Goal: Transaction & Acquisition: Purchase product/service

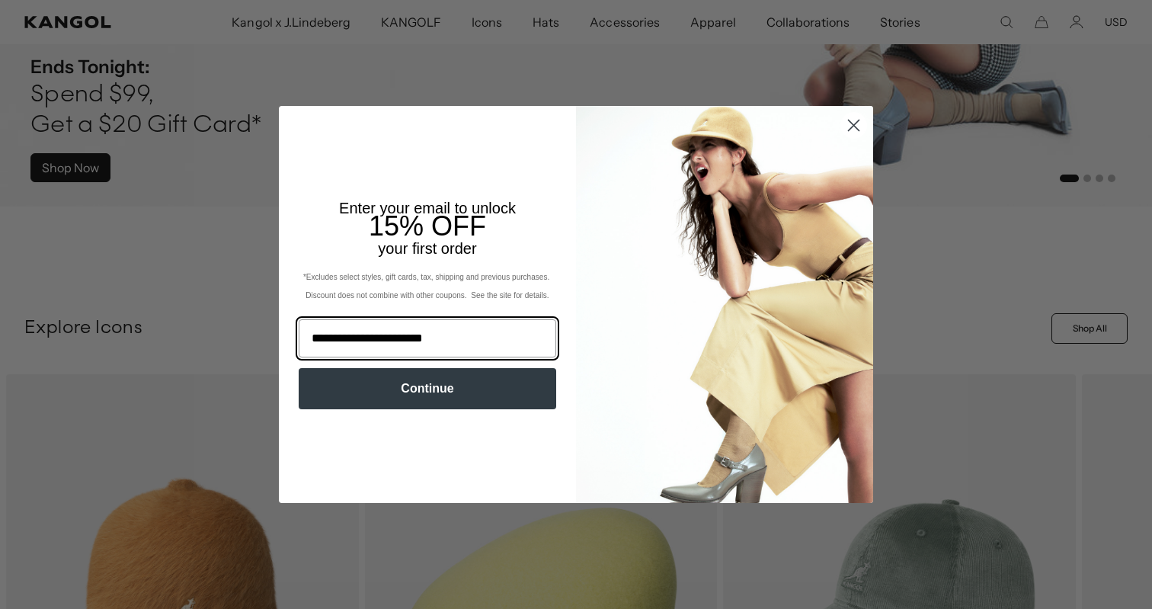
type input "**********"
click at [448, 402] on button "Continue" at bounding box center [428, 388] width 258 height 41
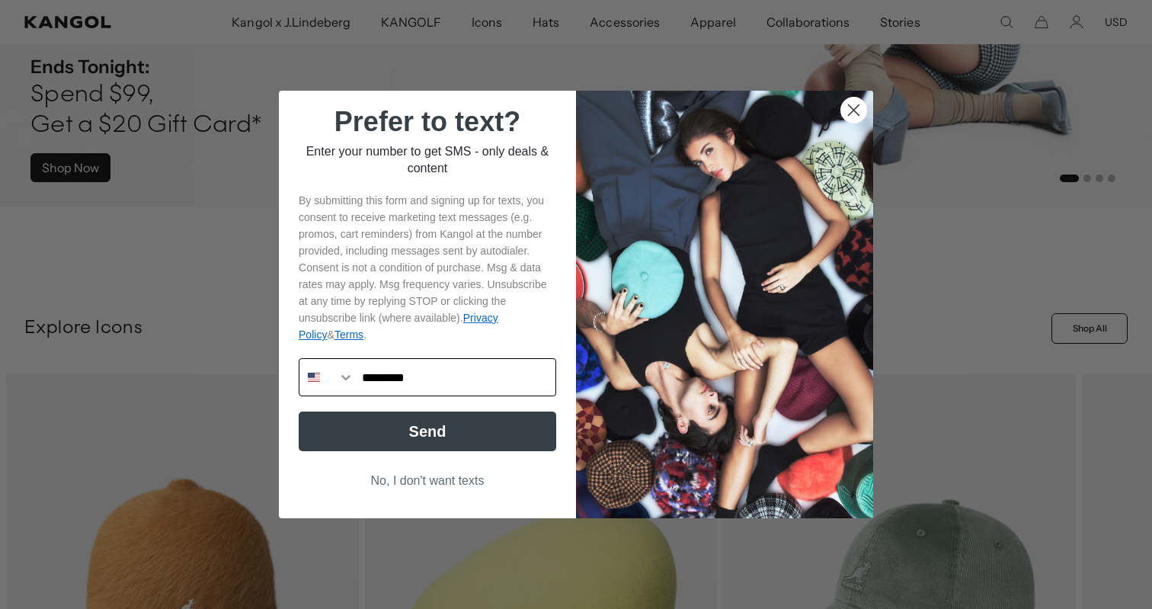
scroll to position [0, 314]
type input "**********"
click at [403, 444] on button "Send" at bounding box center [428, 431] width 258 height 40
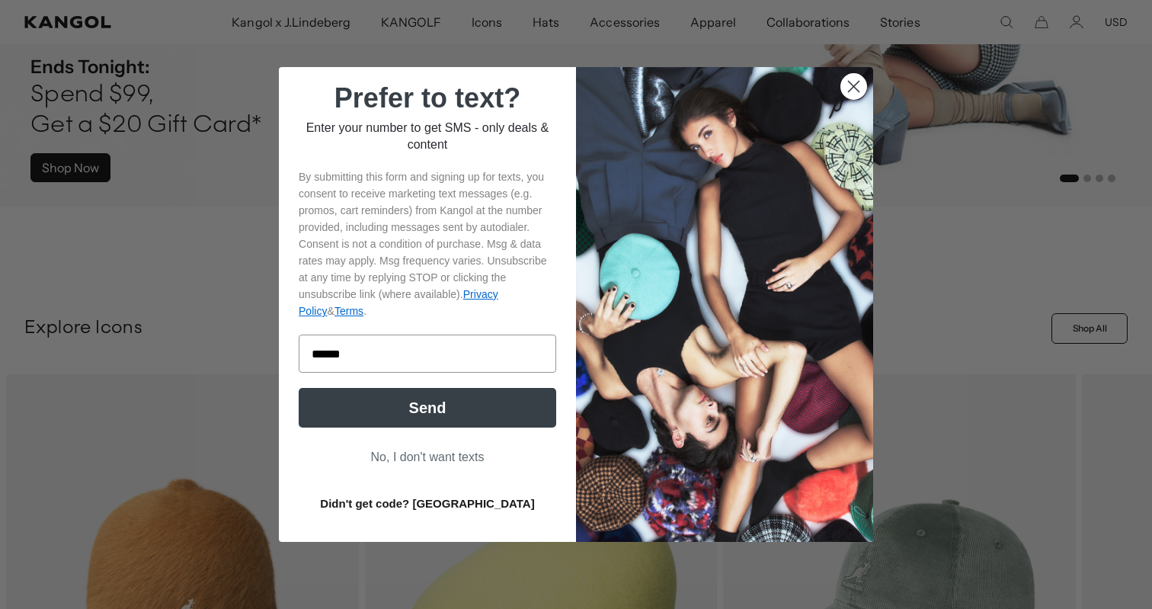
type input "******"
click input "******" at bounding box center [0, 0] width 0 height 0
click at [424, 420] on button "Send" at bounding box center [428, 408] width 258 height 40
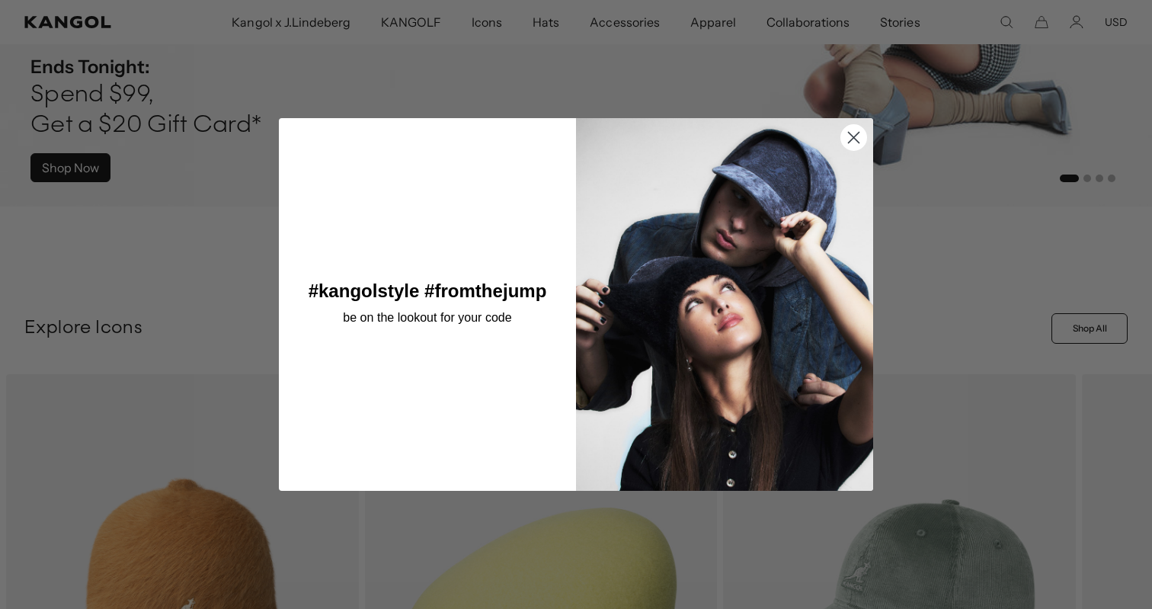
scroll to position [0, 0]
click at [849, 142] on icon "Close dialog" at bounding box center [854, 138] width 11 height 11
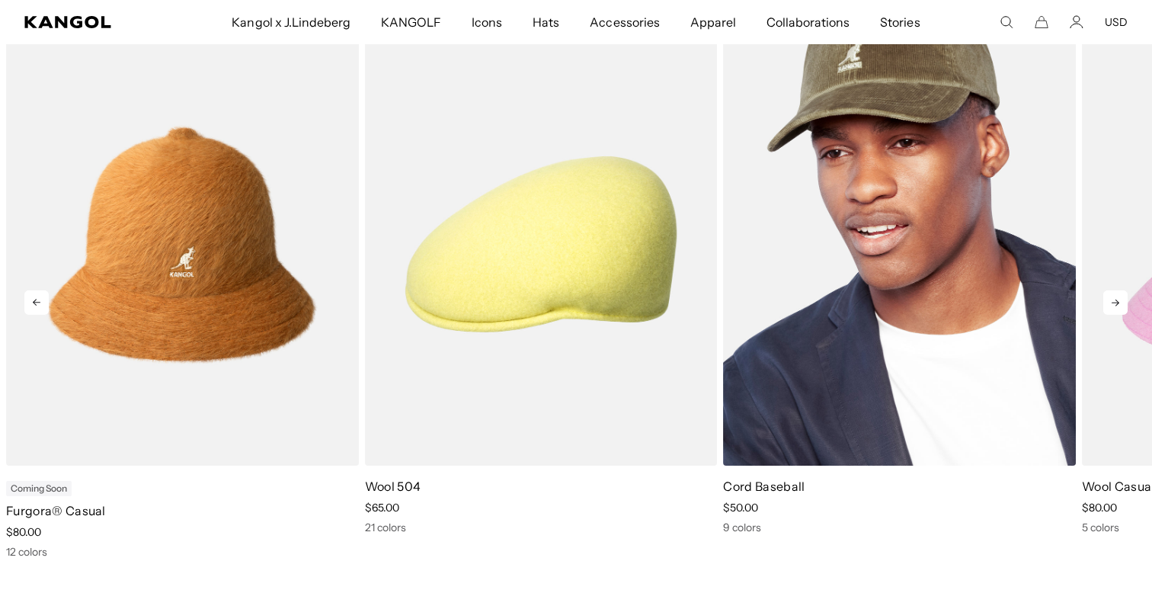
scroll to position [680, 0]
click at [1115, 304] on icon at bounding box center [1116, 302] width 8 height 7
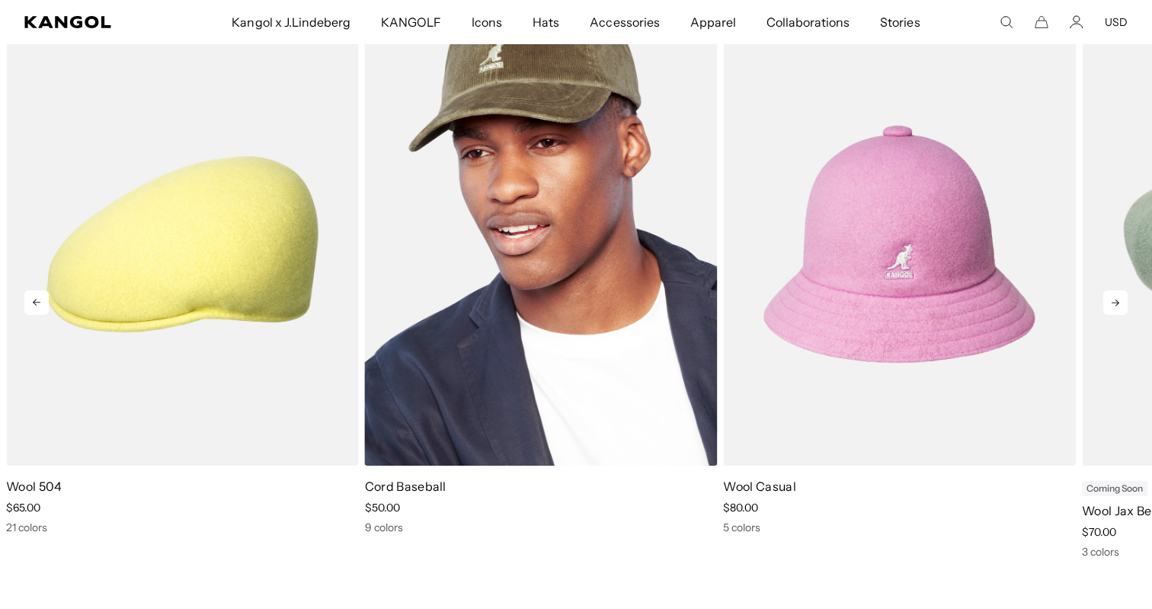
click at [1115, 304] on icon at bounding box center [1116, 302] width 8 height 7
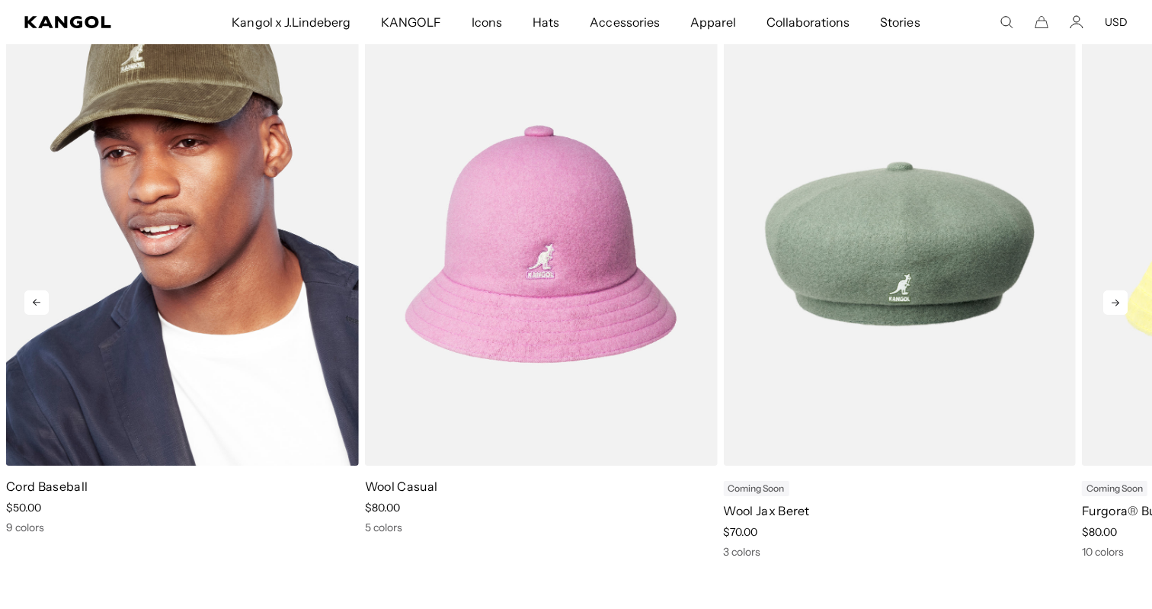
scroll to position [0, 0]
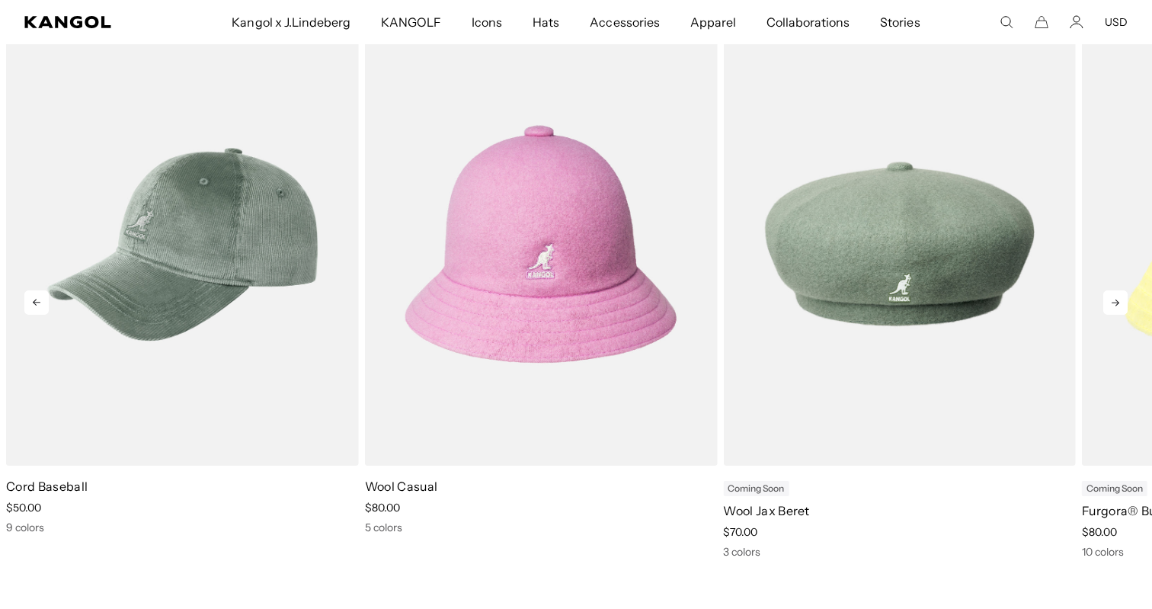
click at [1115, 305] on icon at bounding box center [1115, 302] width 24 height 24
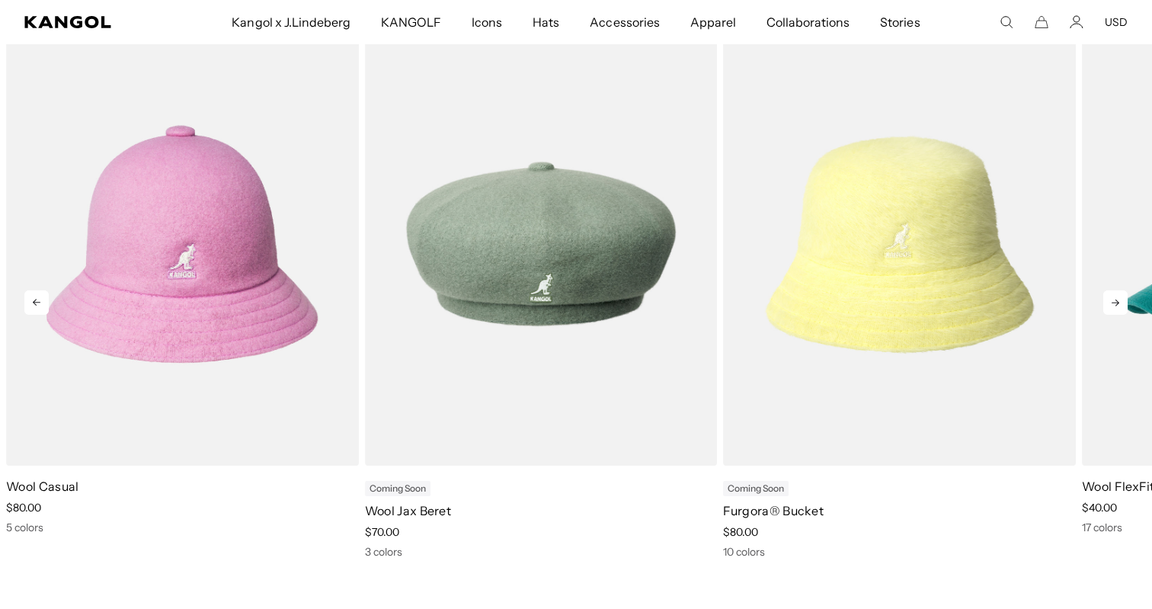
scroll to position [0, 314]
click at [1115, 305] on icon at bounding box center [1115, 302] width 24 height 24
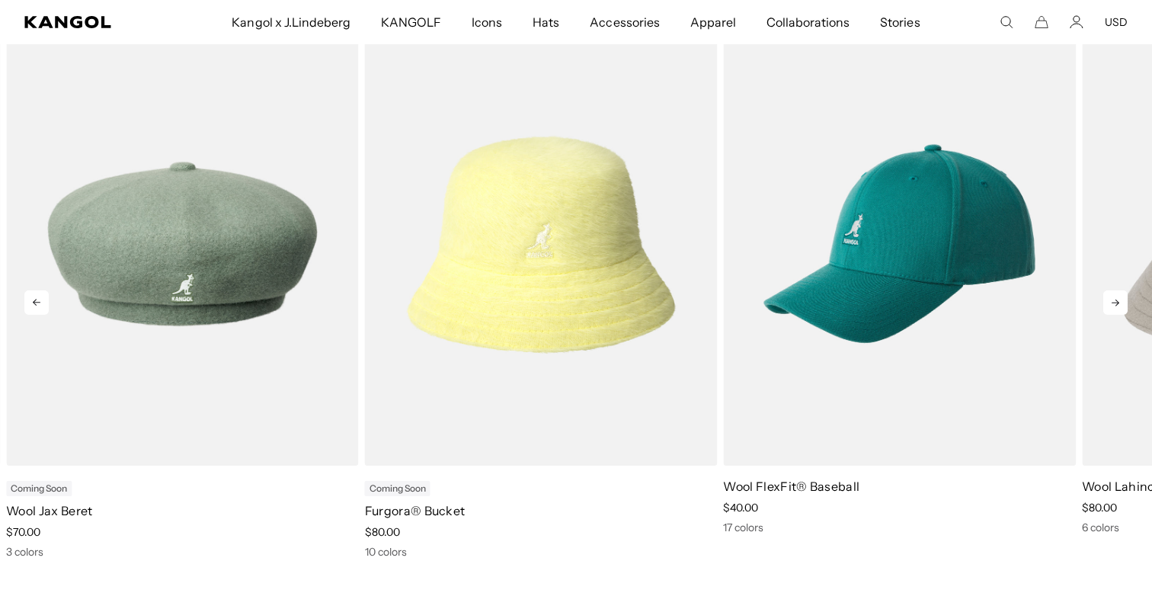
click at [1115, 306] on icon at bounding box center [1115, 302] width 24 height 24
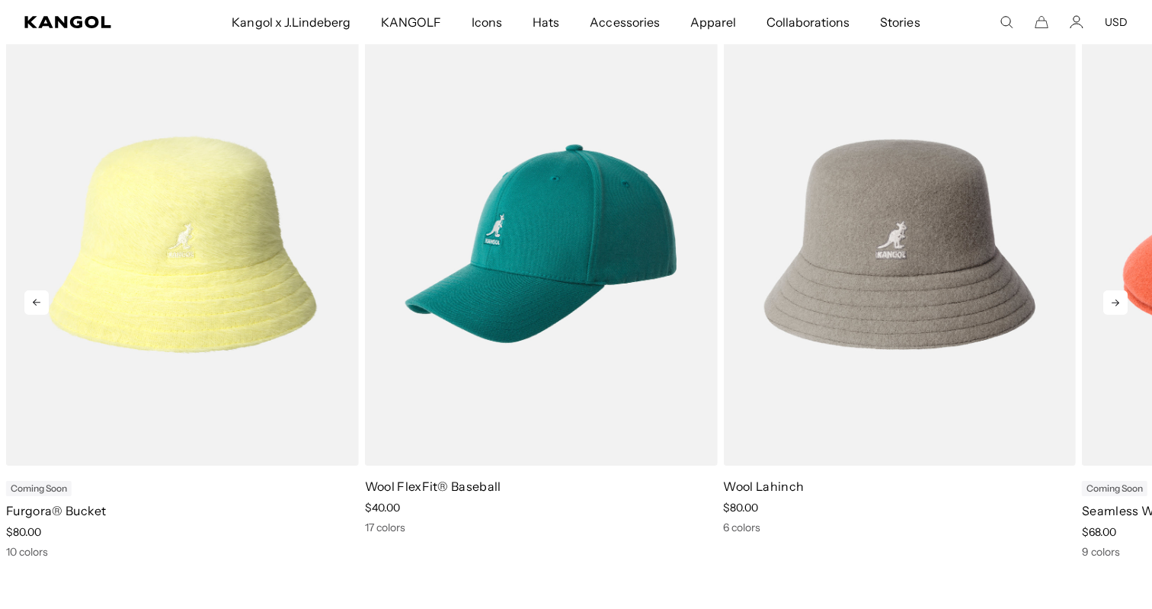
click at [1115, 306] on icon at bounding box center [1115, 302] width 24 height 24
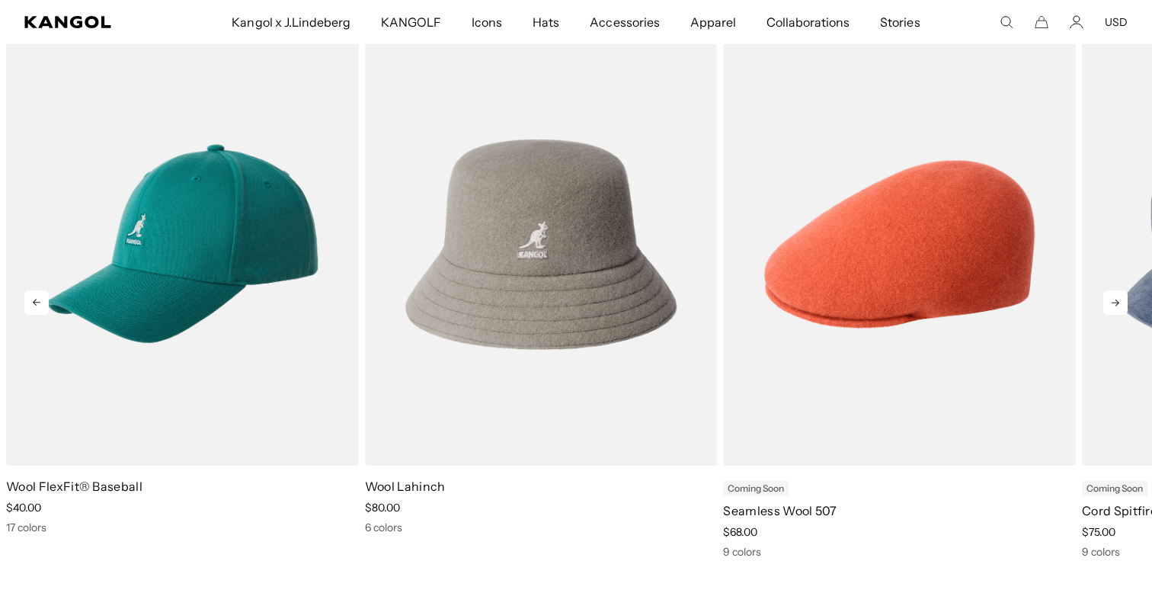
scroll to position [0, 0]
click at [1115, 306] on icon at bounding box center [1115, 302] width 24 height 24
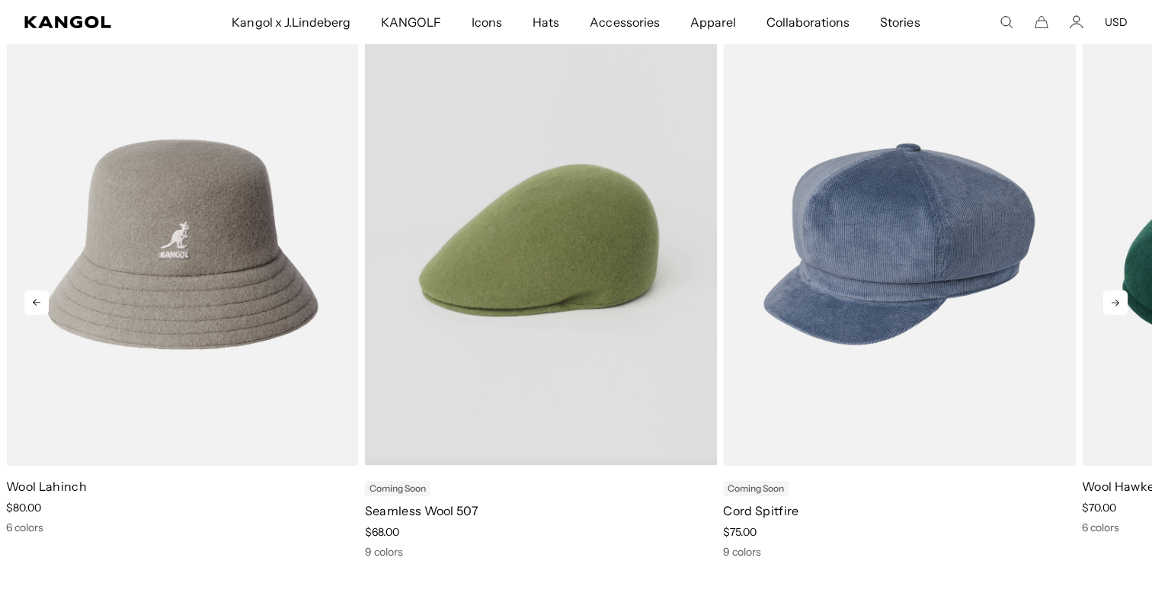
scroll to position [0, 314]
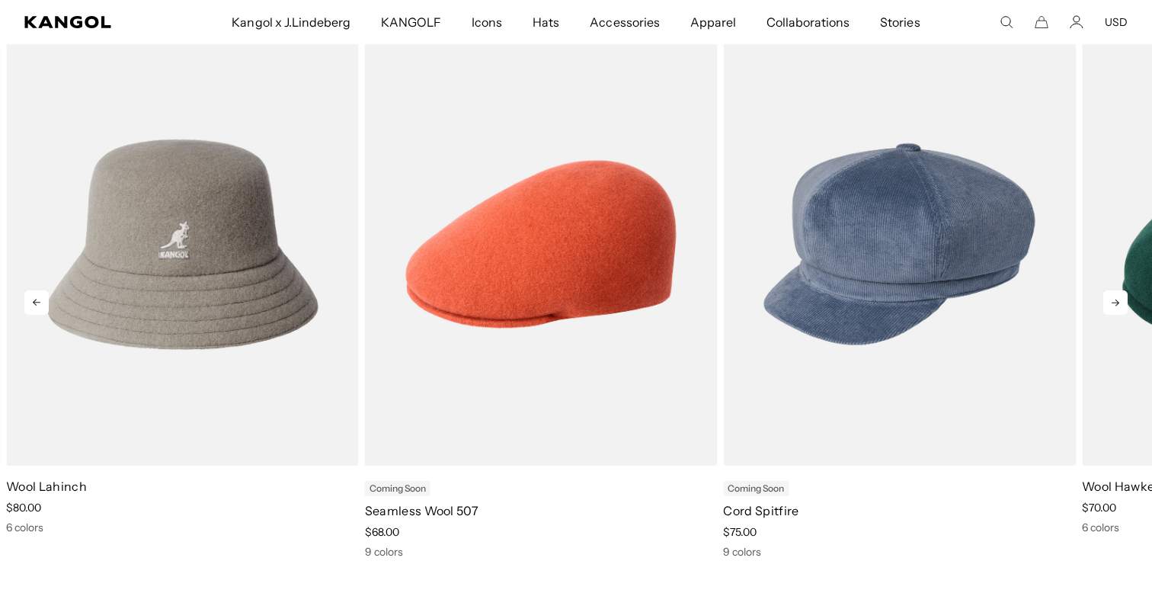
click at [1116, 306] on icon at bounding box center [1116, 302] width 8 height 7
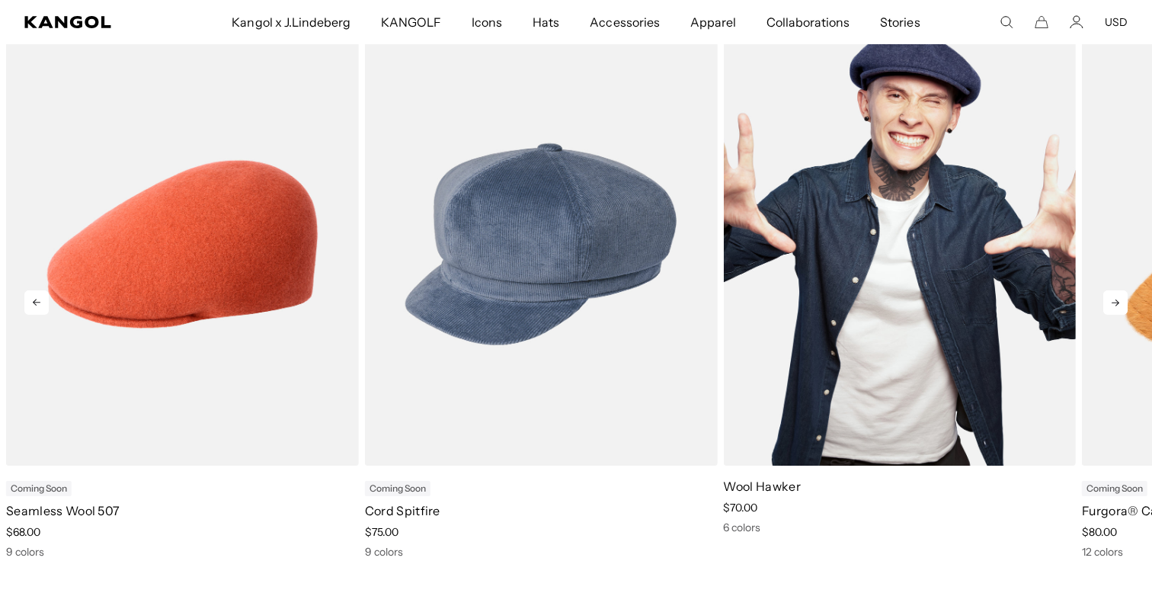
scroll to position [0, 0]
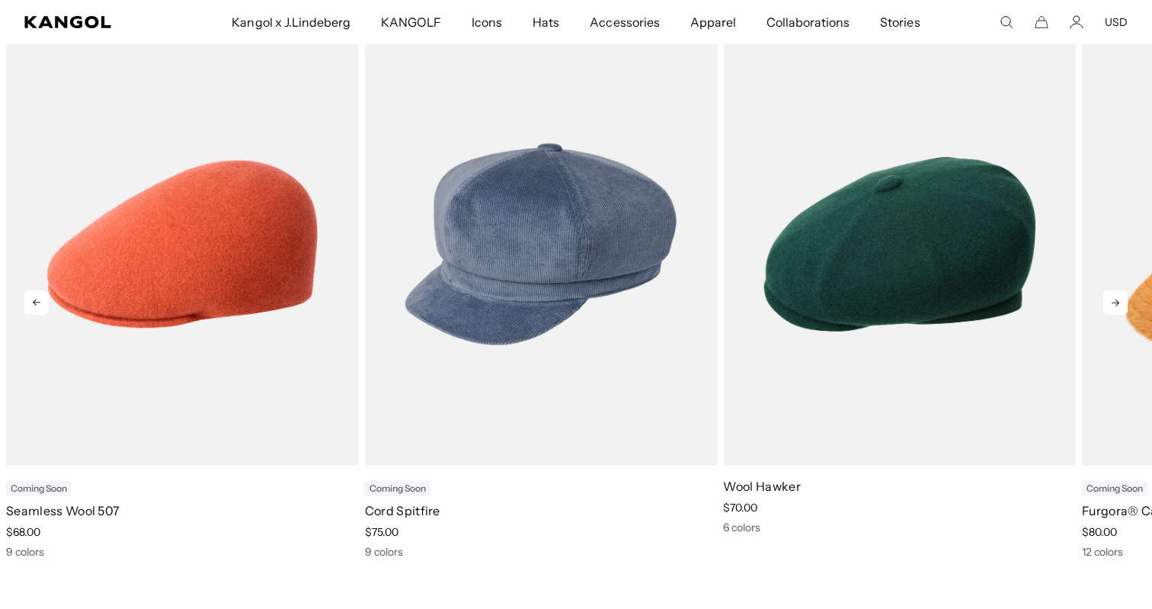
click at [1115, 300] on icon at bounding box center [1115, 302] width 24 height 24
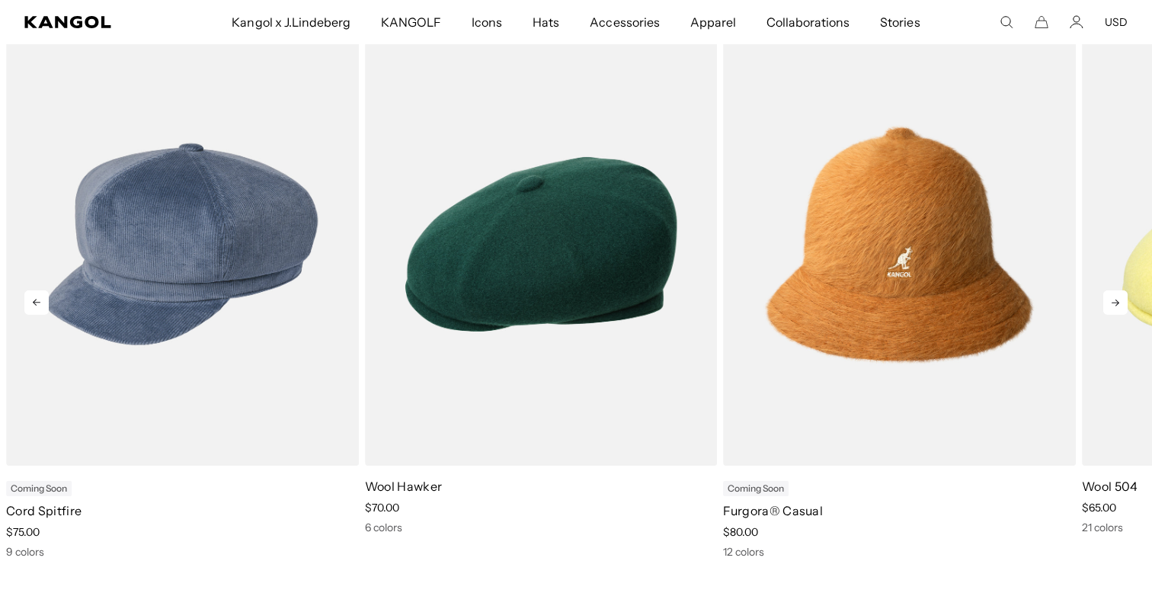
click at [1115, 300] on icon at bounding box center [1115, 302] width 24 height 24
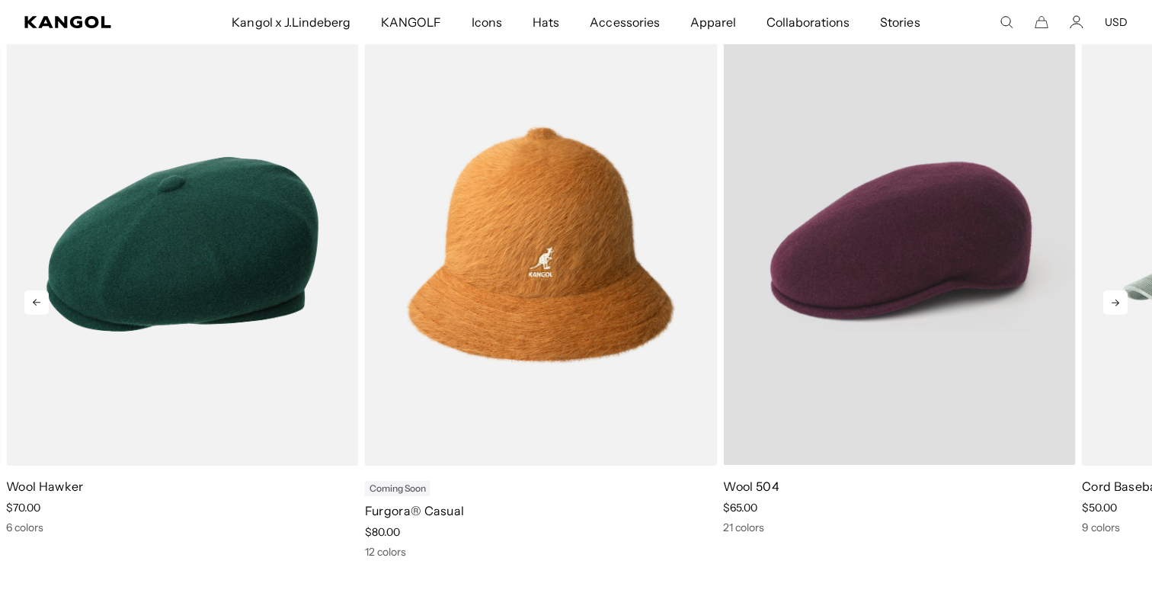
scroll to position [0, 314]
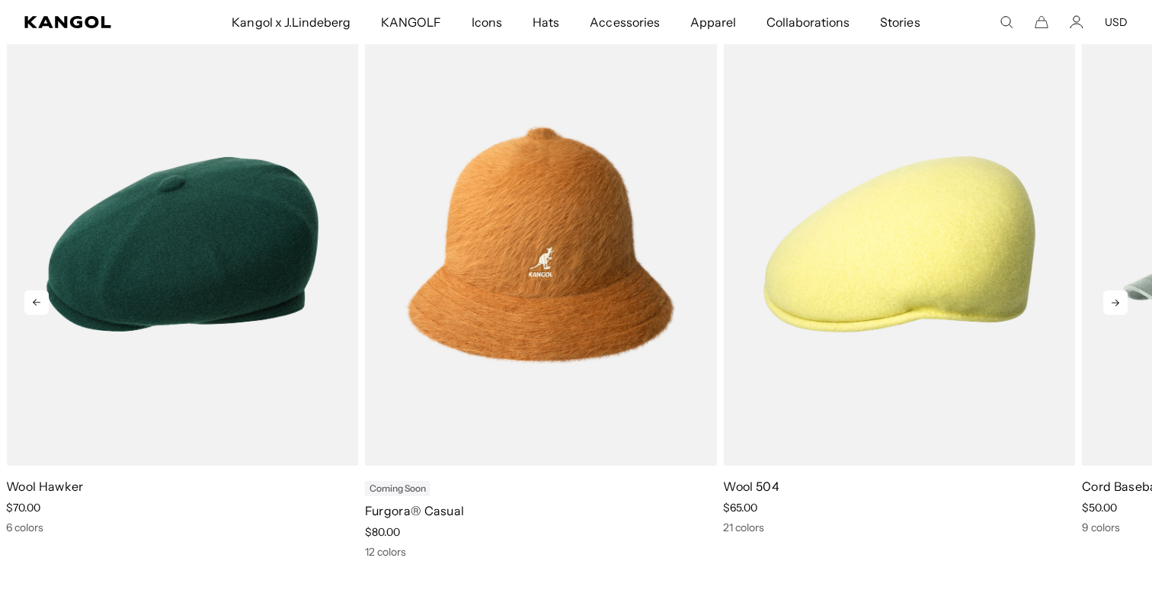
click at [1111, 302] on icon at bounding box center [1115, 302] width 24 height 24
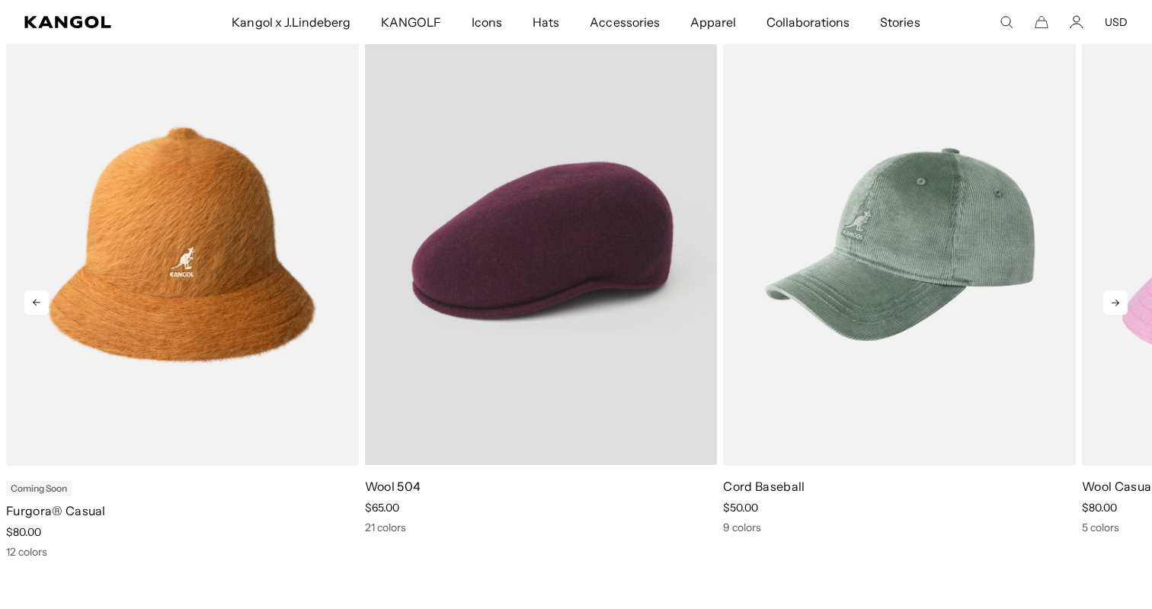
scroll to position [0, 0]
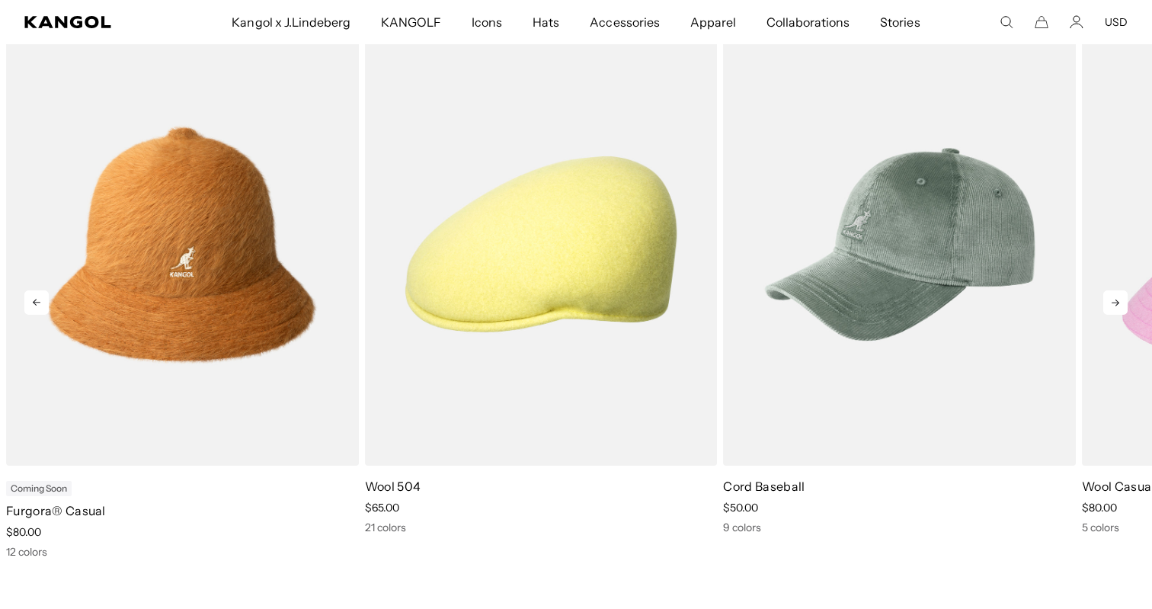
click at [1106, 302] on icon at bounding box center [1115, 302] width 24 height 24
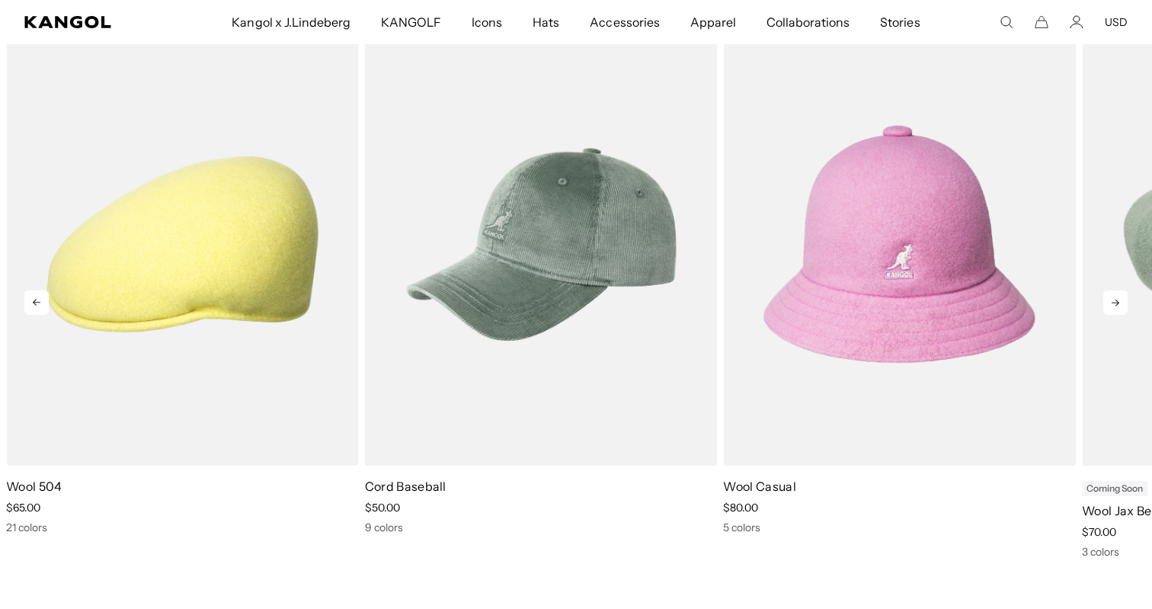
click at [1106, 303] on icon at bounding box center [1115, 302] width 24 height 24
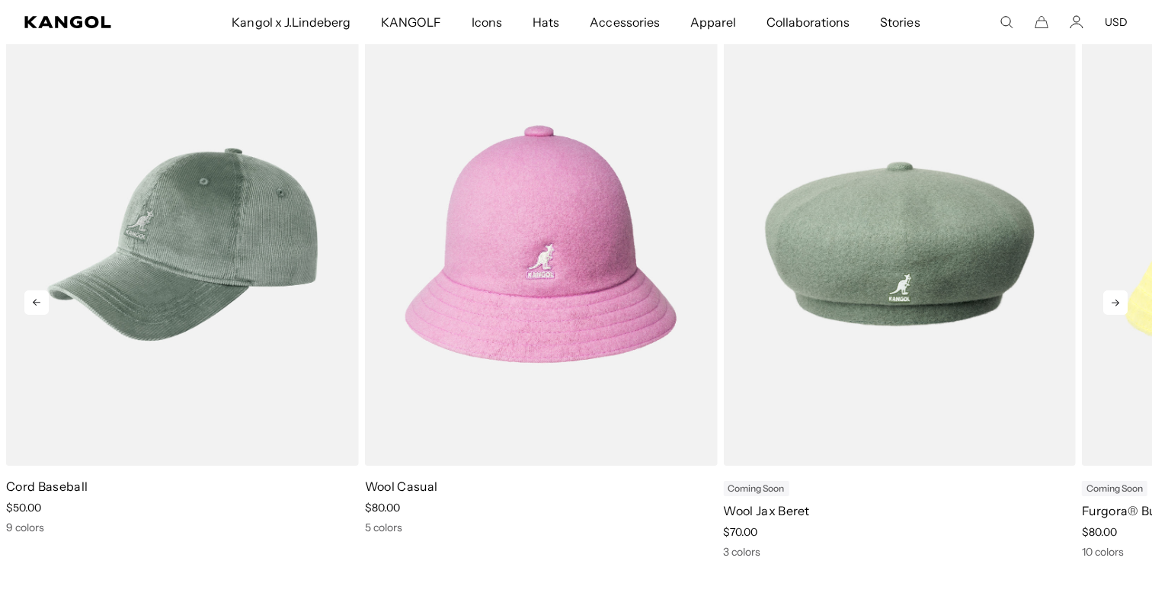
click at [1106, 303] on icon at bounding box center [1115, 302] width 24 height 24
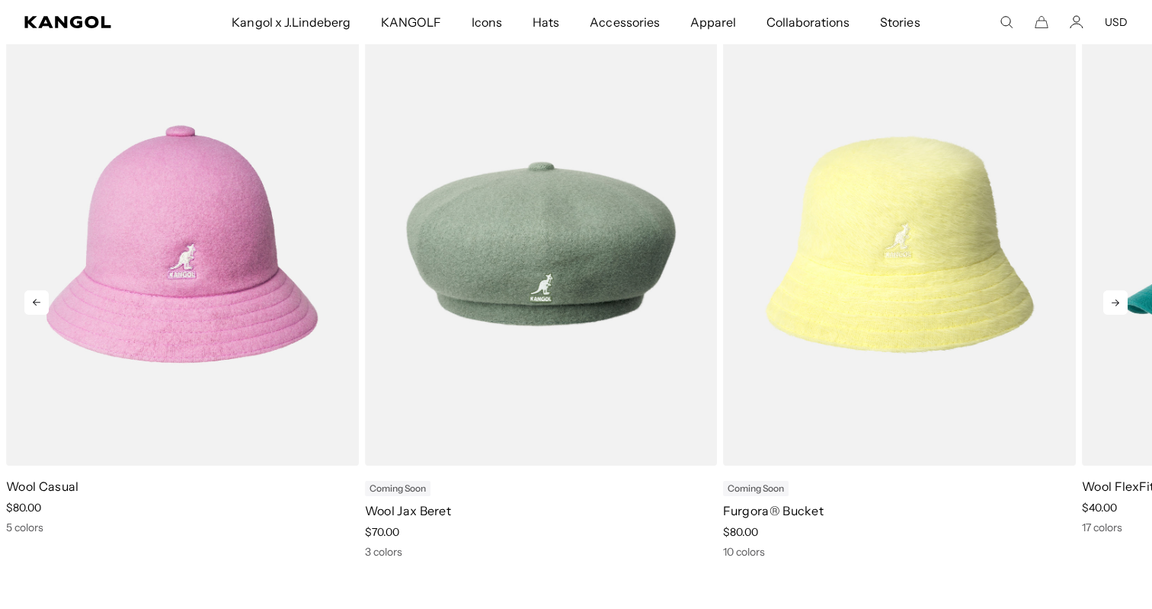
click at [1106, 303] on icon at bounding box center [1115, 302] width 24 height 24
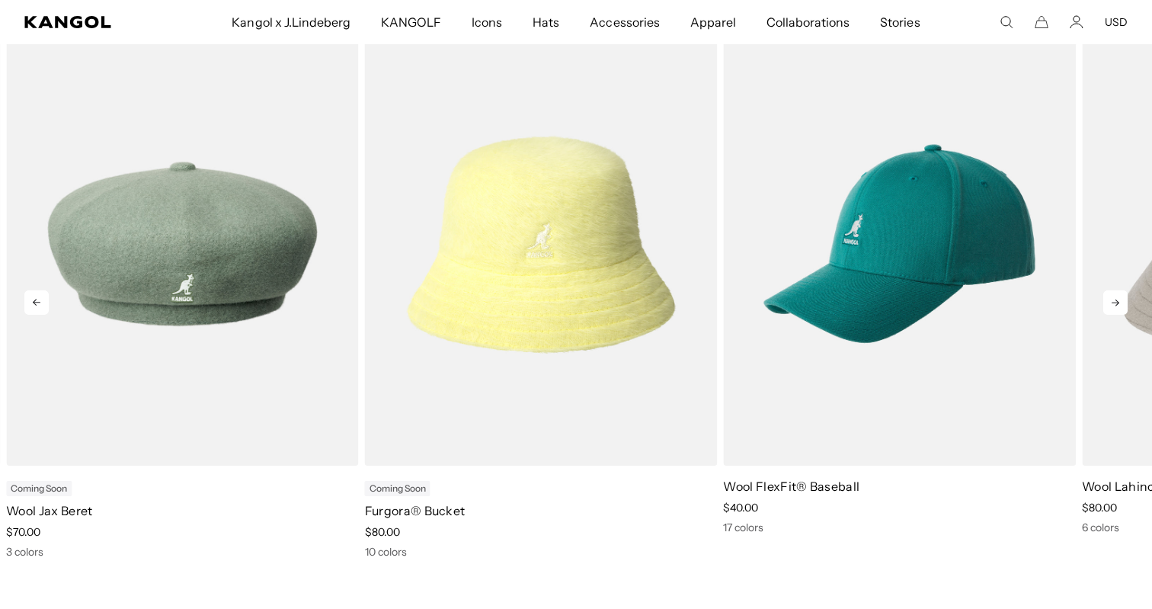
click at [1106, 303] on icon at bounding box center [1115, 302] width 24 height 24
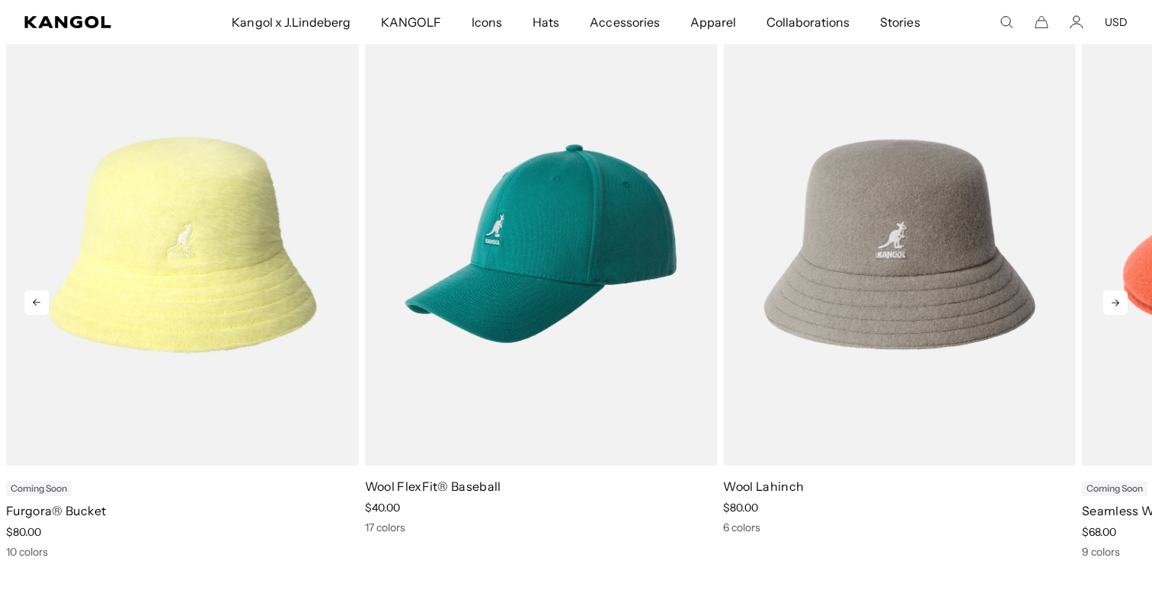
click at [1106, 303] on icon at bounding box center [1115, 302] width 24 height 24
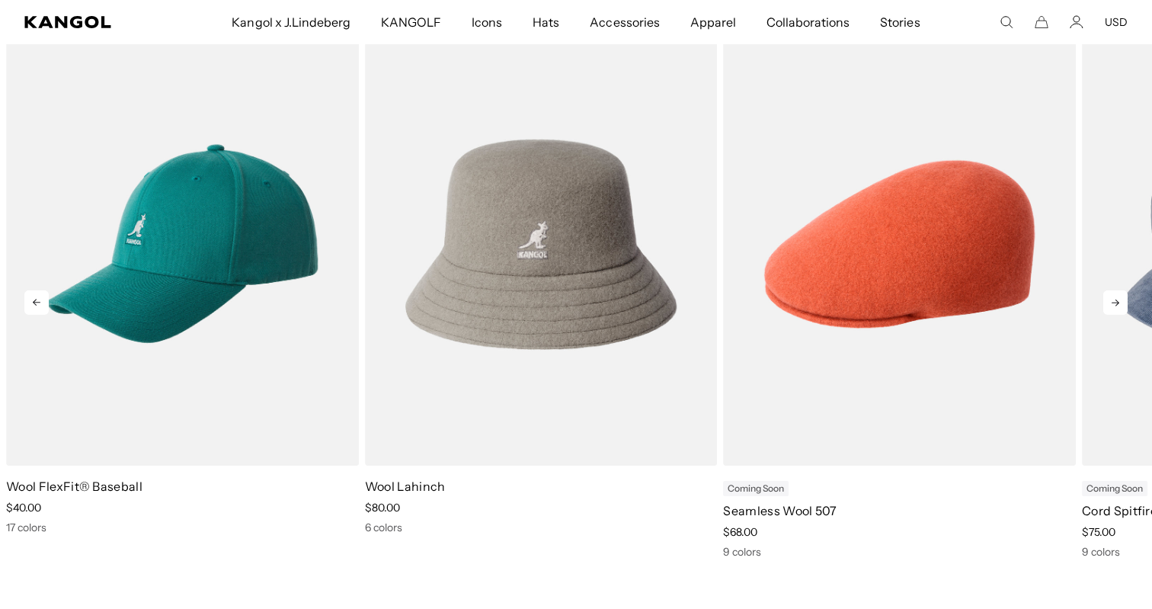
click at [1106, 303] on icon at bounding box center [1115, 302] width 24 height 24
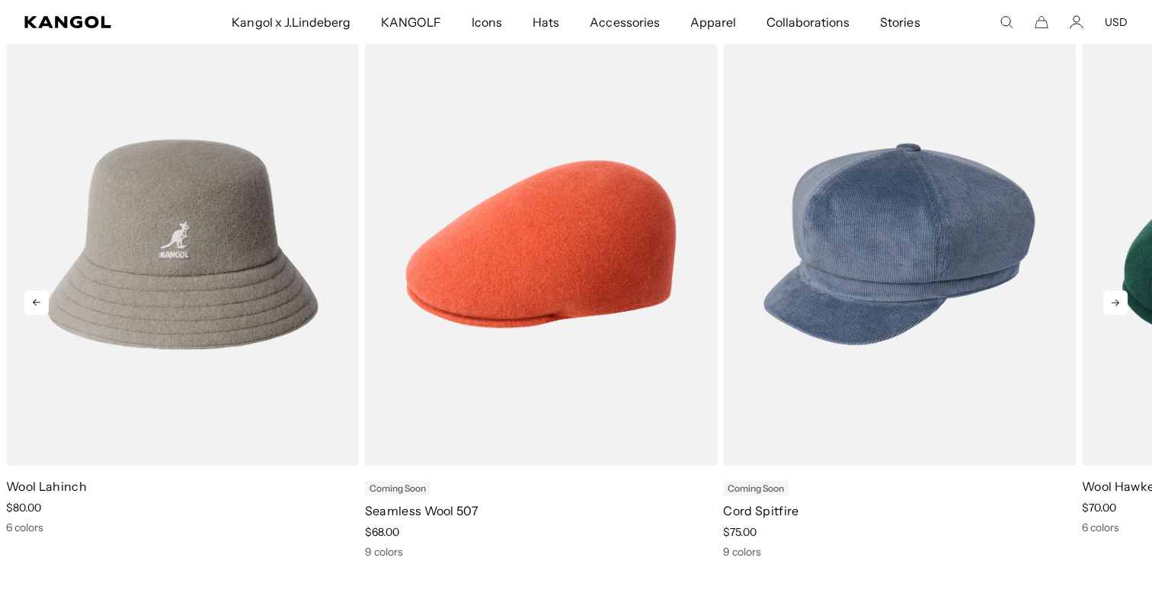
click at [1119, 305] on icon at bounding box center [1115, 302] width 24 height 24
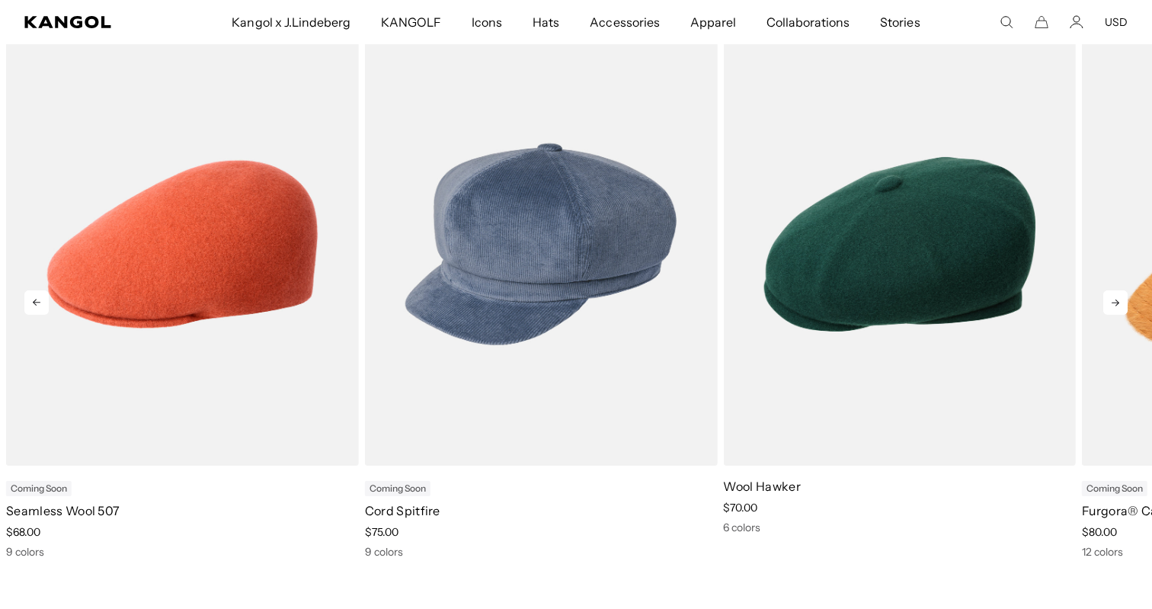
click at [1119, 306] on icon at bounding box center [1115, 302] width 24 height 24
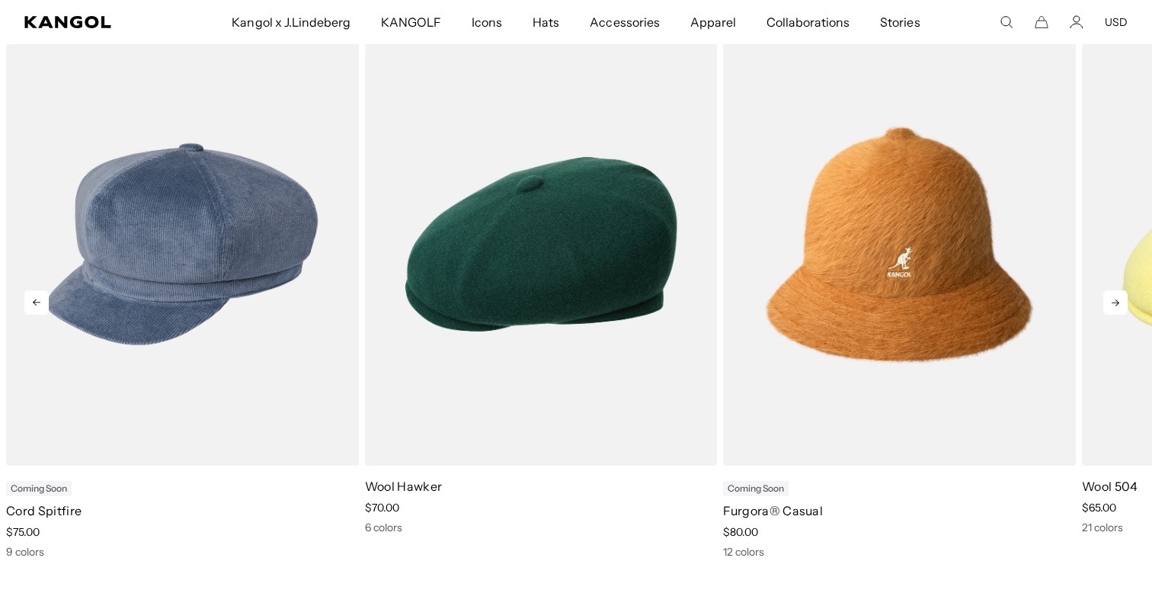
click at [1119, 306] on icon at bounding box center [1115, 302] width 24 height 24
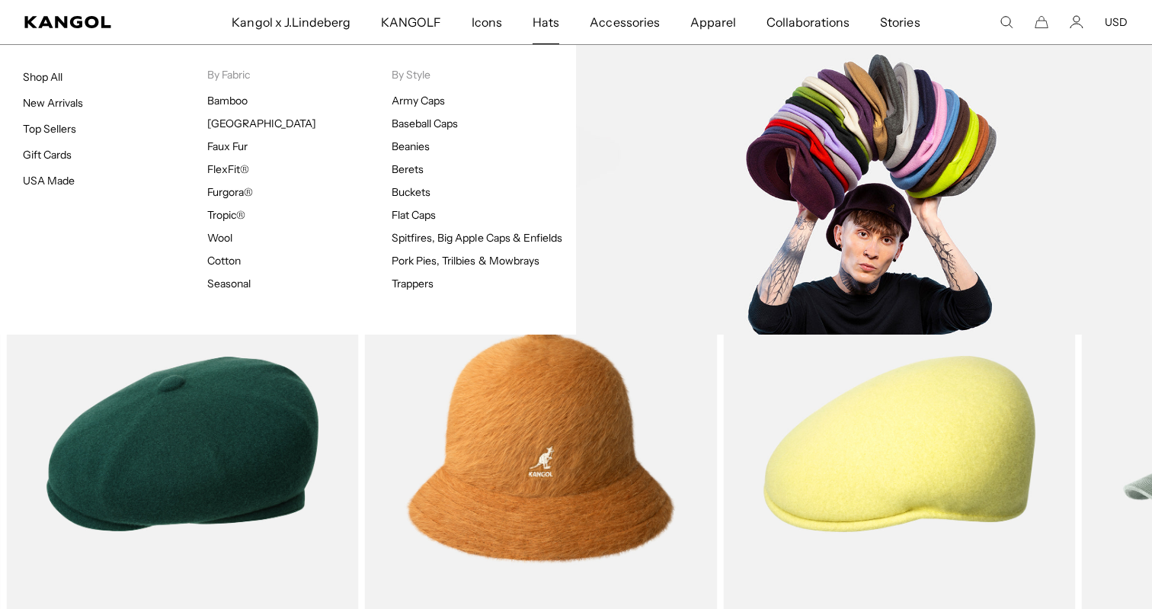
scroll to position [0, 314]
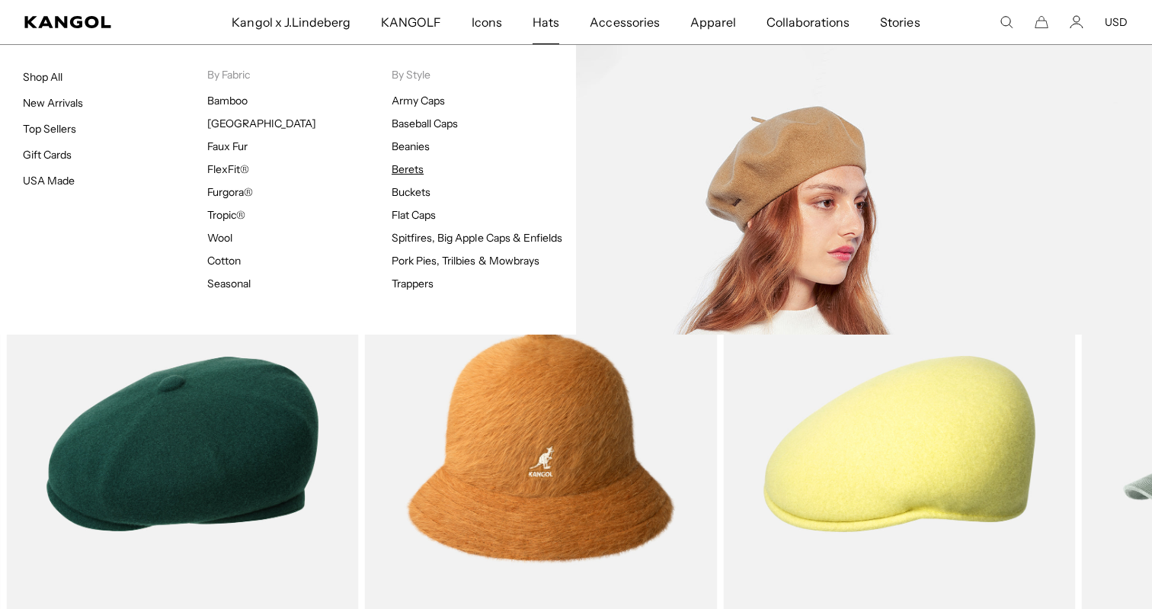
click at [418, 168] on link "Berets" at bounding box center [408, 169] width 32 height 14
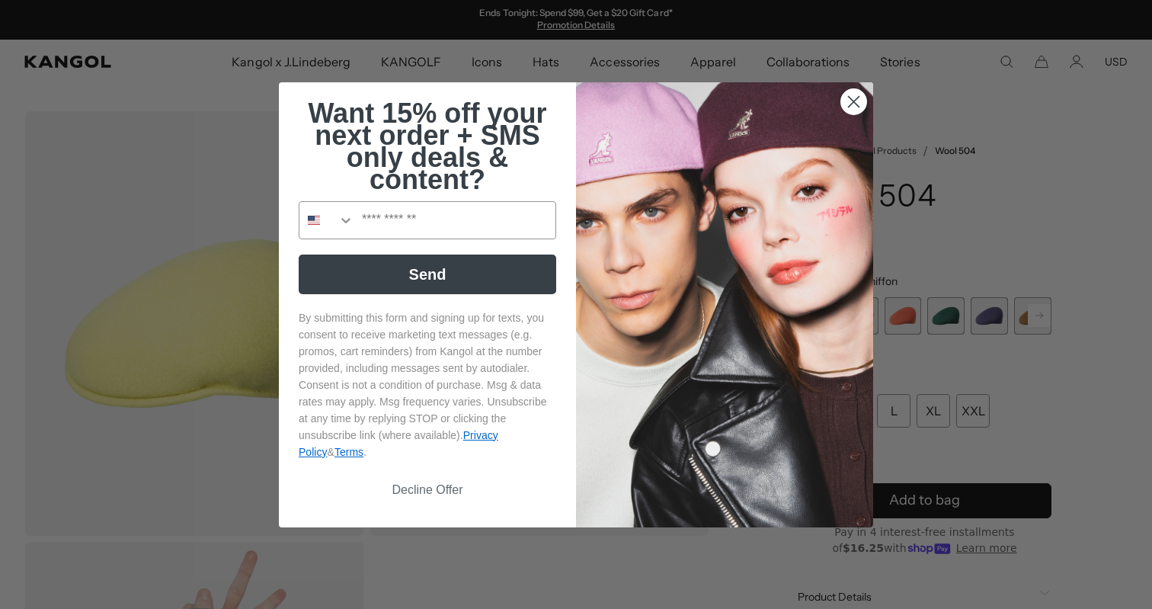
click at [857, 95] on circle "Close dialog" at bounding box center [853, 100] width 25 height 25
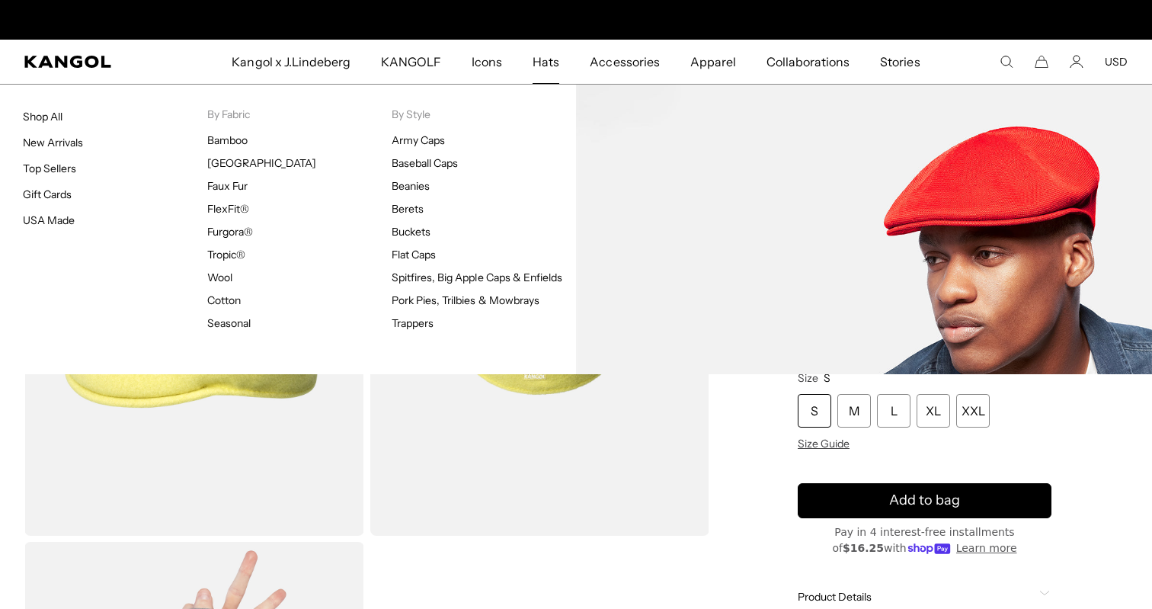
scroll to position [0, 314]
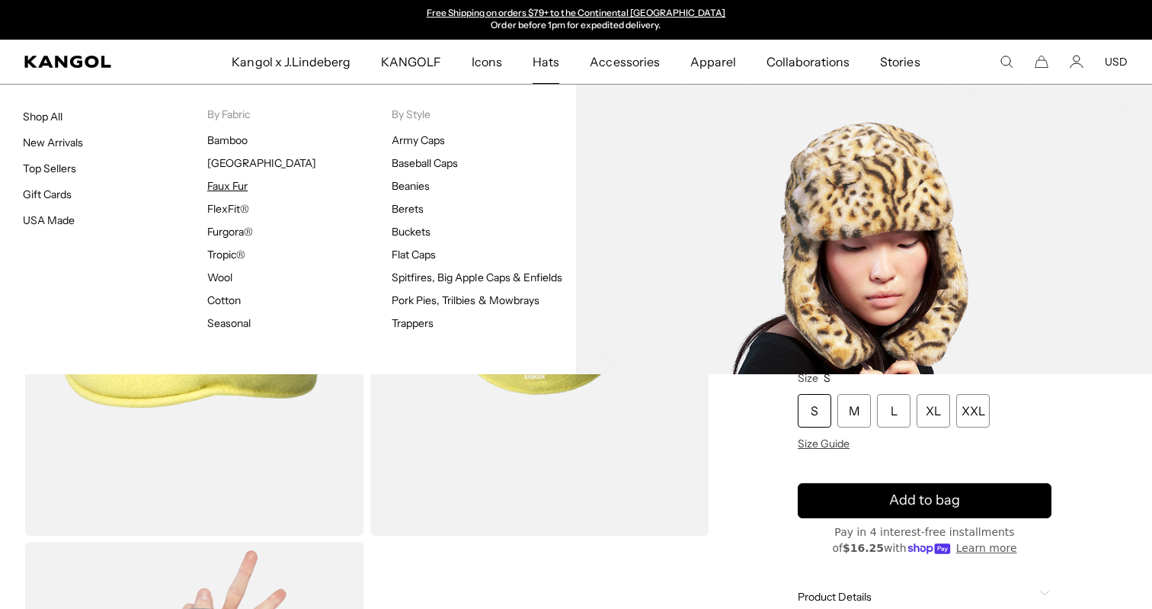
click at [232, 190] on link "Faux Fur" at bounding box center [227, 186] width 40 height 14
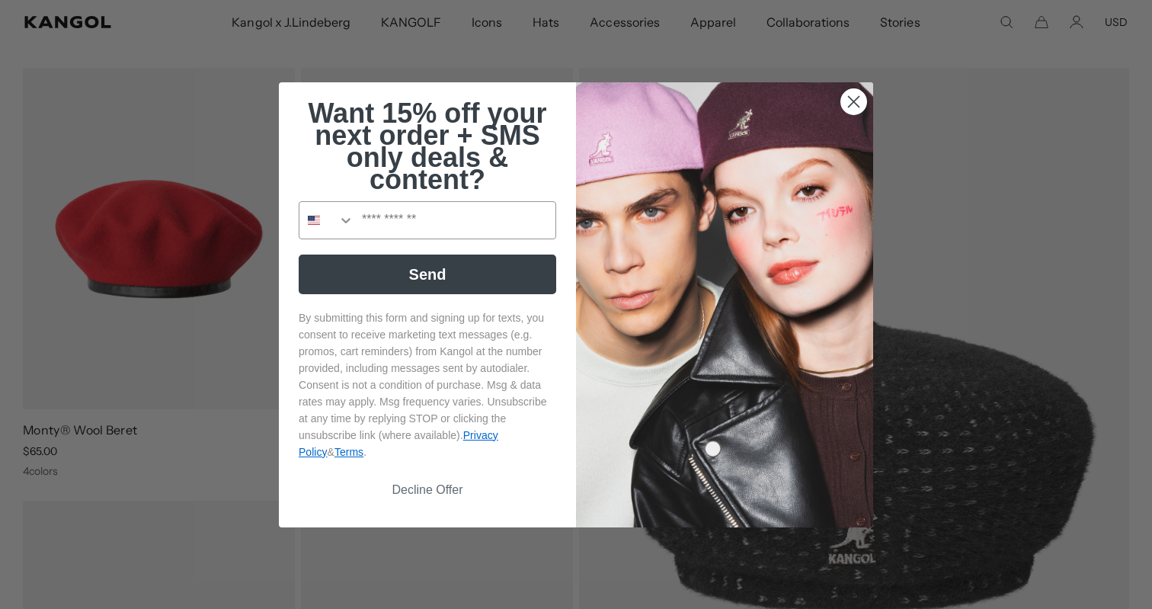
scroll to position [0, 314]
click at [859, 96] on circle "Close dialog" at bounding box center [853, 100] width 25 height 25
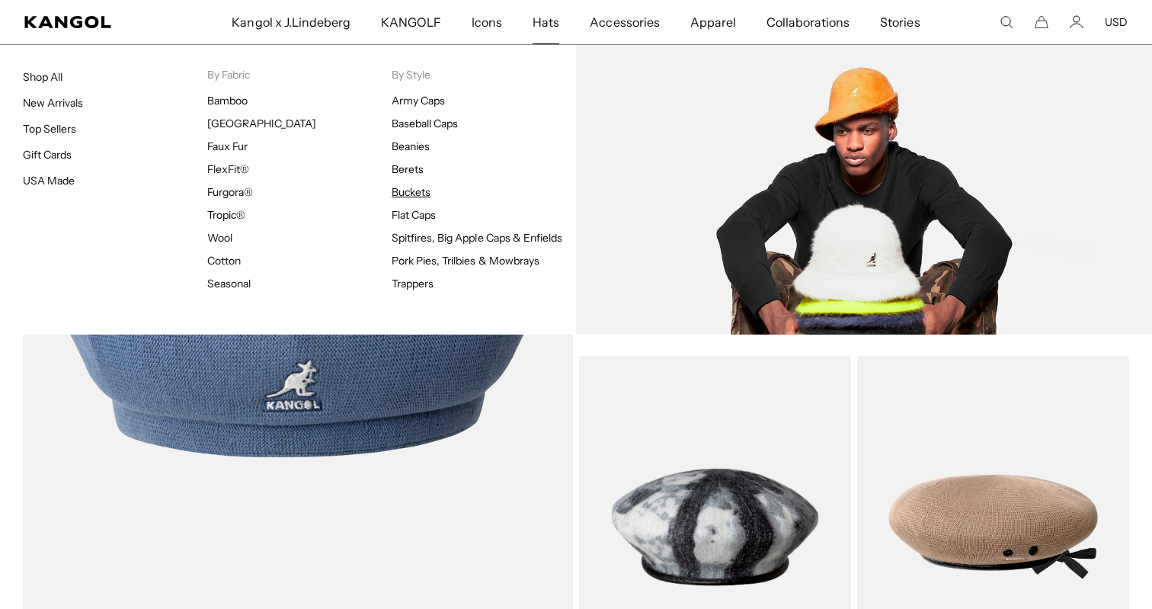
scroll to position [0, 0]
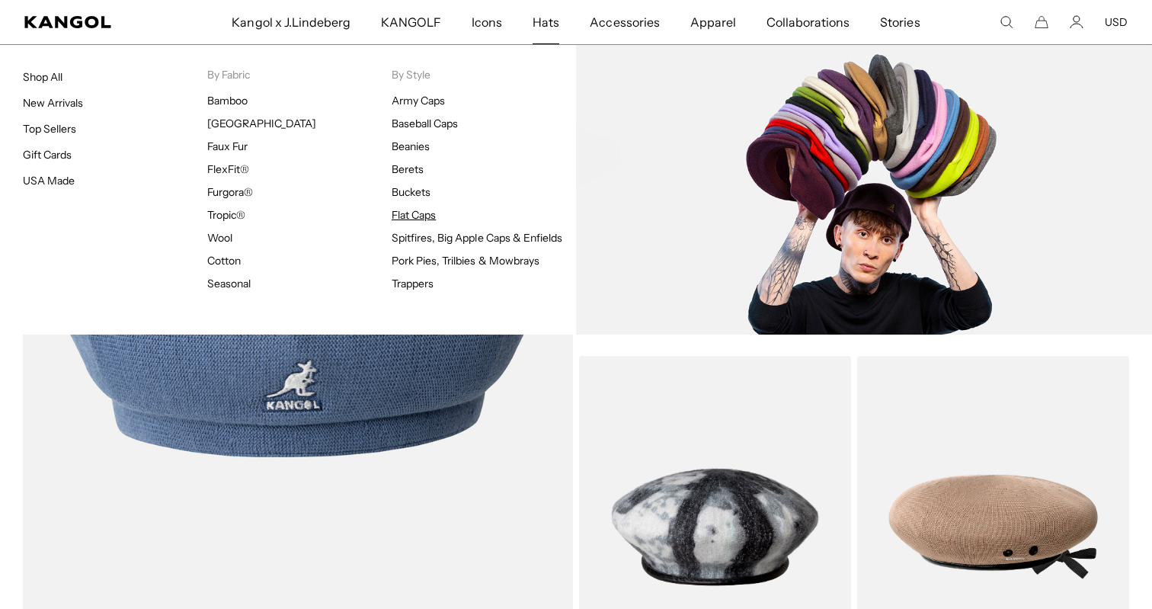
click at [412, 213] on link "Flat Caps" at bounding box center [414, 215] width 44 height 14
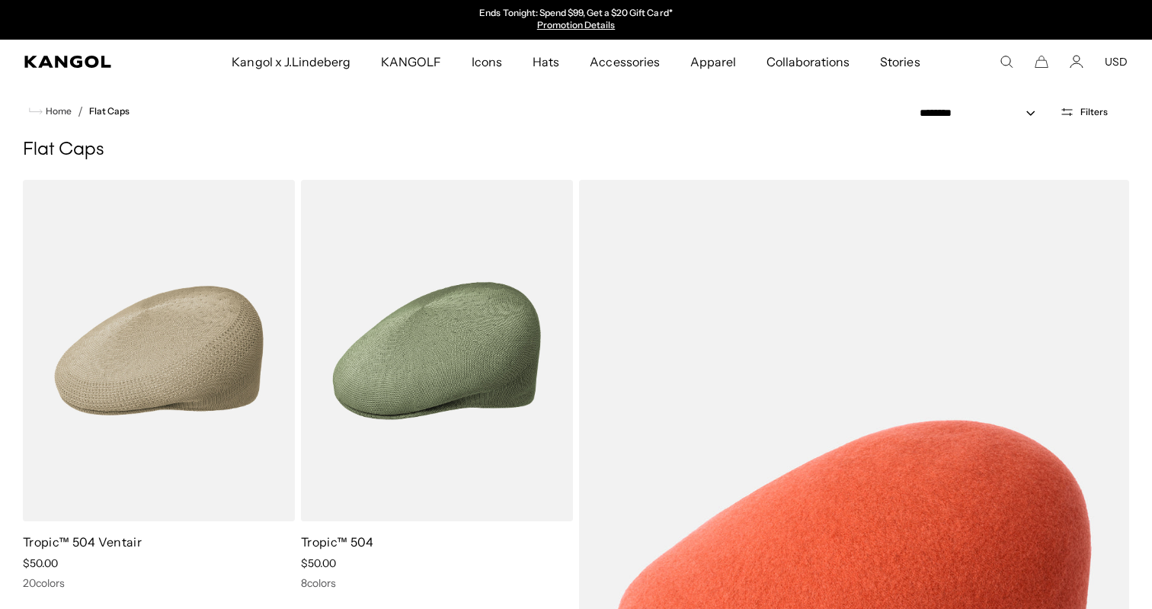
click at [1007, 62] on icon "Search here" at bounding box center [1007, 62] width 14 height 14
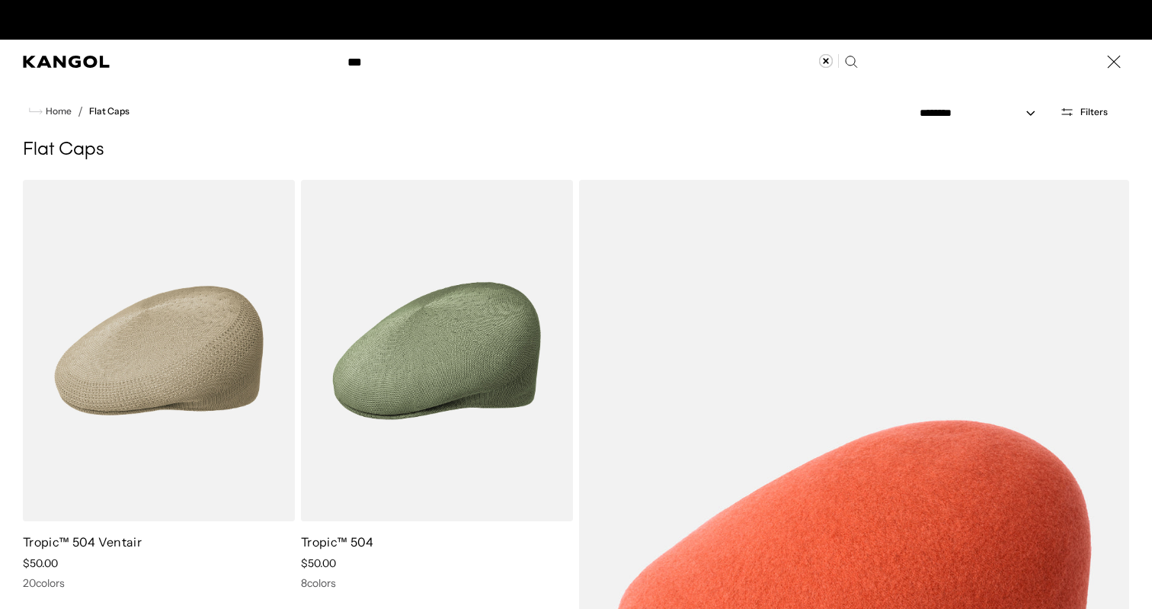
scroll to position [0, 314]
type input "***"
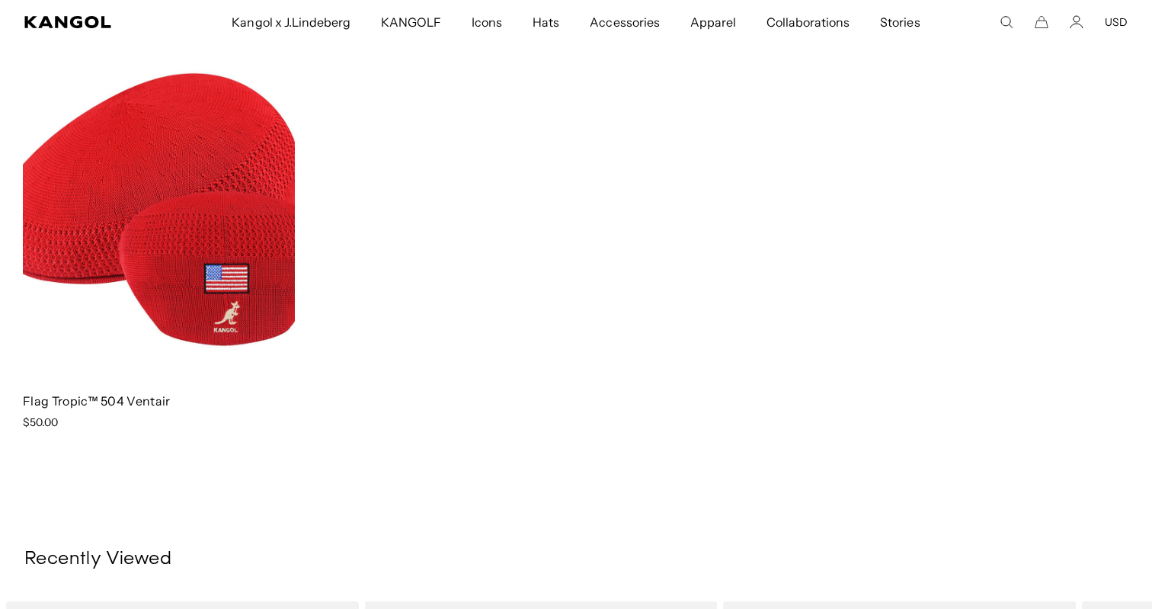
scroll to position [4795, 0]
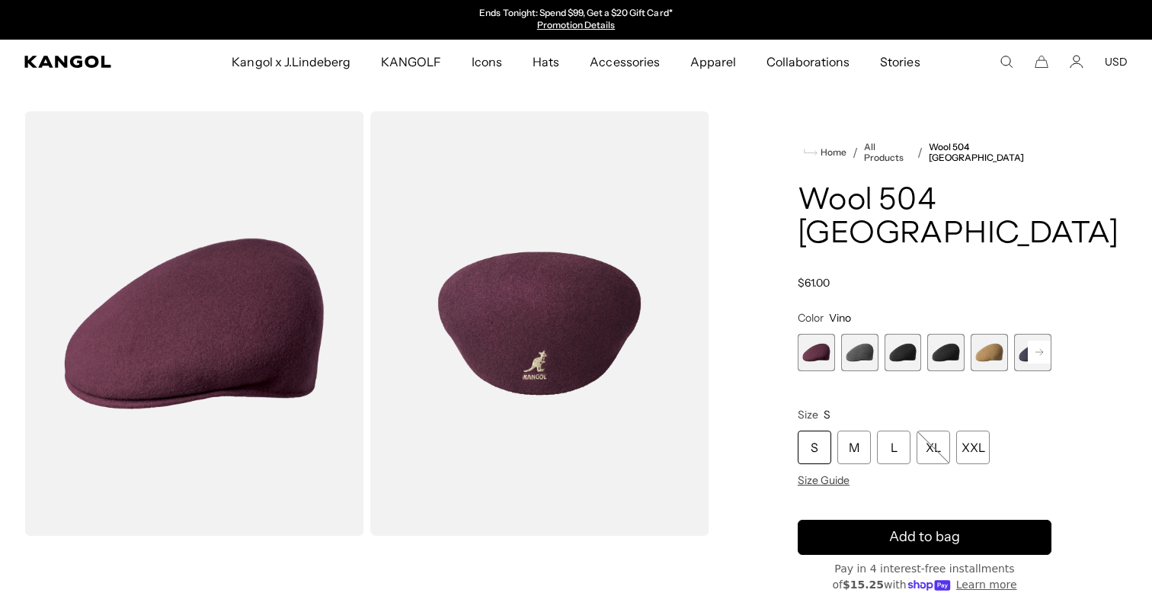
click at [1037, 349] on icon at bounding box center [1039, 352] width 8 height 6
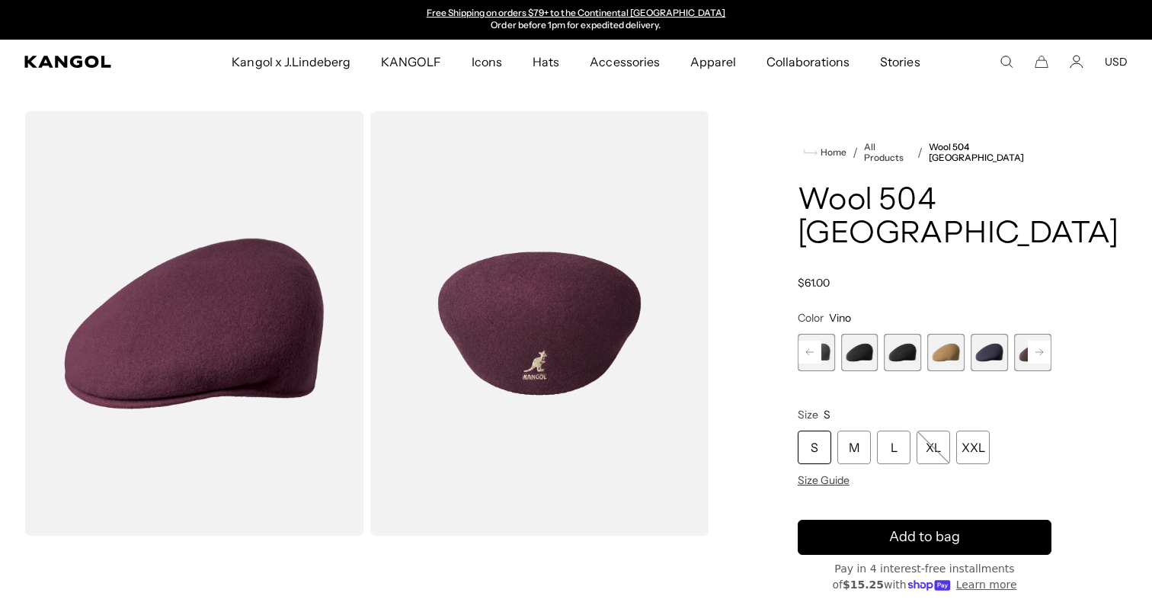
click at [1042, 340] on icon at bounding box center [1039, 352] width 23 height 24
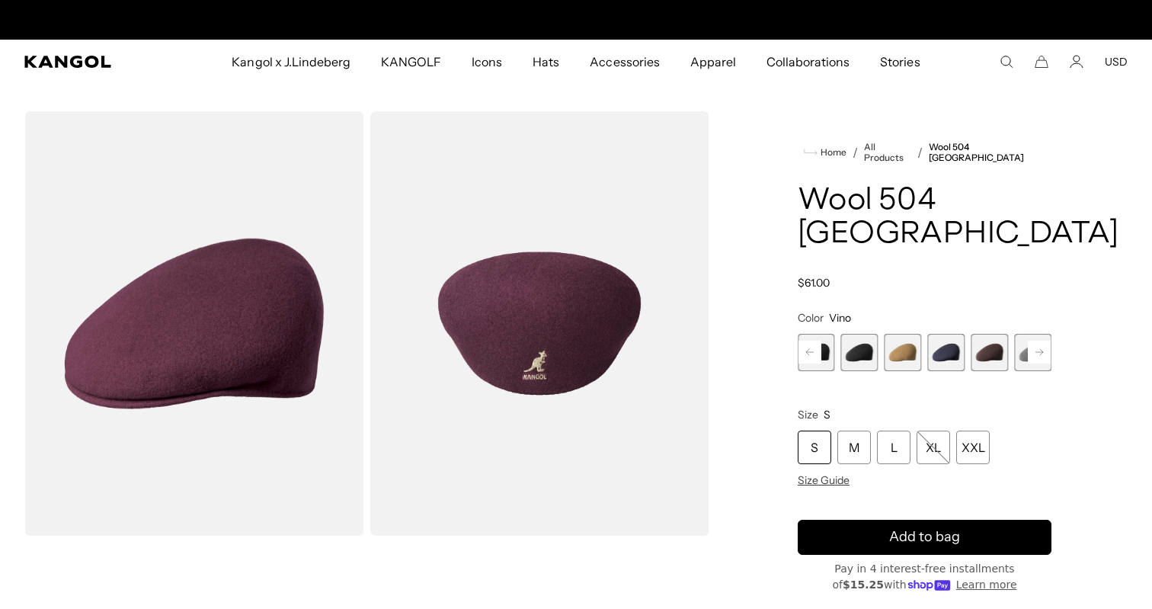
scroll to position [0, 0]
click at [1042, 341] on rect at bounding box center [1039, 352] width 23 height 23
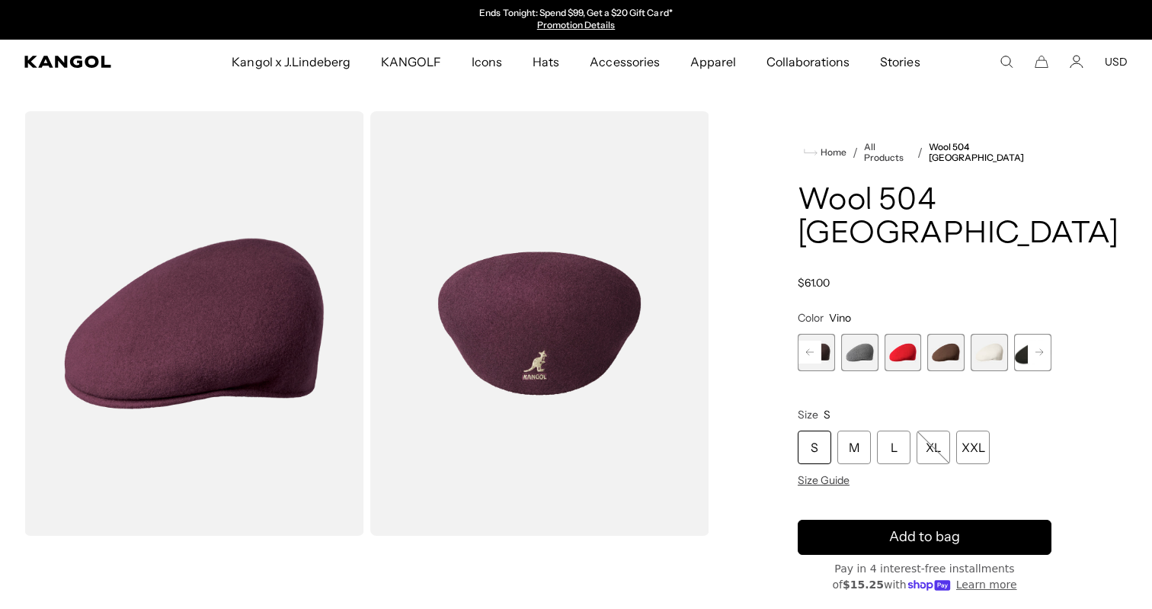
click at [1042, 341] on rect at bounding box center [1039, 352] width 23 height 23
click at [946, 334] on span "10 of 12" at bounding box center [946, 352] width 37 height 37
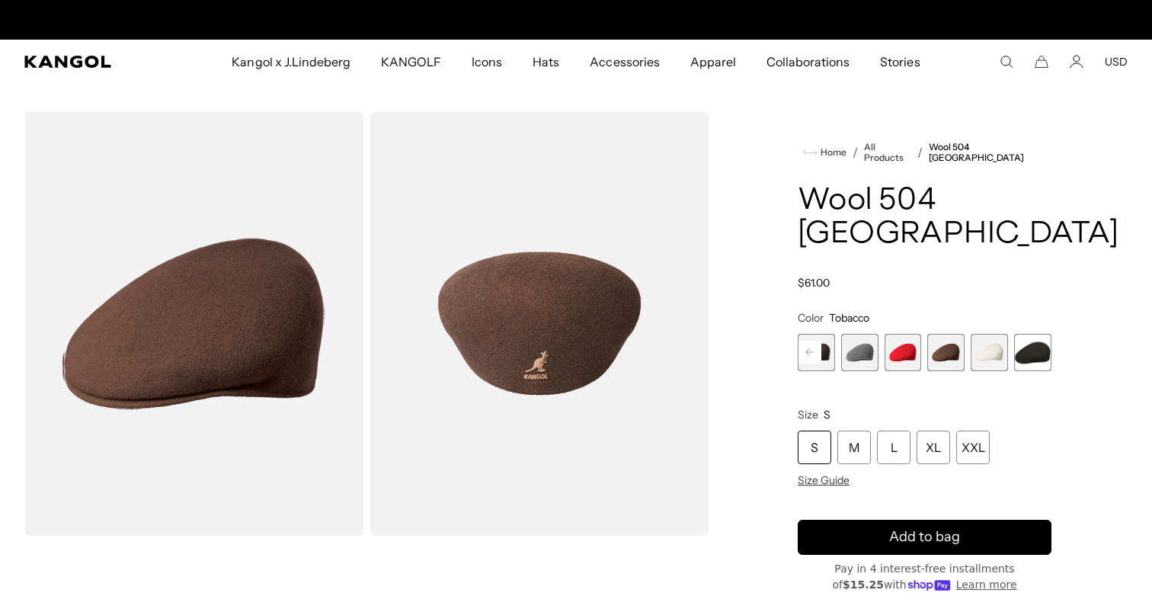
scroll to position [0, 314]
click at [1016, 334] on span "12 of 12" at bounding box center [1032, 352] width 37 height 37
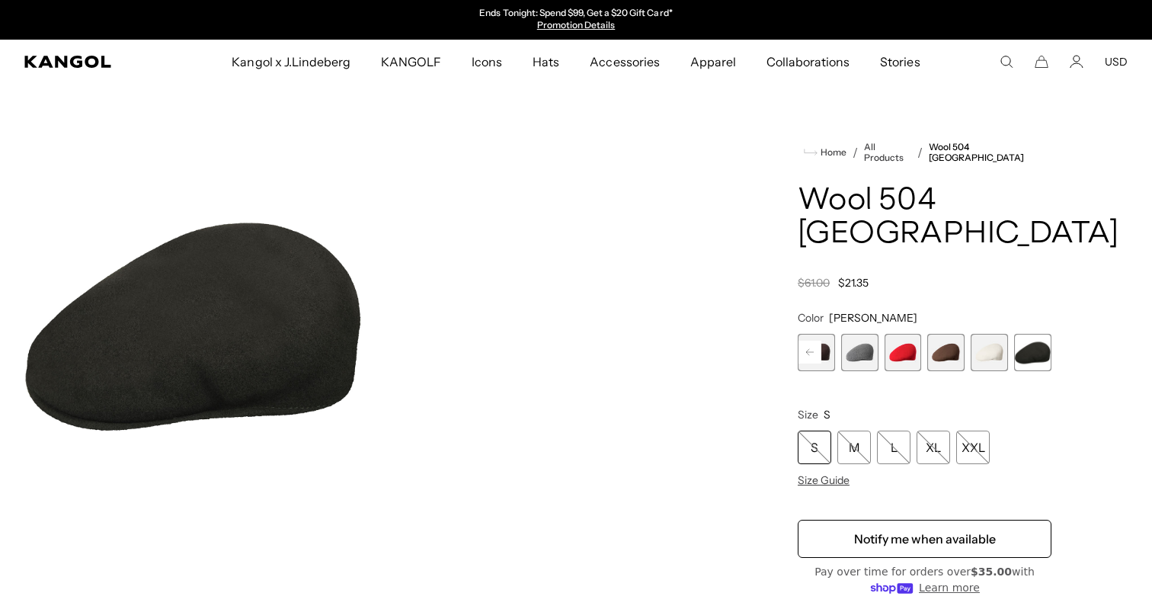
click at [989, 334] on span "11 of 12" at bounding box center [989, 352] width 37 height 37
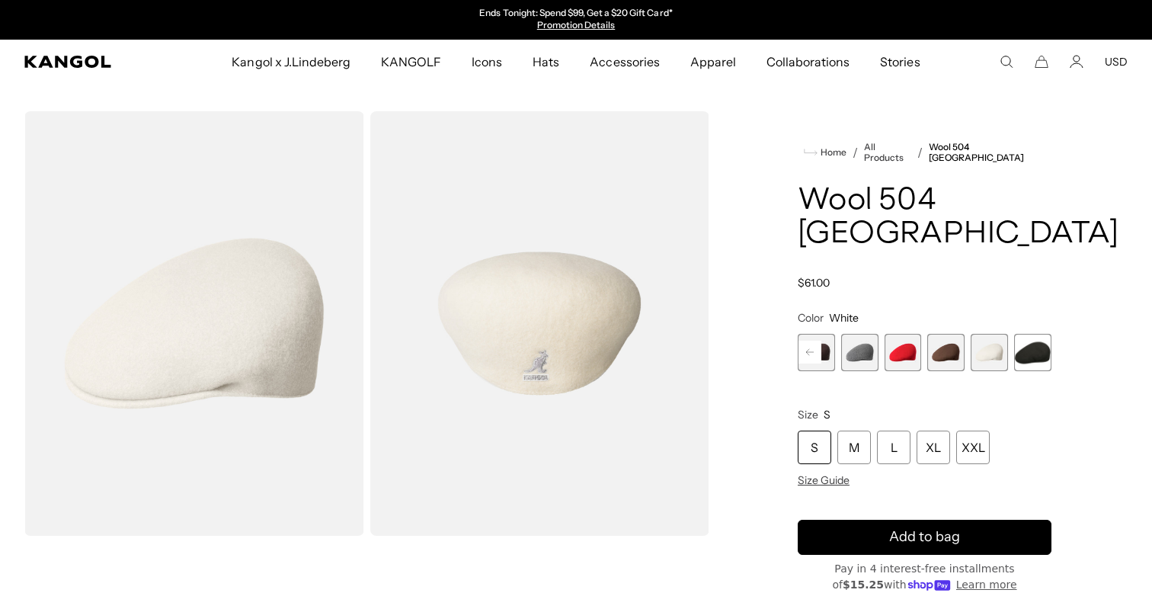
click at [814, 430] on div "S" at bounding box center [815, 447] width 34 height 34
click at [954, 334] on span "10 of 12" at bounding box center [946, 352] width 37 height 37
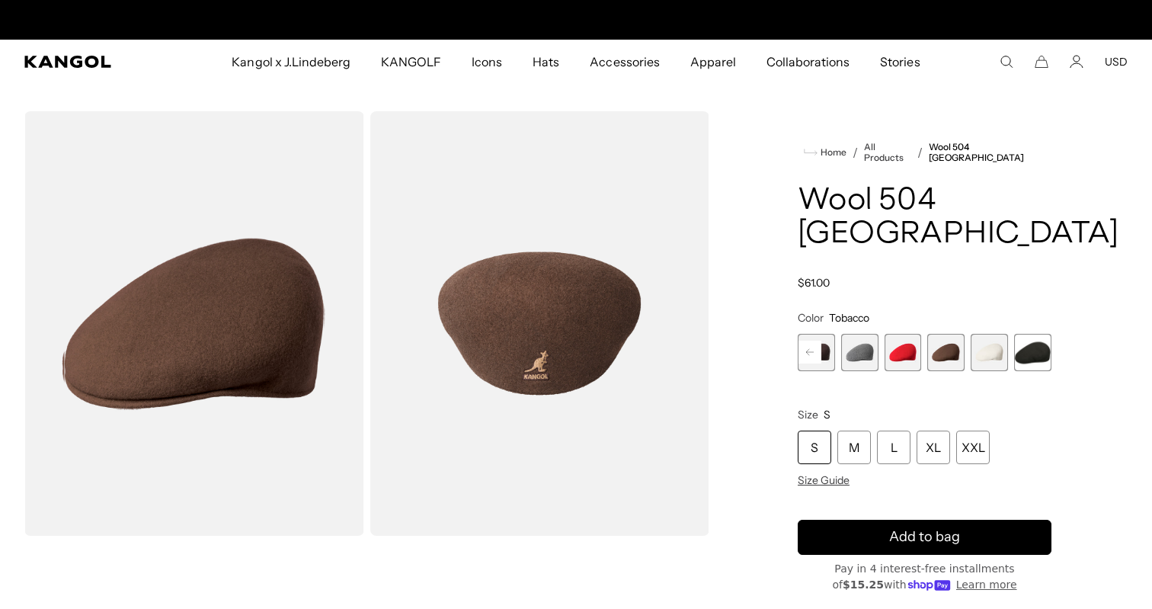
scroll to position [0, 314]
click at [819, 341] on rect at bounding box center [809, 352] width 23 height 23
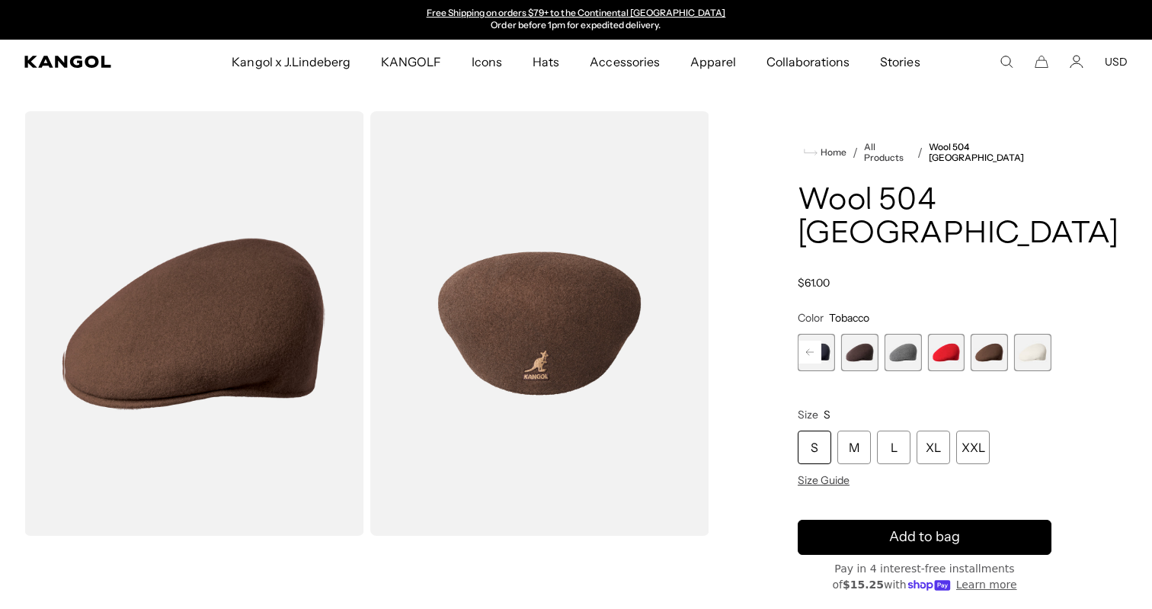
click at [819, 341] on rect at bounding box center [809, 352] width 23 height 23
click at [912, 334] on span "7 of 12" at bounding box center [903, 352] width 37 height 37
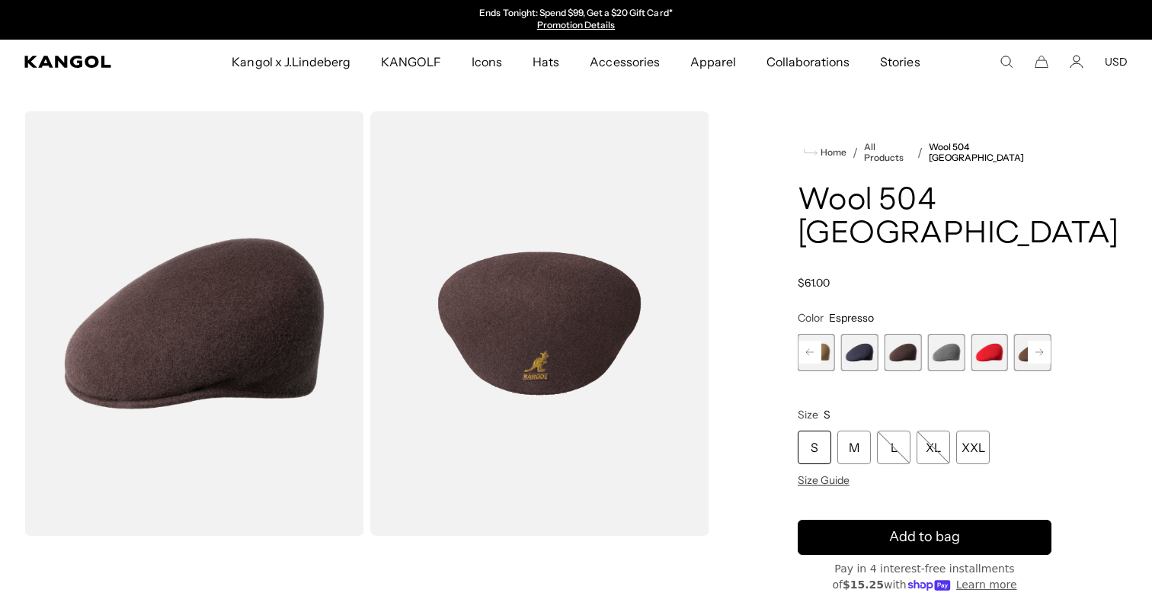
click at [1045, 341] on rect at bounding box center [1039, 352] width 23 height 23
click at [985, 334] on span "10 of 12" at bounding box center [989, 352] width 37 height 37
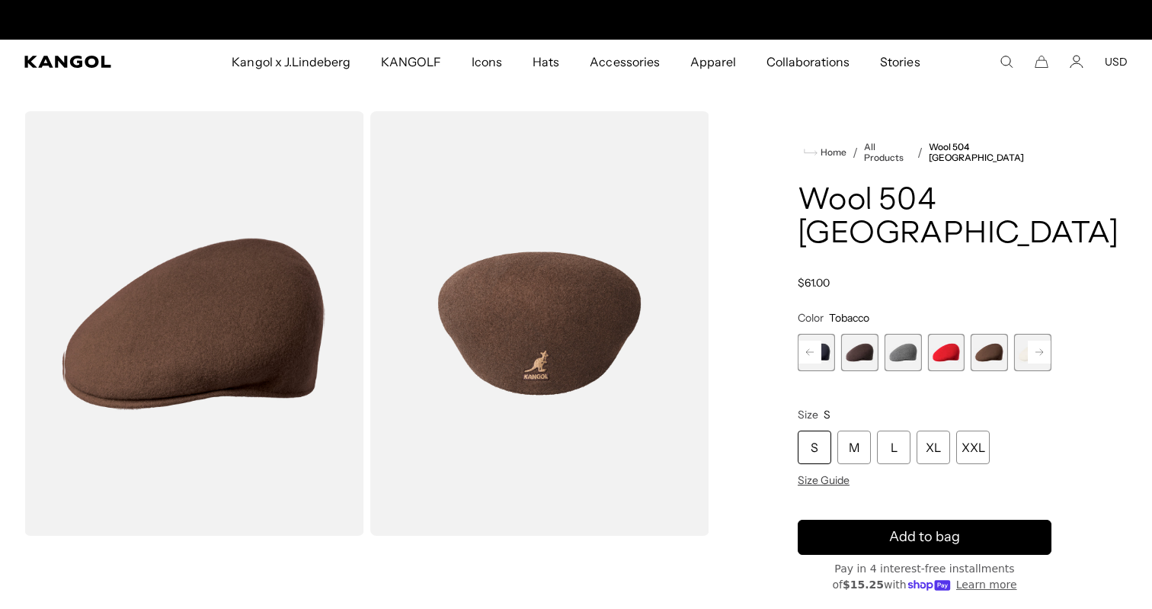
scroll to position [0, 314]
click at [863, 334] on span "7 of 12" at bounding box center [859, 352] width 37 height 37
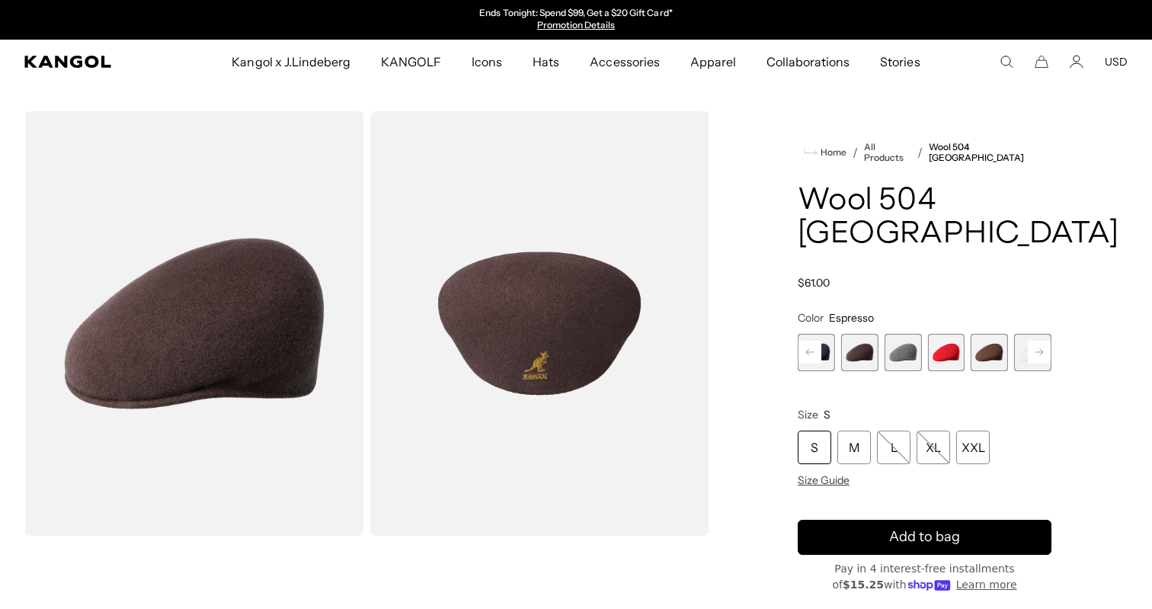
click at [983, 334] on span "10 of 12" at bounding box center [989, 352] width 37 height 37
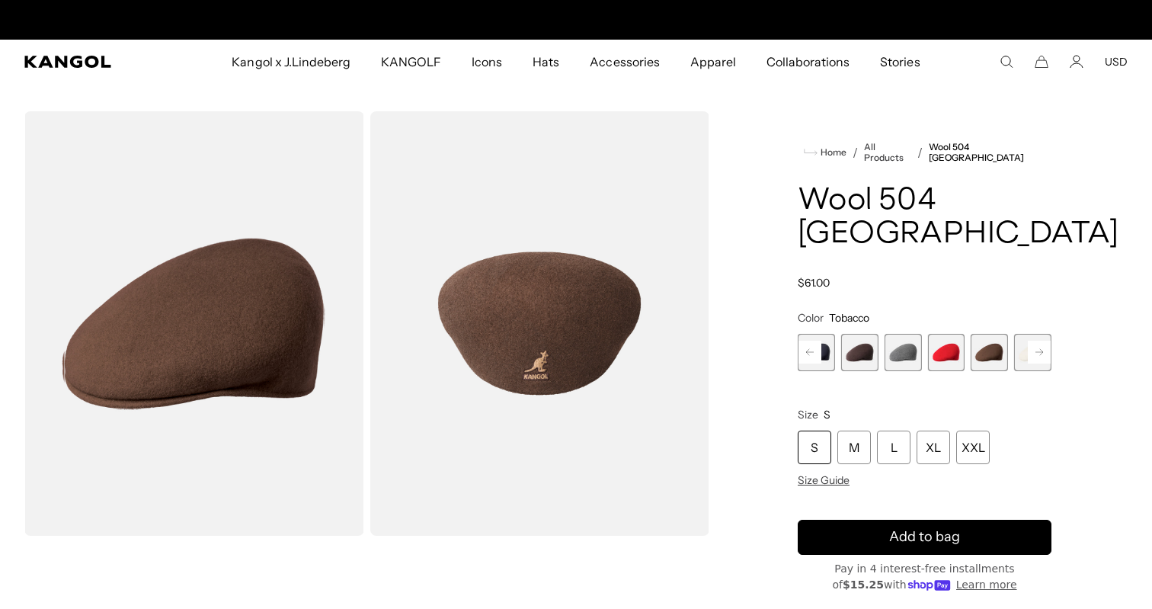
click at [818, 430] on div "S" at bounding box center [815, 447] width 34 height 34
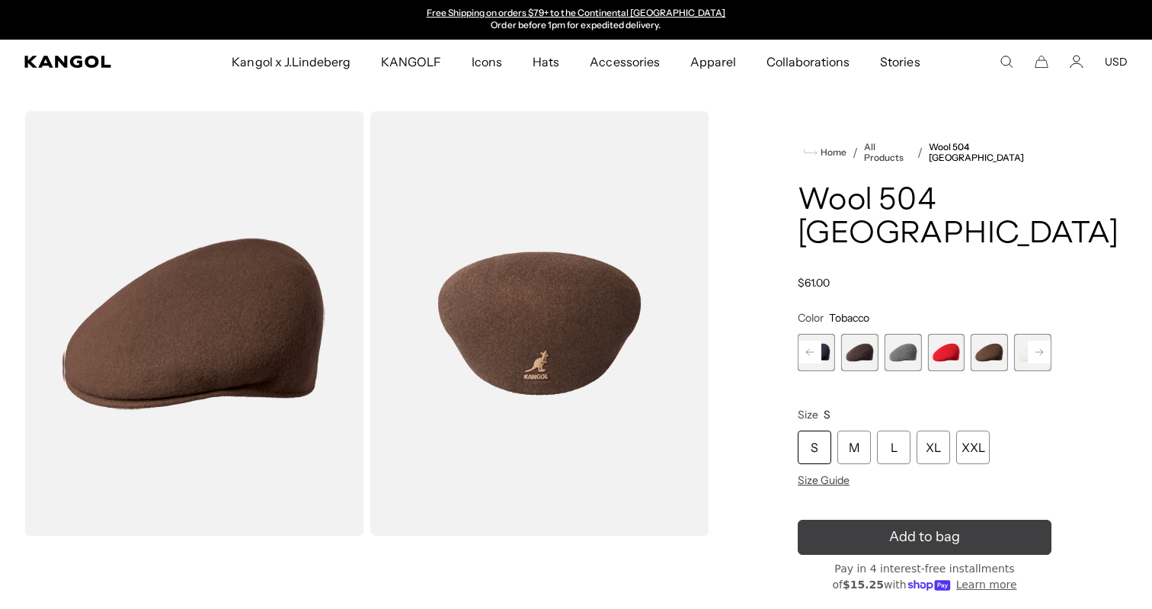
click at [883, 520] on button "Add to bag" at bounding box center [925, 537] width 254 height 35
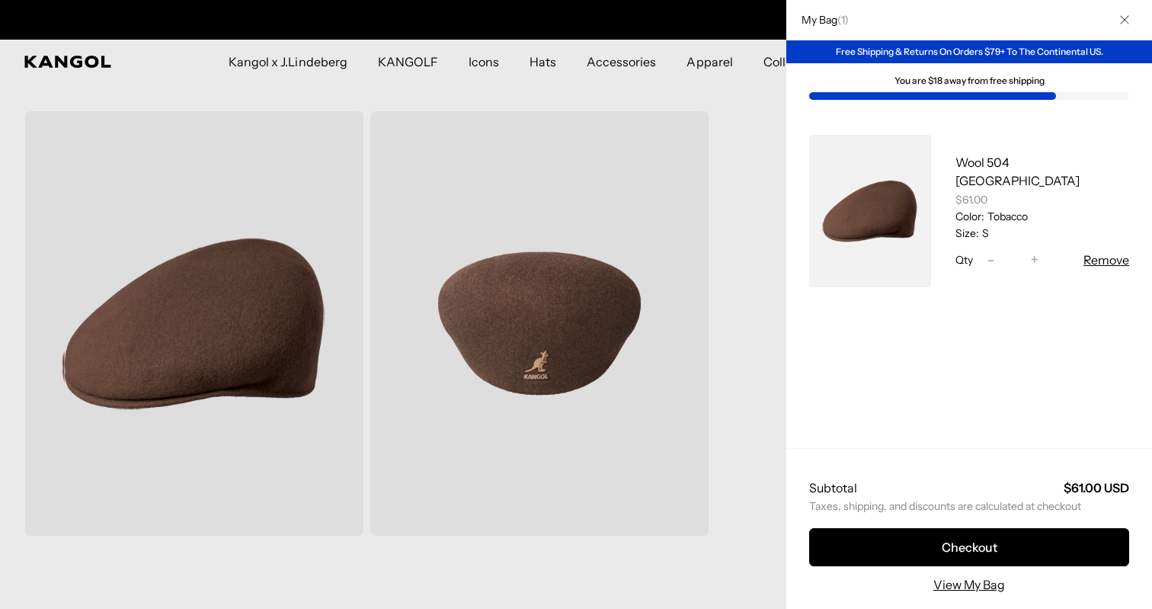
scroll to position [0, 0]
click at [782, 158] on div at bounding box center [576, 304] width 1152 height 609
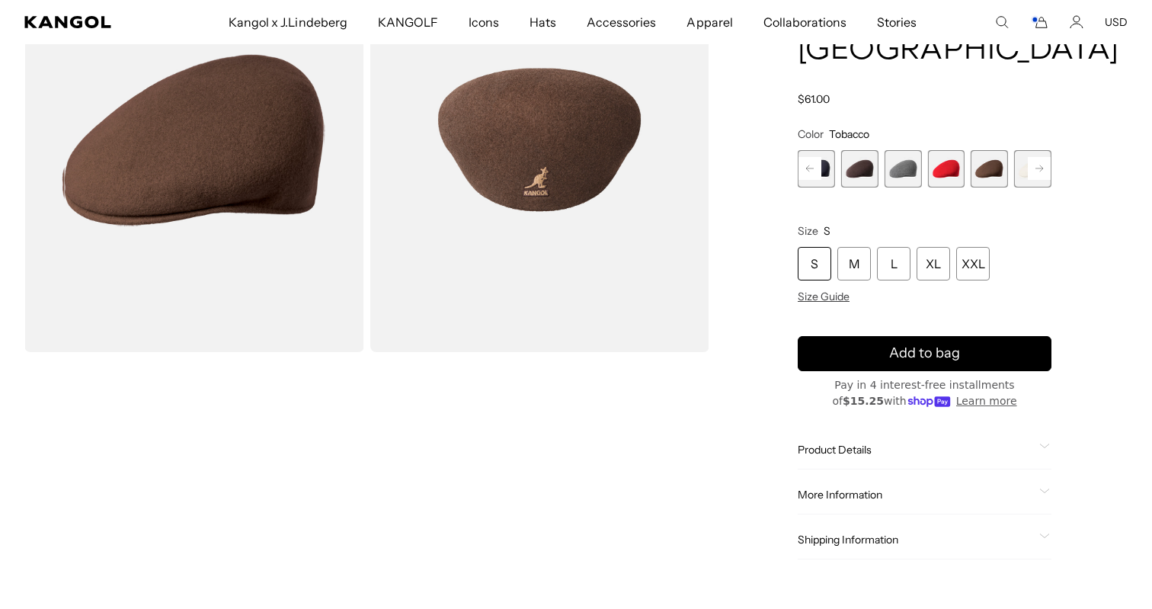
scroll to position [186, 0]
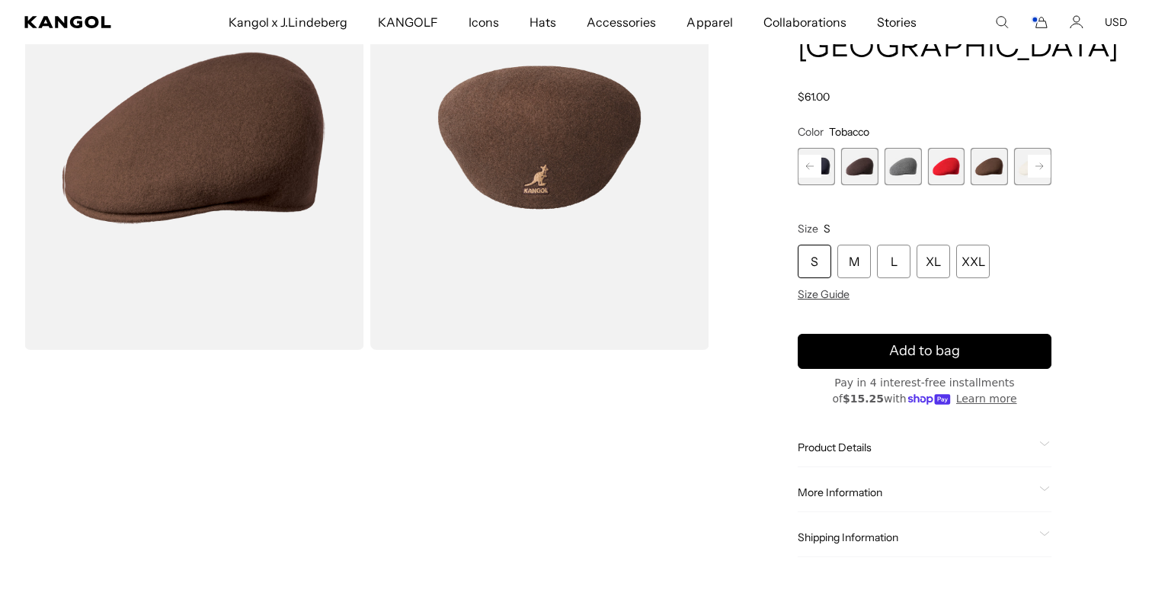
click at [837, 440] on span "Product Details" at bounding box center [915, 447] width 235 height 14
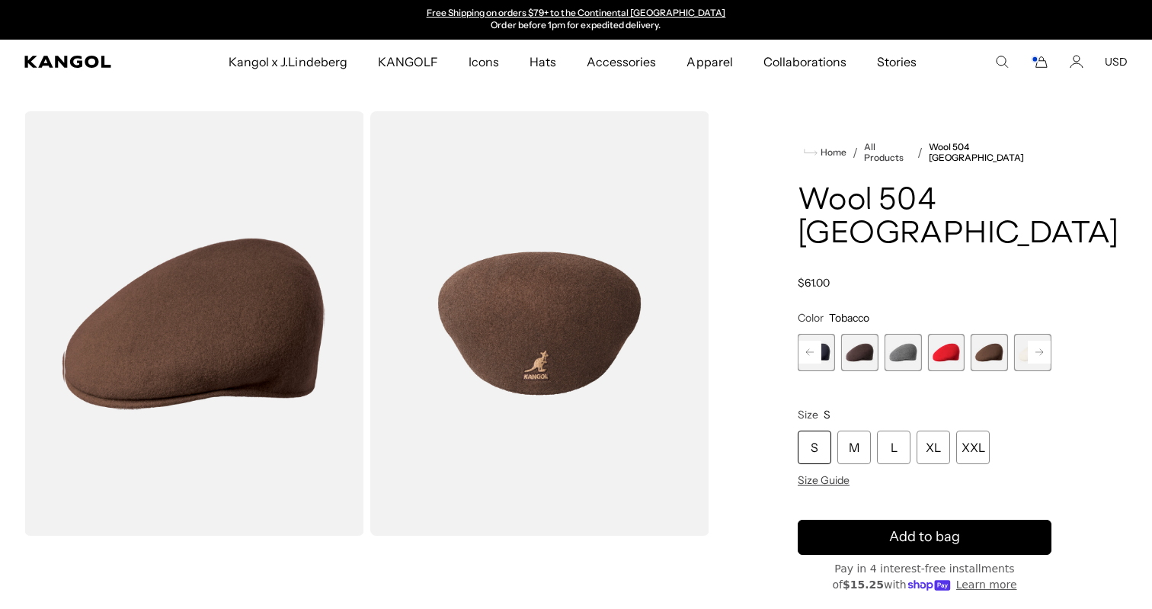
scroll to position [0, 0]
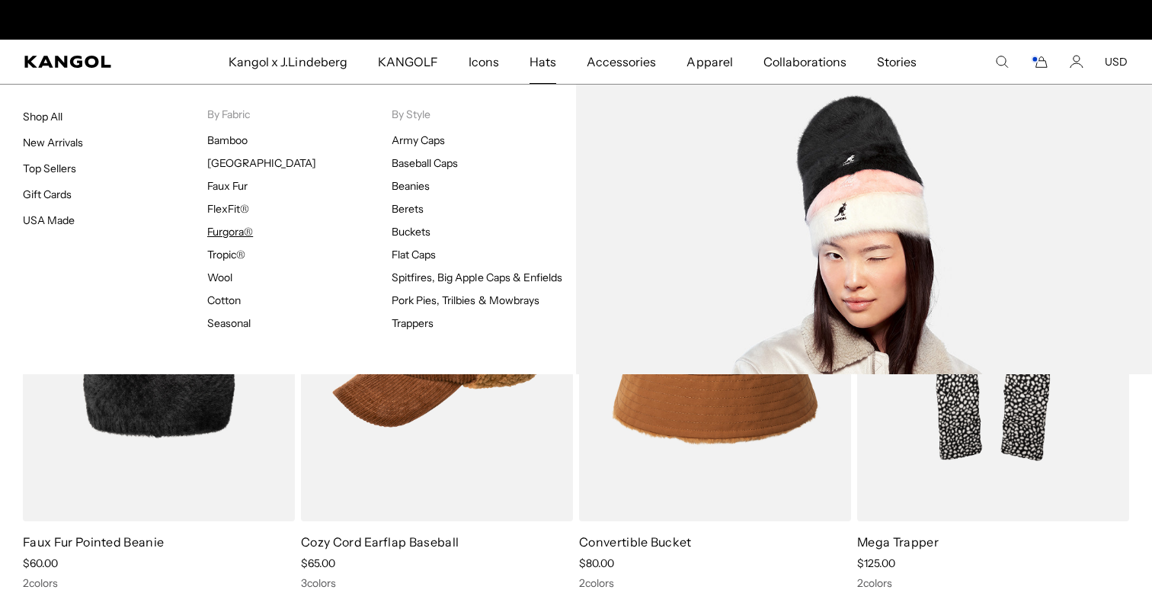
click at [234, 232] on link "Furgora®" at bounding box center [230, 232] width 46 height 14
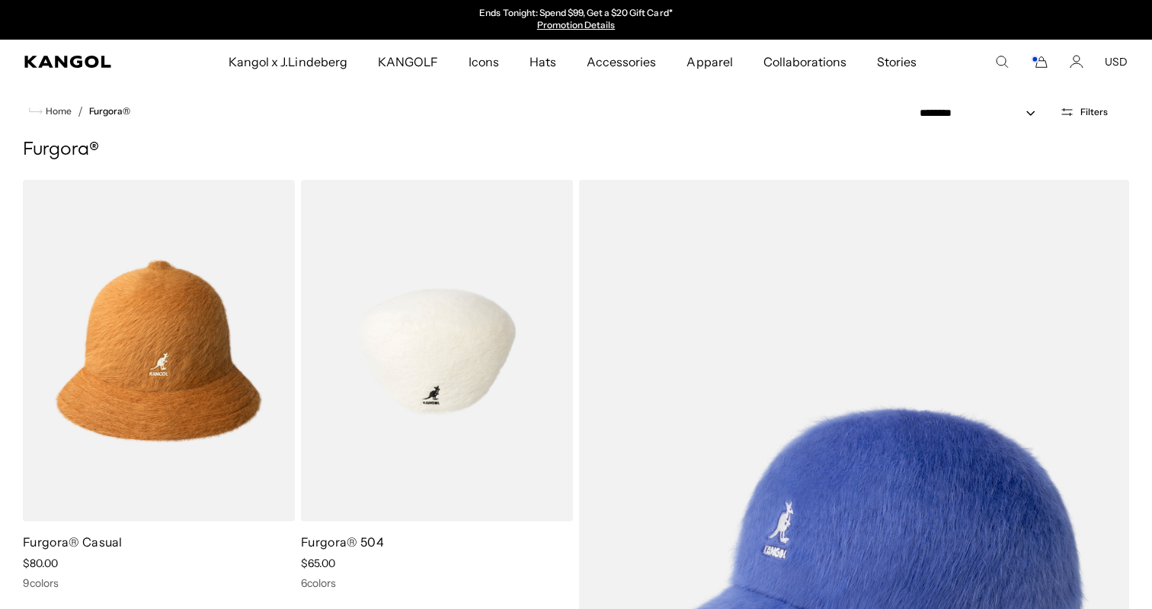
click at [481, 432] on img at bounding box center [437, 350] width 272 height 341
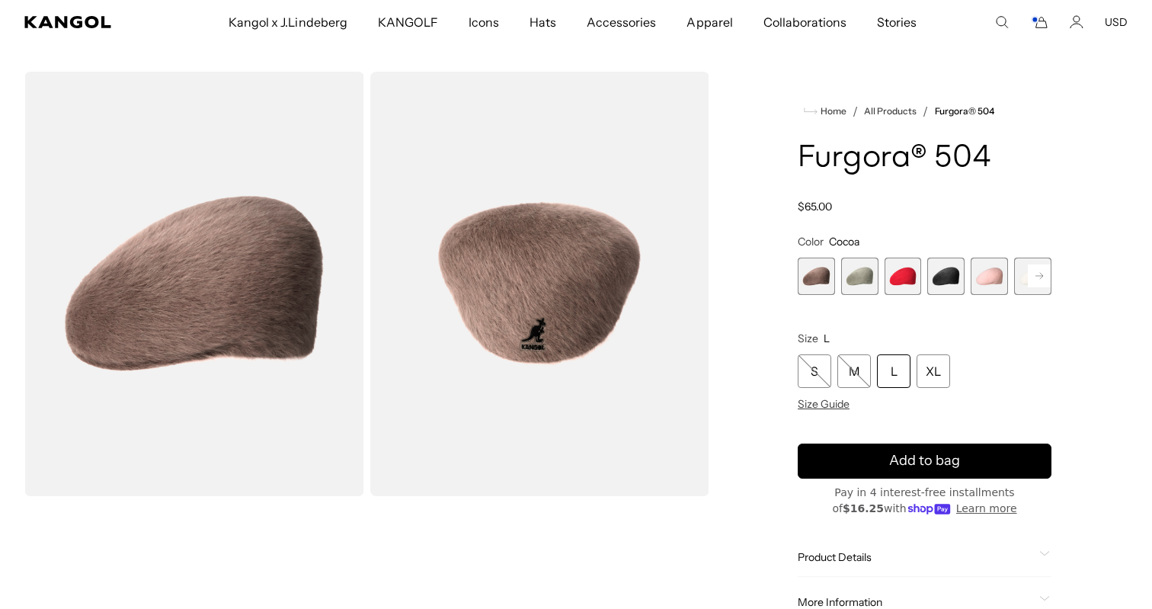
scroll to position [52, 0]
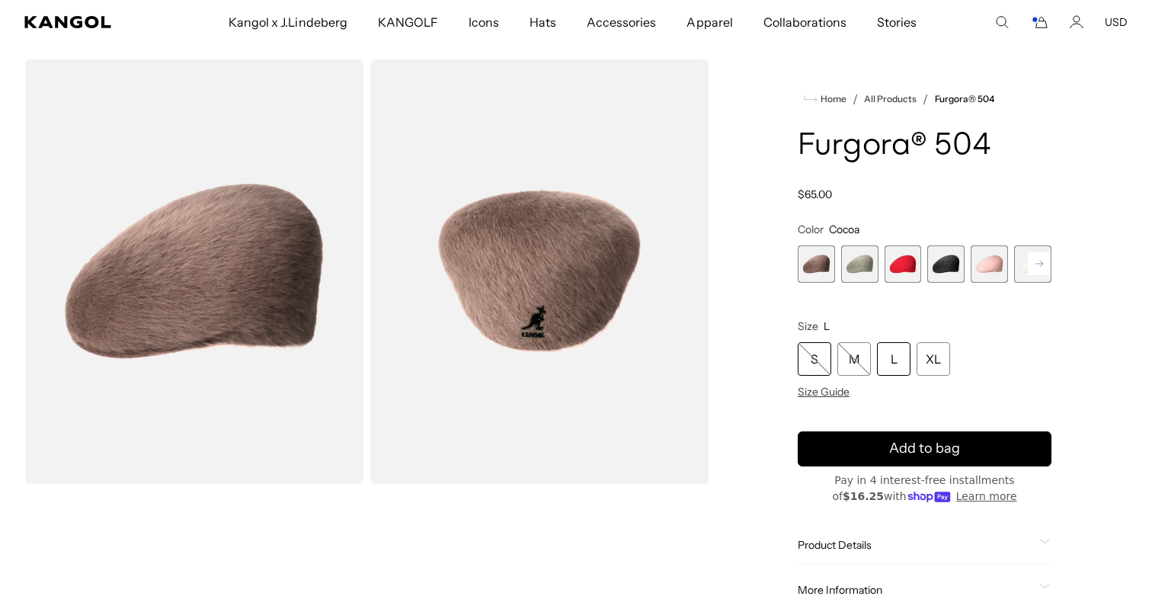
click at [813, 352] on div "S" at bounding box center [815, 359] width 34 height 34
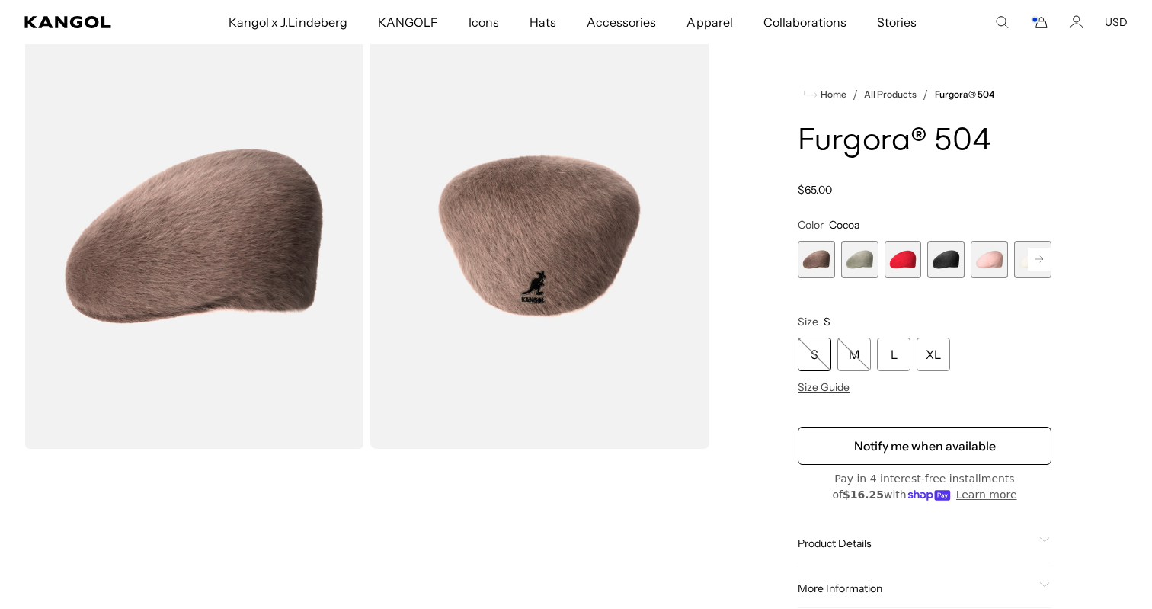
scroll to position [0, 314]
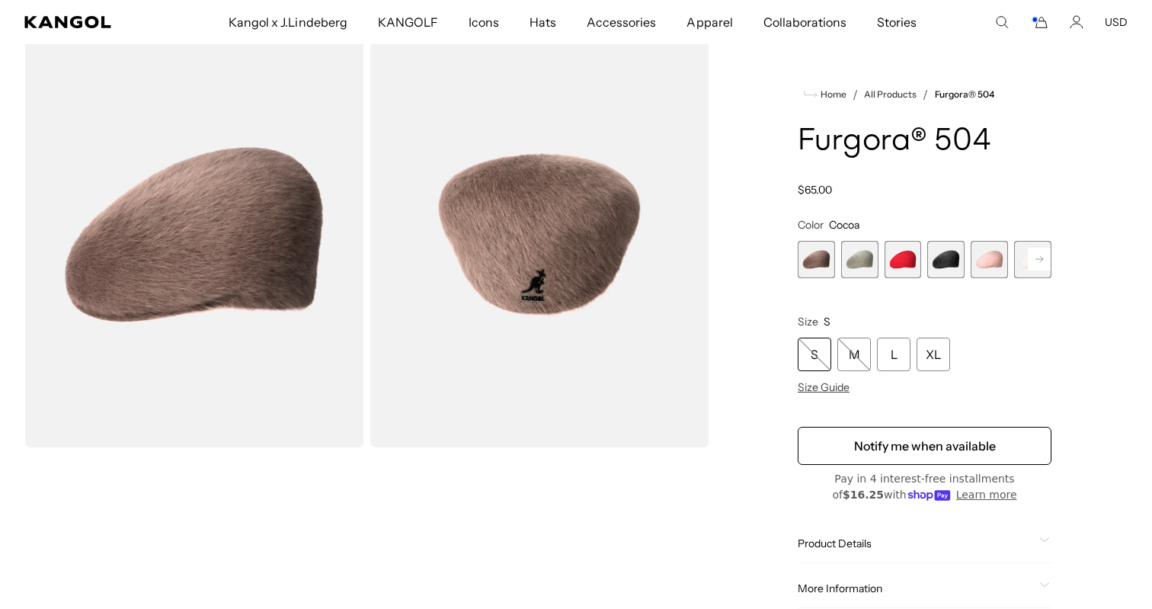
click at [860, 270] on span "2 of 7" at bounding box center [859, 259] width 37 height 37
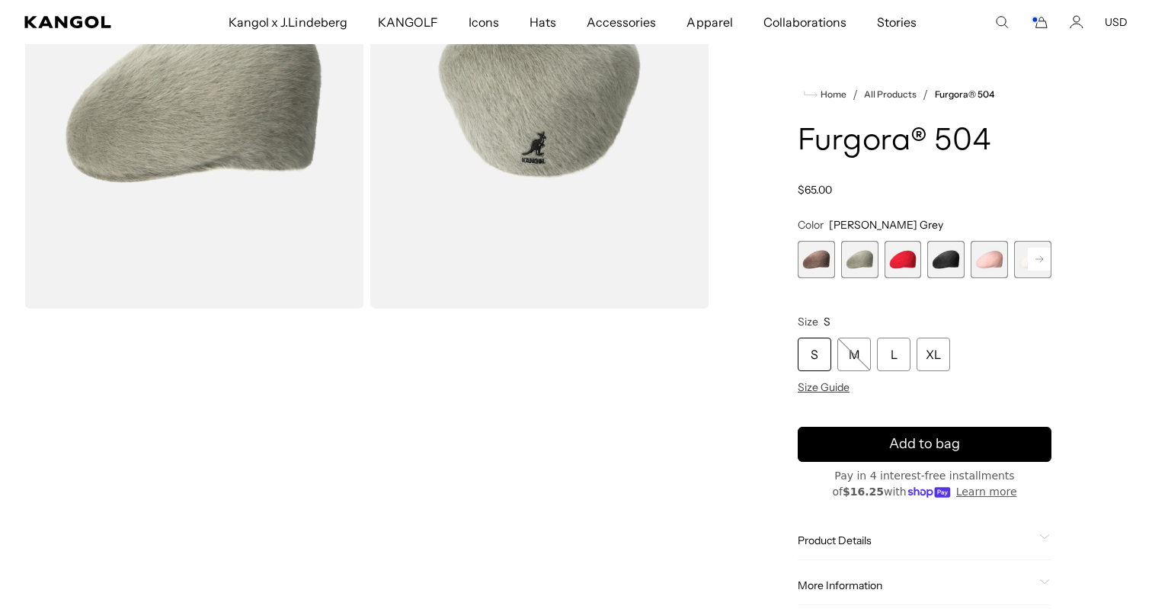
scroll to position [0, 314]
click at [818, 274] on span "1 of 7" at bounding box center [816, 259] width 37 height 37
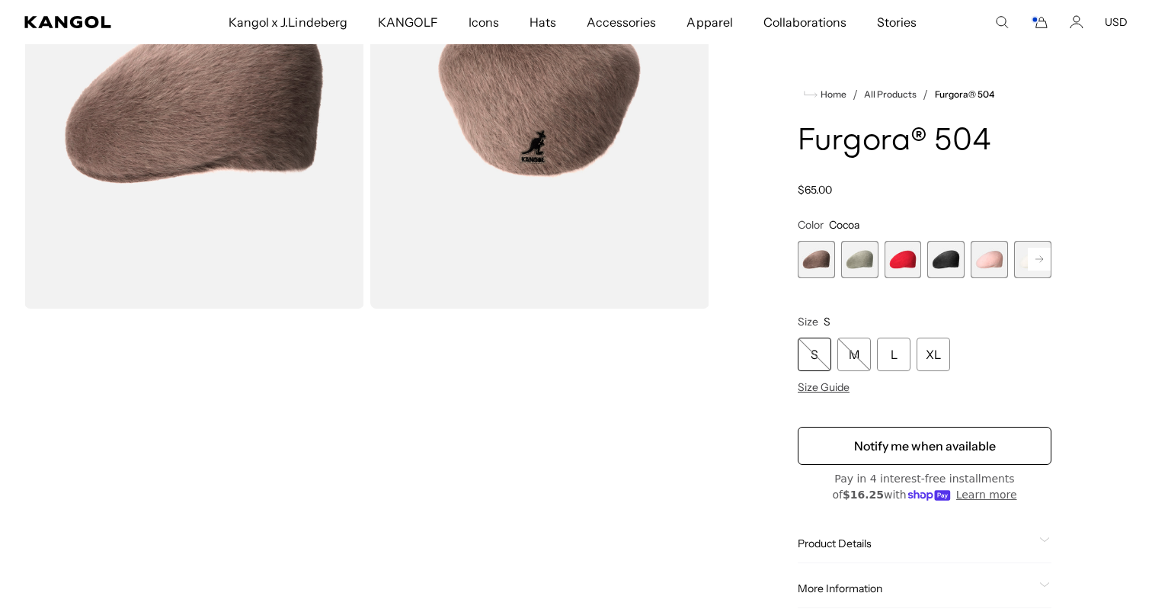
click at [859, 264] on span "2 of 7" at bounding box center [859, 259] width 37 height 37
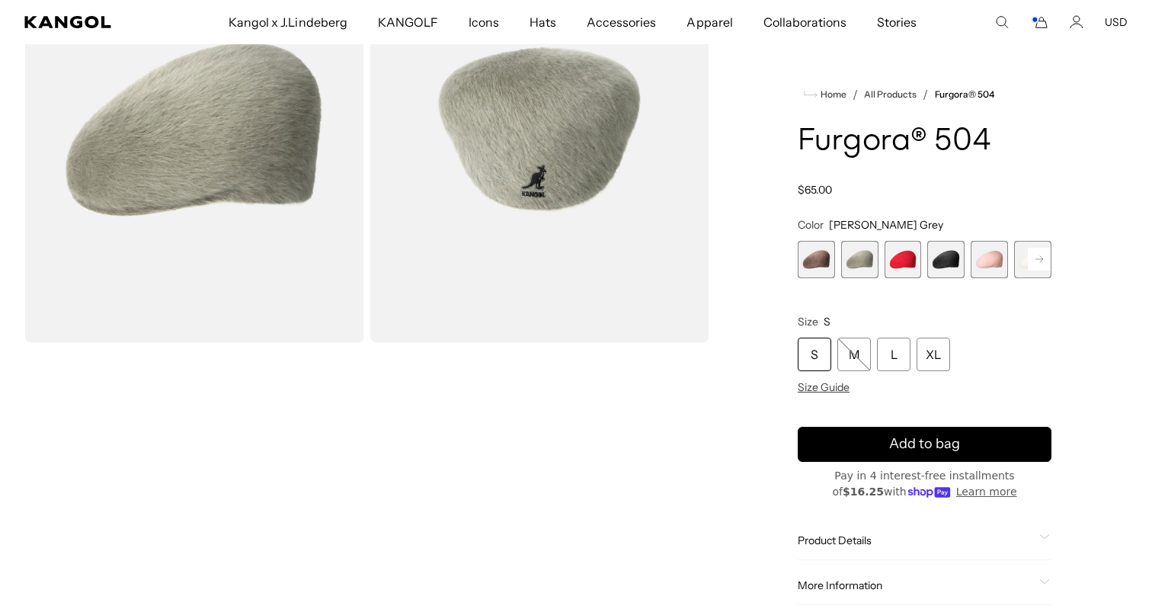
scroll to position [192, 0]
click at [948, 261] on span "4 of 7" at bounding box center [945, 259] width 37 height 37
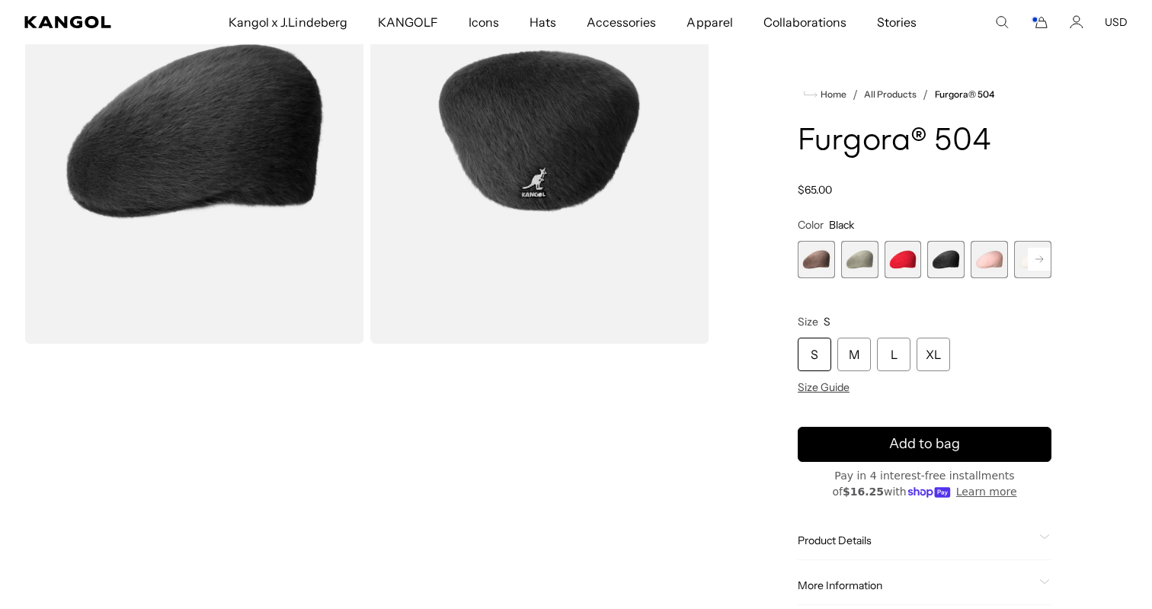
click at [996, 263] on span "5 of 7" at bounding box center [989, 259] width 37 height 37
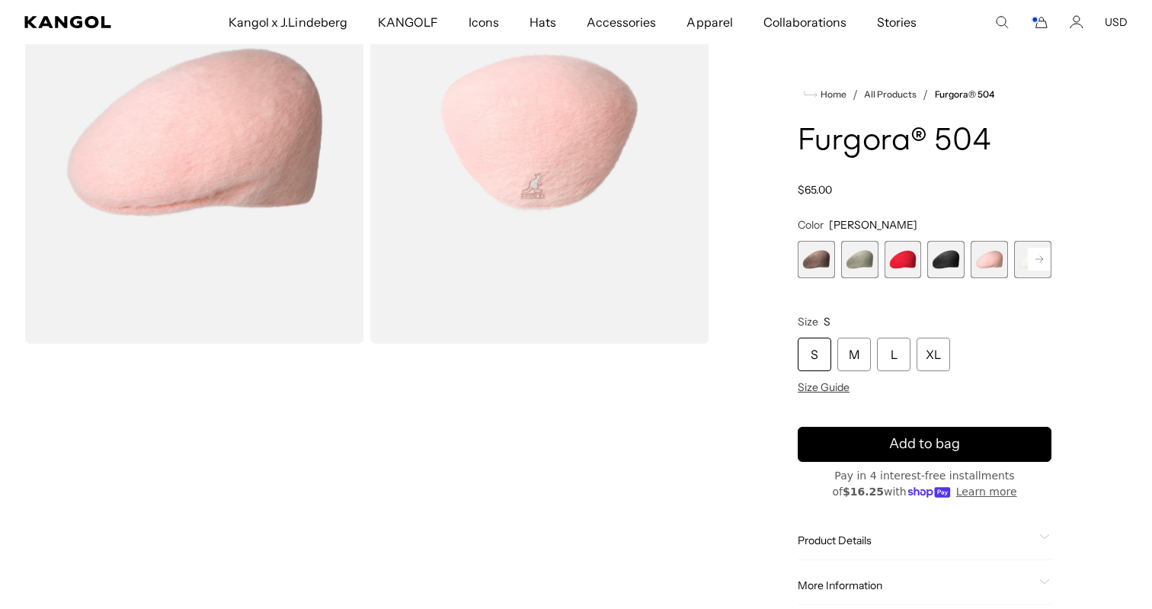
click at [1047, 261] on rect at bounding box center [1039, 259] width 23 height 23
click at [992, 269] on span "6 of 7" at bounding box center [989, 259] width 37 height 37
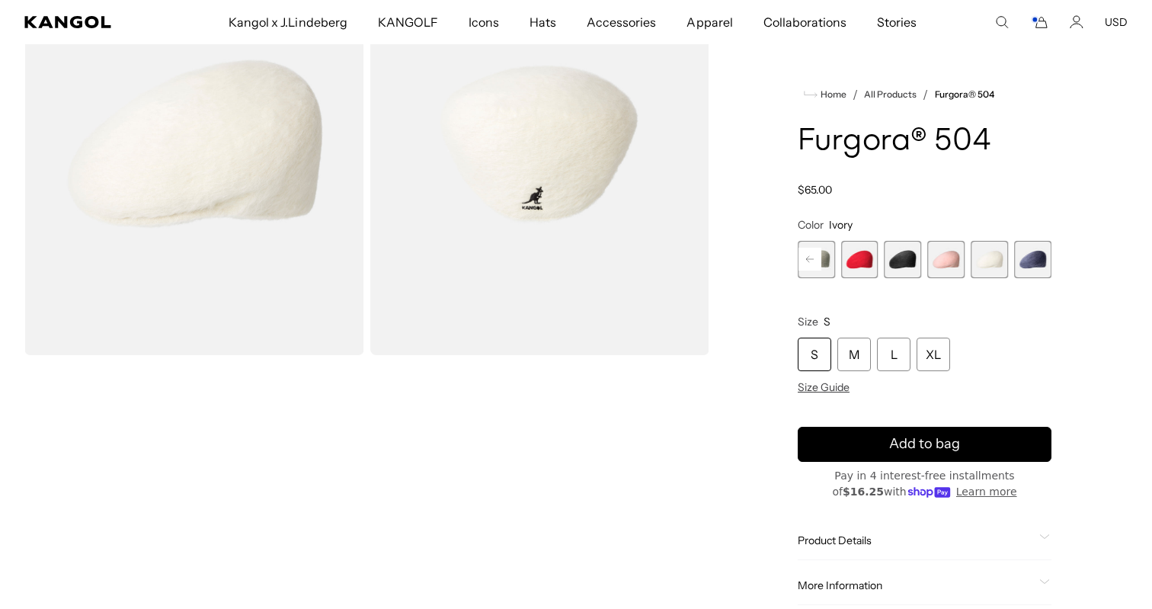
scroll to position [0, 314]
click at [1027, 269] on span "7 of 7" at bounding box center [1032, 259] width 37 height 37
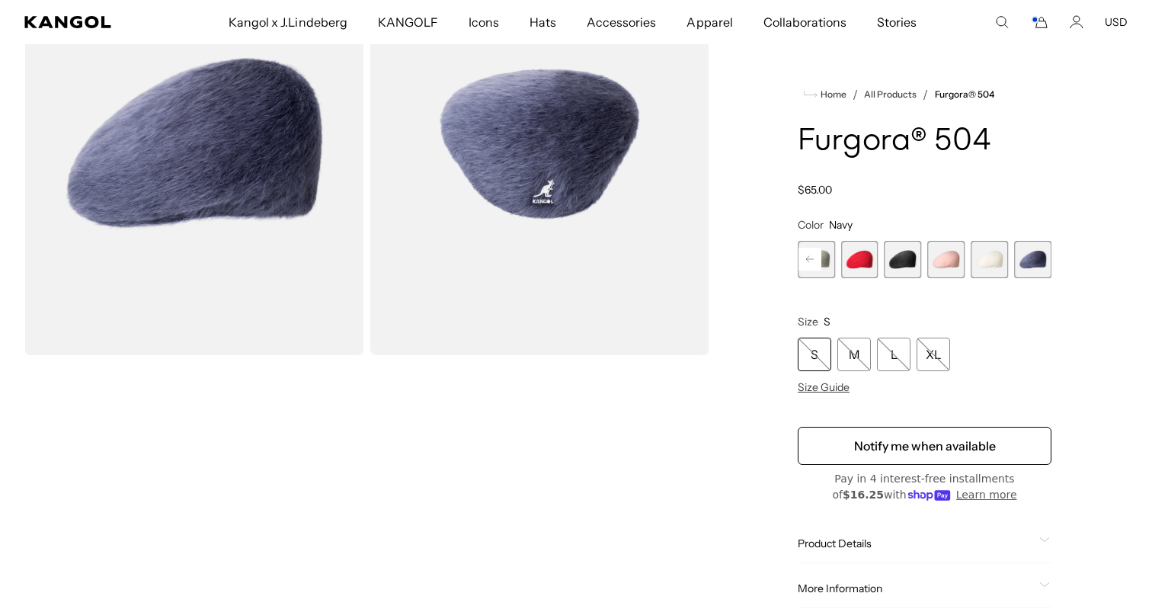
click at [834, 352] on div "S M L XL" at bounding box center [925, 355] width 254 height 34
click at [814, 352] on div "S" at bounding box center [815, 355] width 34 height 34
click at [805, 267] on rect at bounding box center [809, 259] width 23 height 23
click at [869, 256] on span "2 of 7" at bounding box center [859, 259] width 37 height 37
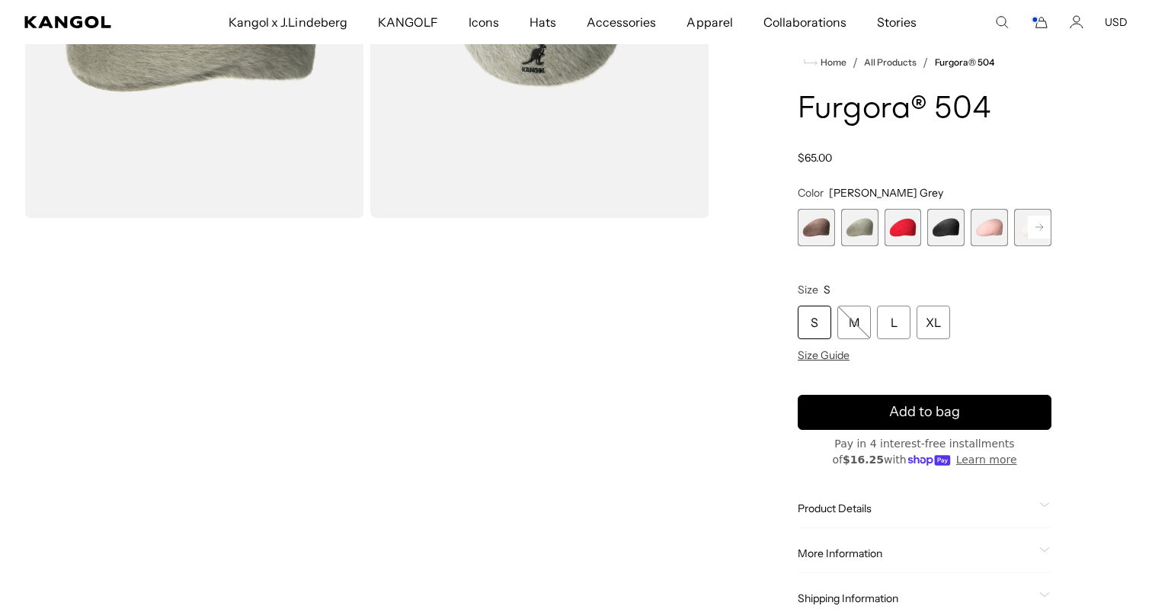
scroll to position [111, 0]
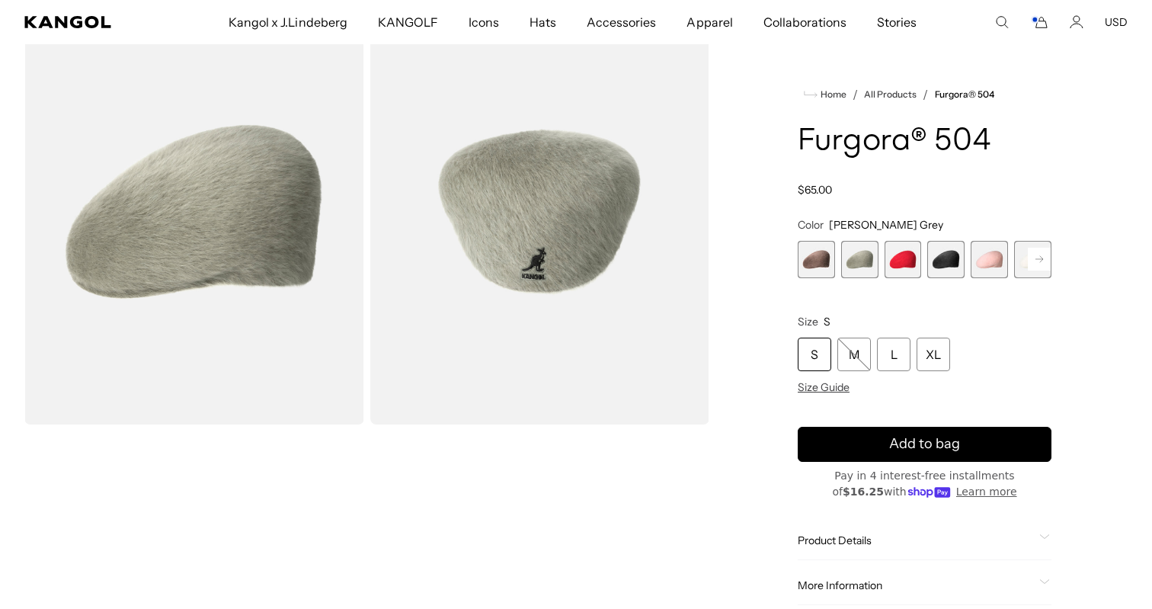
click at [338, 255] on img "Gallery Viewer" at bounding box center [194, 212] width 340 height 424
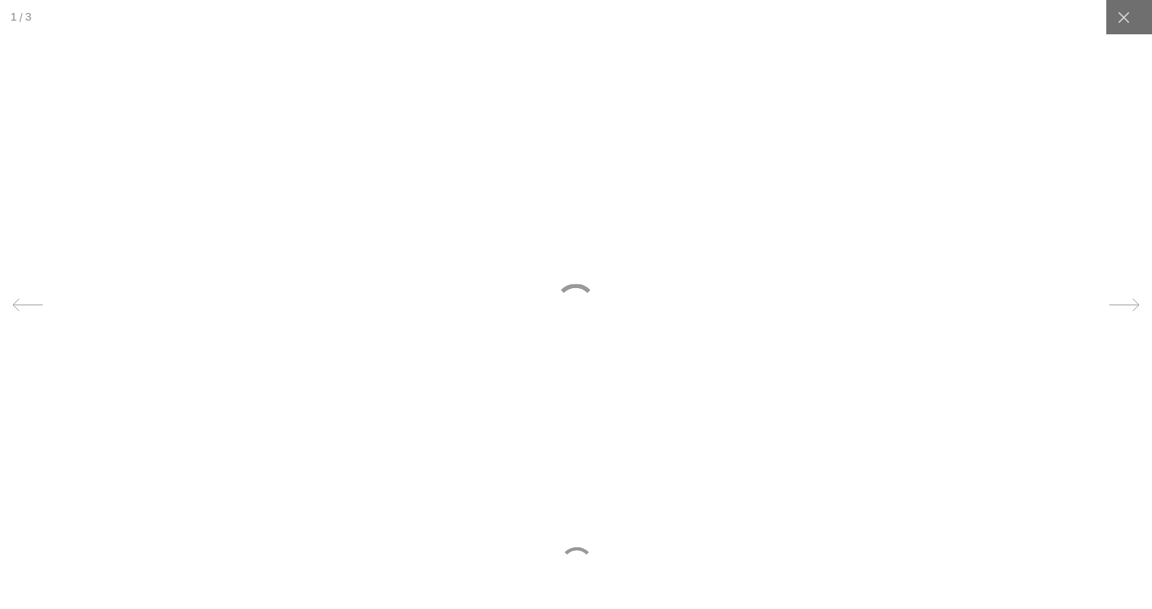
scroll to position [0, 314]
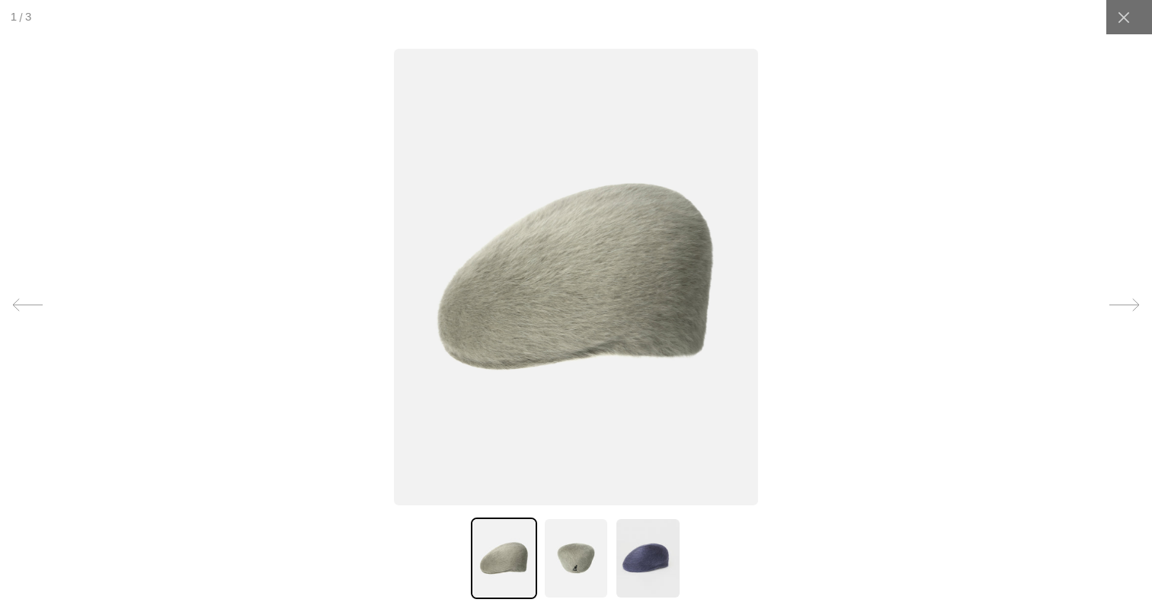
click at [586, 551] on img at bounding box center [576, 558] width 66 height 82
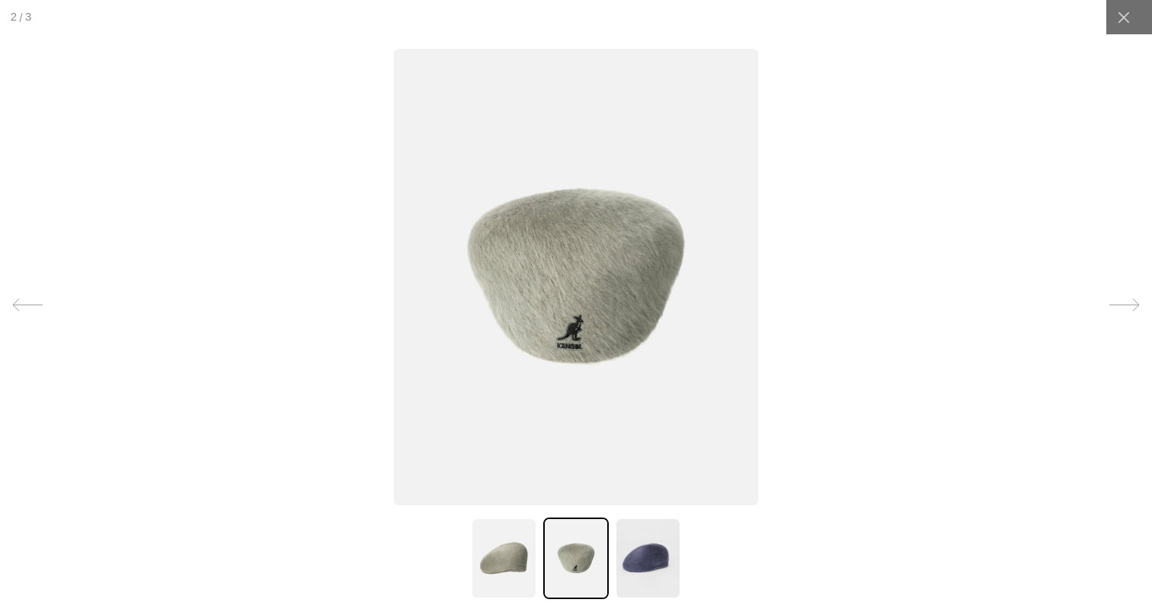
click at [616, 268] on img at bounding box center [576, 277] width 364 height 456
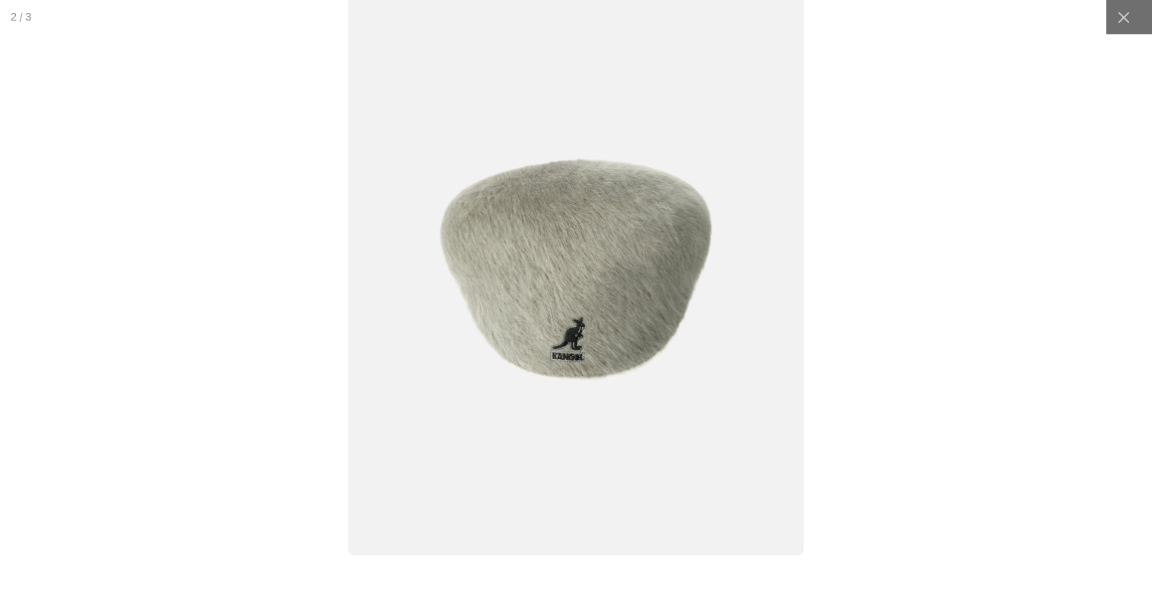
click at [616, 268] on img at bounding box center [576, 270] width 456 height 571
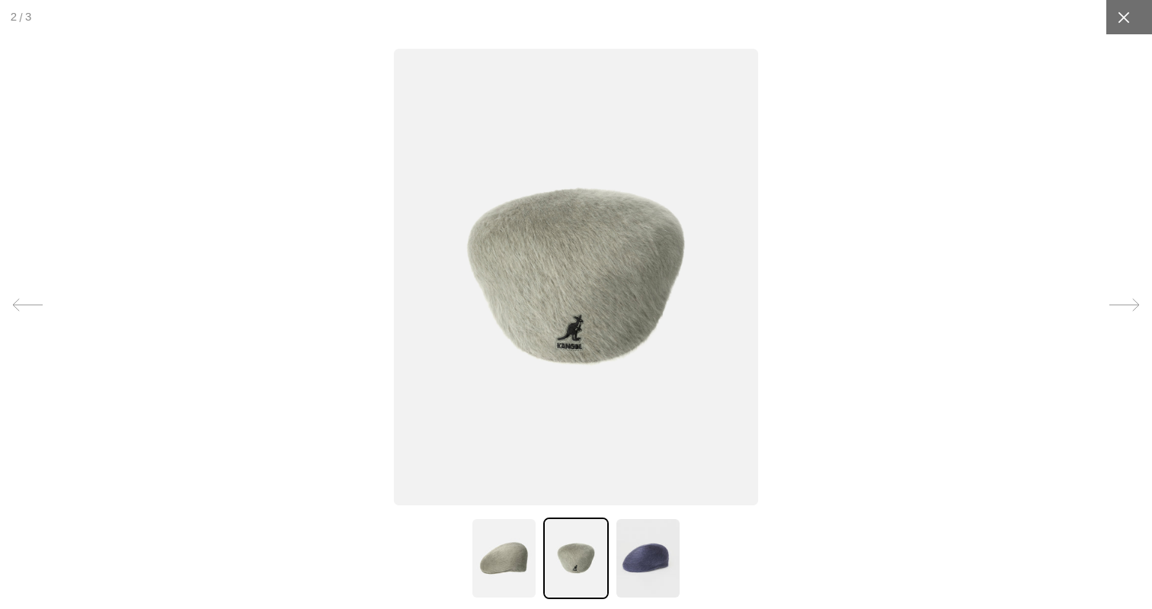
click at [1115, 24] on div at bounding box center [1123, 17] width 34 height 34
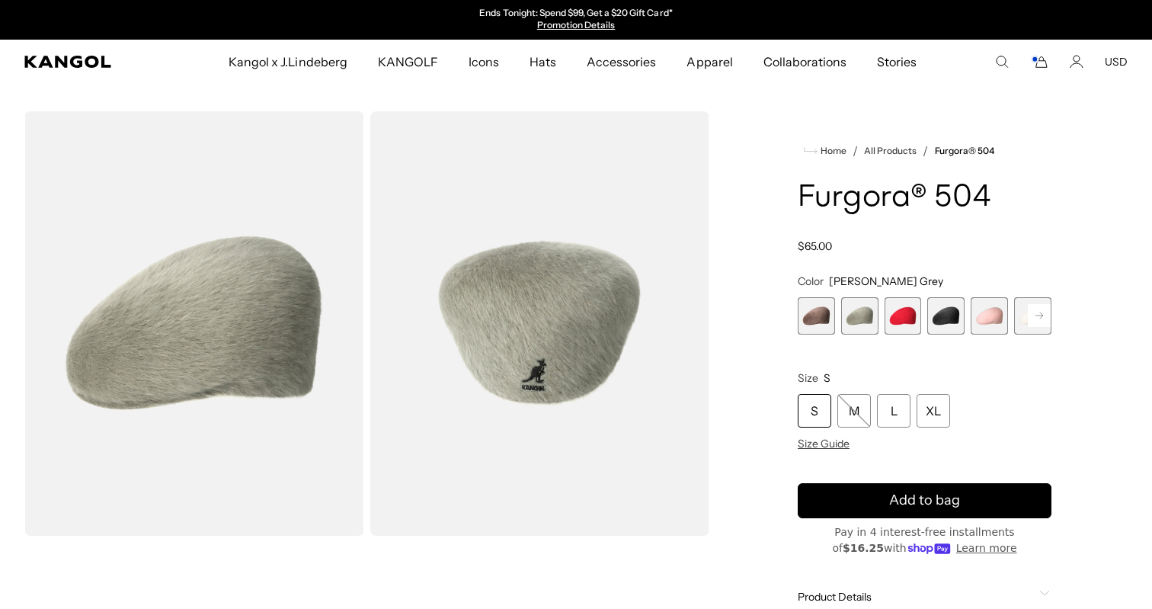
click at [939, 317] on span "4 of 7" at bounding box center [945, 315] width 37 height 37
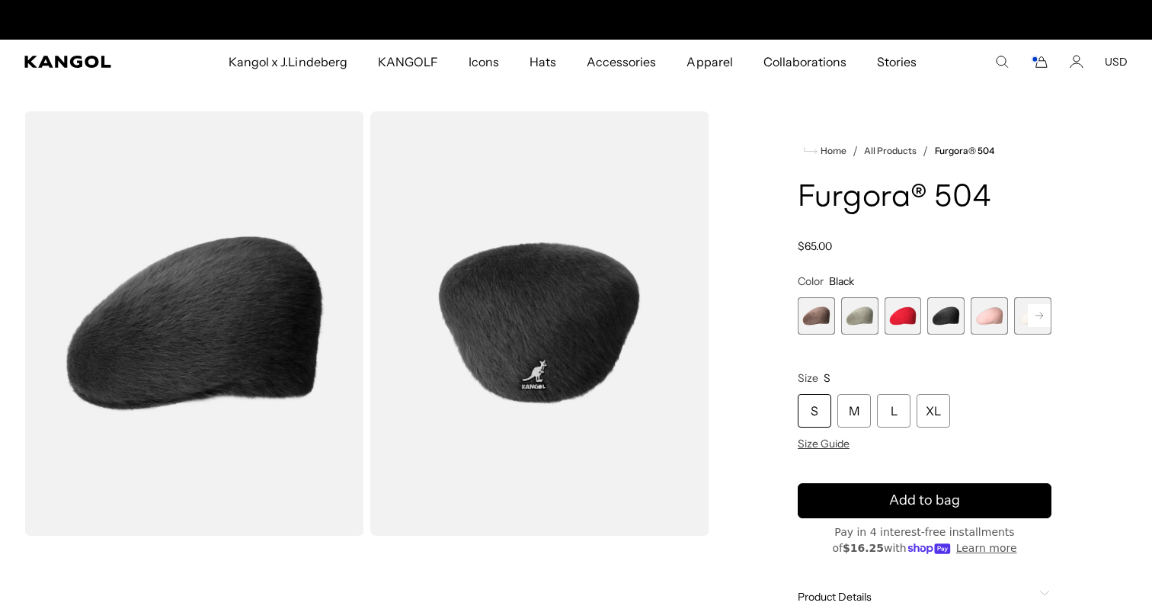
scroll to position [0, 314]
click at [1034, 313] on rect at bounding box center [1039, 315] width 23 height 23
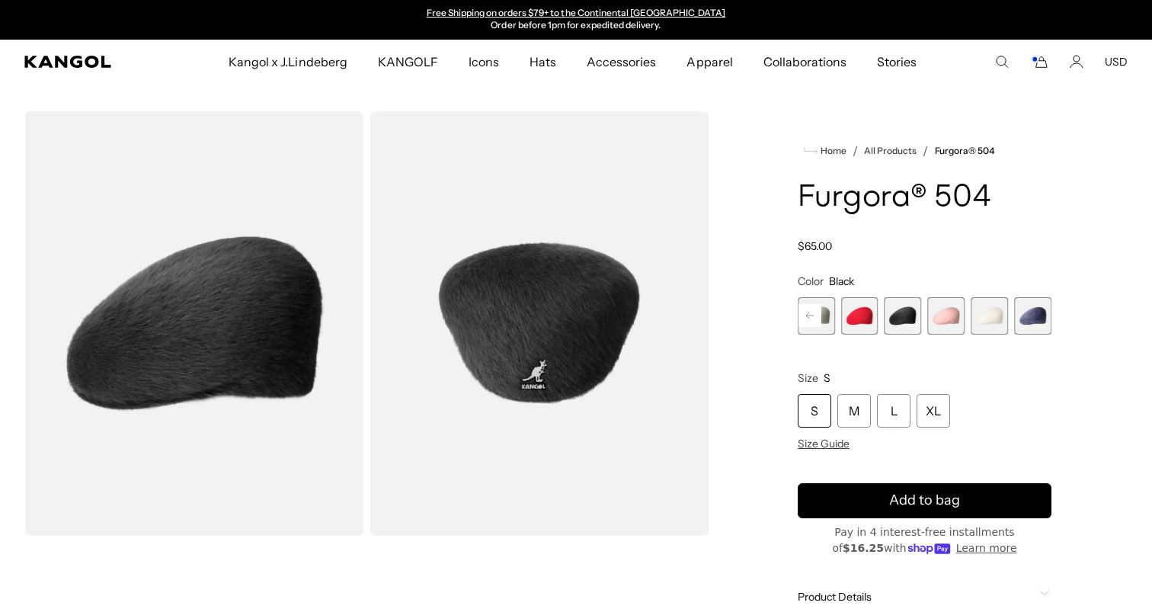
click at [1032, 315] on span "7 of 7" at bounding box center [1032, 315] width 37 height 37
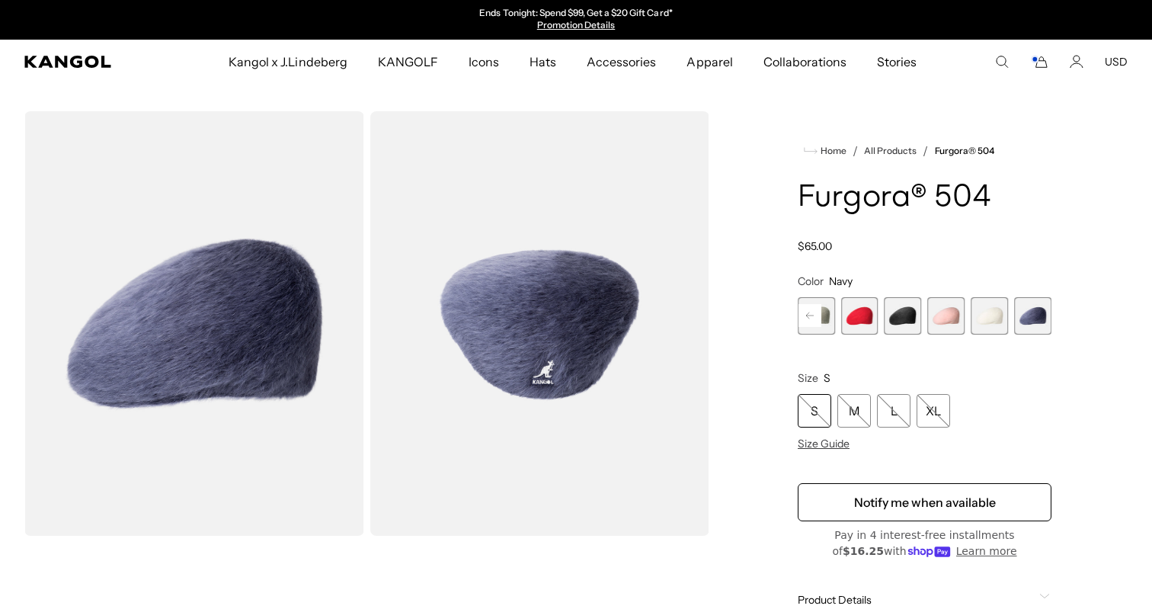
click at [808, 319] on rect at bounding box center [809, 315] width 23 height 23
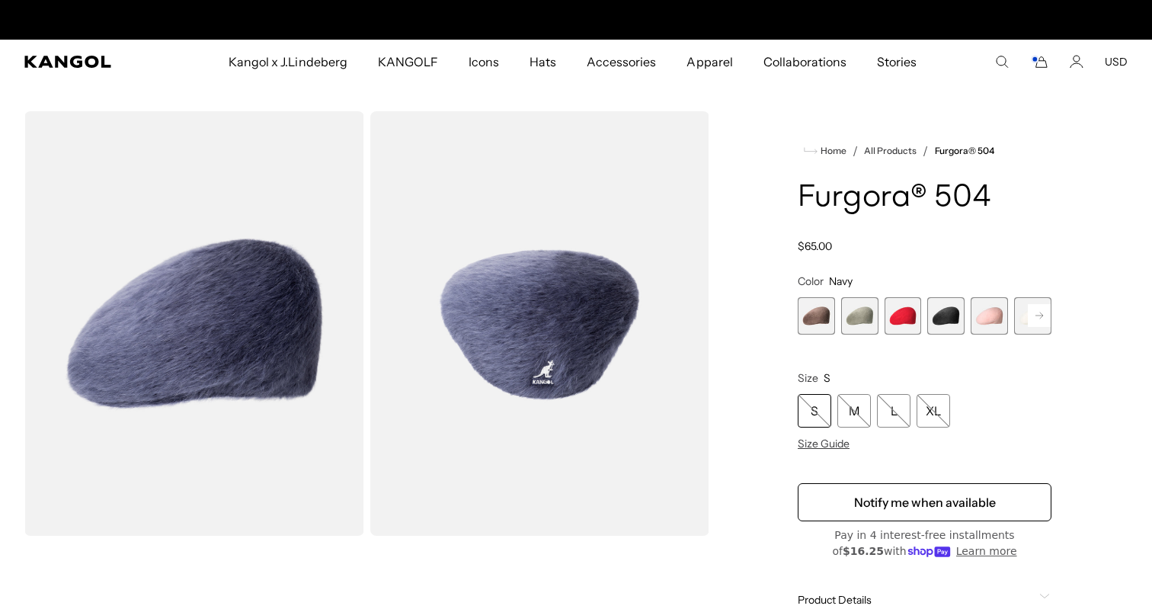
click at [861, 315] on span "2 of 7" at bounding box center [859, 315] width 37 height 37
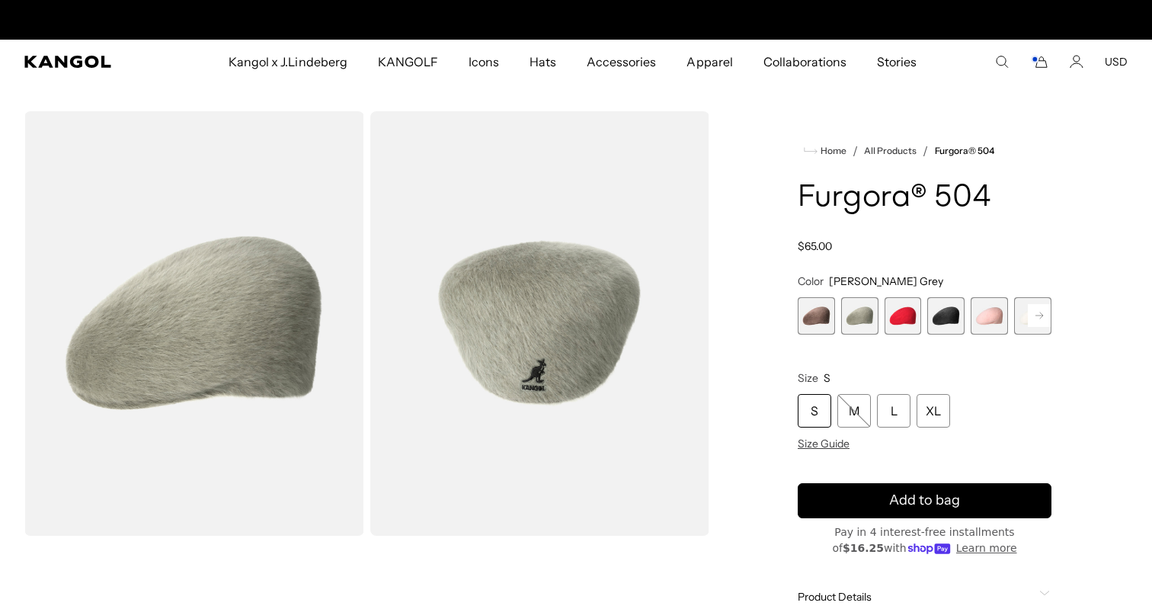
click at [821, 402] on div "S" at bounding box center [815, 411] width 34 height 34
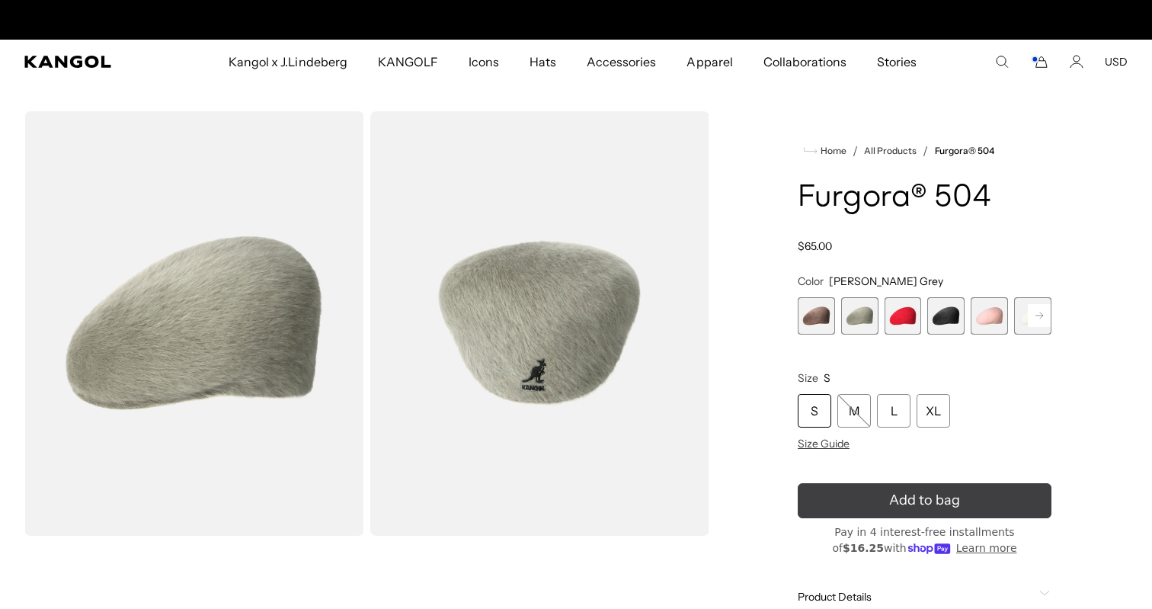
scroll to position [0, 0]
click at [855, 492] on button "Add to bag" at bounding box center [925, 500] width 254 height 35
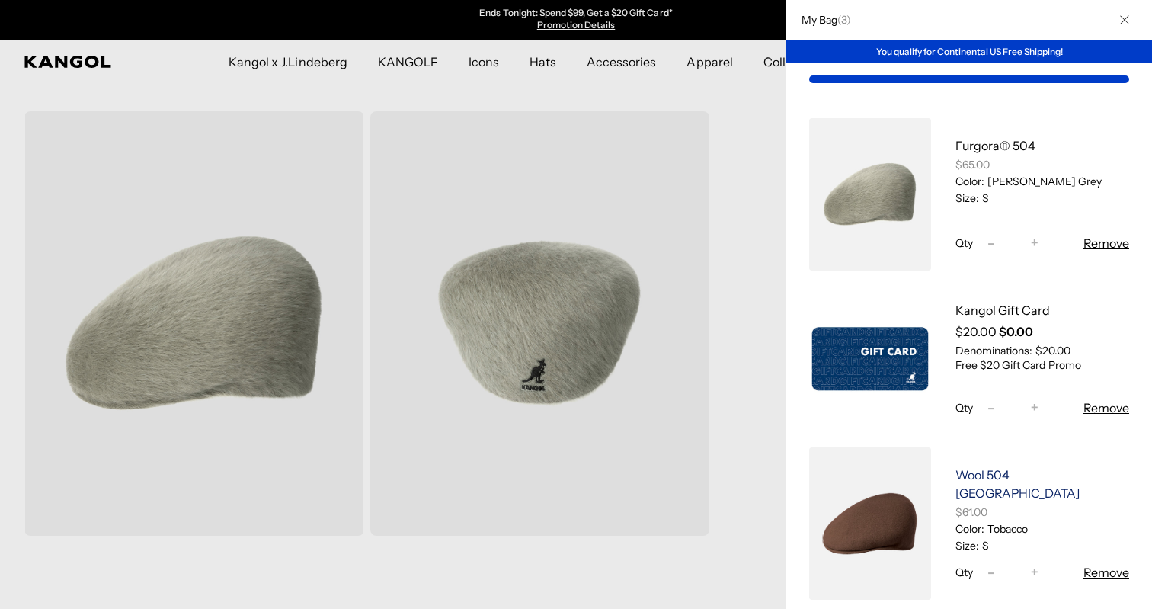
click at [1037, 474] on link "Wool 504 [GEOGRAPHIC_DATA]" at bounding box center [1017, 484] width 124 height 34
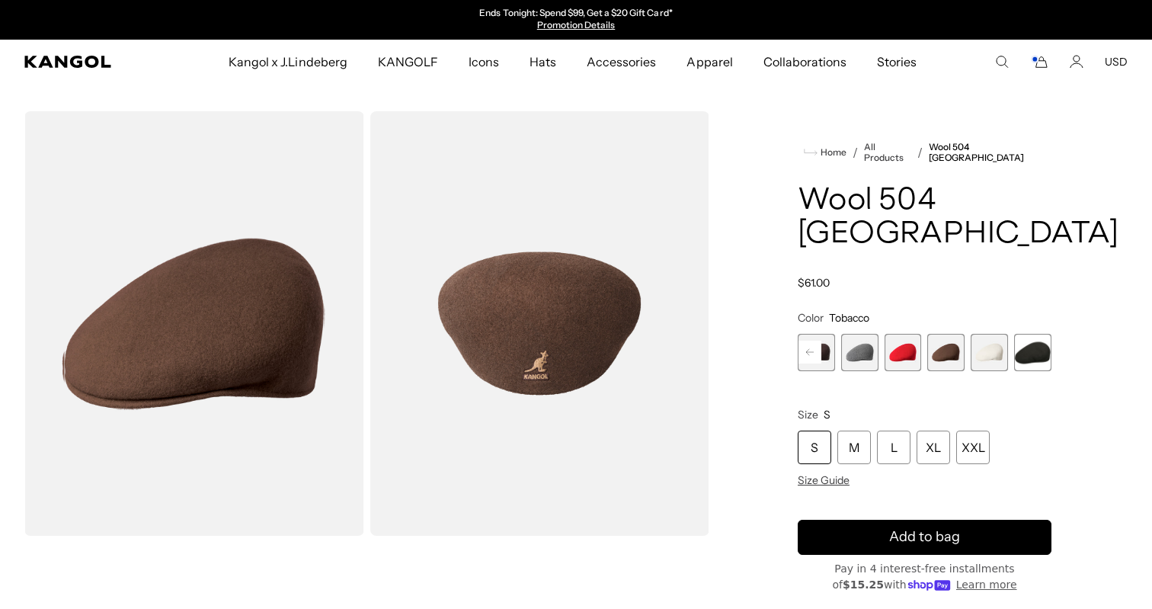
click at [1027, 334] on span "12 of 12" at bounding box center [1032, 352] width 37 height 37
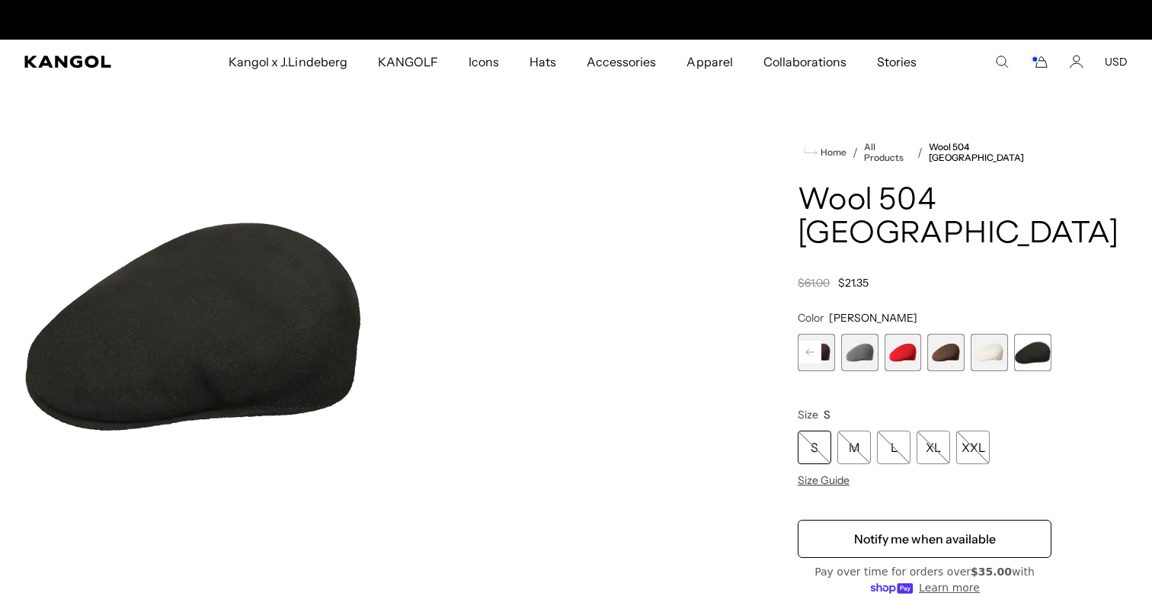
scroll to position [0, 314]
click at [805, 341] on rect at bounding box center [809, 352] width 23 height 23
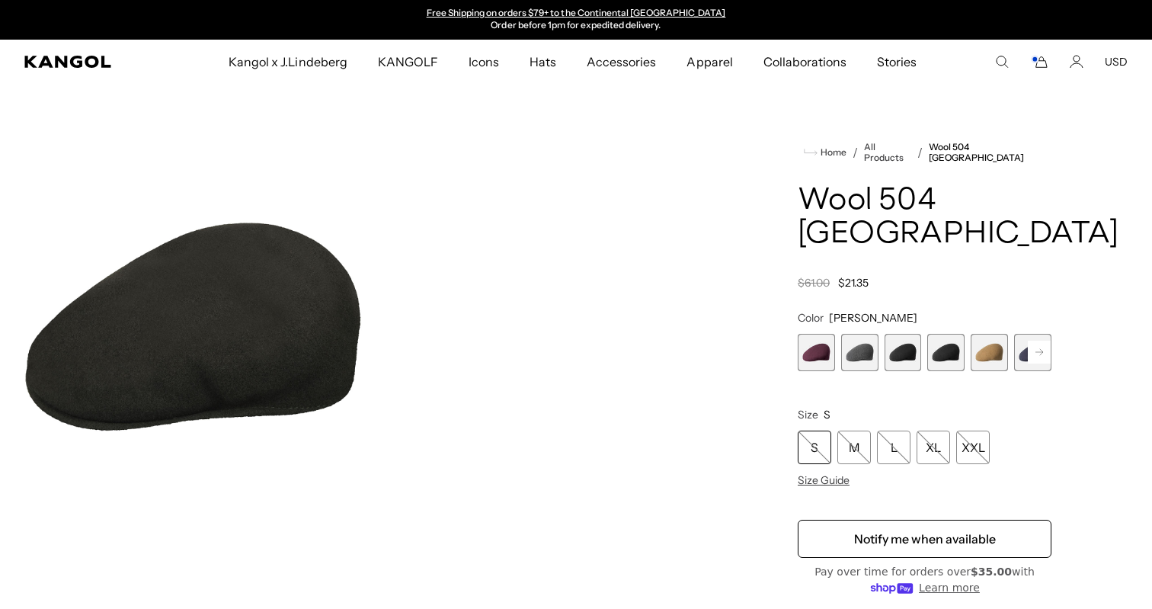
click at [1021, 334] on span "6 of 12" at bounding box center [1032, 352] width 37 height 37
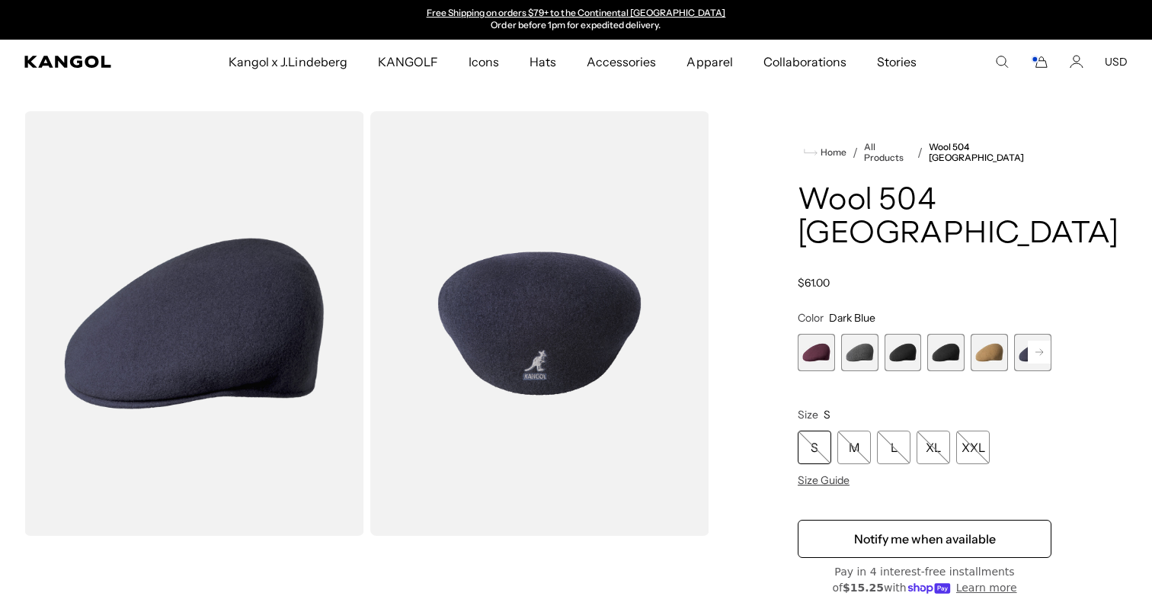
click at [945, 334] on span "4 of 12" at bounding box center [945, 352] width 37 height 37
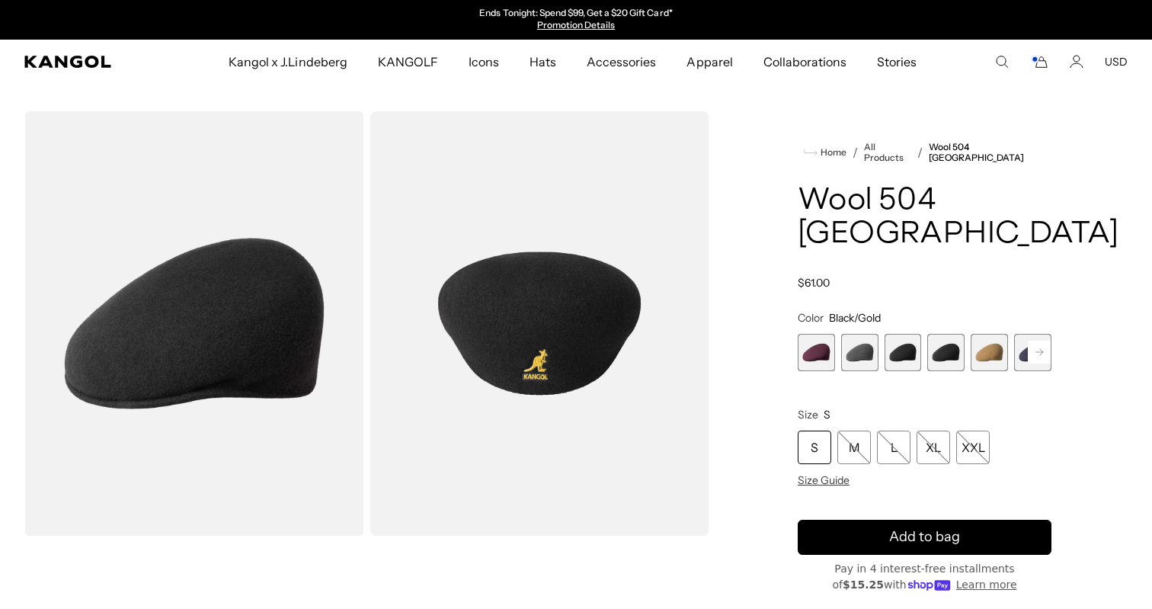
click at [885, 334] on span "3 of 12" at bounding box center [903, 352] width 37 height 37
click at [903, 334] on span "3 of 12" at bounding box center [903, 352] width 37 height 37
click at [853, 334] on span "2 of 12" at bounding box center [859, 352] width 37 height 37
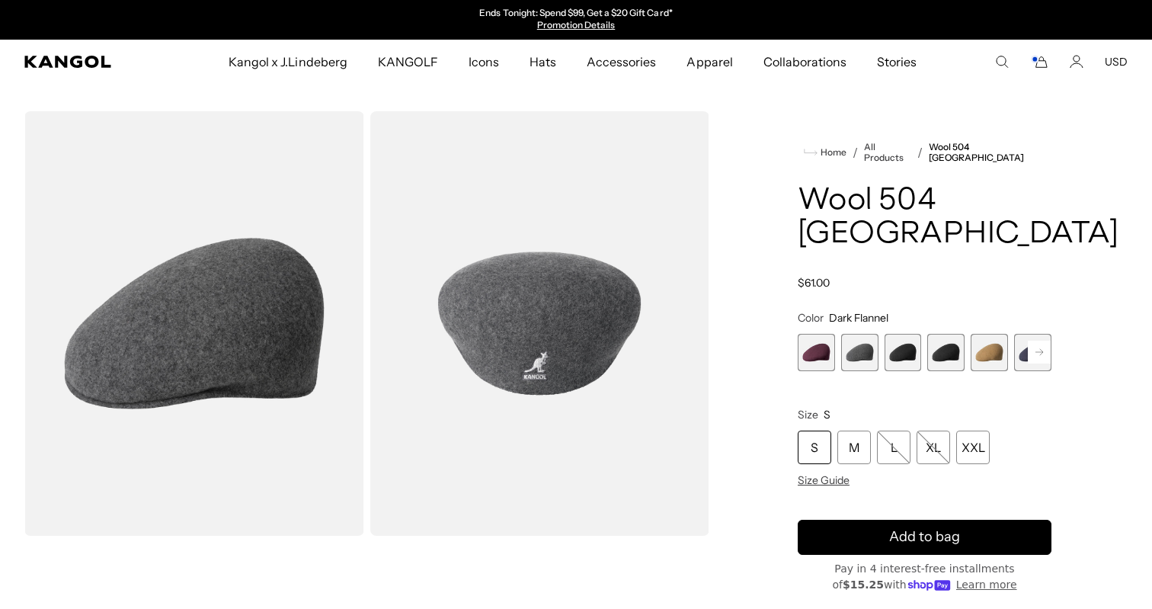
click at [820, 334] on span "1 of 12" at bounding box center [816, 352] width 37 height 37
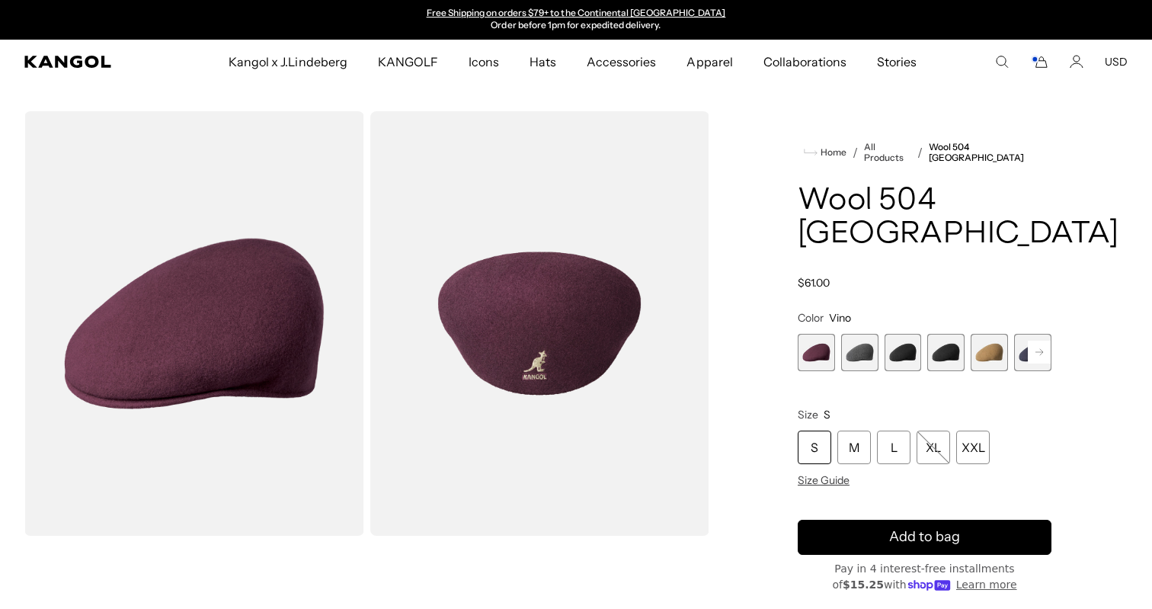
click at [1041, 70] on comp-header "Kangol x J.Lindeberg Kangol x J.Lindeberg Men's Shop All Headwear Tops Outerwea…" at bounding box center [576, 62] width 1152 height 44
click at [1041, 64] on icon "Cart" at bounding box center [1039, 62] width 18 height 14
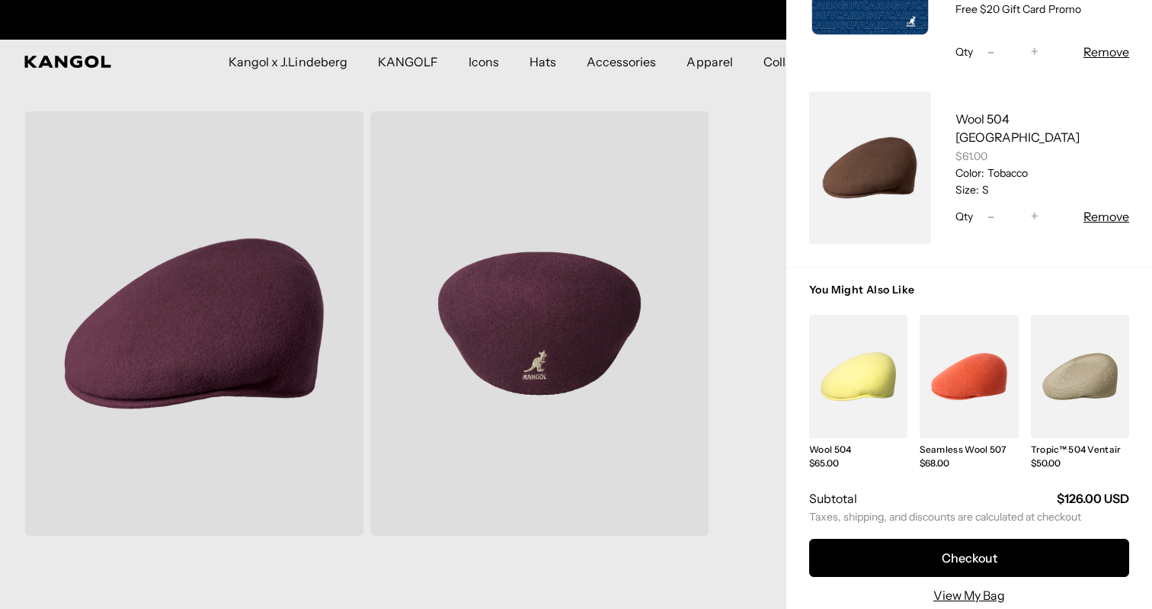
scroll to position [0, 0]
click at [717, 127] on div at bounding box center [576, 304] width 1152 height 609
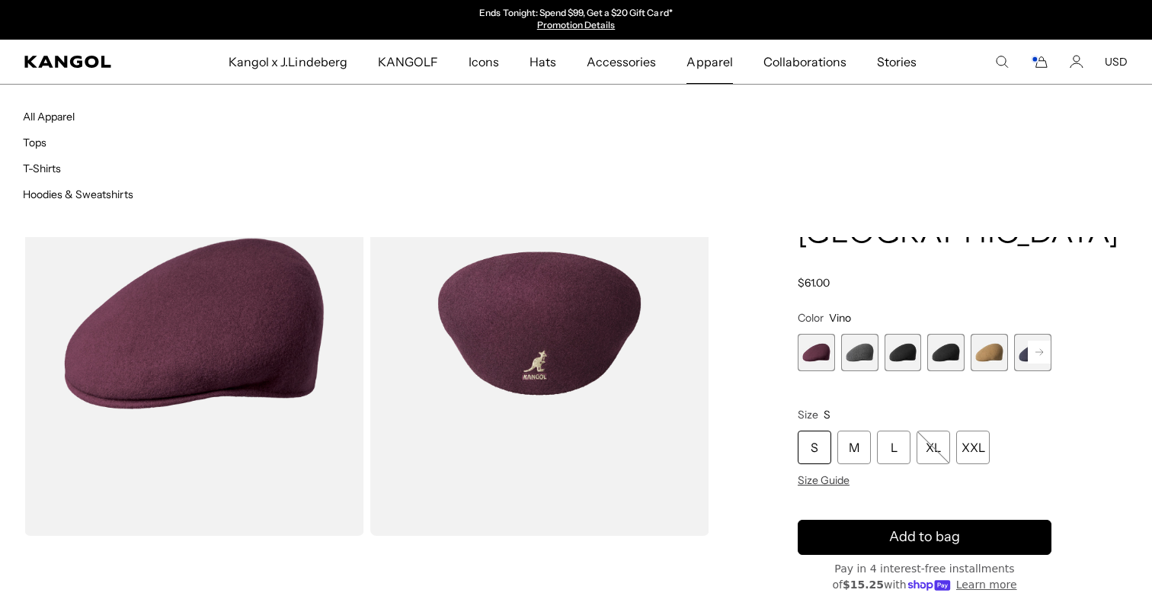
click at [715, 62] on span "Apparel" at bounding box center [709, 62] width 46 height 44
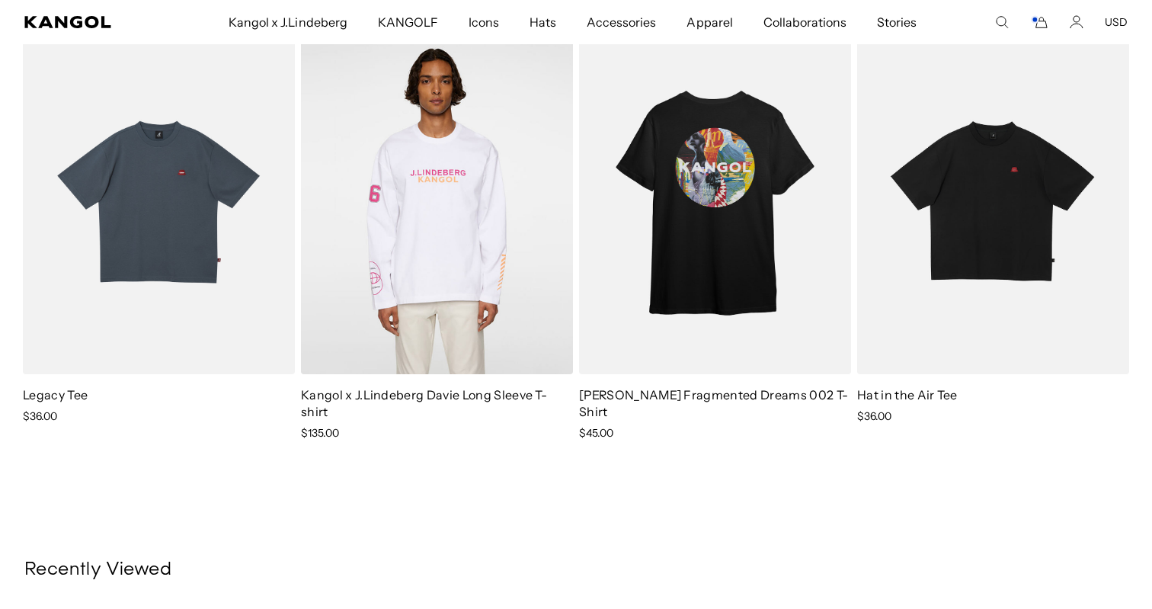
scroll to position [0, 314]
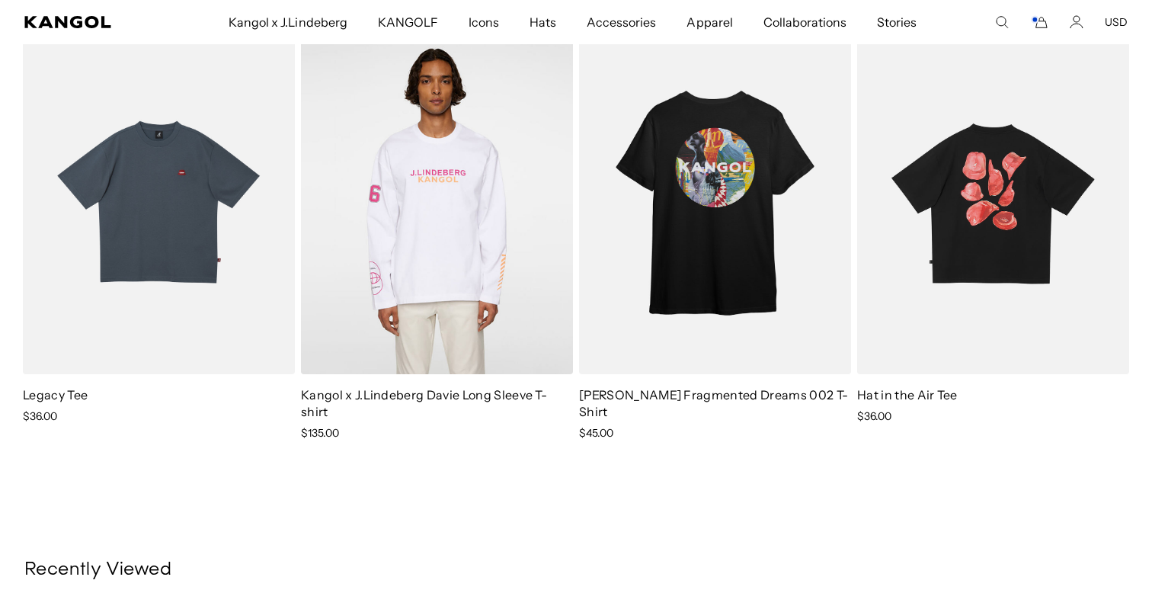
click at [979, 240] on img at bounding box center [993, 202] width 272 height 341
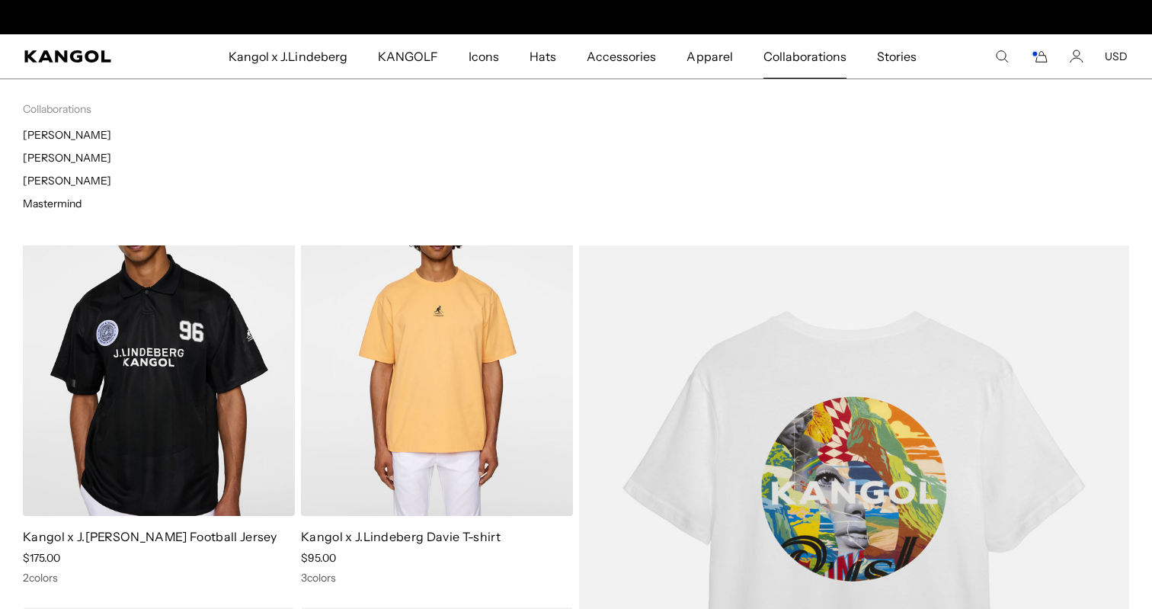
scroll to position [0, 0]
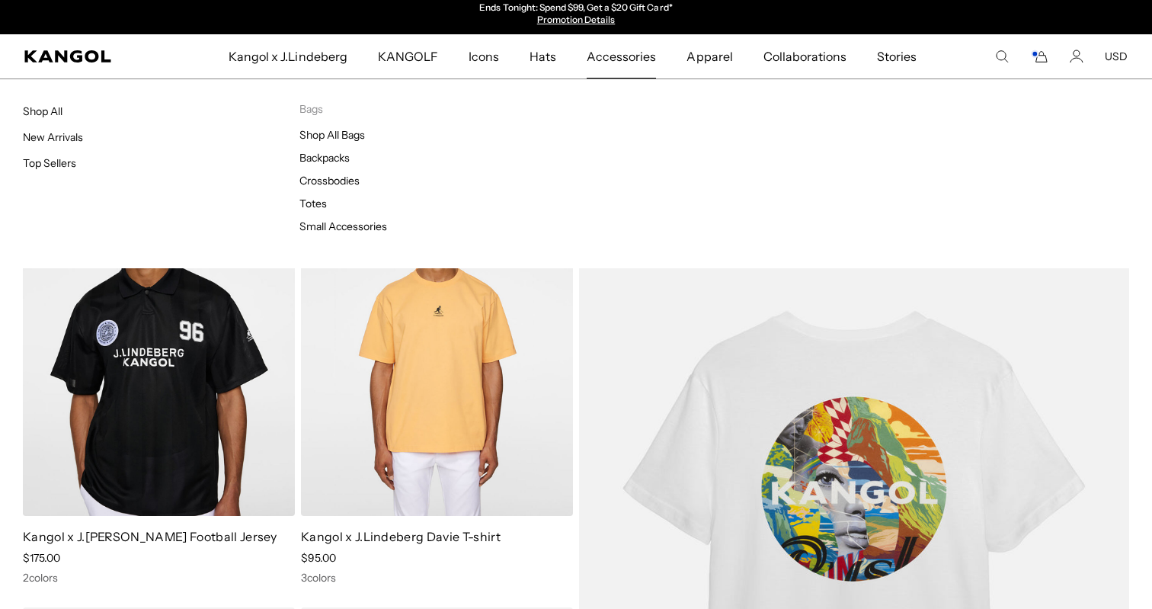
click at [641, 58] on span "Accessories" at bounding box center [621, 56] width 69 height 44
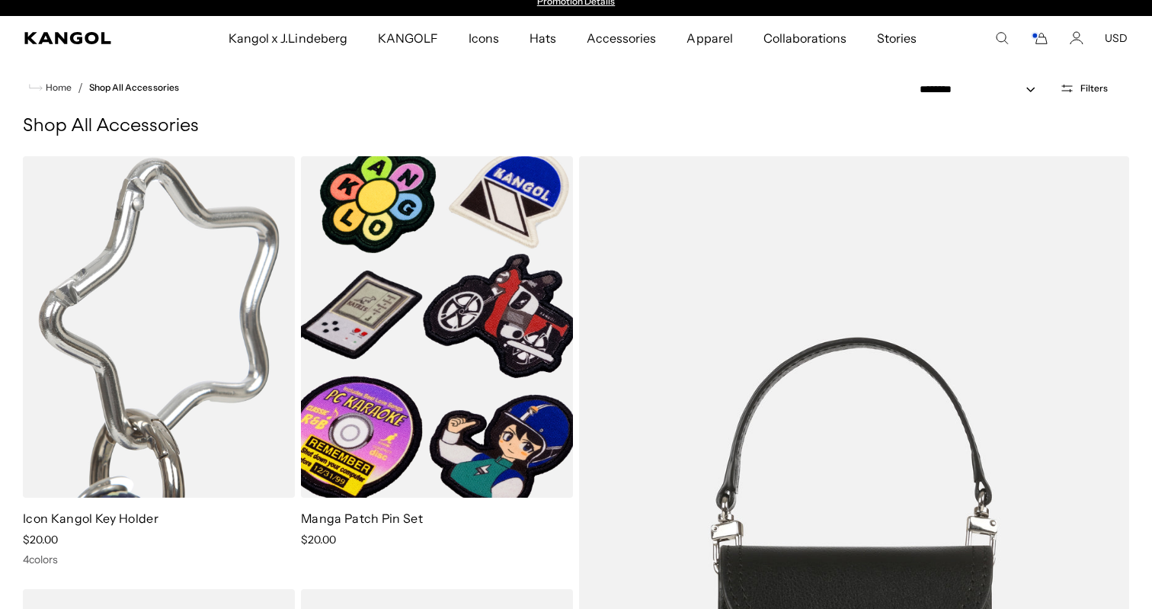
click at [190, 463] on img at bounding box center [159, 326] width 272 height 341
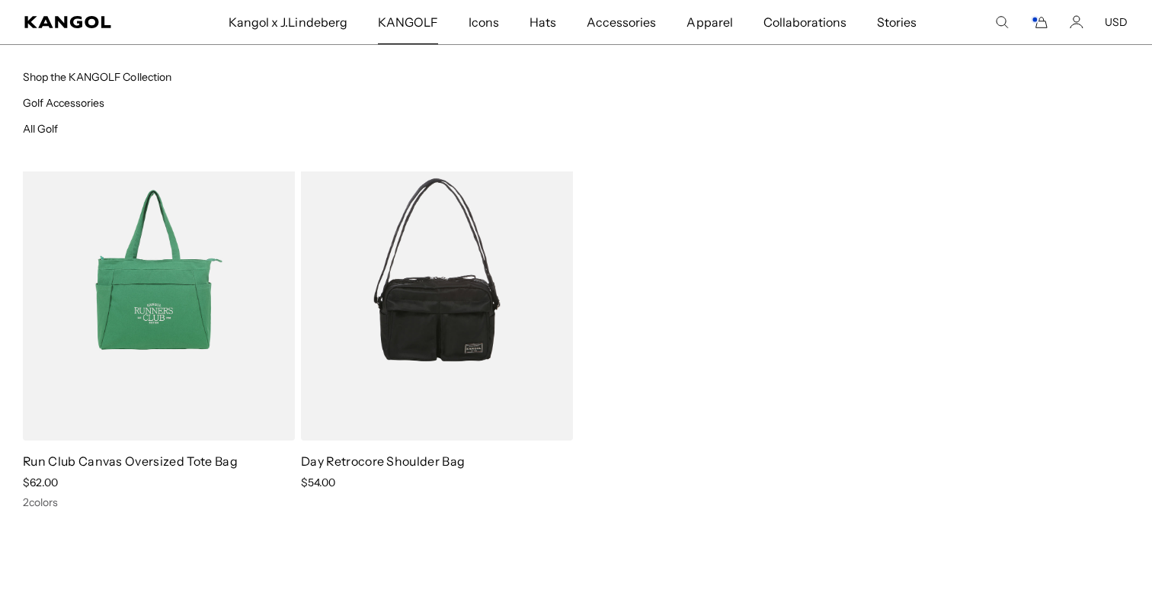
scroll to position [0, 314]
click at [405, 18] on span "KANGOLF" at bounding box center [408, 22] width 60 height 44
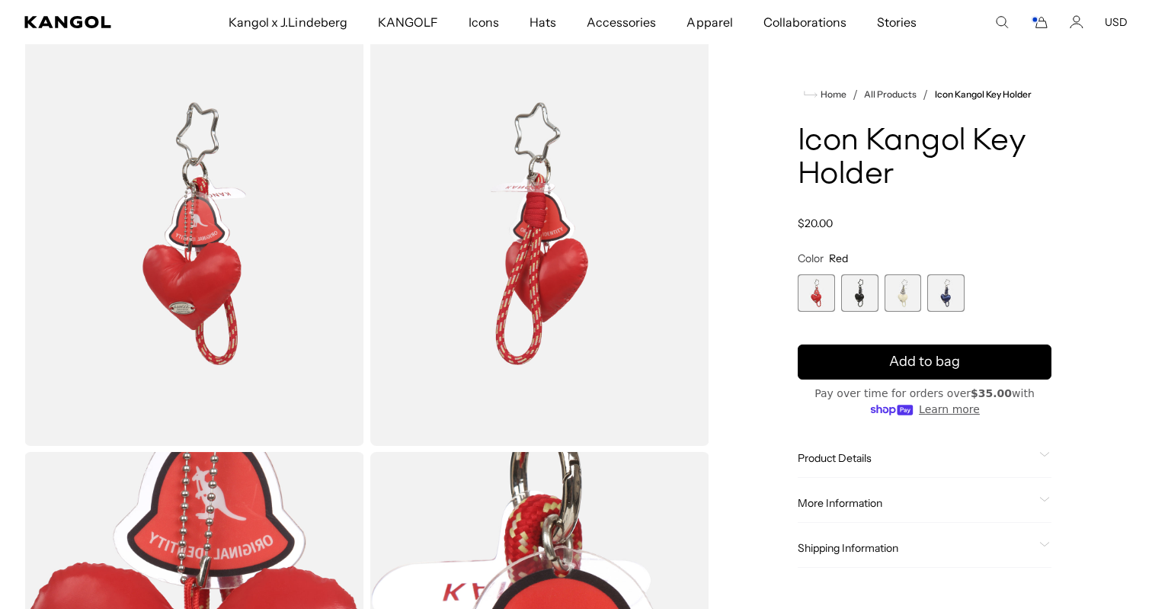
scroll to position [0, 314]
click at [949, 299] on span "4 of 4" at bounding box center [945, 292] width 37 height 37
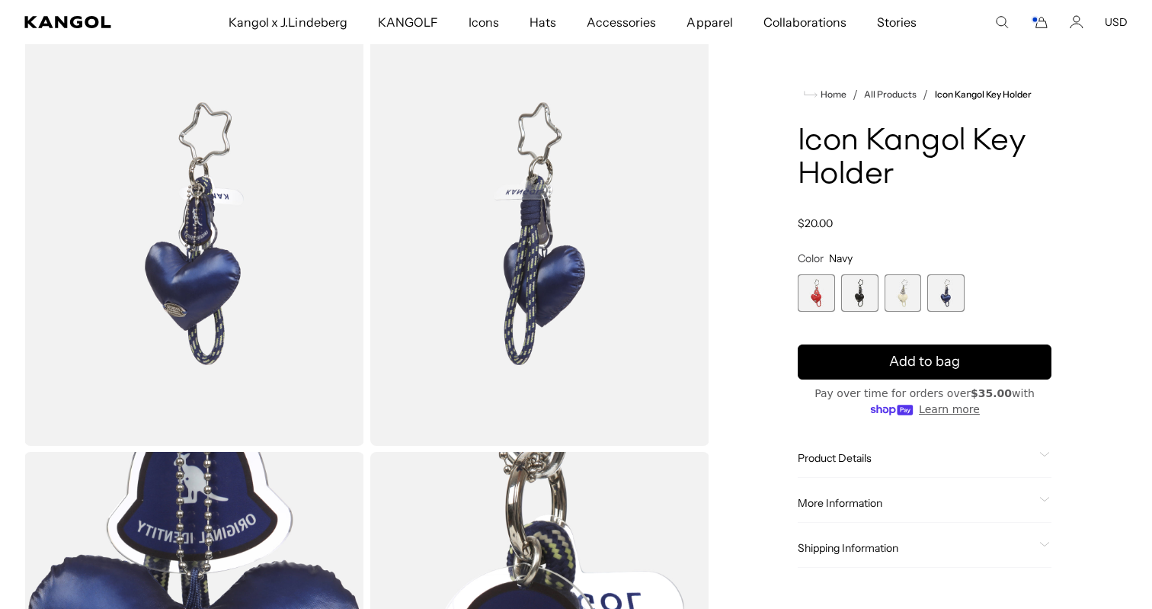
click at [913, 299] on span "3 of 4" at bounding box center [903, 292] width 37 height 37
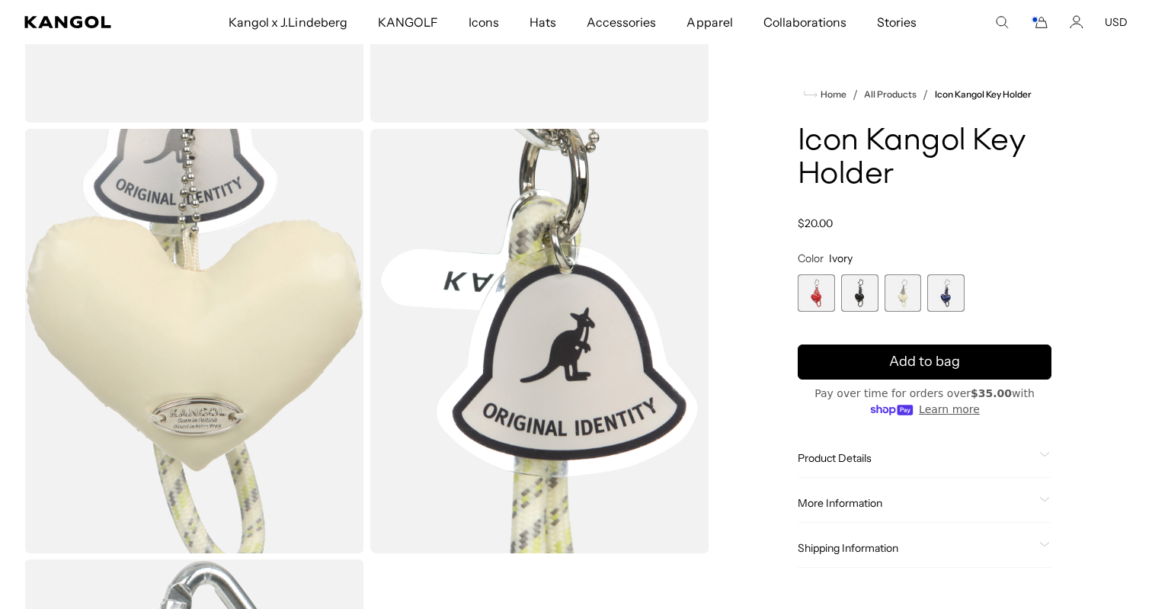
scroll to position [421, 0]
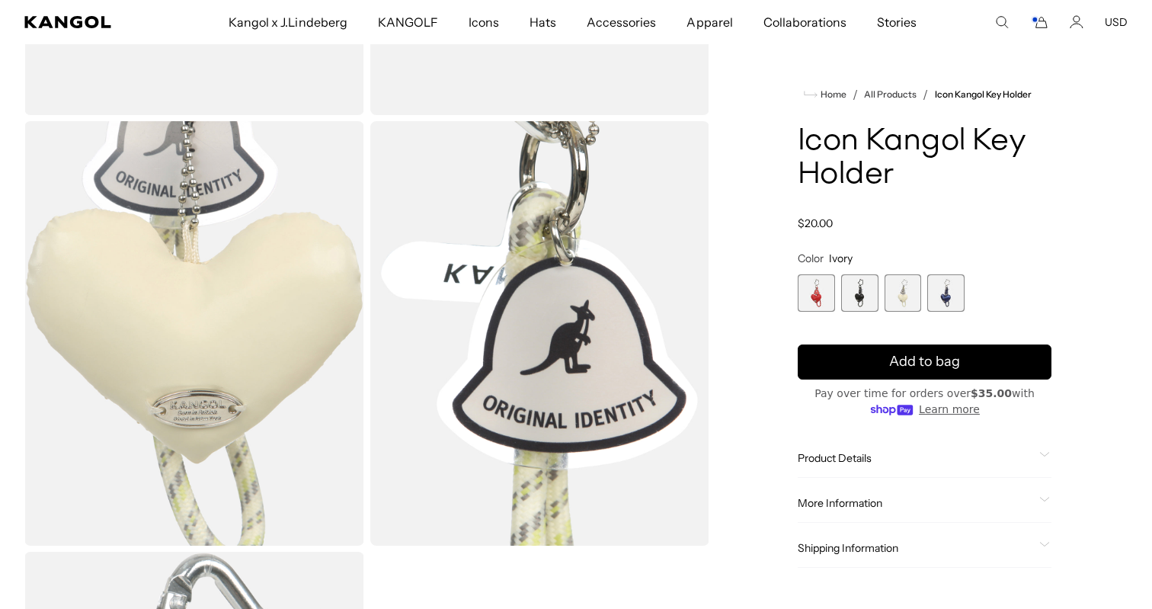
click at [867, 281] on span "2 of 4" at bounding box center [859, 292] width 37 height 37
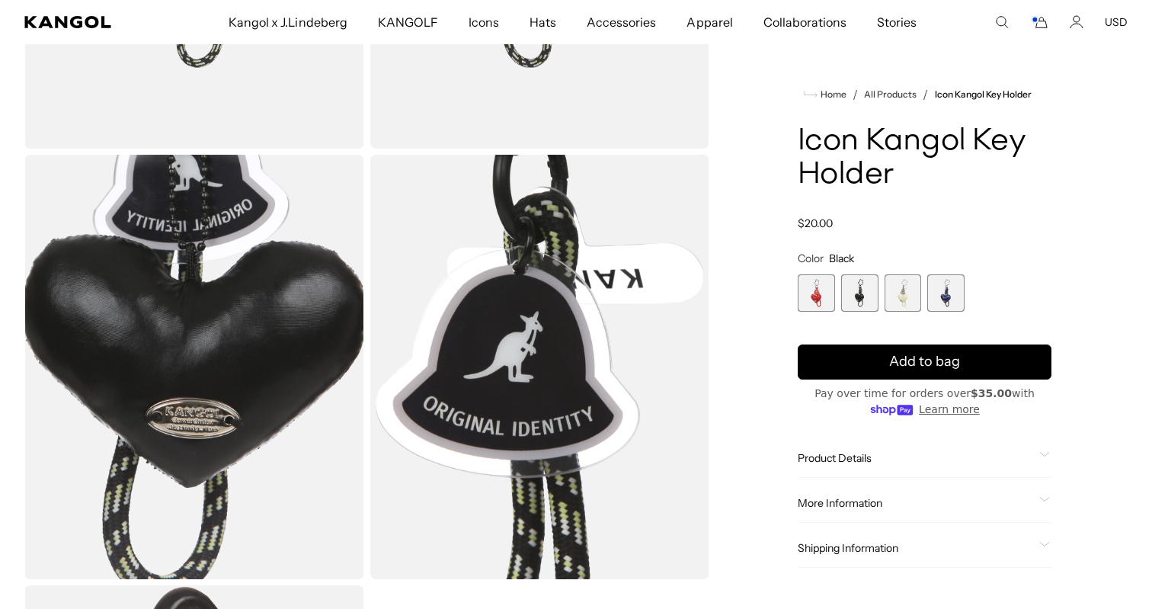
scroll to position [392, 0]
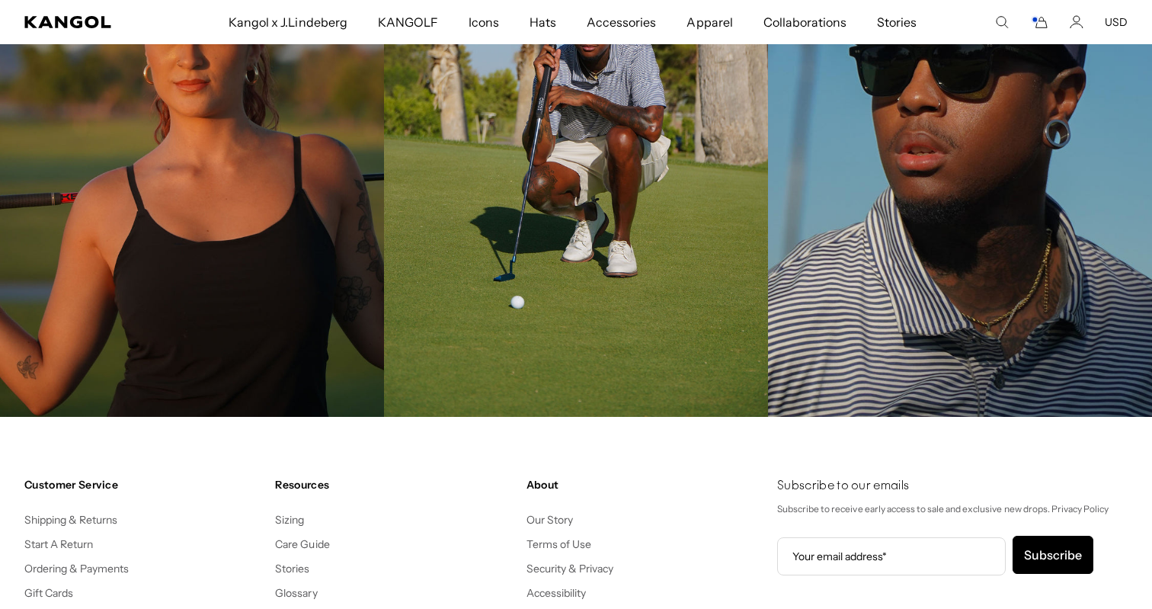
click at [1039, 18] on icon "Cart" at bounding box center [1039, 22] width 18 height 14
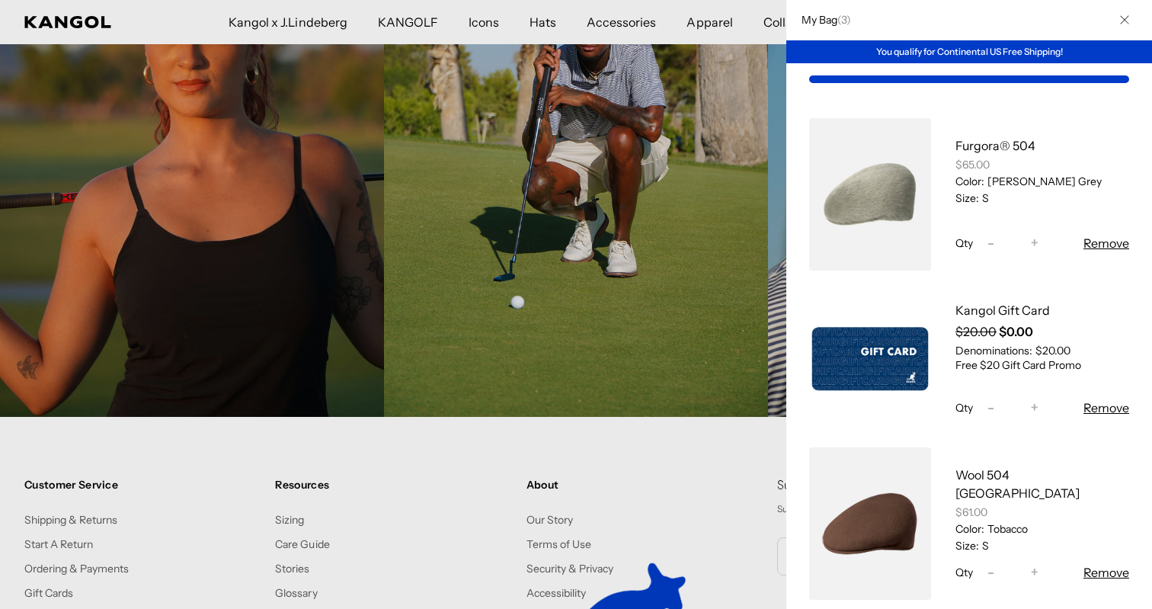
scroll to position [0, 314]
click at [984, 471] on link "Wool 504 [GEOGRAPHIC_DATA]" at bounding box center [1017, 484] width 124 height 34
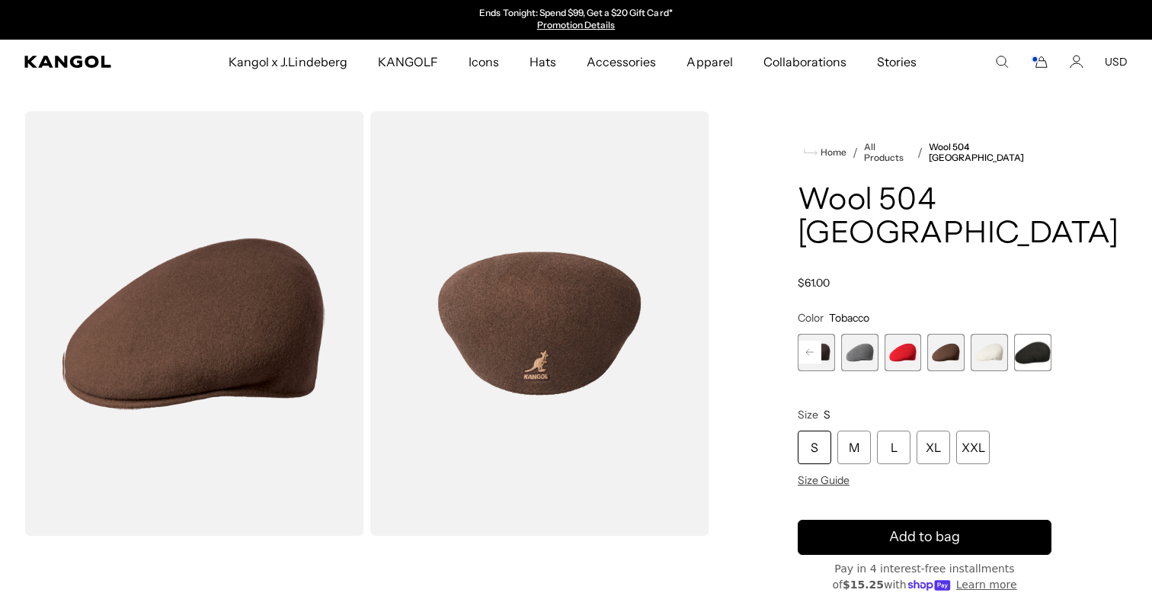
click at [818, 341] on rect at bounding box center [809, 352] width 23 height 23
click at [818, 334] on div "Previous Next Vino Variant sold out or unavailable Dark Flannel Variant sold ou…" at bounding box center [925, 352] width 254 height 37
click at [818, 334] on span "1 of 12" at bounding box center [816, 352] width 37 height 37
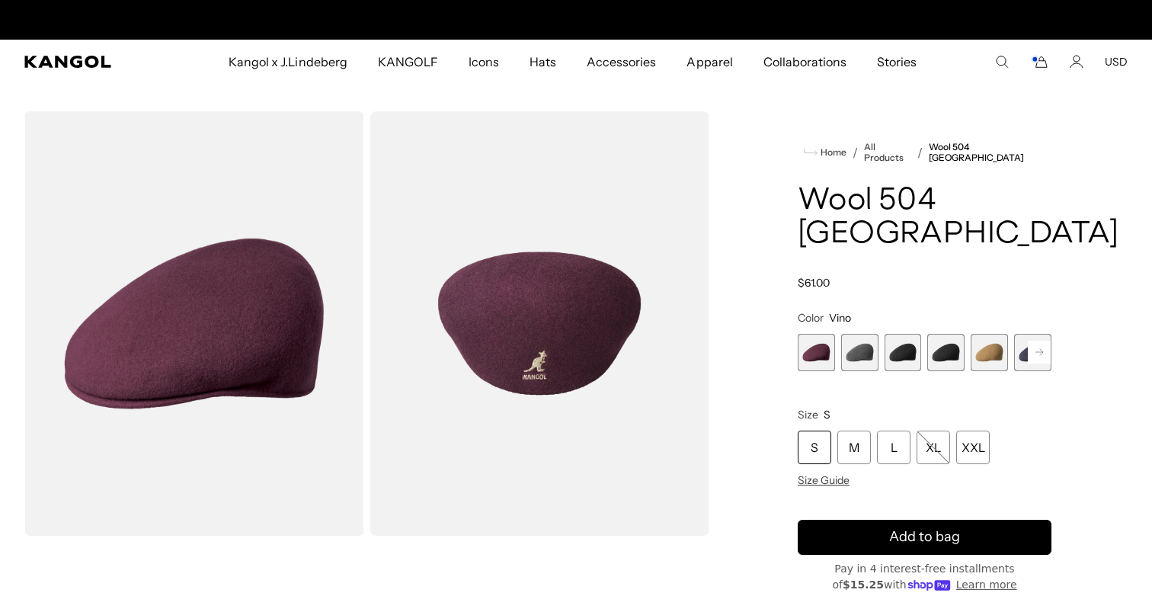
scroll to position [0, 314]
click at [808, 430] on div "S" at bounding box center [815, 447] width 34 height 34
click at [867, 334] on span "2 of 12" at bounding box center [859, 352] width 37 height 37
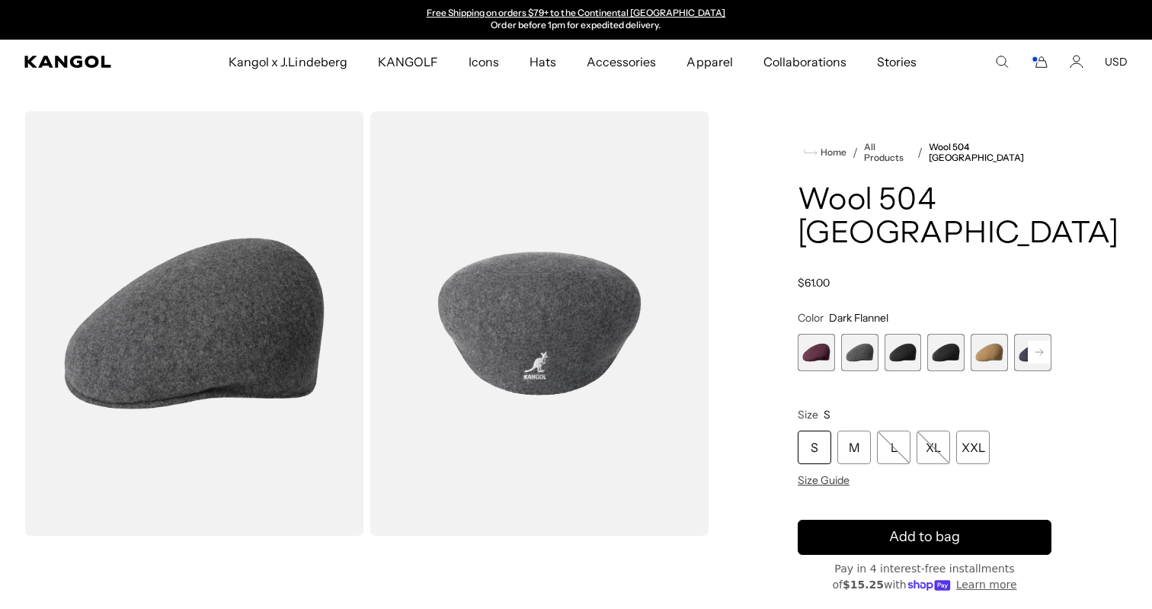
click at [914, 334] on span "3 of 12" at bounding box center [903, 352] width 37 height 37
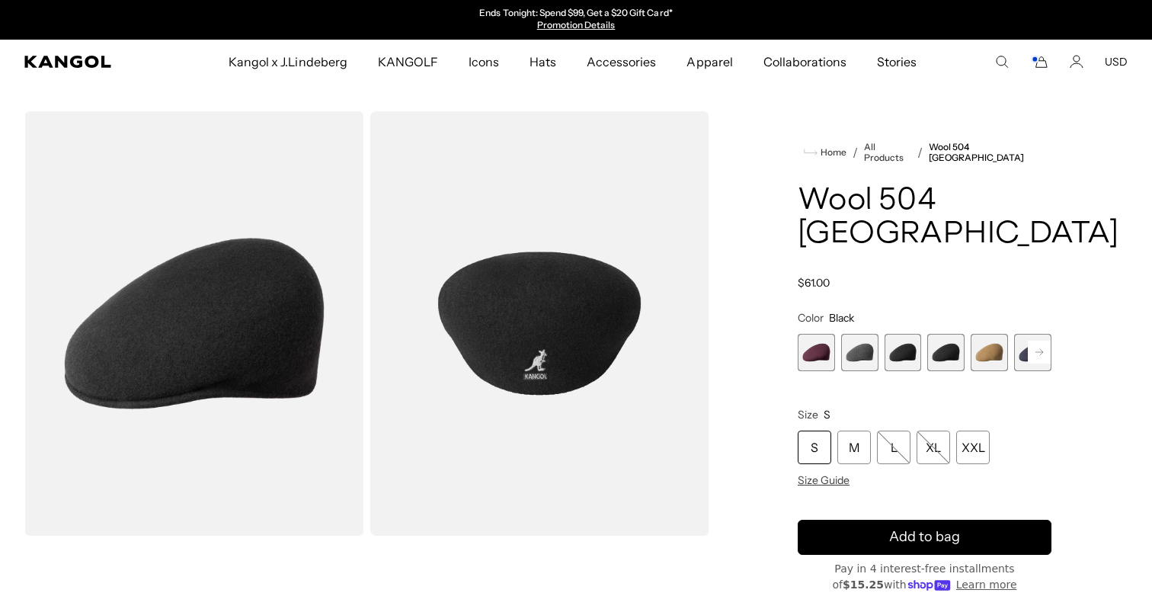
click at [935, 334] on span "4 of 12" at bounding box center [945, 352] width 37 height 37
click at [978, 334] on span "5 of 12" at bounding box center [989, 352] width 37 height 37
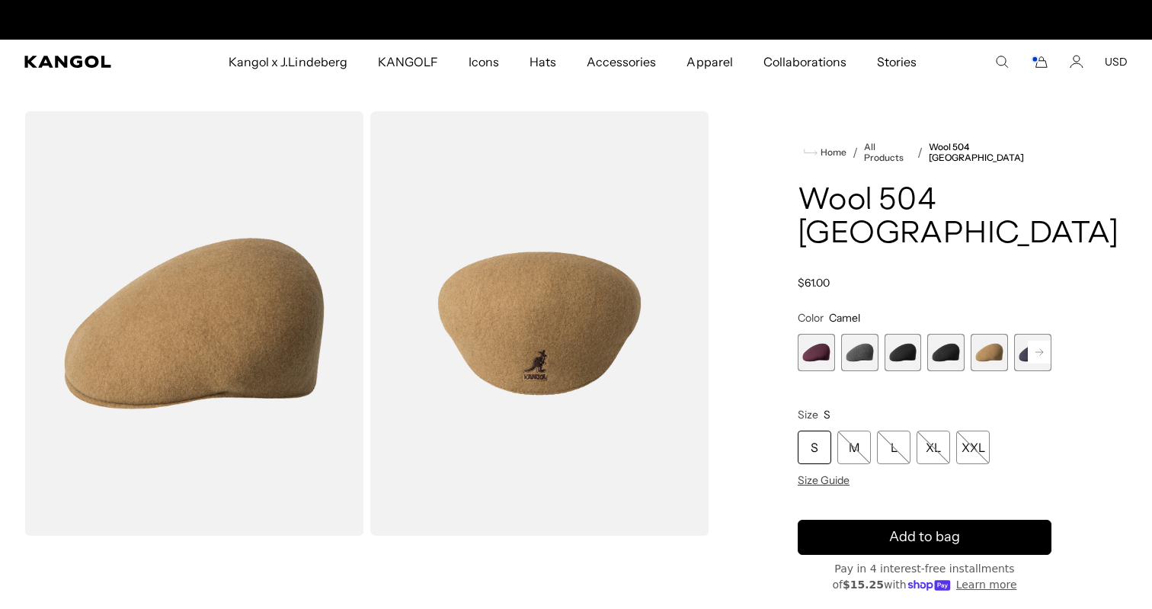
scroll to position [0, 314]
click at [1039, 341] on rect at bounding box center [1039, 352] width 23 height 23
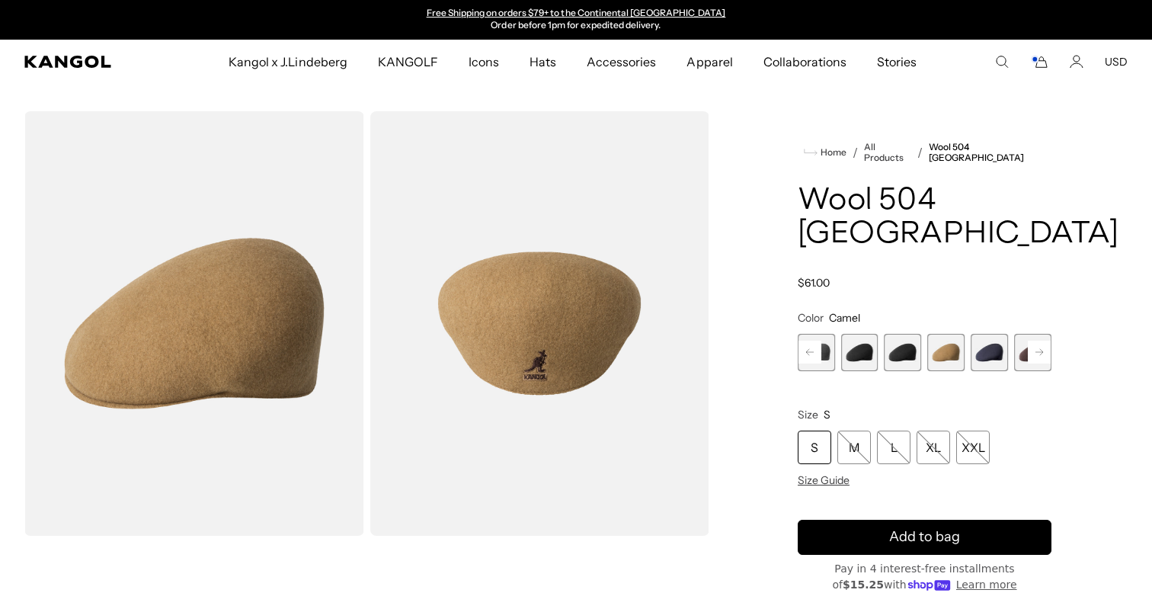
click at [1000, 334] on span "6 of 12" at bounding box center [989, 352] width 37 height 37
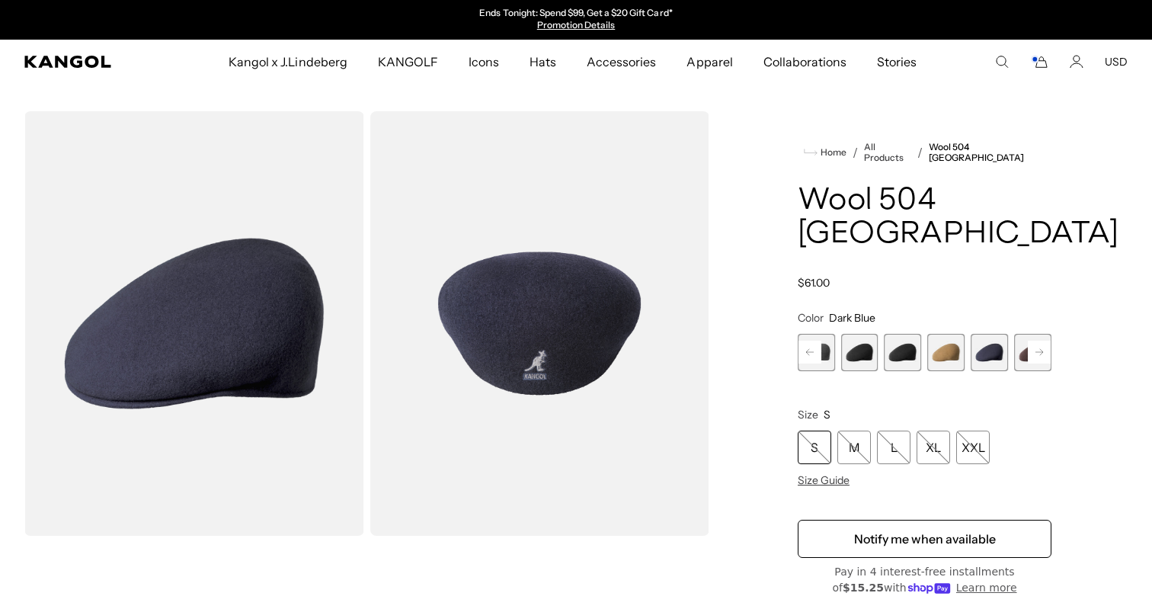
click at [1037, 349] on icon at bounding box center [1039, 352] width 8 height 6
click at [996, 334] on span "7 of 12" at bounding box center [989, 352] width 37 height 37
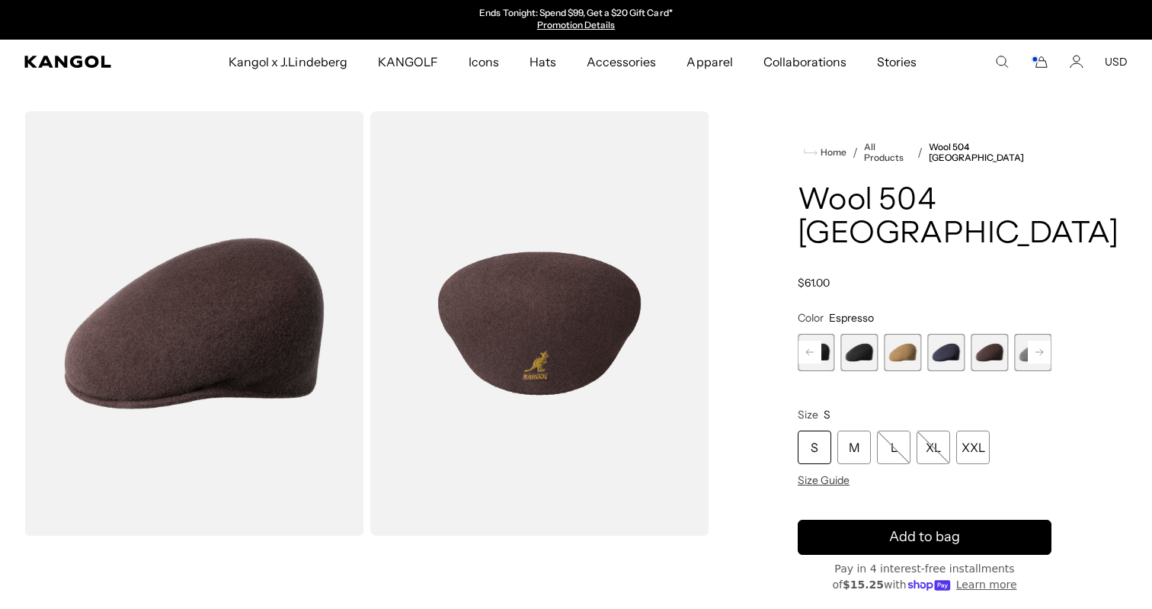
click at [1035, 341] on rect at bounding box center [1039, 352] width 23 height 23
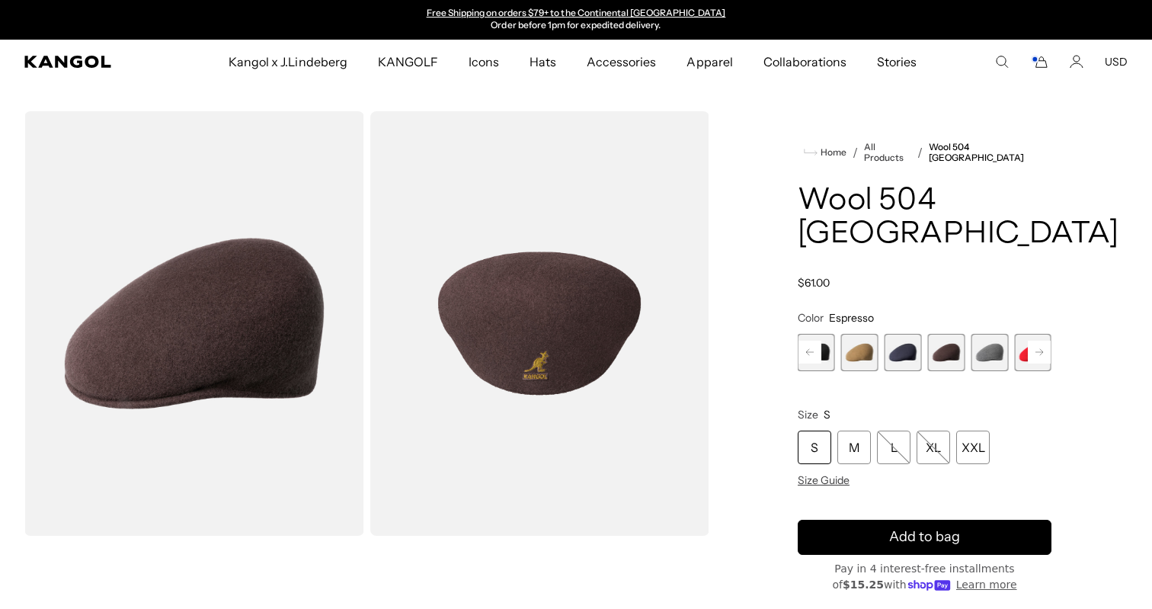
click at [985, 334] on span "8 of 12" at bounding box center [989, 352] width 37 height 37
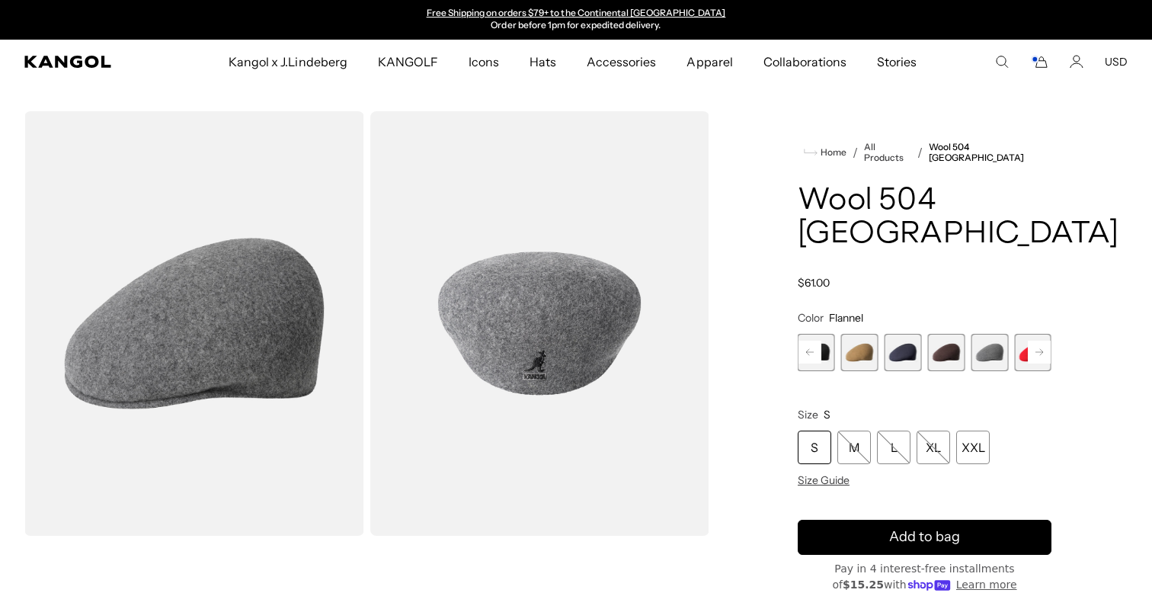
click at [1035, 341] on rect at bounding box center [1039, 352] width 23 height 23
click at [984, 334] on span "9 of 12" at bounding box center [989, 352] width 37 height 37
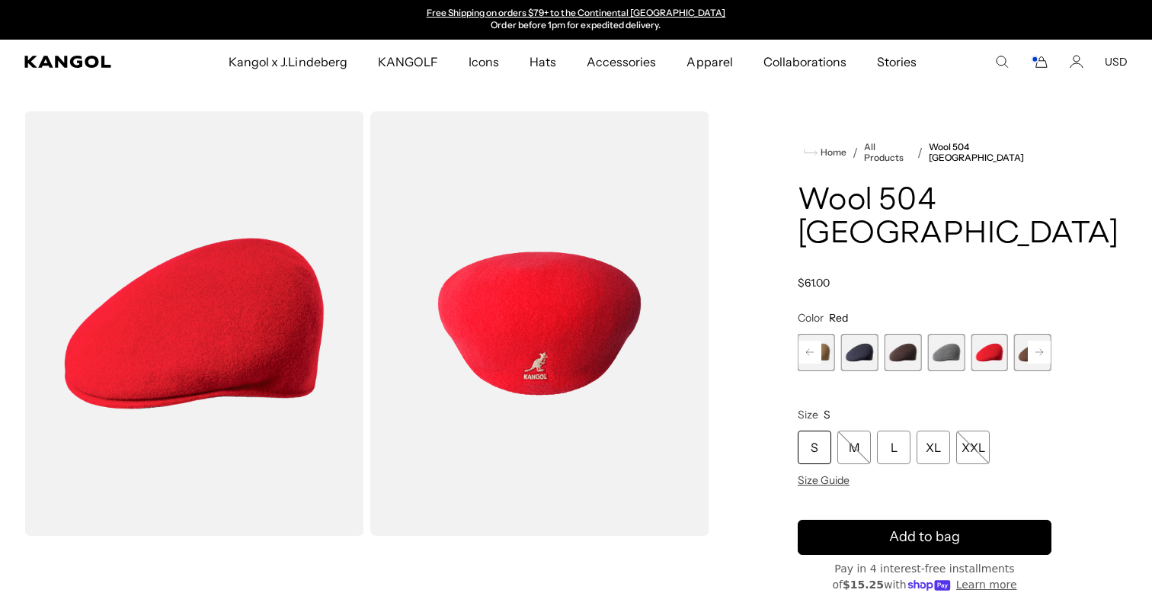
click at [1045, 341] on rect at bounding box center [1039, 352] width 23 height 23
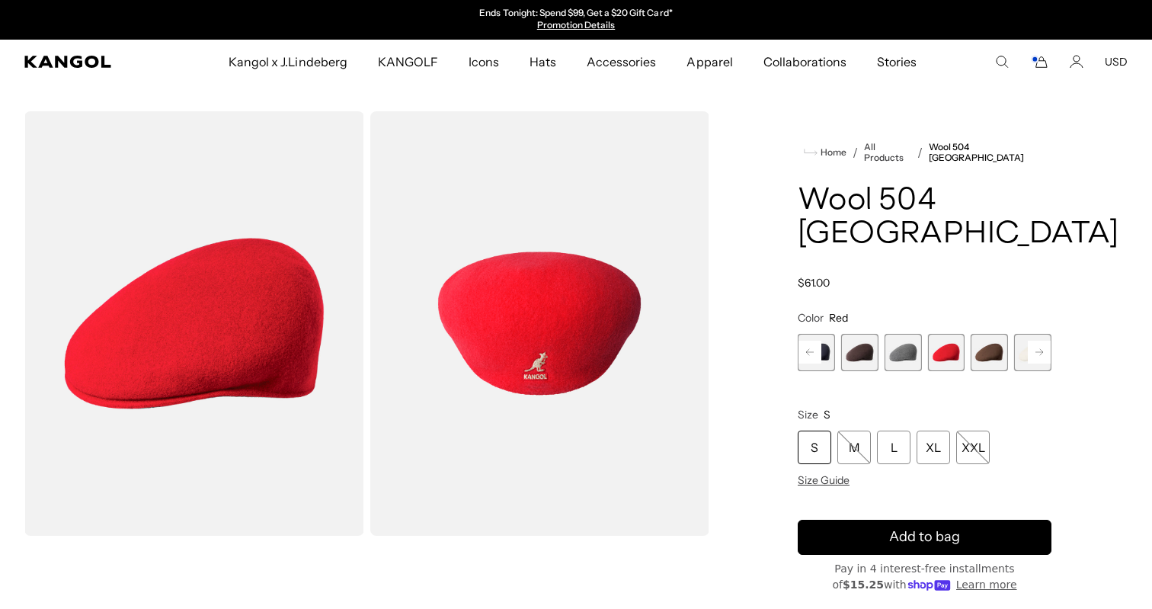
click at [999, 334] on span "10 of 12" at bounding box center [989, 352] width 37 height 37
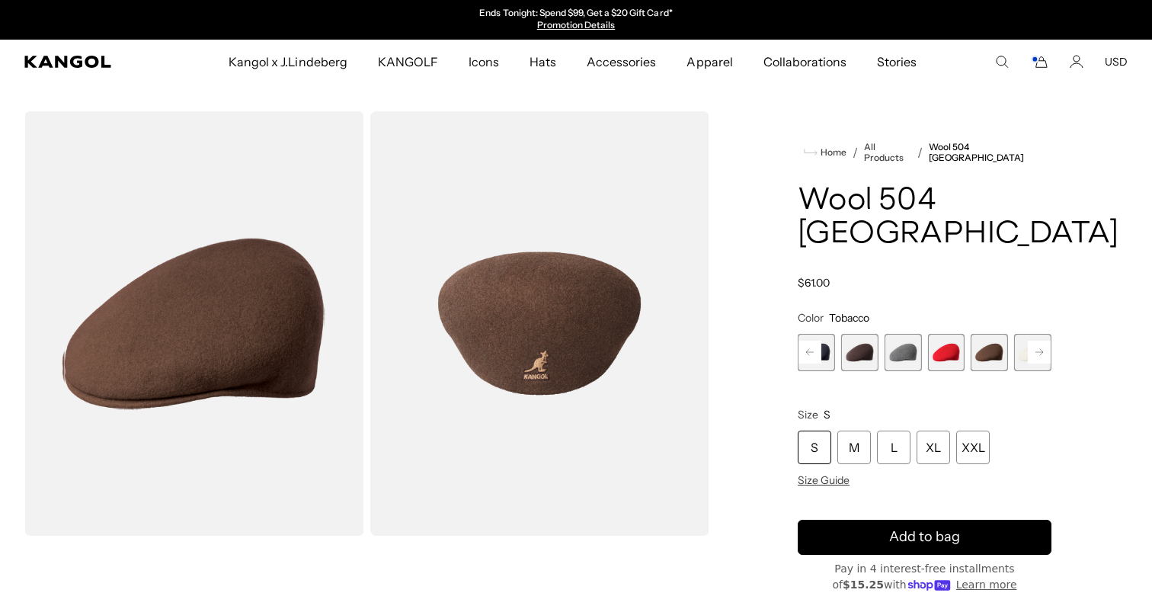
click at [1047, 341] on rect at bounding box center [1039, 352] width 23 height 23
click at [1047, 334] on div "Previous Next Vino Variant sold out or unavailable Dark Flannel Variant sold ou…" at bounding box center [925, 352] width 254 height 37
click at [1047, 334] on span "12 of 12" at bounding box center [1032, 352] width 37 height 37
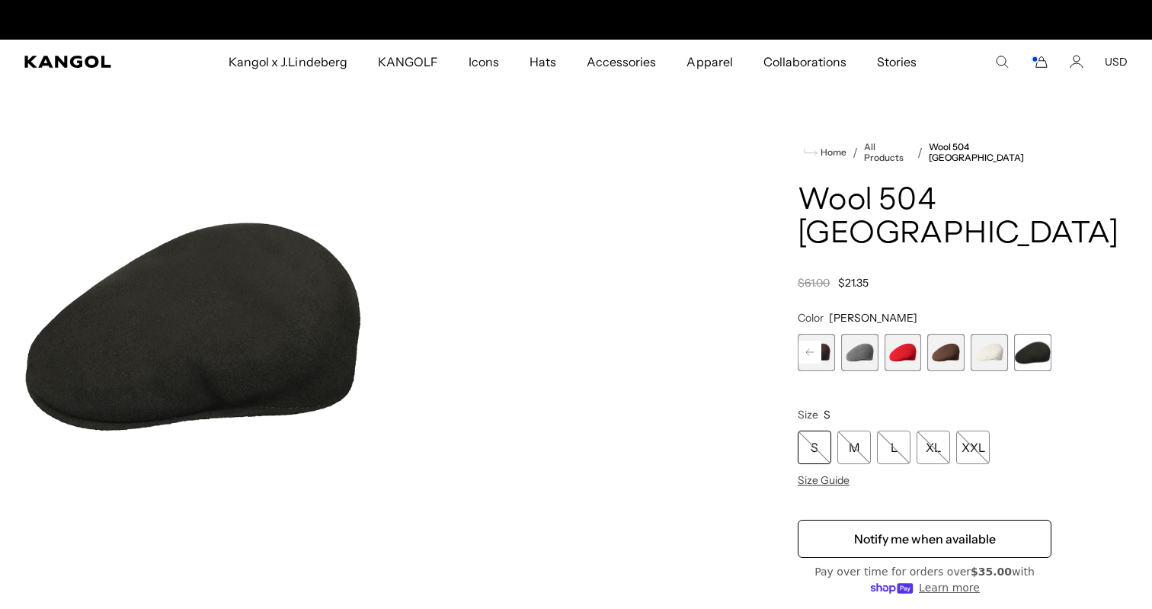
click at [994, 334] on span "11 of 12" at bounding box center [989, 352] width 37 height 37
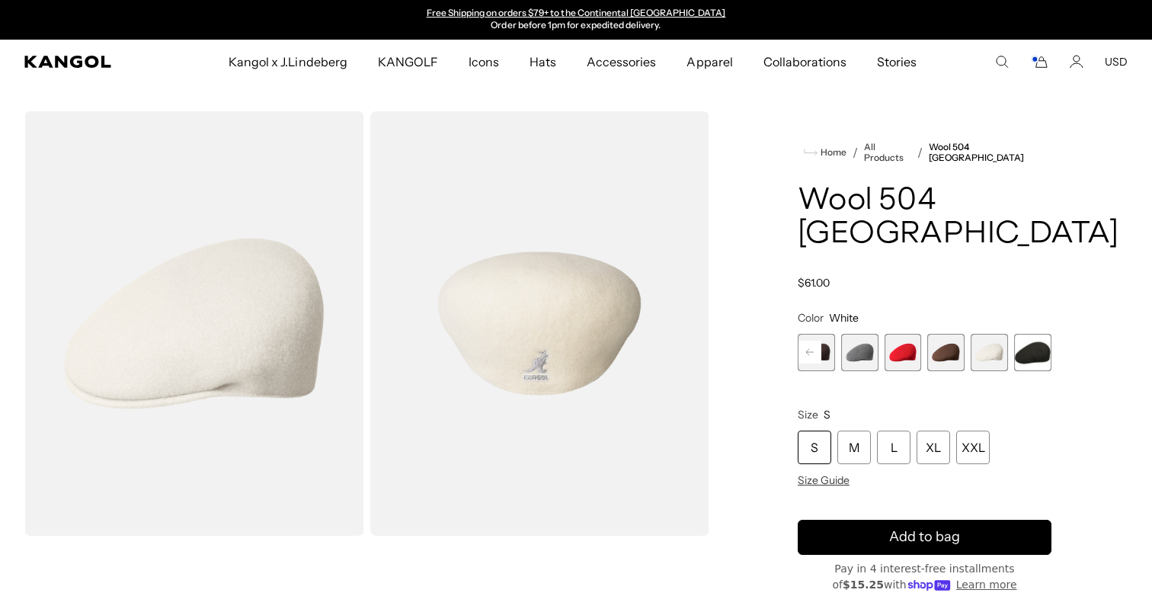
click at [947, 334] on span "10 of 12" at bounding box center [946, 352] width 37 height 37
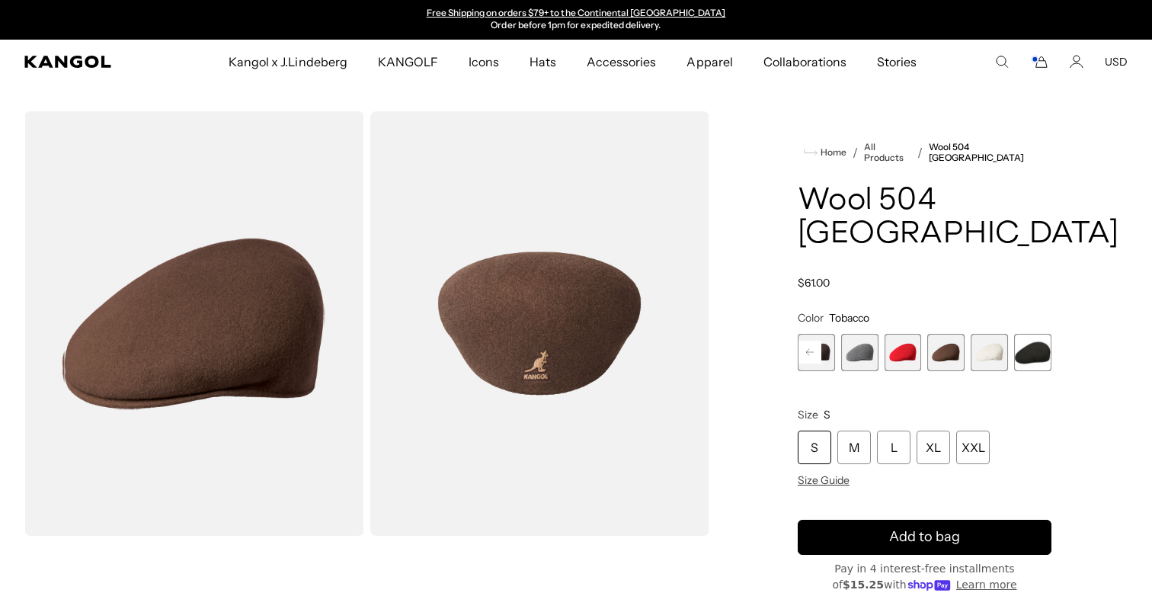
click at [814, 341] on rect at bounding box center [809, 352] width 23 height 23
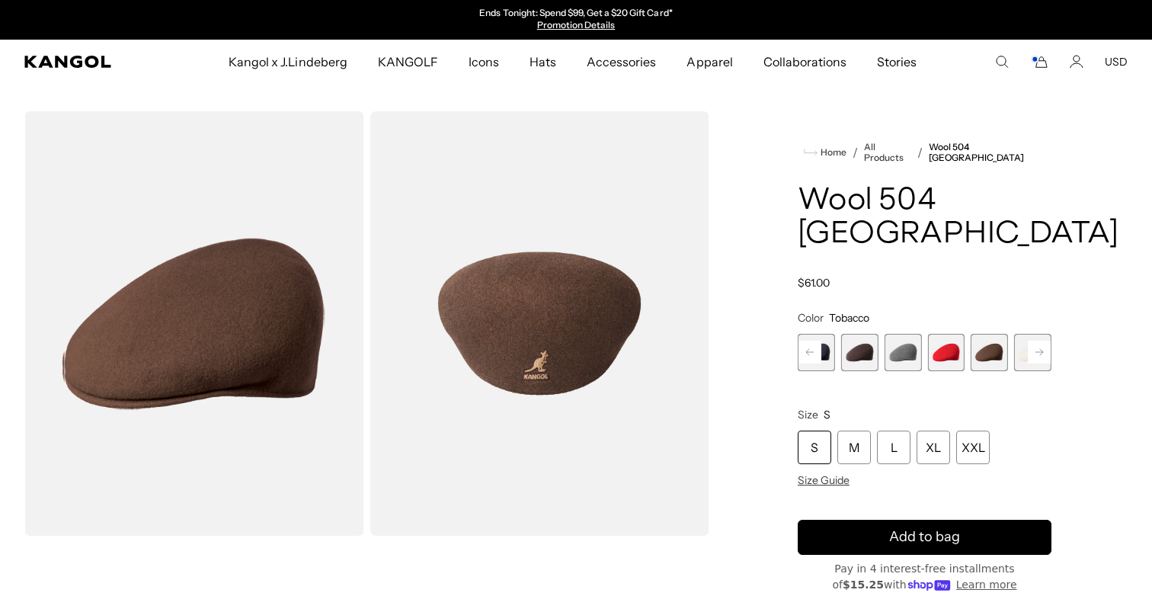
click at [814, 341] on rect at bounding box center [809, 352] width 23 height 23
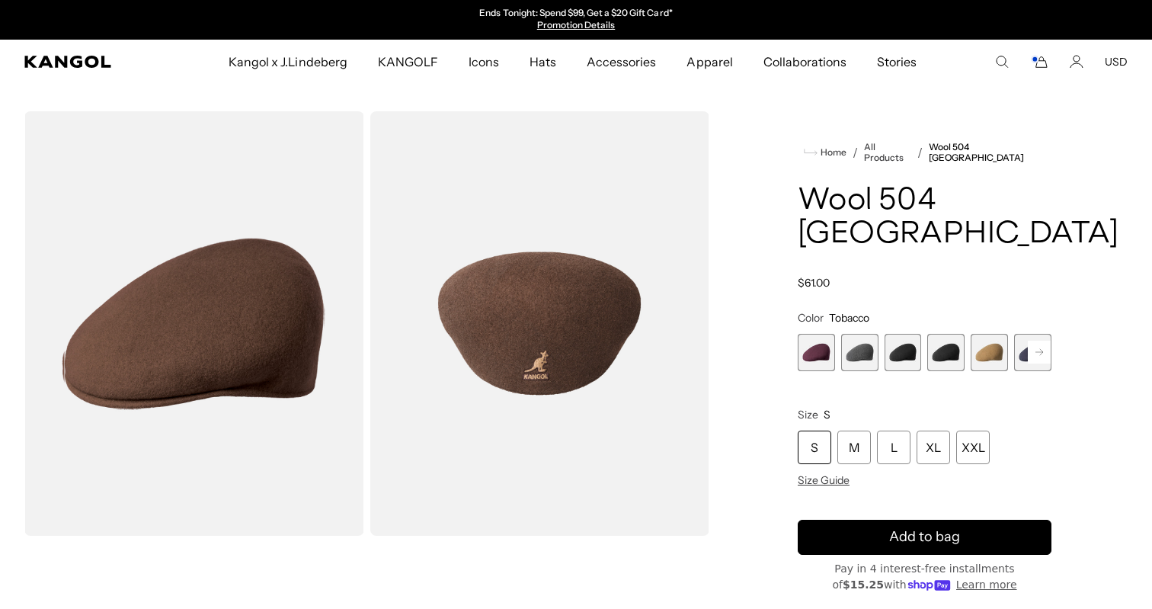
click at [814, 334] on span "1 of 12" at bounding box center [816, 352] width 37 height 37
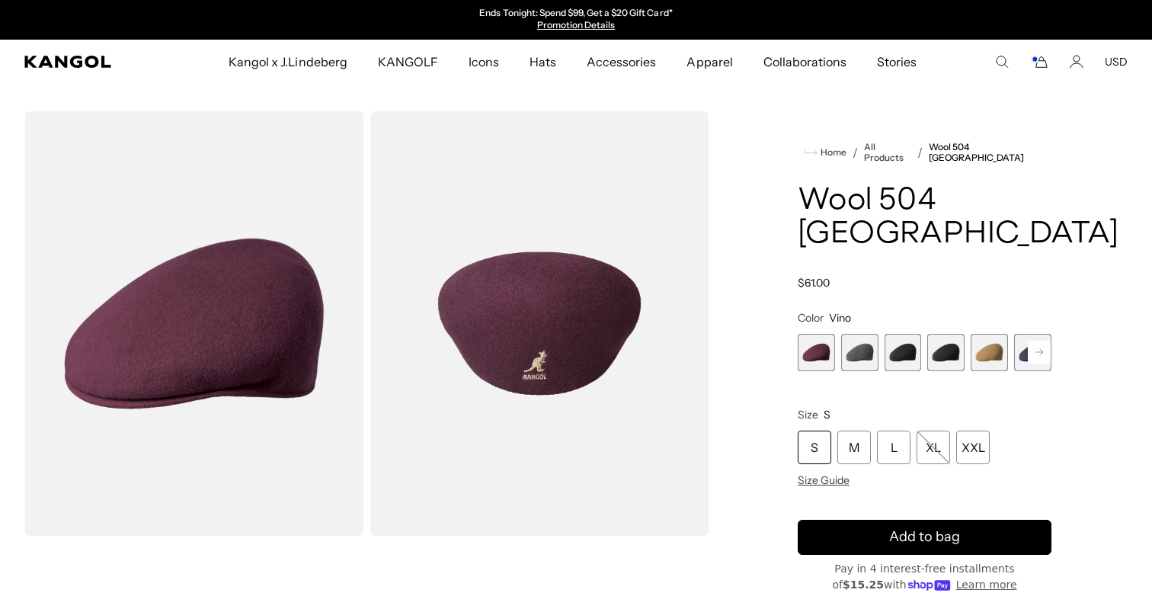
click at [589, 26] on link "Promotion Details" at bounding box center [576, 24] width 78 height 11
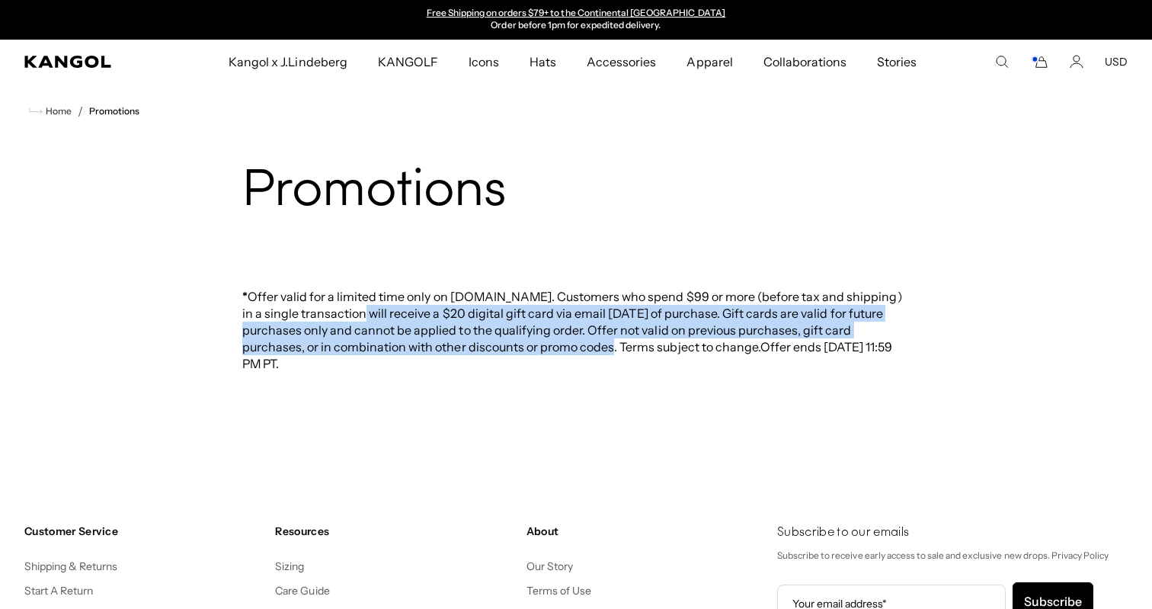
drag, startPoint x: 357, startPoint y: 315, endPoint x: 520, endPoint y: 354, distance: 166.7
click at [520, 354] on span "Offer valid for a limited time only on kangol.com. Customers who spend $99 or m…" at bounding box center [572, 322] width 660 height 66
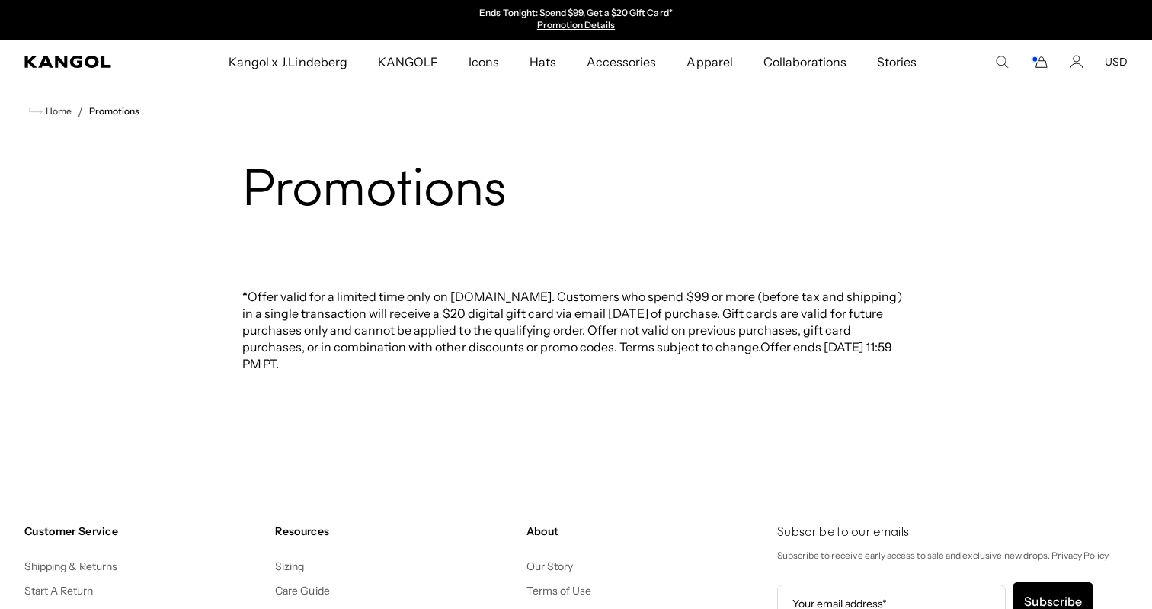
click at [1037, 59] on rect "Cart" at bounding box center [1035, 59] width 6 height 6
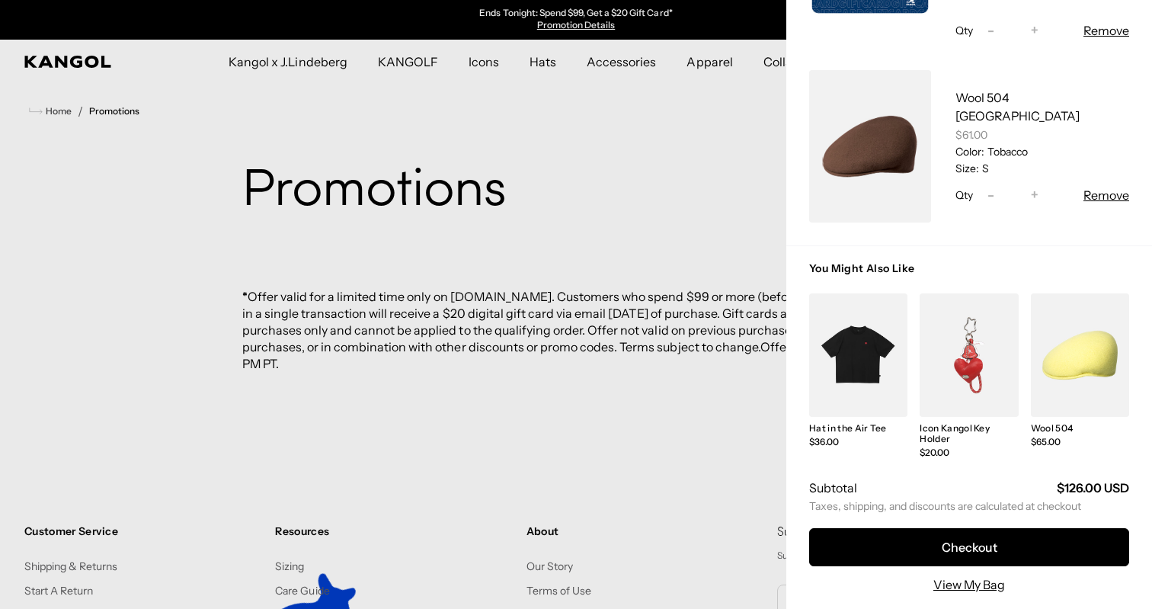
click at [892, 192] on link "My Bag" at bounding box center [870, 146] width 122 height 152
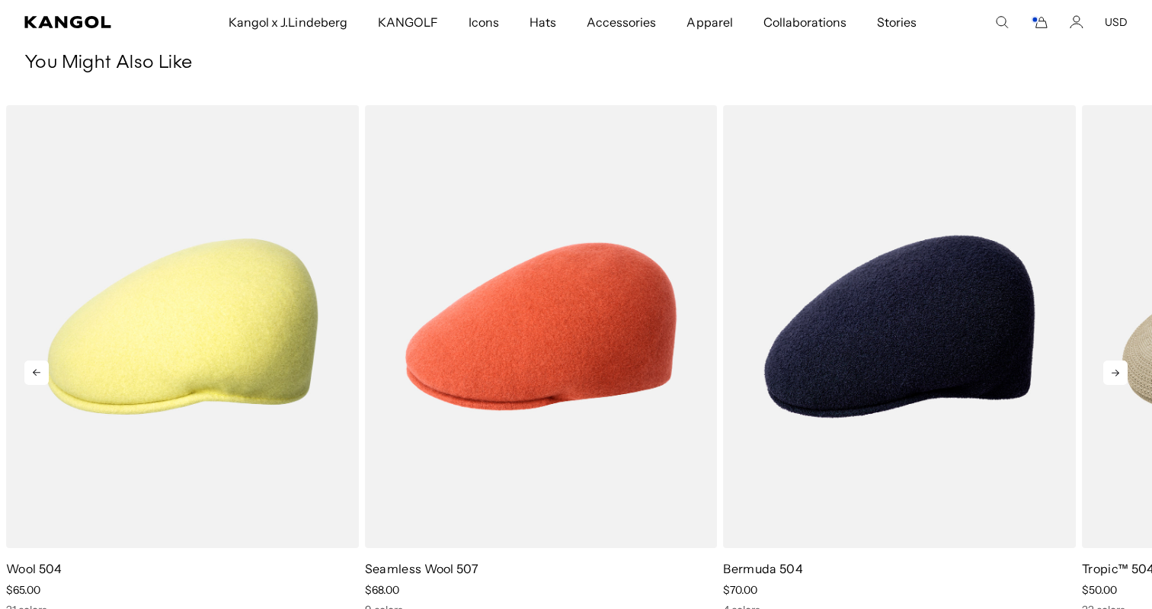
click at [1109, 360] on icon at bounding box center [1115, 372] width 24 height 24
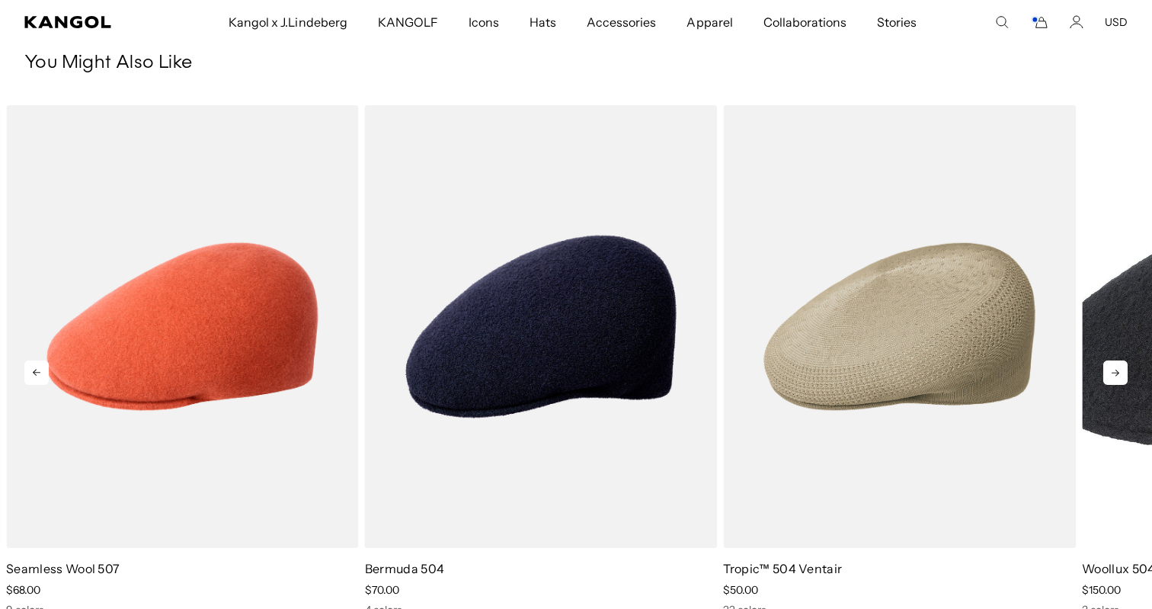
click at [1109, 360] on icon at bounding box center [1115, 372] width 24 height 24
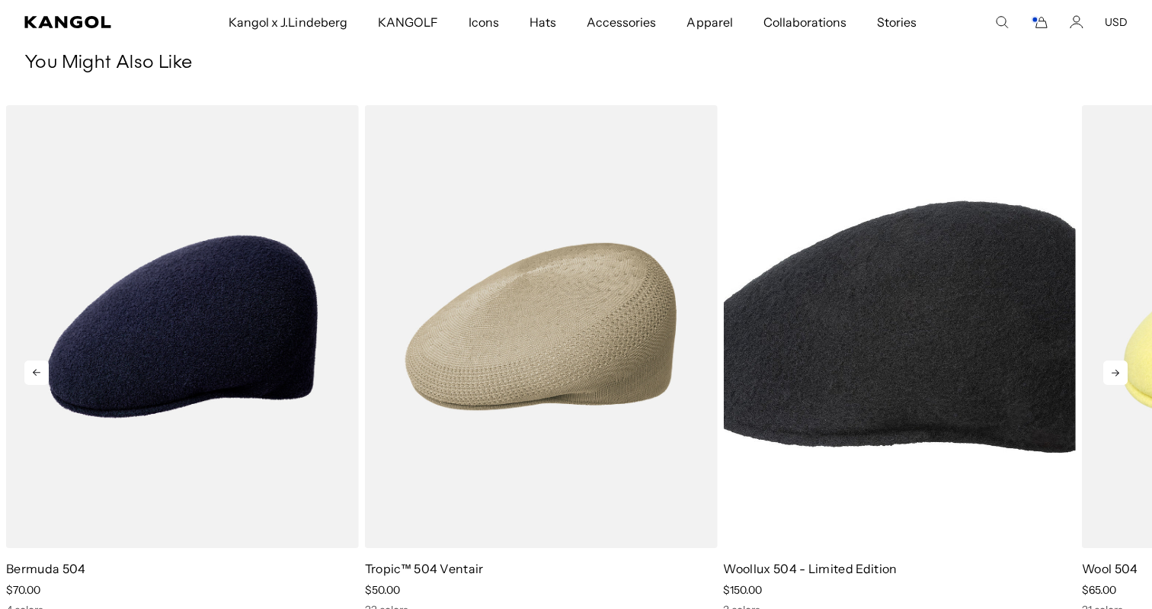
scroll to position [0, 314]
click at [1110, 360] on icon at bounding box center [1115, 372] width 24 height 24
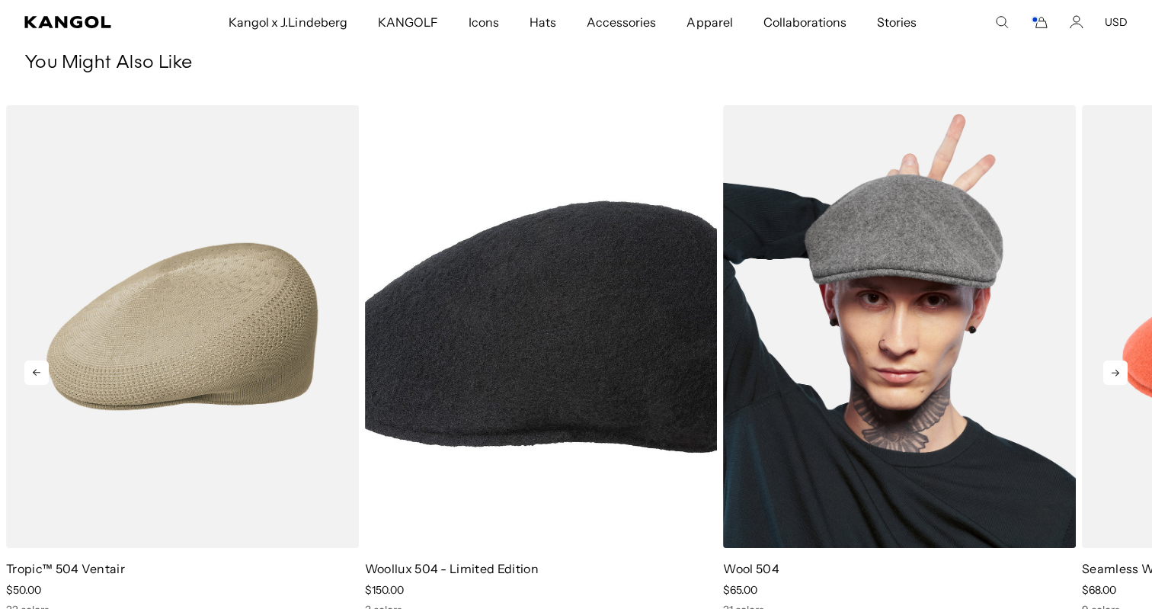
scroll to position [0, 0]
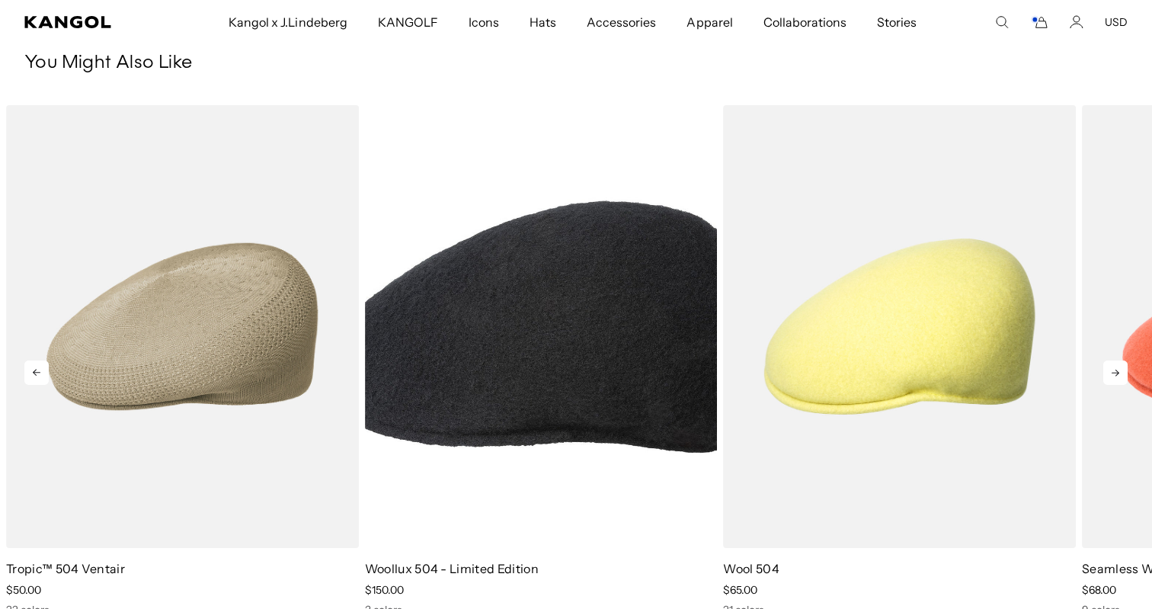
click at [1115, 360] on icon at bounding box center [1115, 372] width 24 height 24
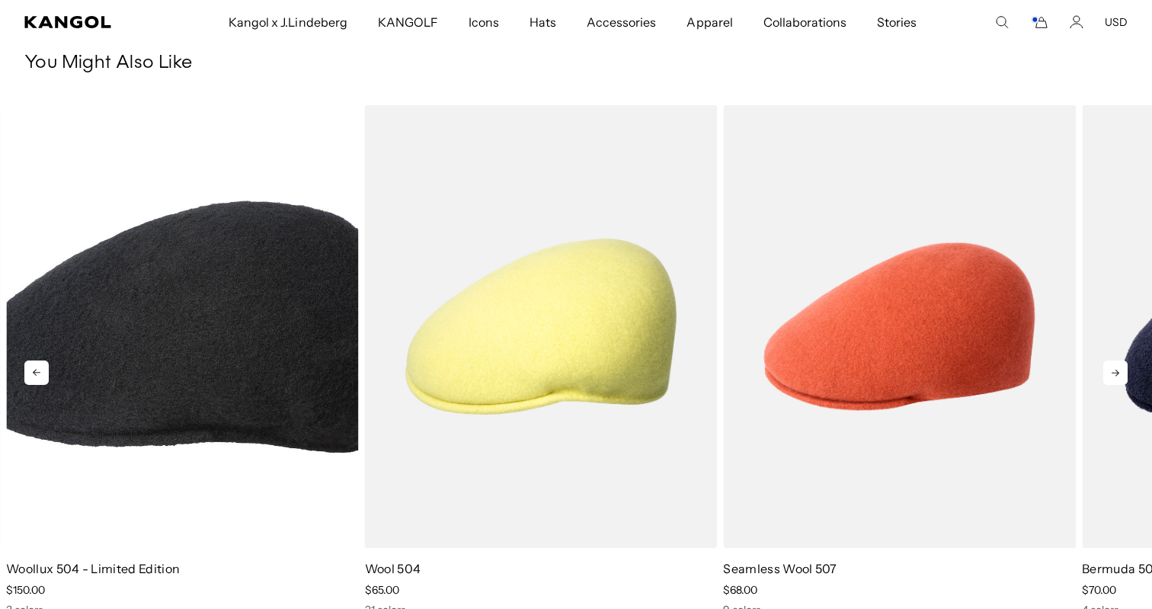
click at [1115, 360] on icon at bounding box center [1115, 372] width 24 height 24
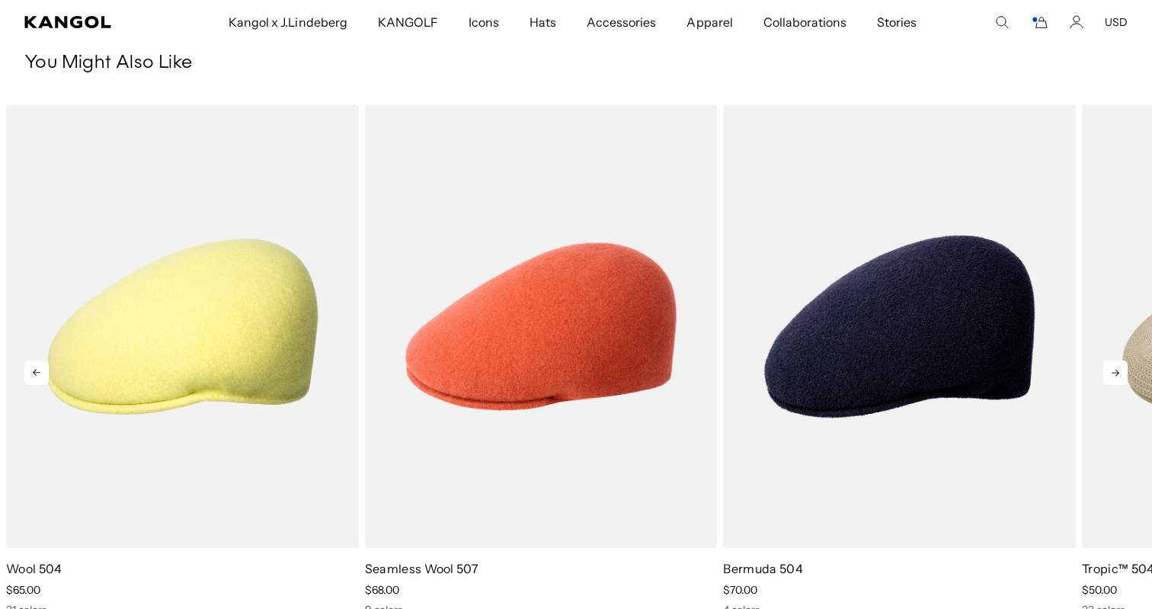
scroll to position [0, 314]
click at [1115, 370] on icon at bounding box center [1116, 373] width 8 height 7
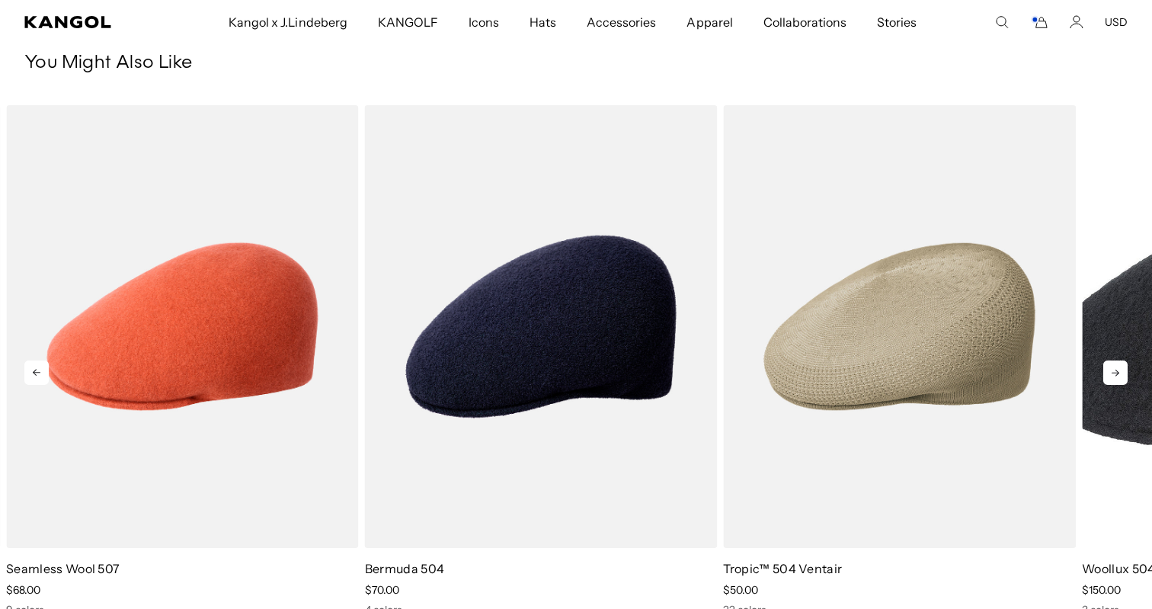
click at [1110, 360] on icon at bounding box center [1115, 372] width 24 height 24
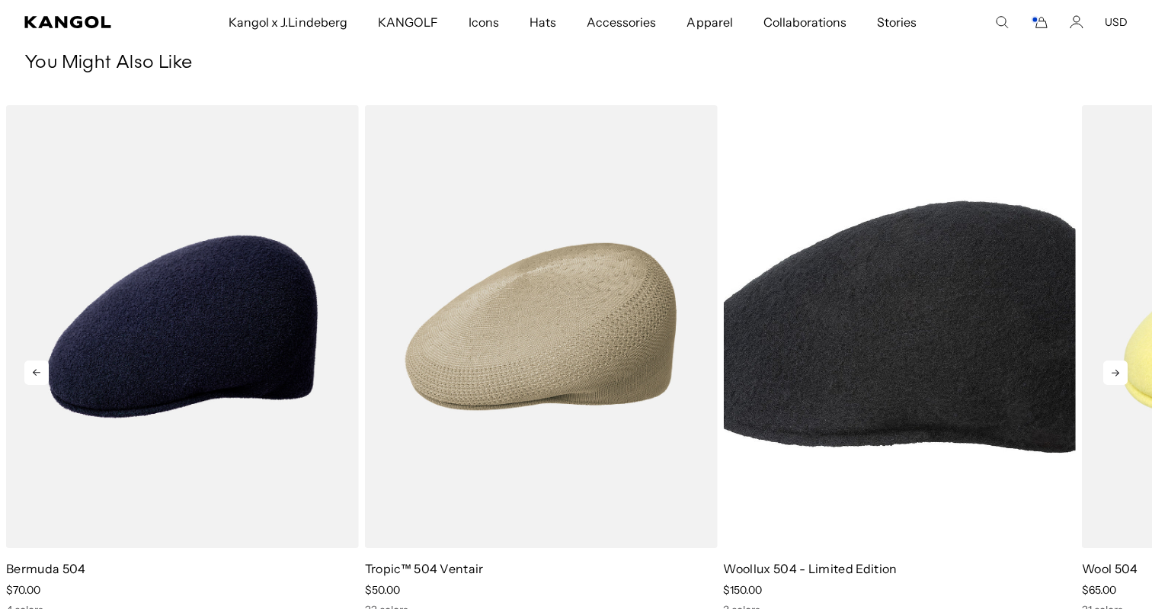
click at [1110, 360] on icon at bounding box center [1115, 372] width 24 height 24
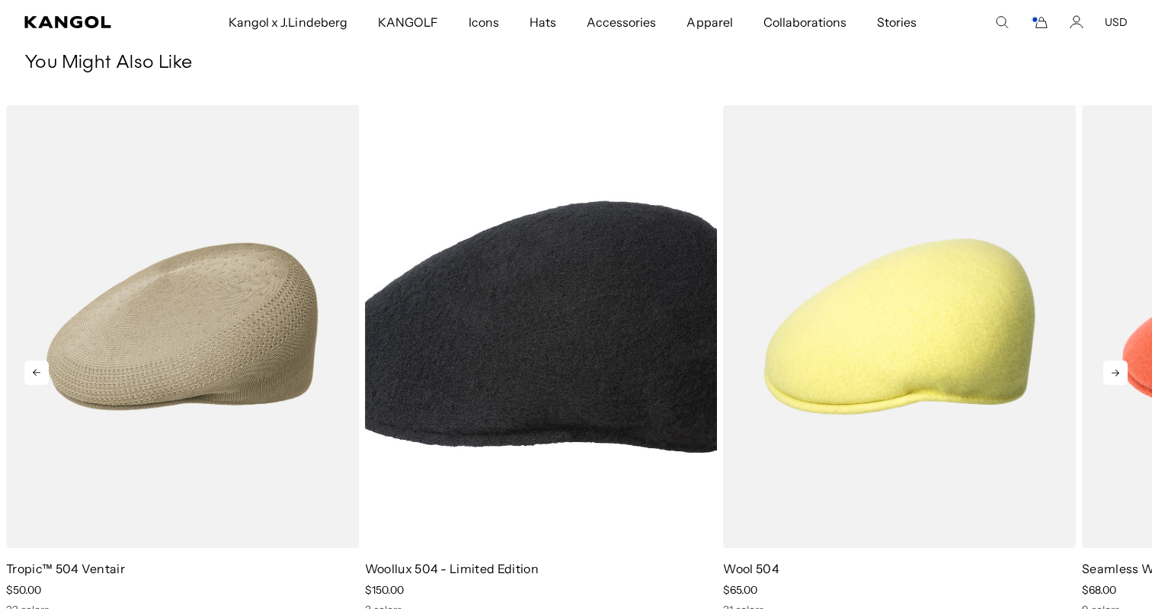
click at [1111, 360] on icon at bounding box center [1115, 372] width 24 height 24
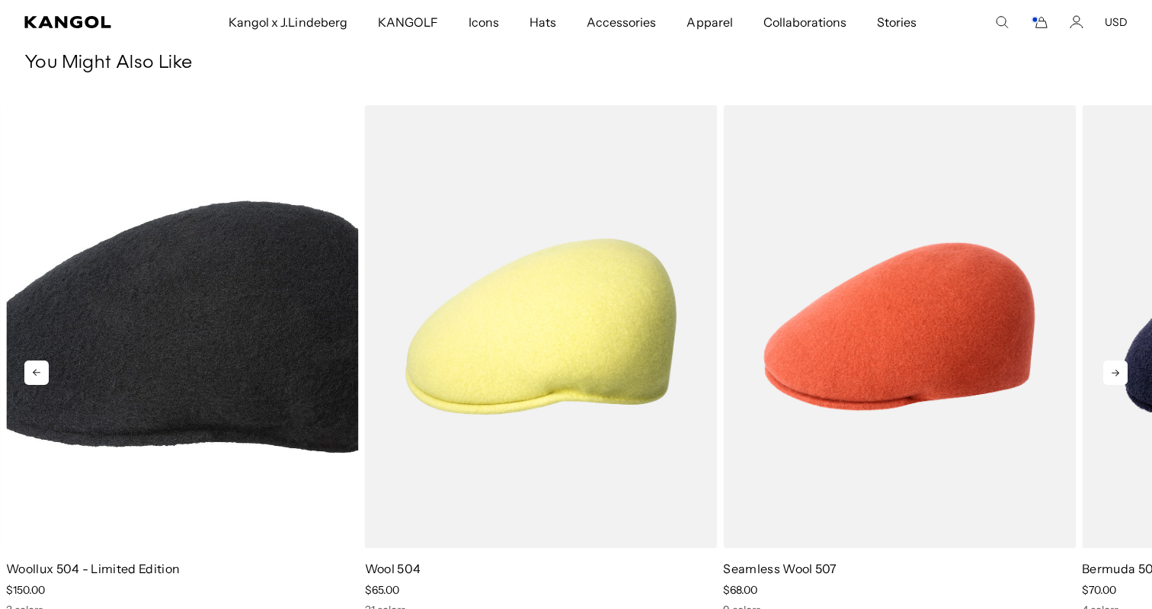
click at [1111, 360] on icon at bounding box center [1115, 372] width 24 height 24
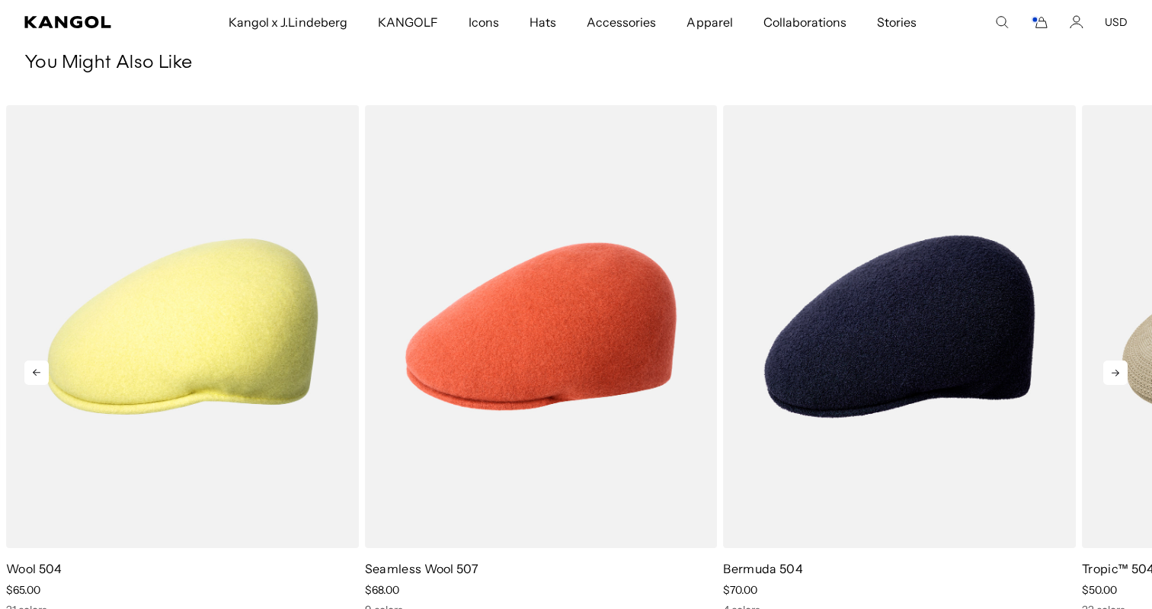
click at [1111, 360] on icon at bounding box center [1115, 372] width 24 height 24
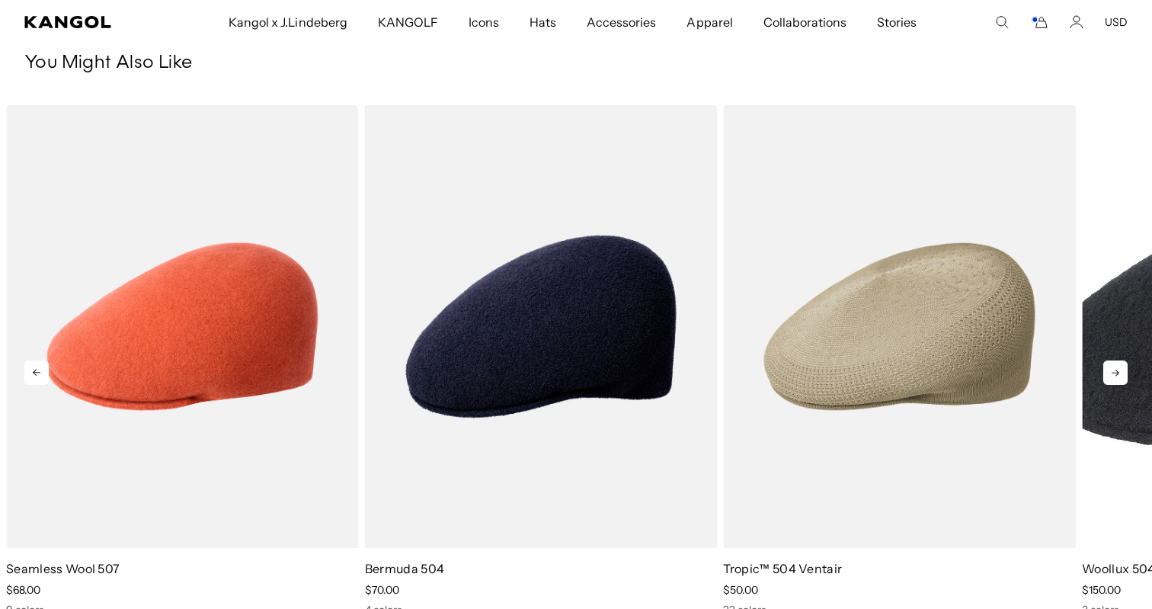
scroll to position [0, 0]
click at [1111, 360] on icon at bounding box center [1115, 372] width 24 height 24
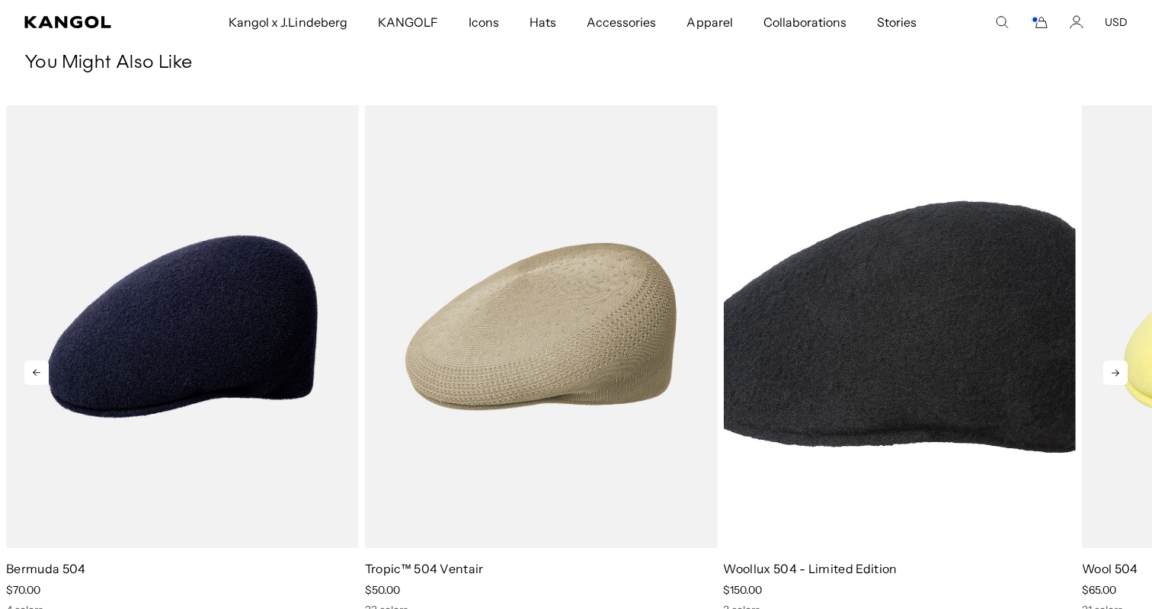
click at [1111, 360] on icon at bounding box center [1115, 372] width 24 height 24
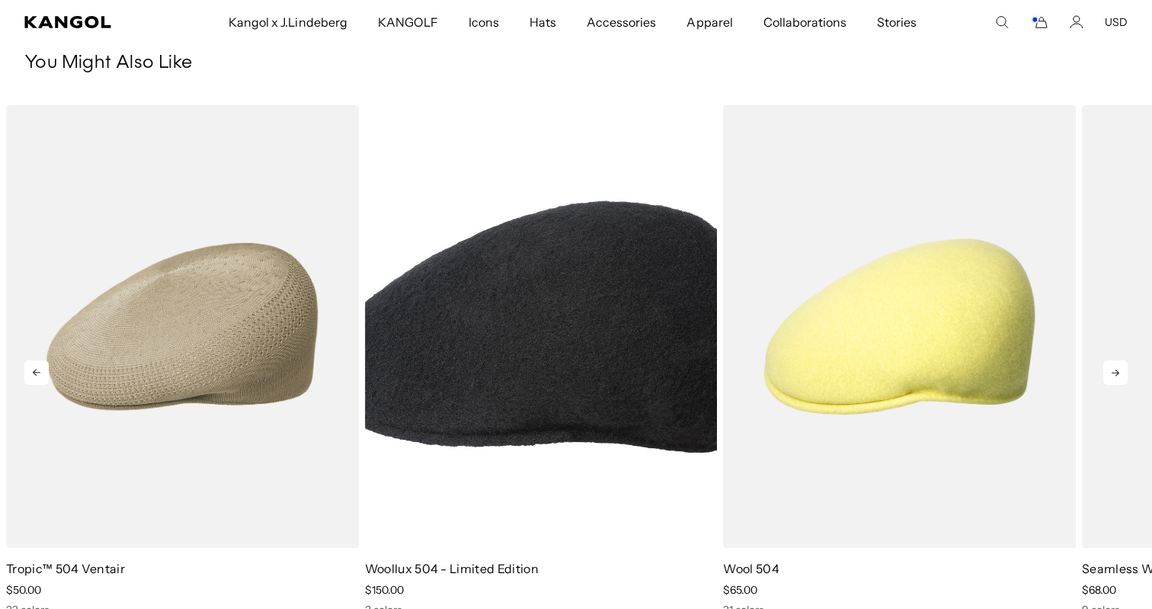
scroll to position [0, 314]
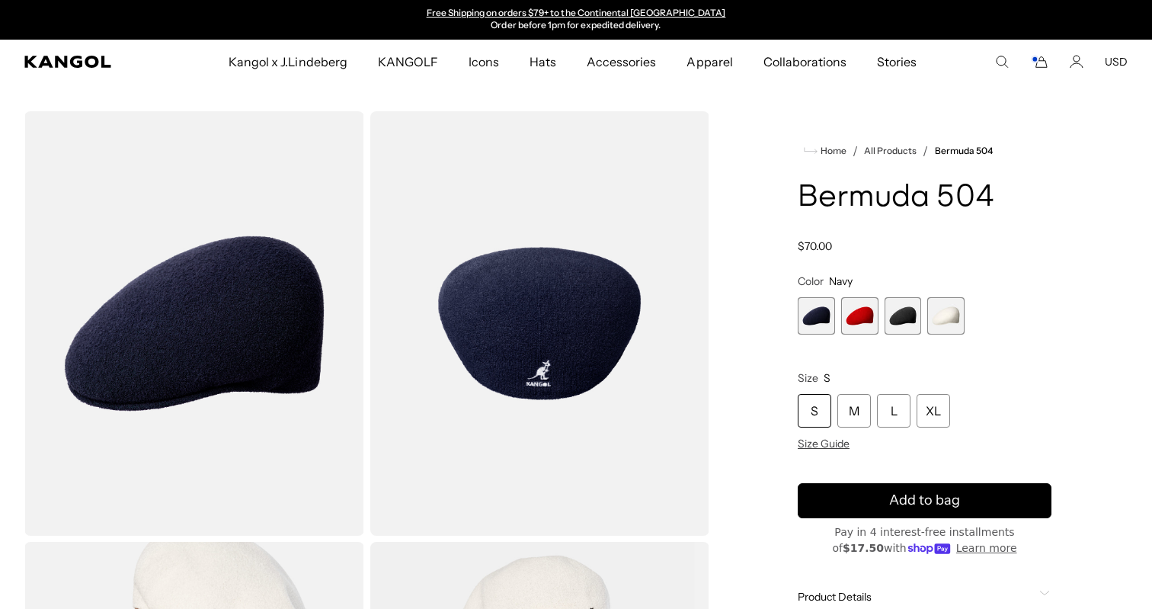
click at [942, 315] on span "4 of 4" at bounding box center [945, 315] width 37 height 37
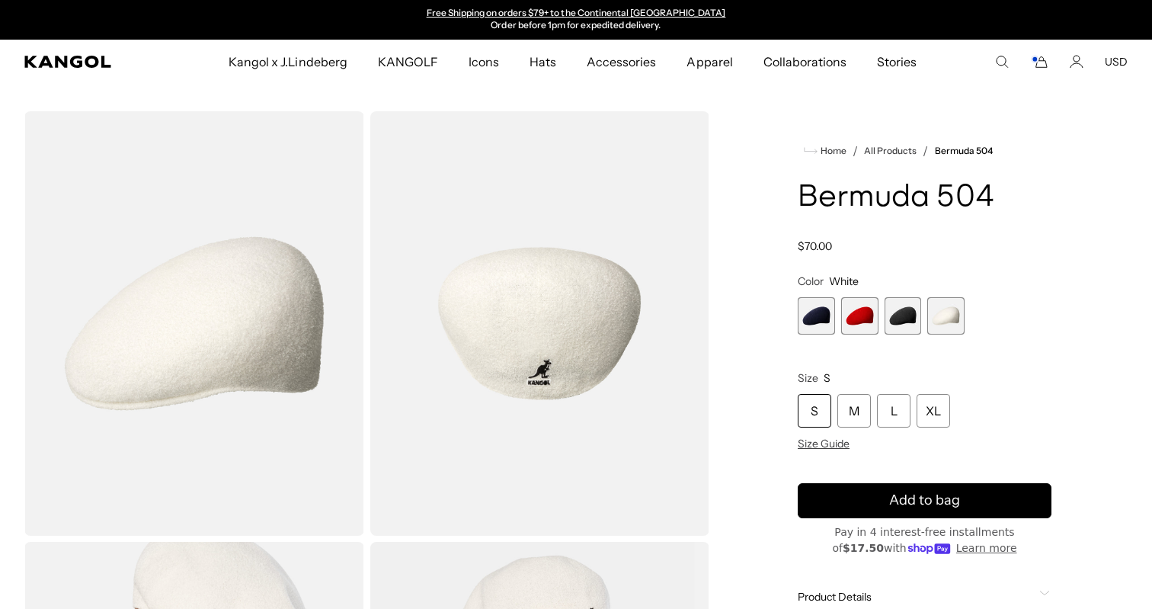
click at [920, 319] on span "3 of 4" at bounding box center [903, 315] width 37 height 37
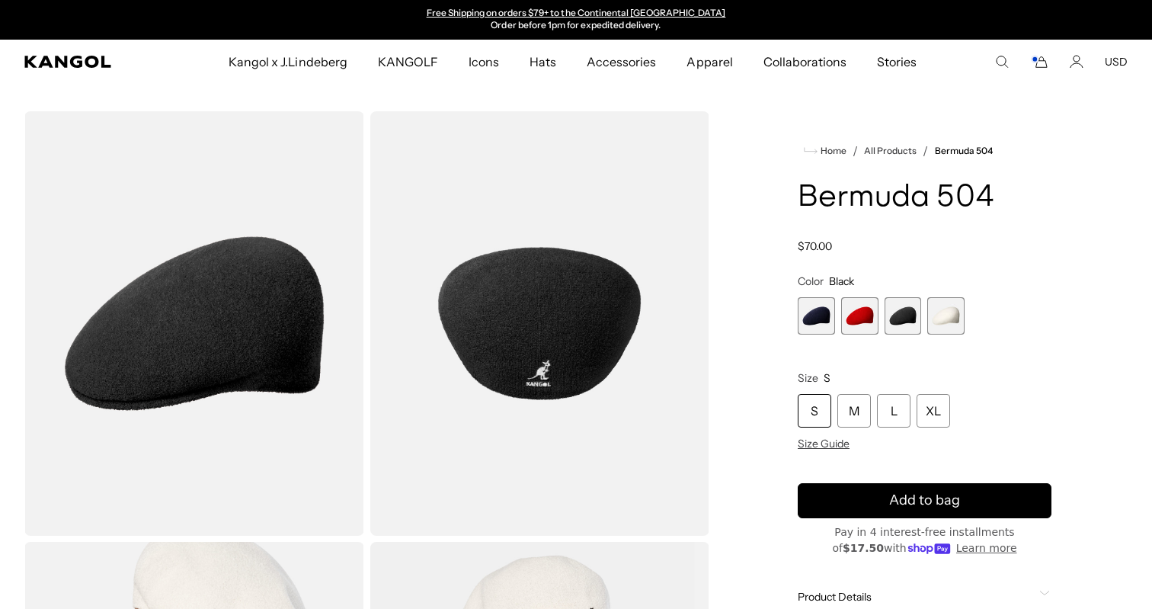
click at [824, 322] on span "1 of 4" at bounding box center [816, 315] width 37 height 37
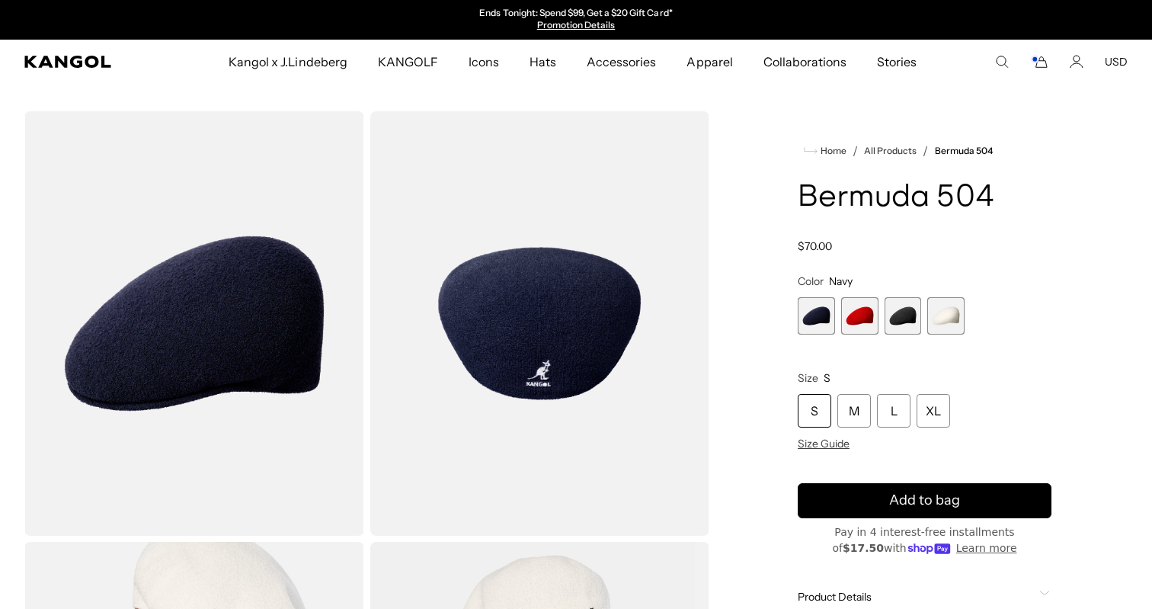
click at [892, 321] on span "3 of 4" at bounding box center [903, 315] width 37 height 37
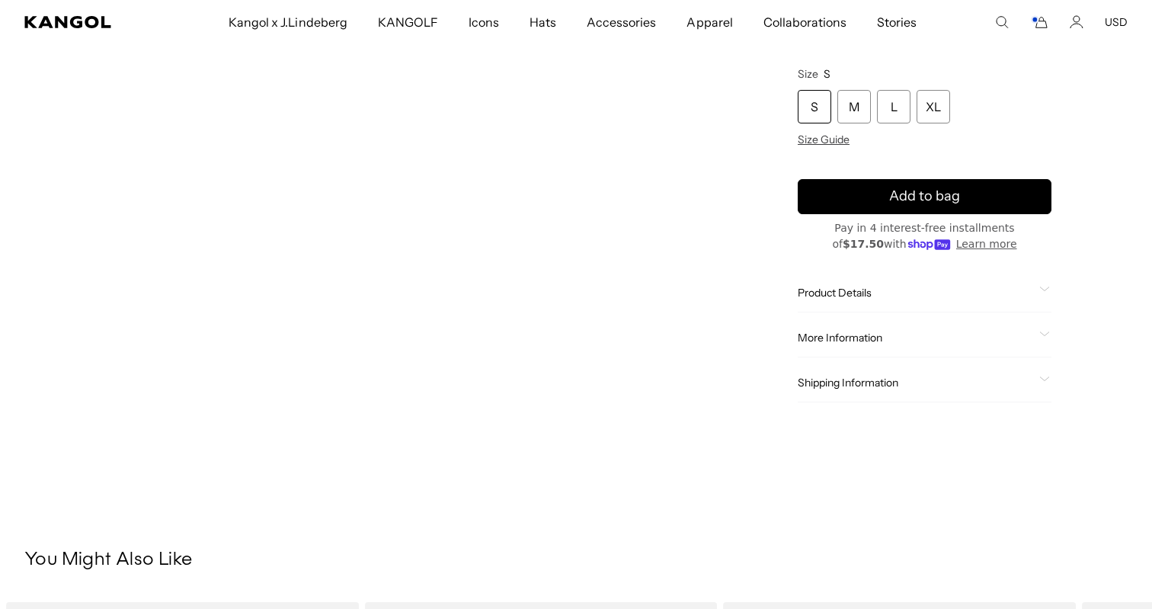
click at [850, 308] on div "Product Details The Bermuda 504 is the ultimate combination of our iconic cap &…" at bounding box center [925, 293] width 254 height 39
click at [849, 297] on span "Product Details" at bounding box center [915, 293] width 235 height 14
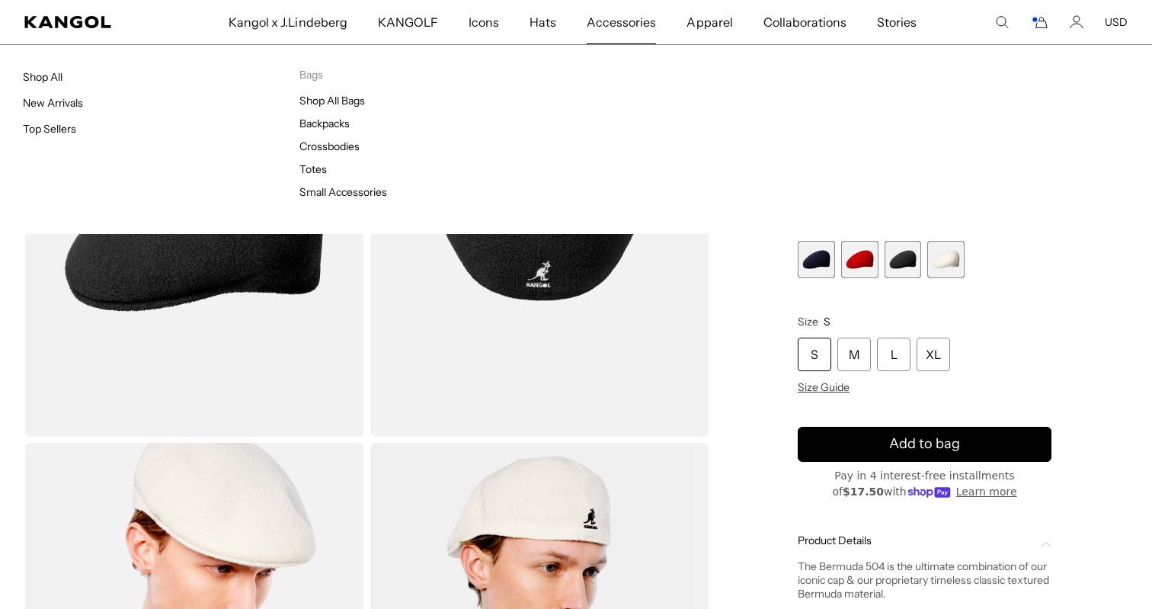
click at [658, 15] on link "Accessories" at bounding box center [621, 22] width 100 height 44
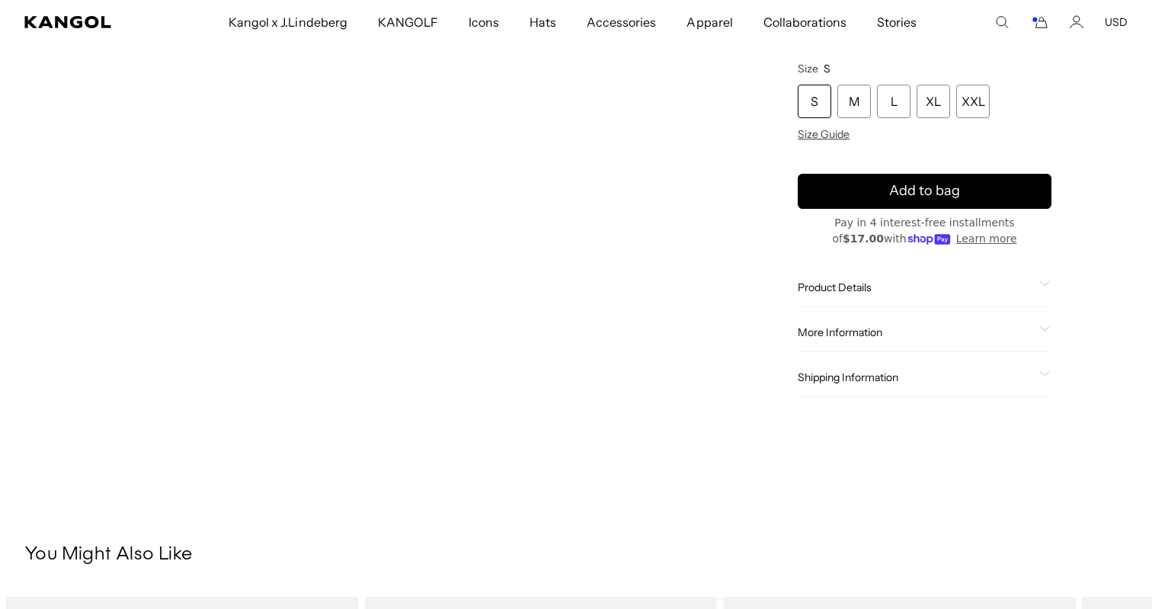
scroll to position [1048, 0]
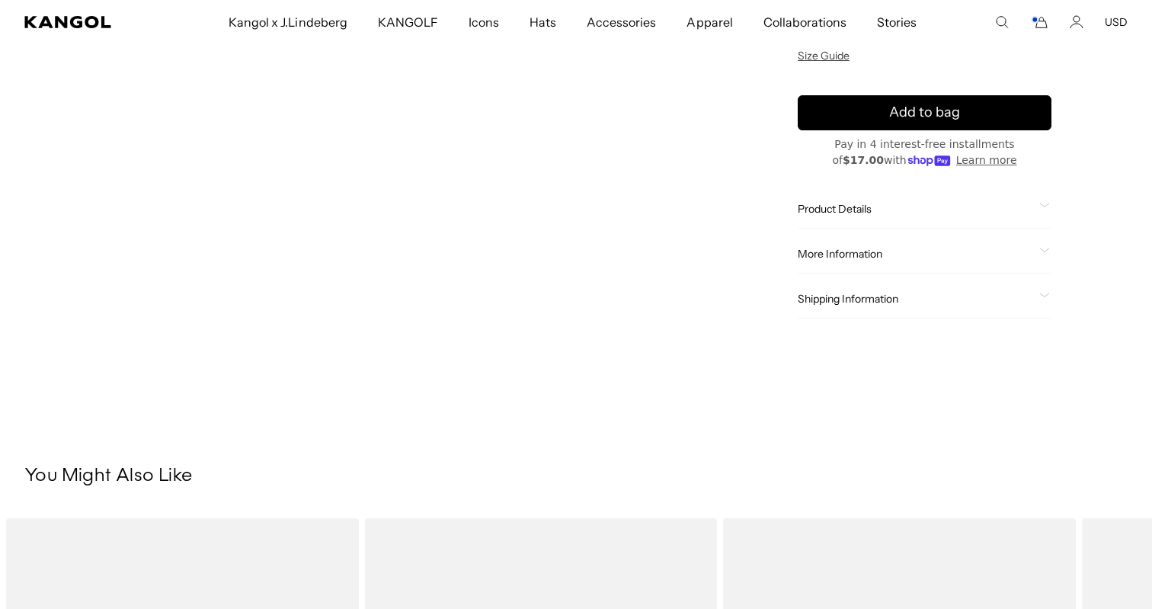
click at [882, 207] on span "Product Details" at bounding box center [915, 209] width 235 height 14
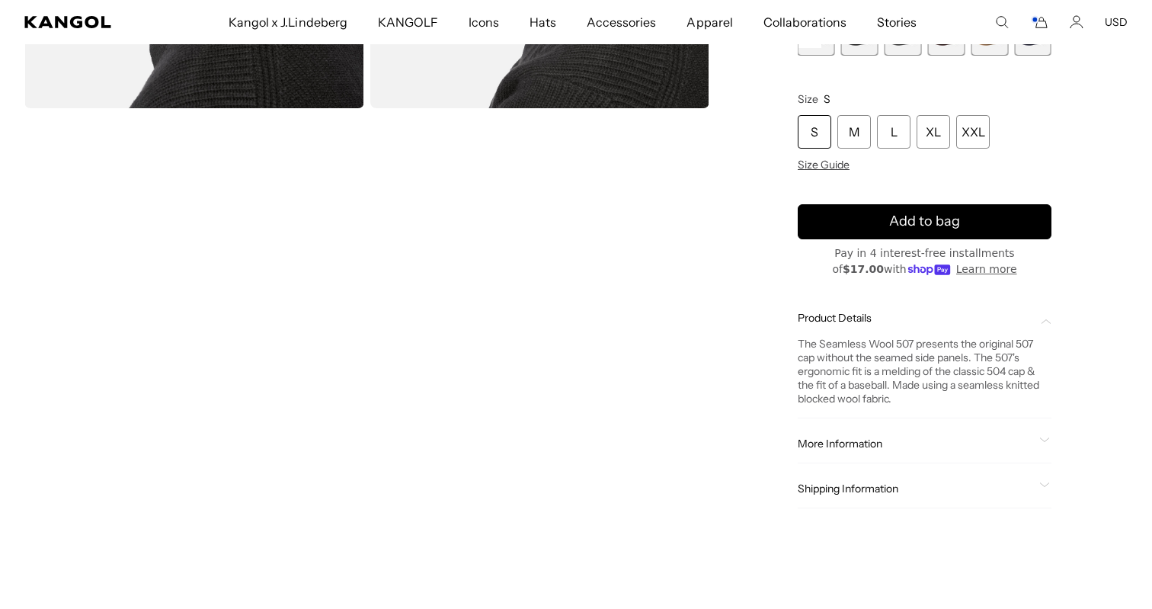
scroll to position [0, 314]
click at [823, 445] on span "More Information" at bounding box center [915, 444] width 235 height 14
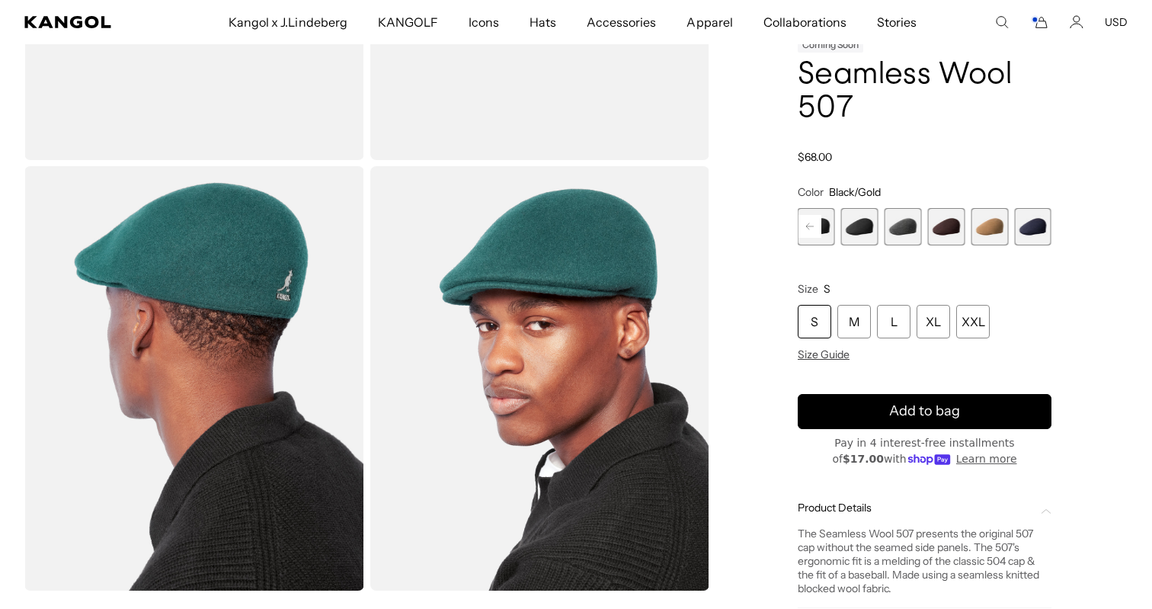
scroll to position [0, 0]
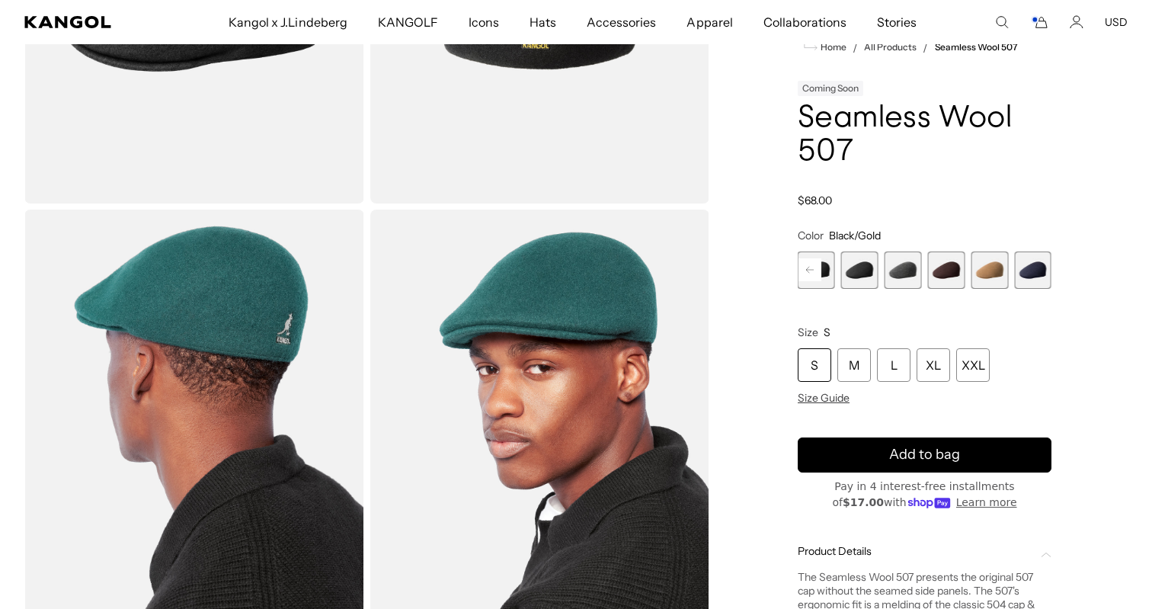
click at [818, 366] on div "S" at bounding box center [815, 365] width 34 height 34
click at [850, 275] on span "5 of 9" at bounding box center [859, 269] width 37 height 37
click at [896, 273] on span "6 of 9" at bounding box center [903, 269] width 37 height 37
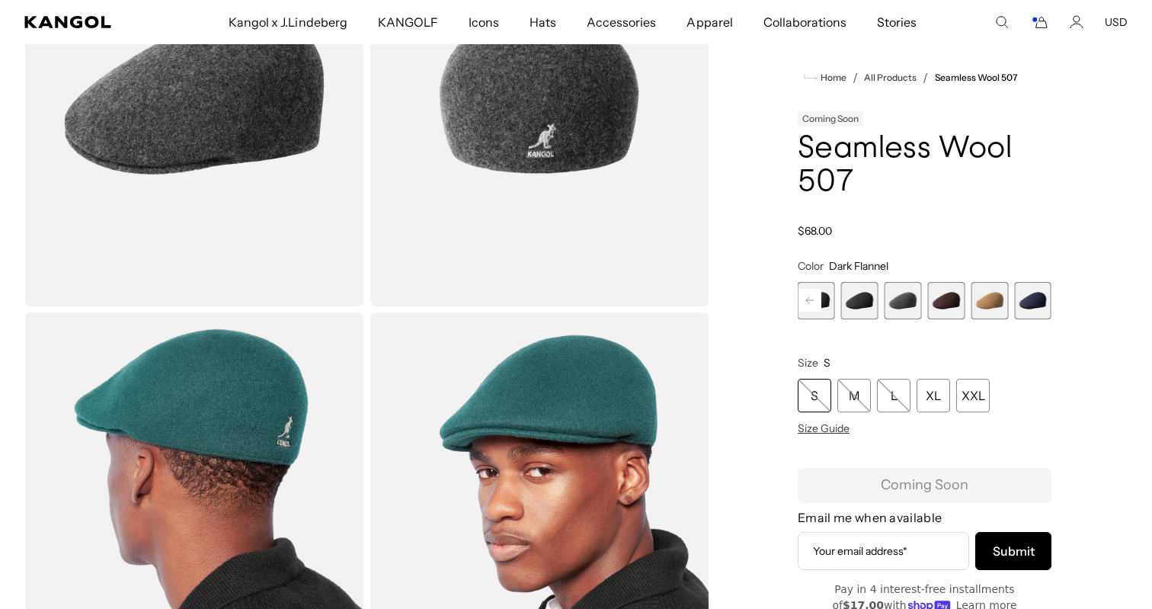
scroll to position [229, 0]
click at [939, 300] on span "7 of 9" at bounding box center [946, 300] width 37 height 37
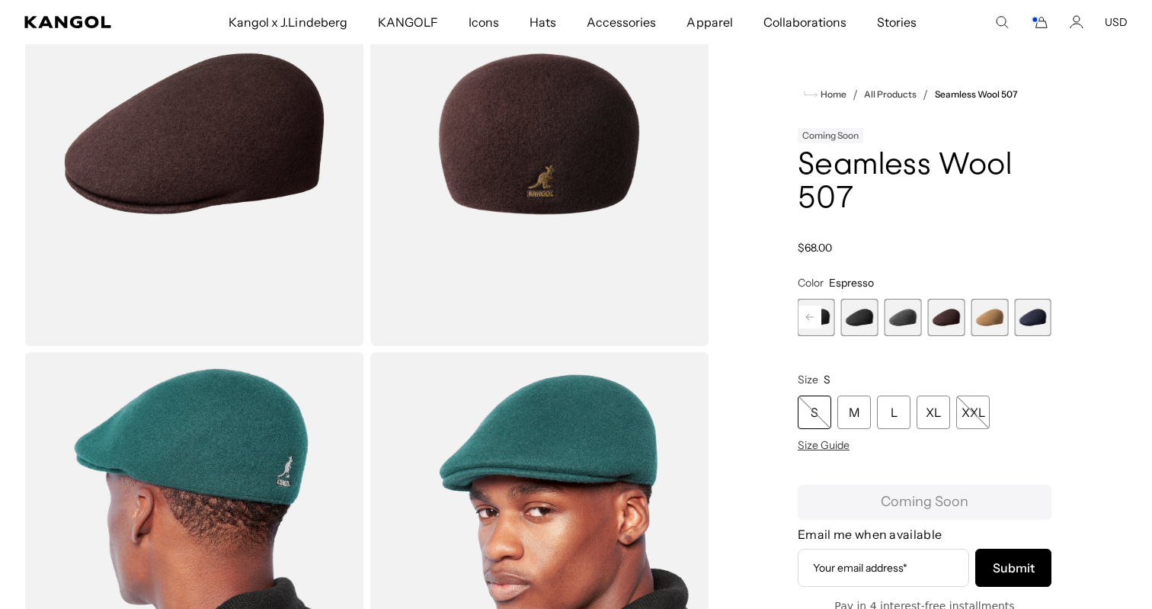
click at [983, 318] on span "8 of 9" at bounding box center [989, 317] width 37 height 37
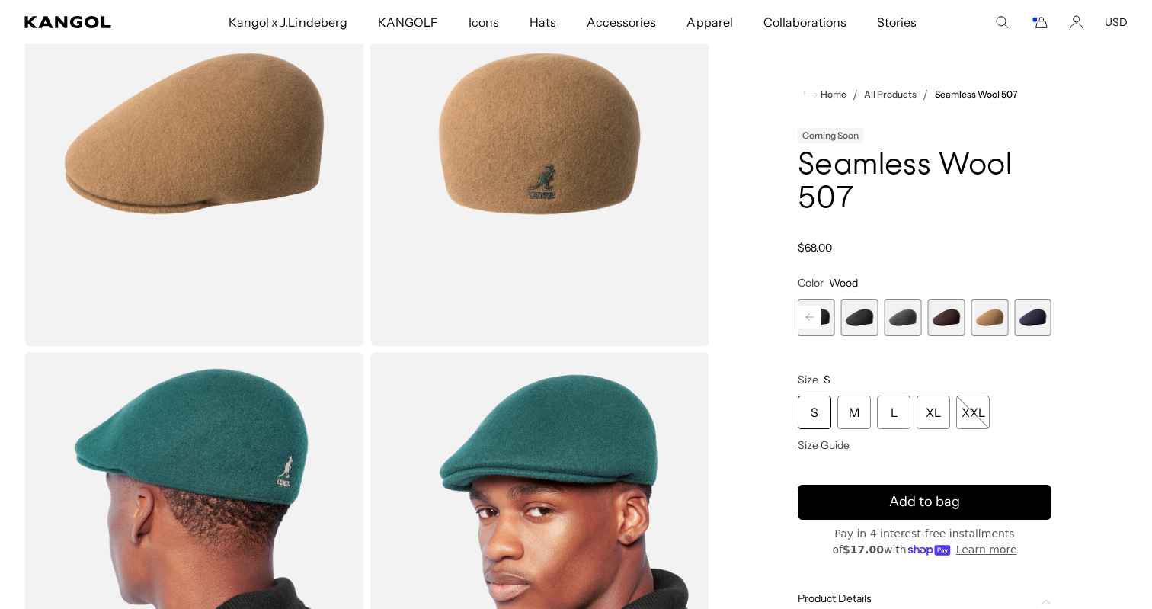
click at [1022, 318] on span "9 of 9" at bounding box center [1032, 317] width 37 height 37
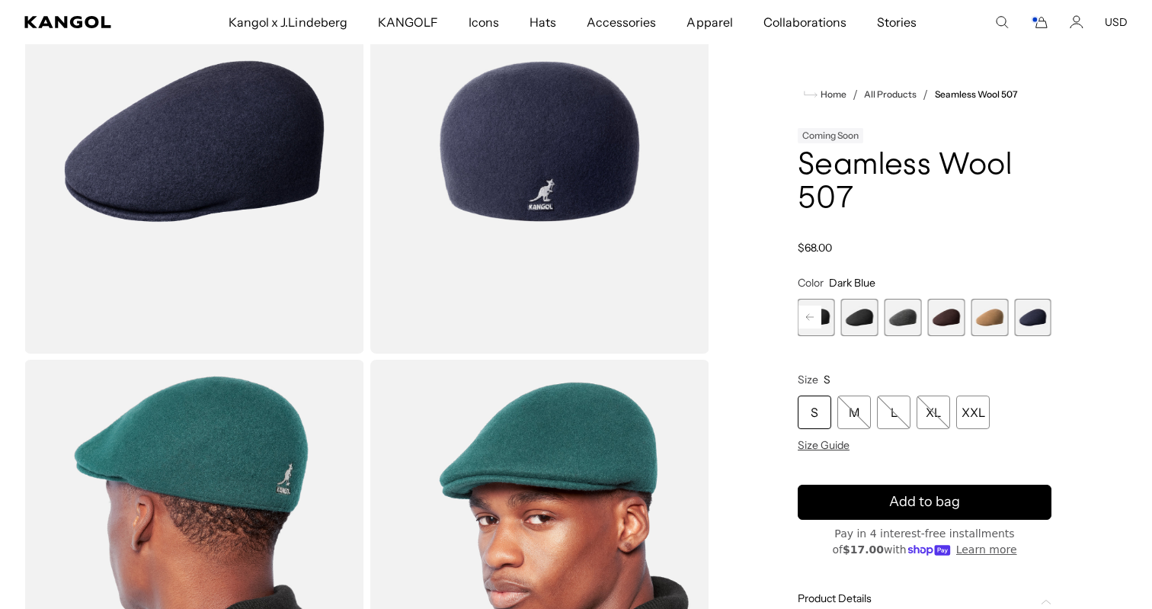
scroll to position [182, 0]
click at [997, 320] on span "8 of 9" at bounding box center [989, 317] width 37 height 37
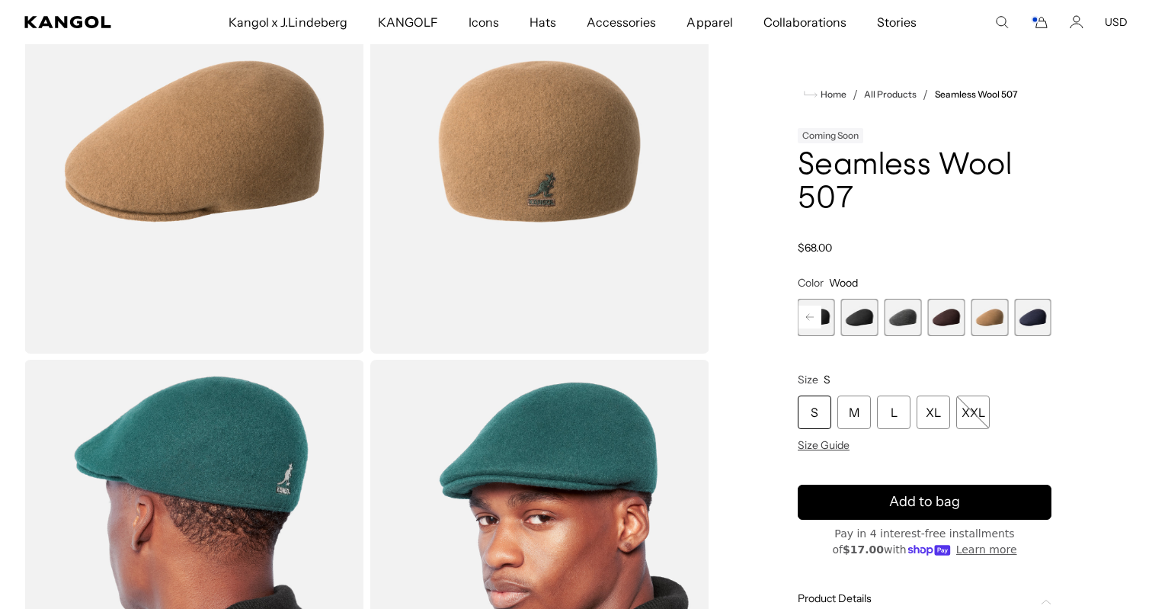
click at [950, 321] on span "7 of 9" at bounding box center [946, 317] width 37 height 37
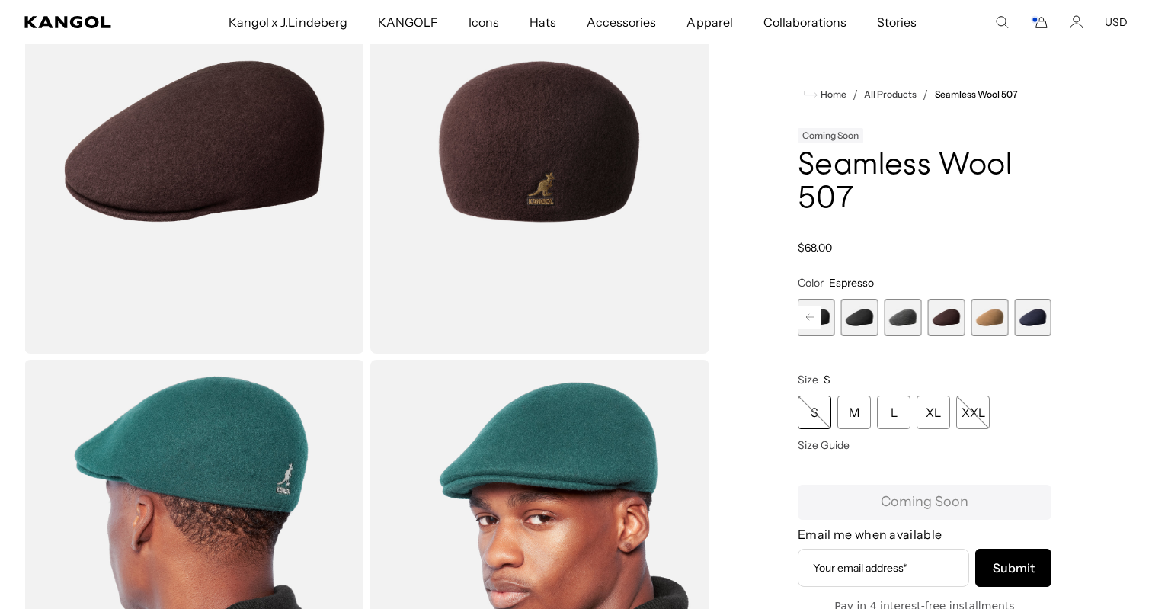
click at [816, 323] on rect at bounding box center [809, 317] width 23 height 23
click at [876, 318] on span "2 of 9" at bounding box center [859, 317] width 37 height 37
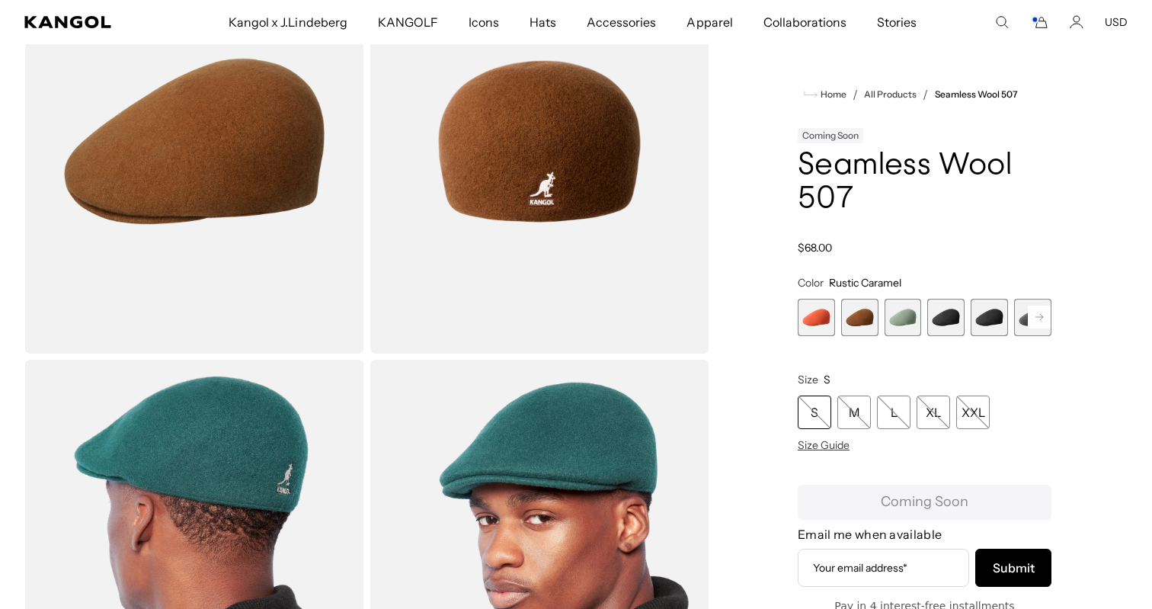
scroll to position [0, 314]
click at [808, 427] on div "S" at bounding box center [815, 412] width 34 height 34
click at [821, 407] on div "S" at bounding box center [815, 412] width 34 height 34
click at [818, 325] on span "1 of 9" at bounding box center [816, 317] width 37 height 37
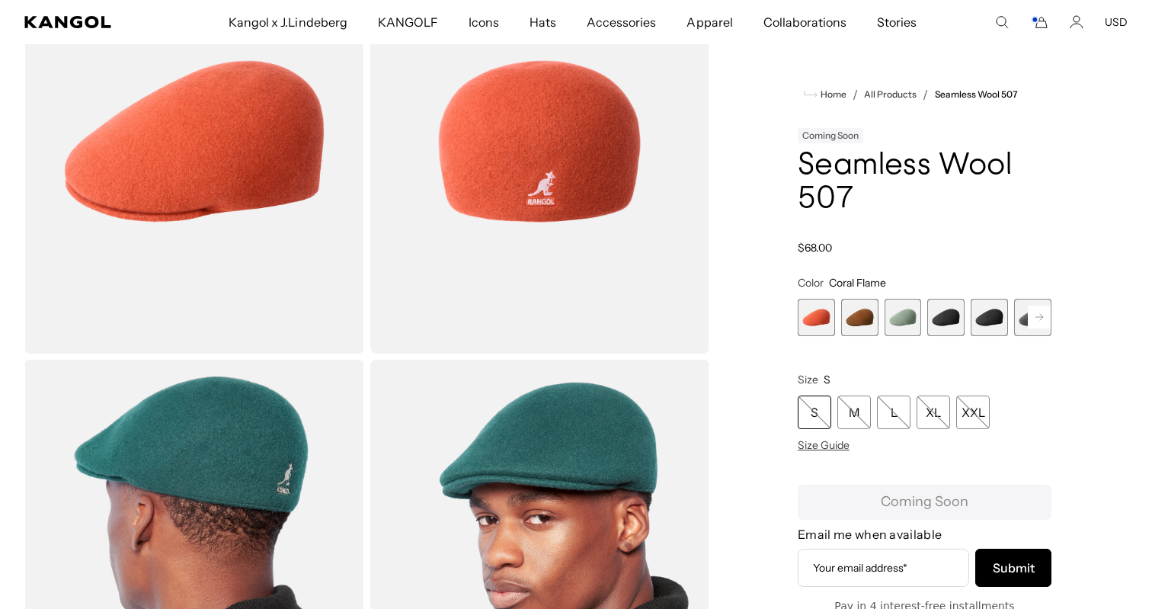
click at [896, 318] on span "3 of 9" at bounding box center [903, 317] width 37 height 37
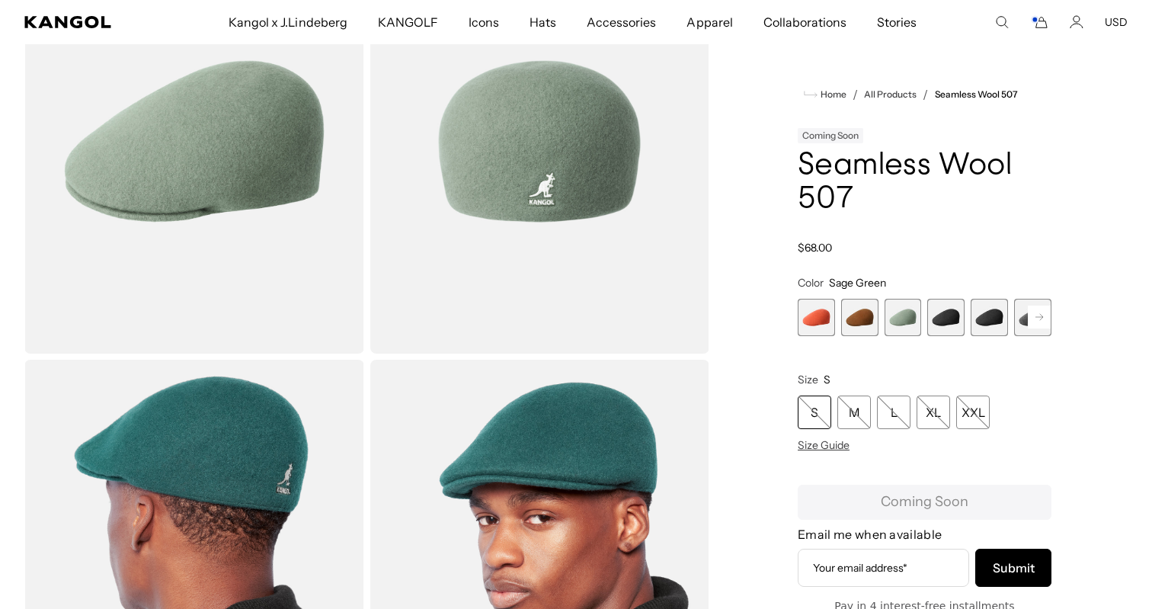
click at [937, 319] on span "4 of 9" at bounding box center [945, 317] width 37 height 37
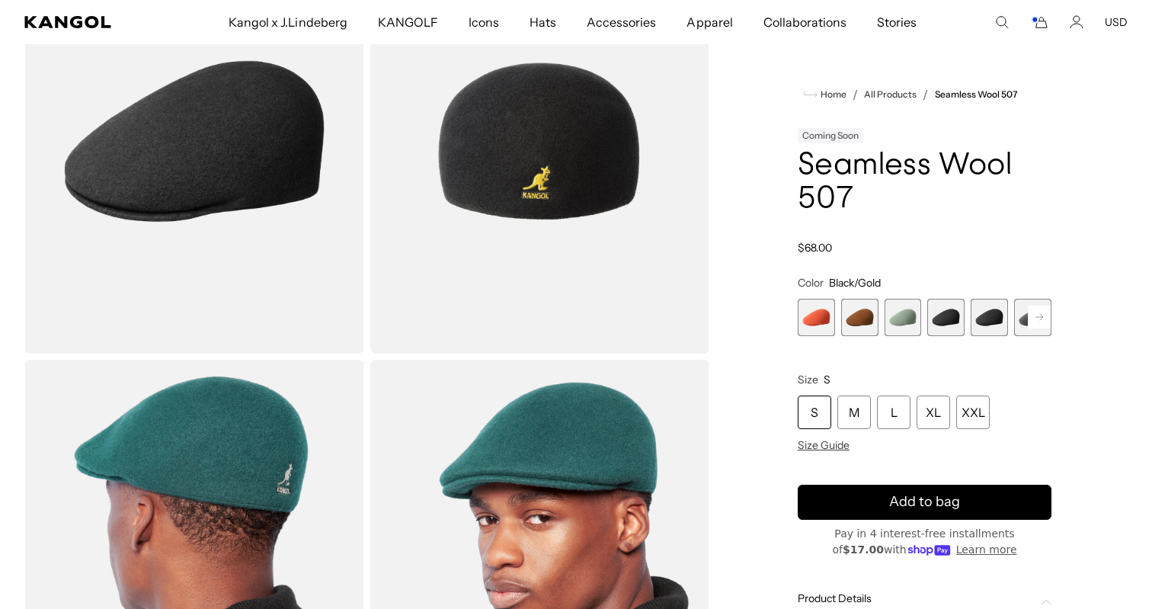
scroll to position [0, 314]
click at [980, 324] on span "5 of 9" at bounding box center [989, 317] width 37 height 37
click at [1021, 320] on span "6 of 9" at bounding box center [1032, 317] width 37 height 37
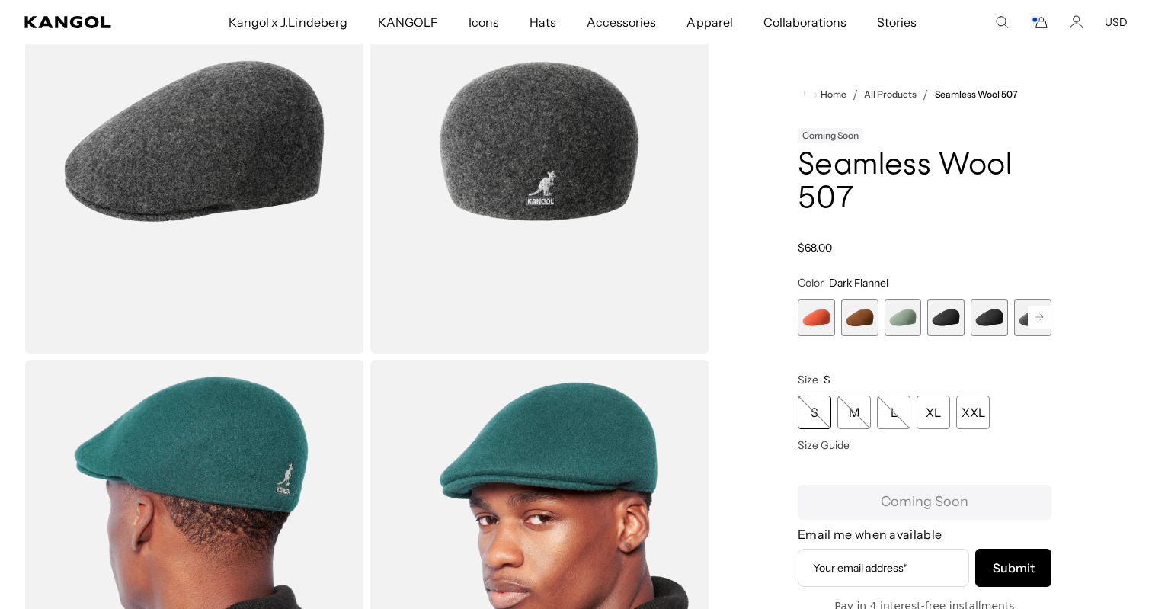
click at [1032, 320] on rect at bounding box center [1039, 317] width 23 height 23
click at [985, 321] on span "6 of 9" at bounding box center [989, 317] width 37 height 37
click at [1042, 315] on rect at bounding box center [1039, 317] width 23 height 23
click at [980, 318] on span "7 of 9" at bounding box center [989, 317] width 37 height 37
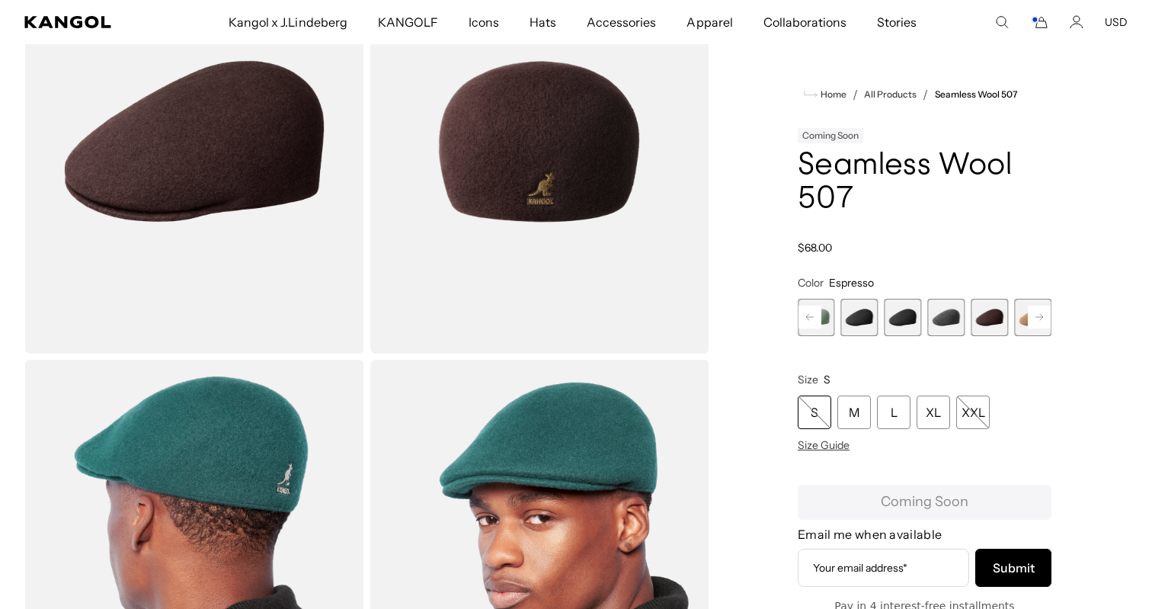
scroll to position [0, 314]
click at [821, 415] on div "S" at bounding box center [815, 412] width 34 height 34
click at [1031, 317] on rect at bounding box center [1039, 317] width 23 height 23
click at [1031, 317] on div "Previous Next Coral Flame Variant sold out or unavailable Rustic Caramel Varian…" at bounding box center [925, 317] width 254 height 37
click at [1031, 317] on span "9 of 9" at bounding box center [1032, 317] width 37 height 37
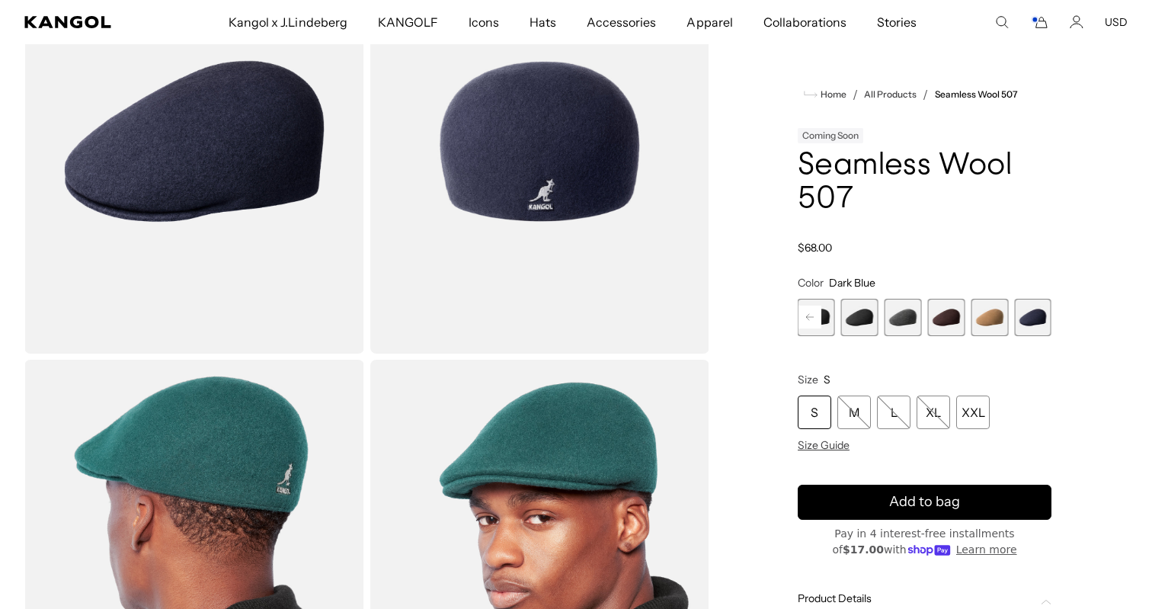
scroll to position [182, 1]
click at [991, 327] on span "8 of 9" at bounding box center [989, 317] width 37 height 37
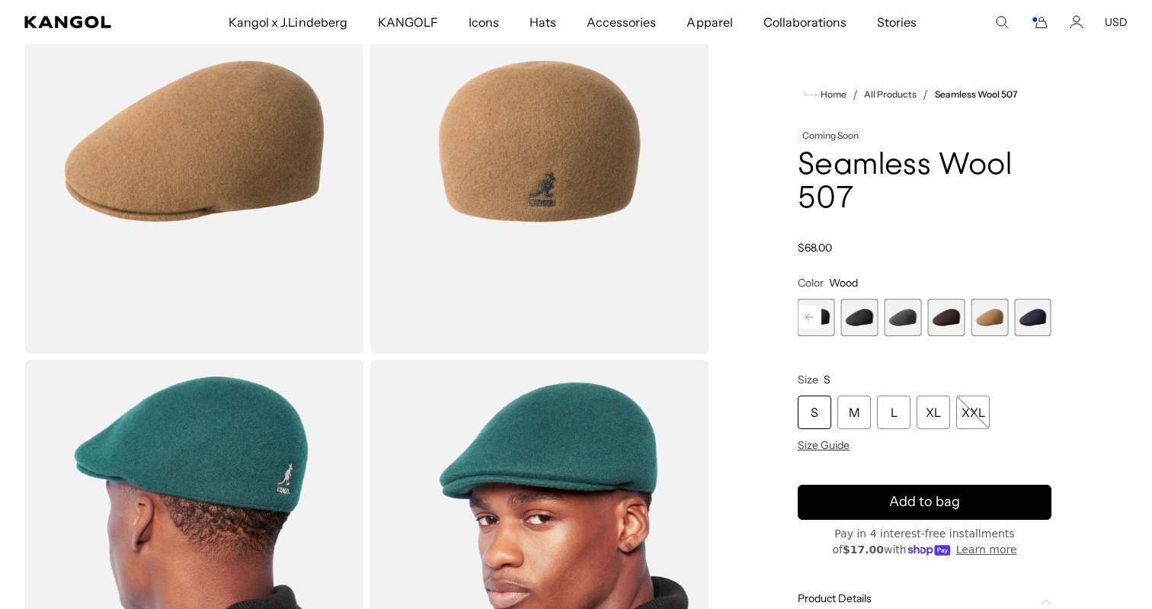
click at [960, 325] on span "7 of 9" at bounding box center [946, 317] width 37 height 37
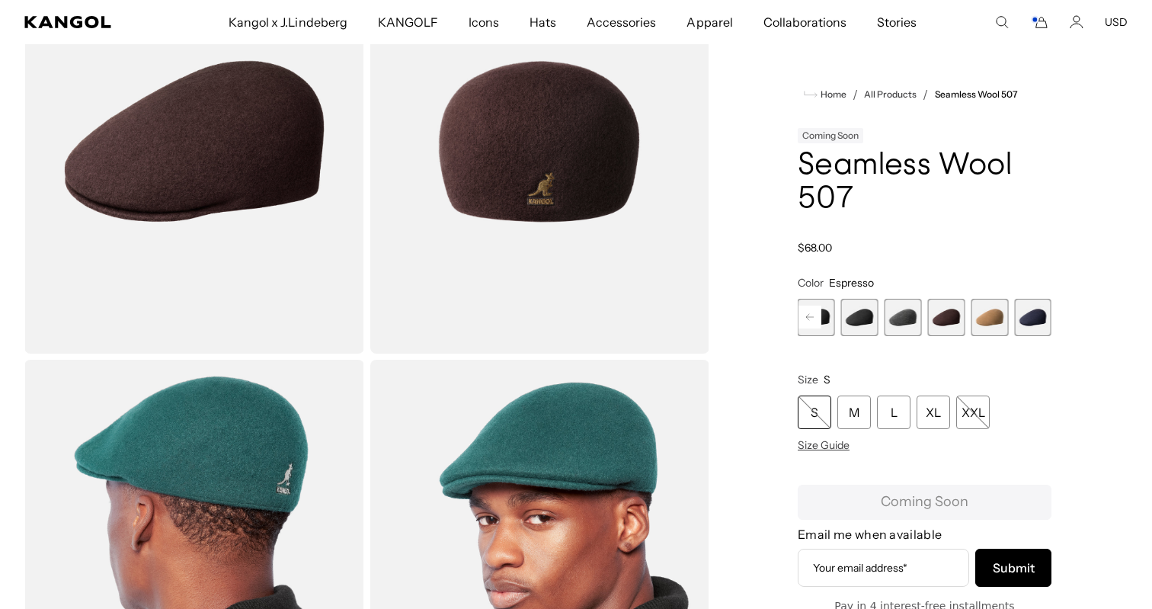
click at [901, 325] on span "6 of 9" at bounding box center [903, 317] width 37 height 37
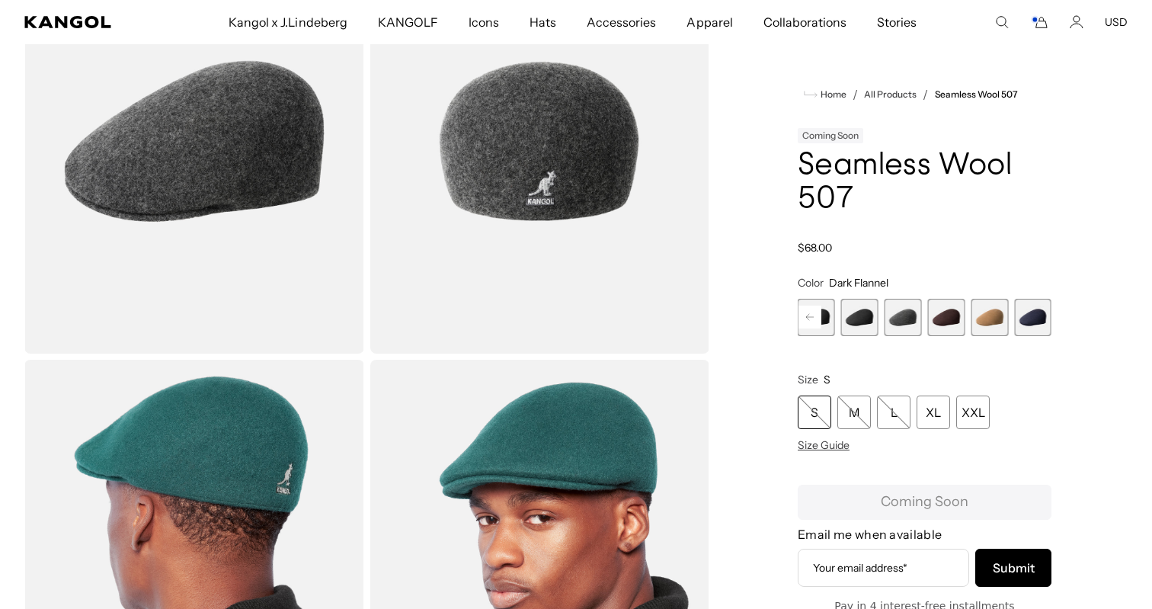
click at [865, 322] on span "5 of 9" at bounding box center [859, 317] width 37 height 37
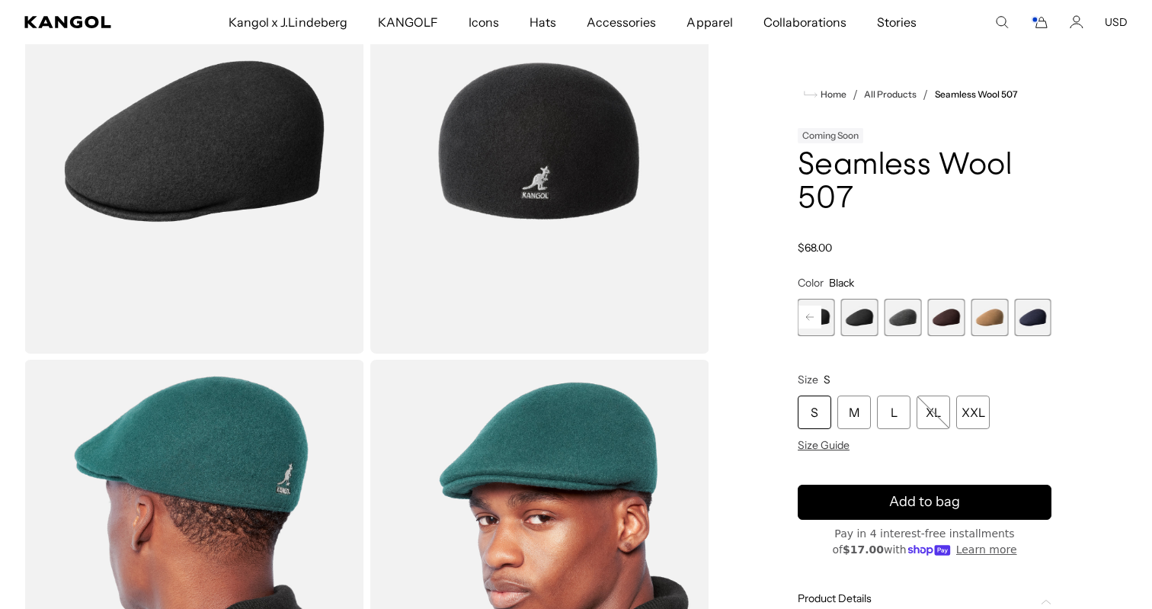
click at [815, 316] on rect at bounding box center [809, 317] width 23 height 23
click at [859, 317] on span "4 of 9" at bounding box center [859, 317] width 37 height 37
click at [818, 317] on rect at bounding box center [809, 317] width 23 height 23
click at [848, 318] on span "3 of 9" at bounding box center [859, 317] width 37 height 37
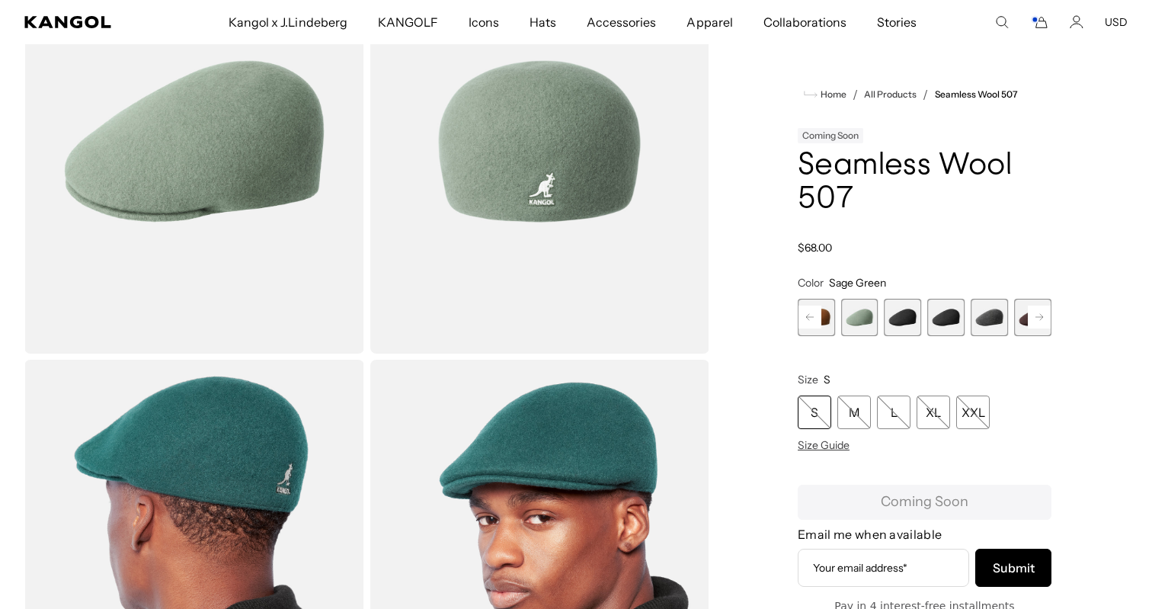
click at [834, 318] on span "2 of 9" at bounding box center [816, 317] width 37 height 37
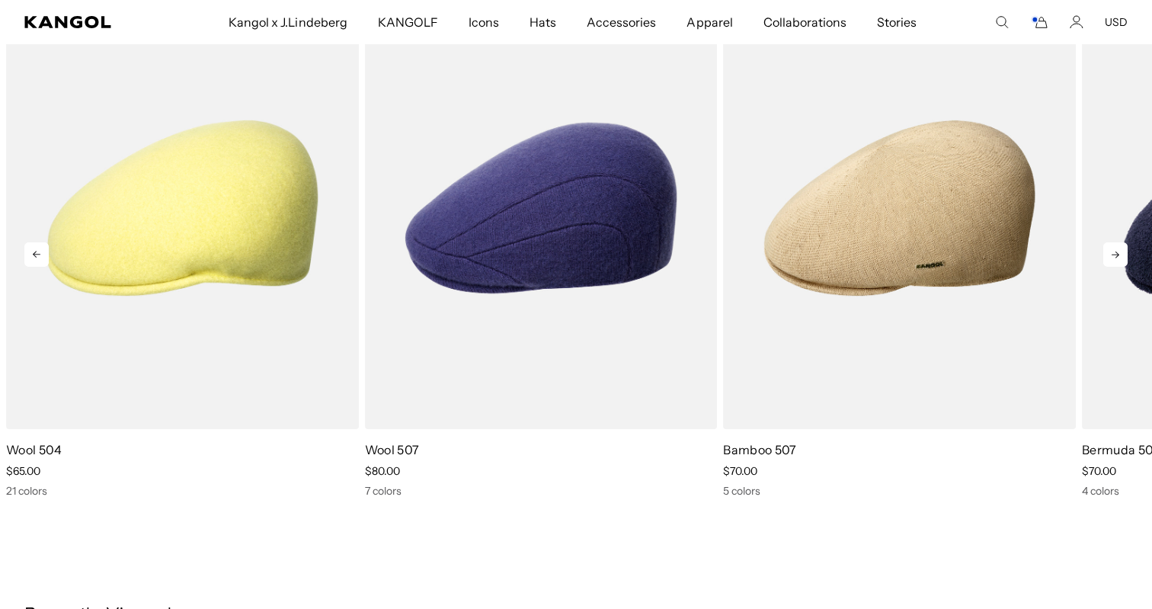
click at [1113, 256] on icon at bounding box center [1115, 254] width 24 height 24
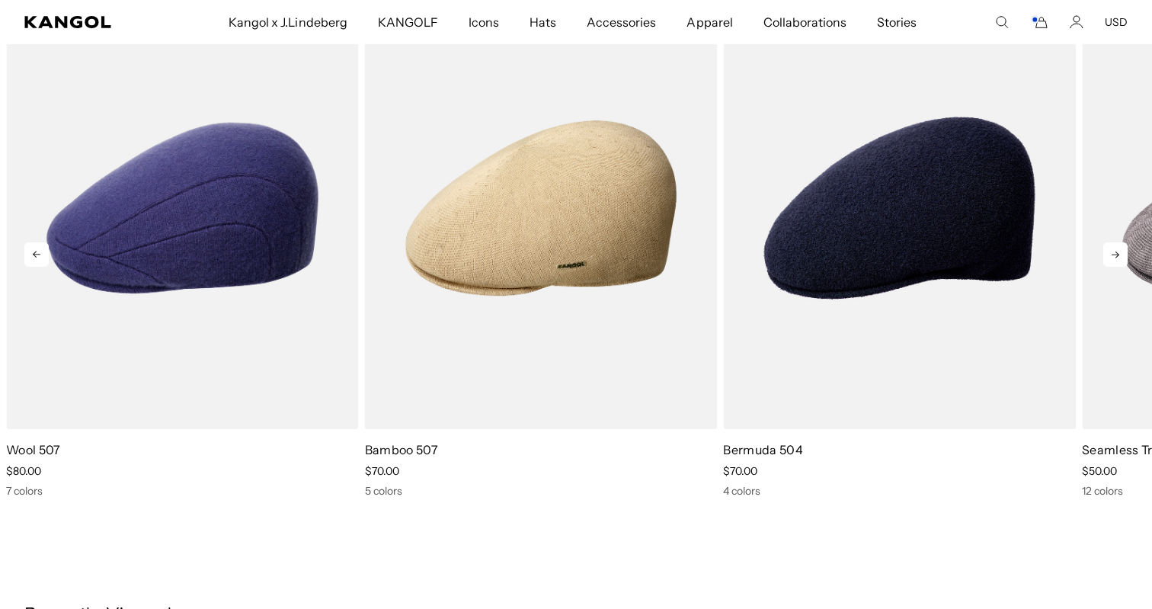
click at [1113, 257] on icon at bounding box center [1115, 254] width 24 height 24
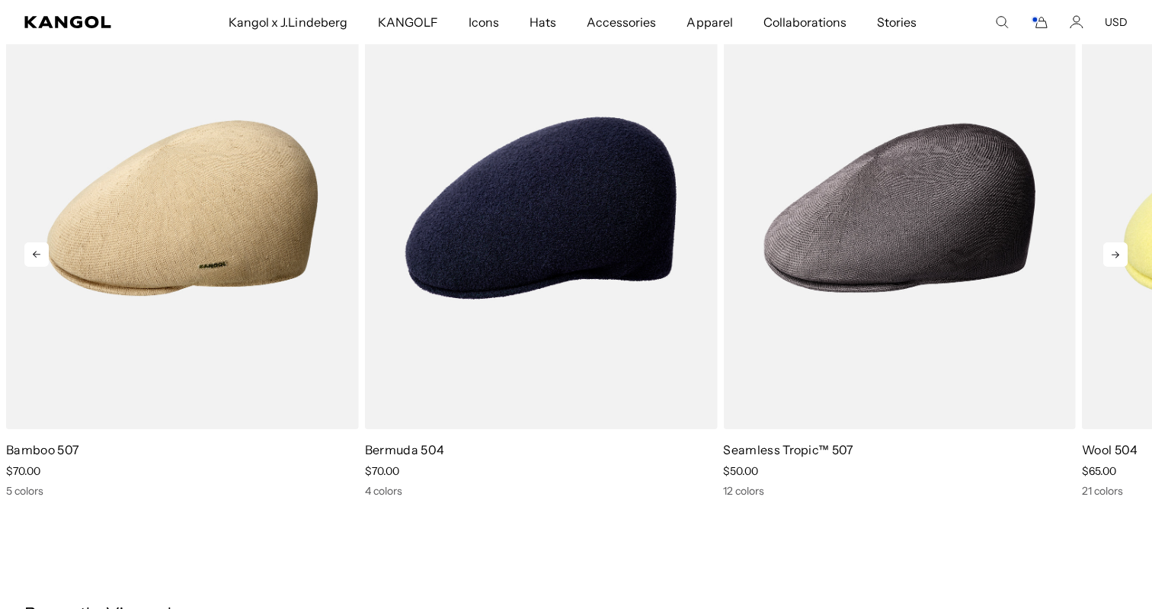
click at [1114, 258] on icon at bounding box center [1115, 254] width 24 height 24
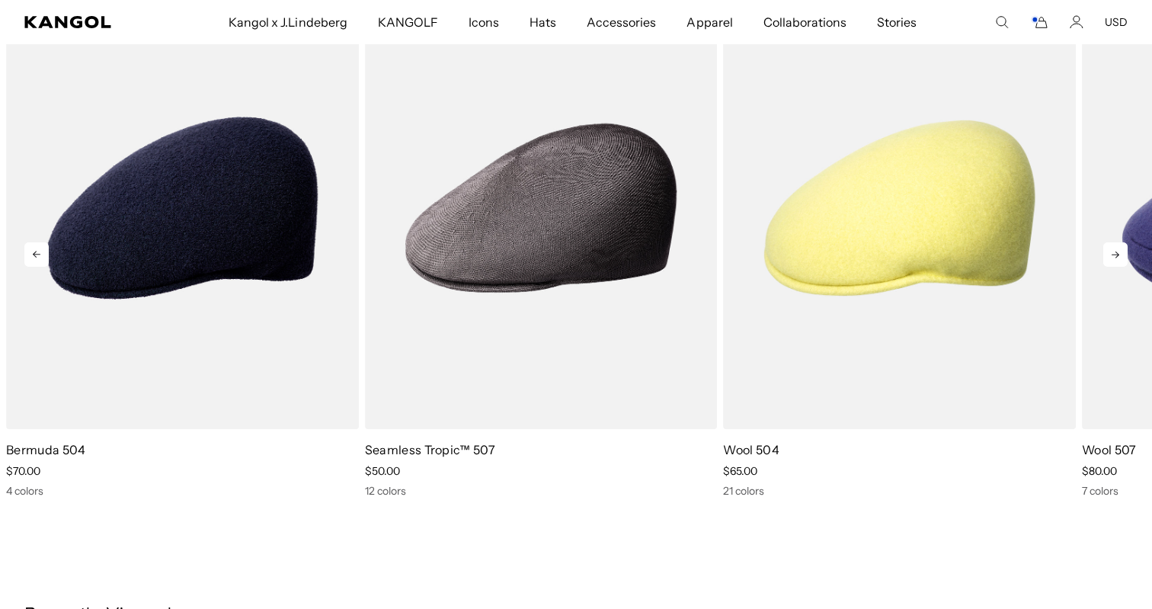
click at [1114, 259] on icon at bounding box center [1115, 254] width 24 height 24
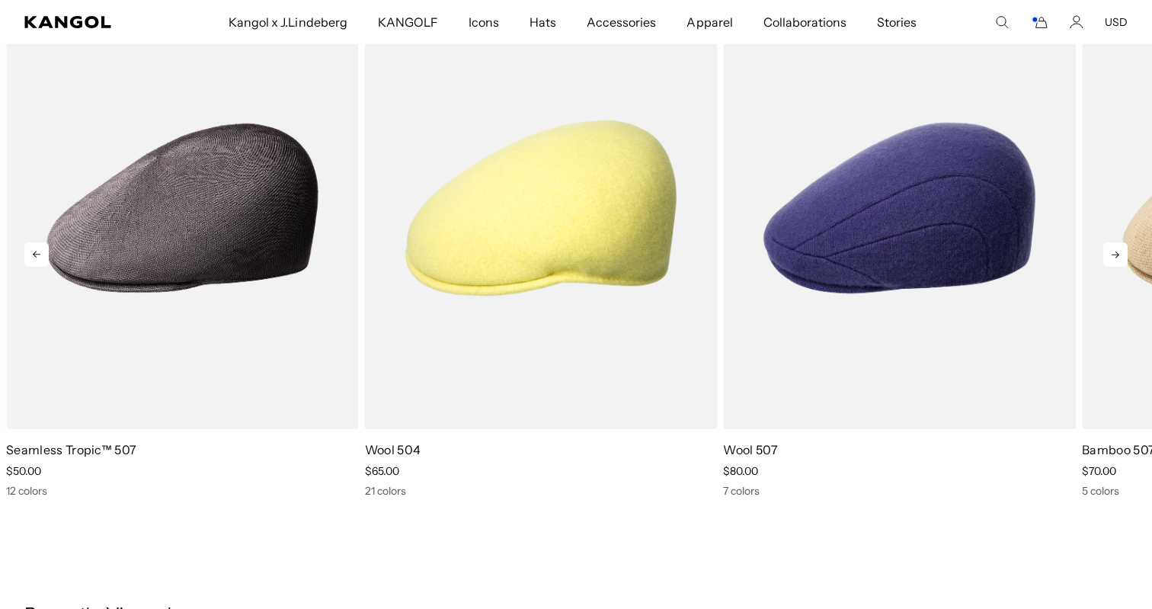
click at [1114, 259] on icon at bounding box center [1115, 254] width 24 height 24
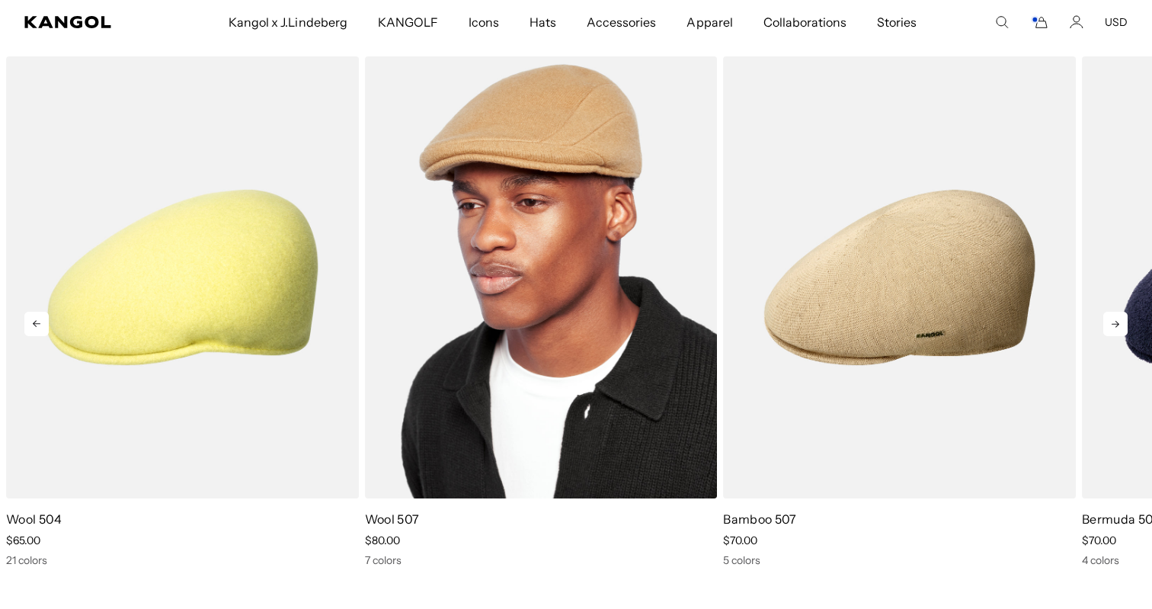
click at [613, 351] on img "2 of 5" at bounding box center [541, 277] width 353 height 443
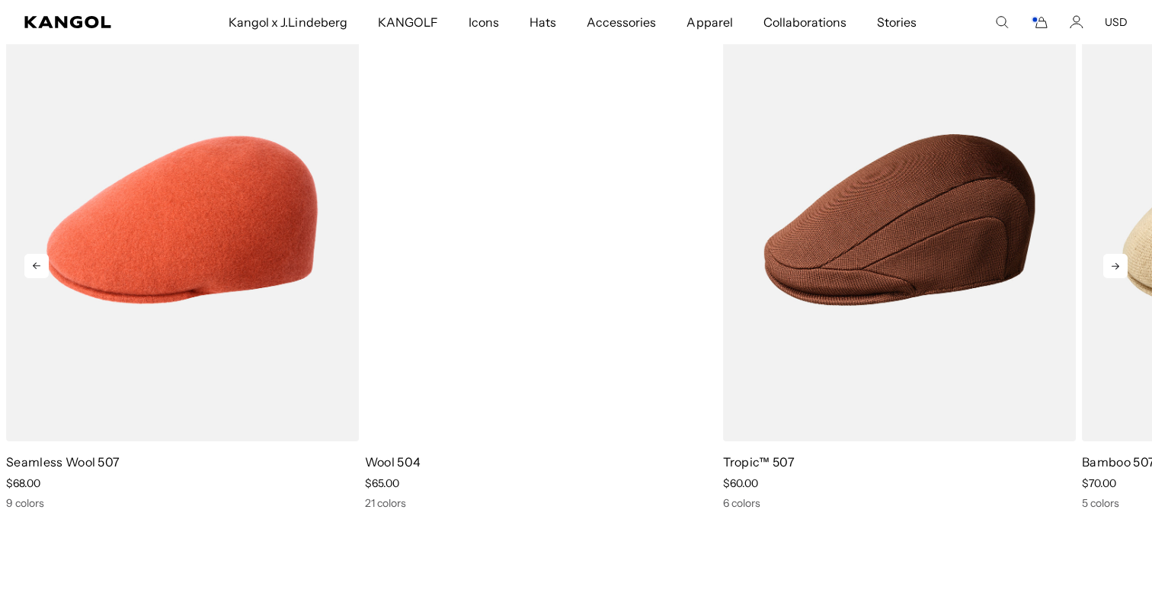
scroll to position [1251, 0]
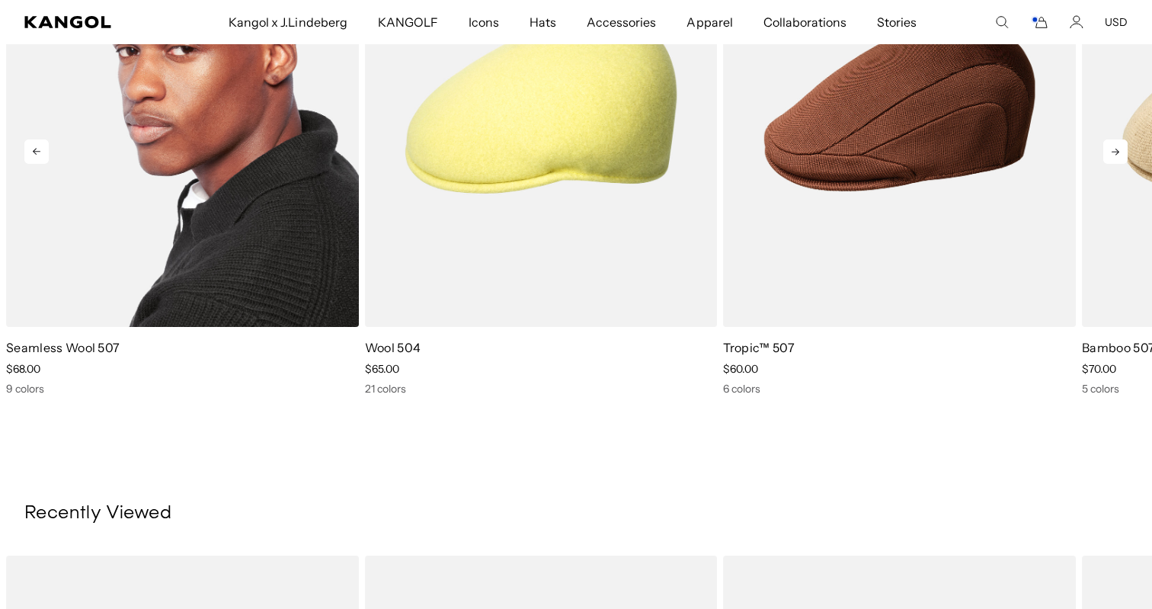
click at [283, 199] on img "1 of 5" at bounding box center [182, 105] width 353 height 443
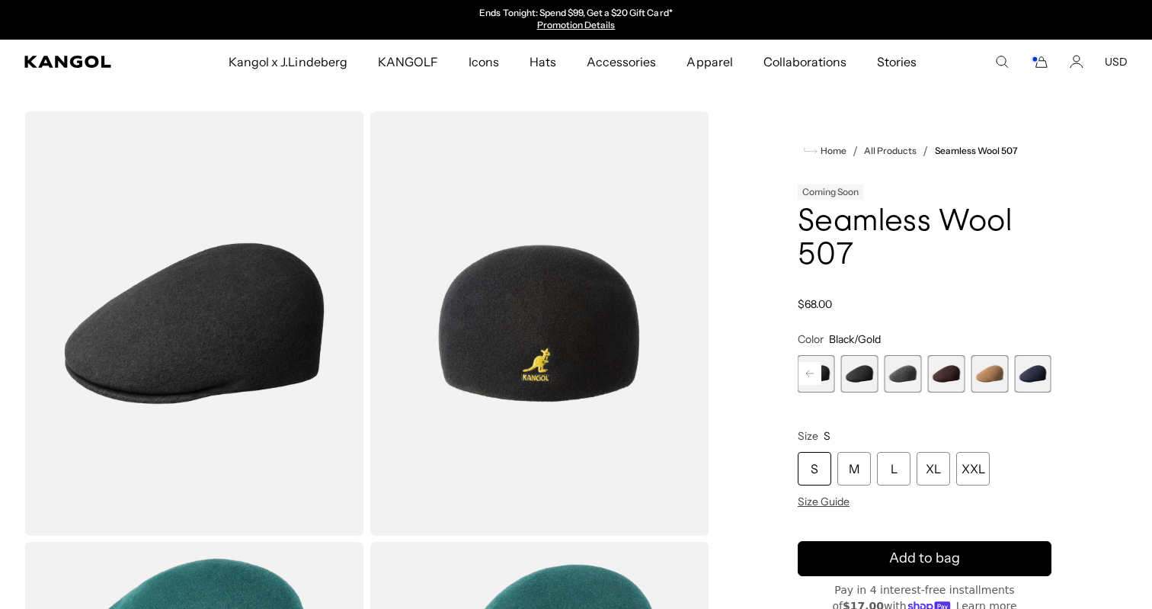
click at [808, 466] on div "S" at bounding box center [815, 469] width 34 height 34
click at [808, 381] on rect at bounding box center [809, 373] width 23 height 23
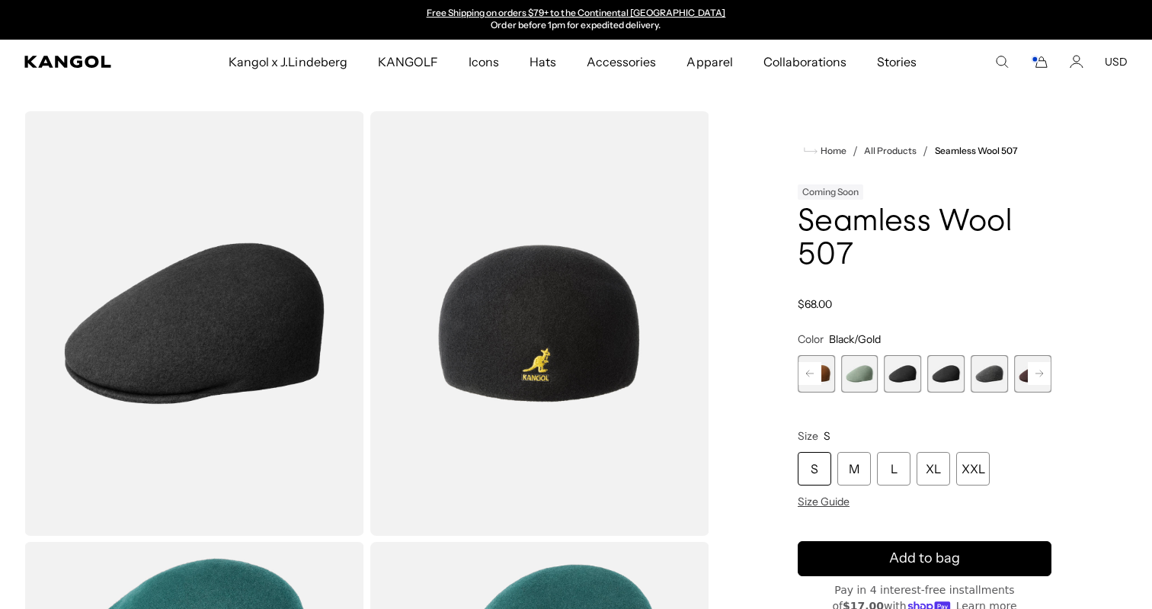
click at [808, 381] on rect at bounding box center [809, 373] width 23 height 23
click at [808, 381] on div "Previous Next Coral Flame Variant sold out or unavailable Rustic Caramel Varian…" at bounding box center [925, 373] width 254 height 37
click at [808, 381] on span "1 of 9" at bounding box center [816, 373] width 37 height 37
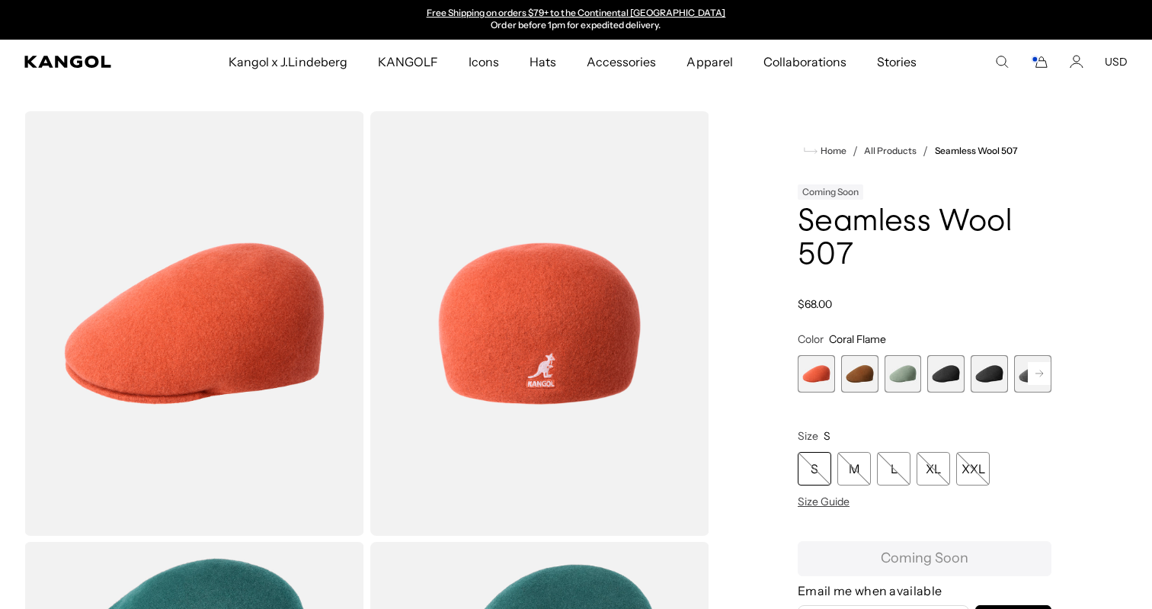
click at [816, 466] on div "S" at bounding box center [815, 469] width 34 height 34
click at [818, 468] on div "S" at bounding box center [815, 469] width 34 height 34
click at [844, 376] on span "2 of 9" at bounding box center [859, 373] width 37 height 37
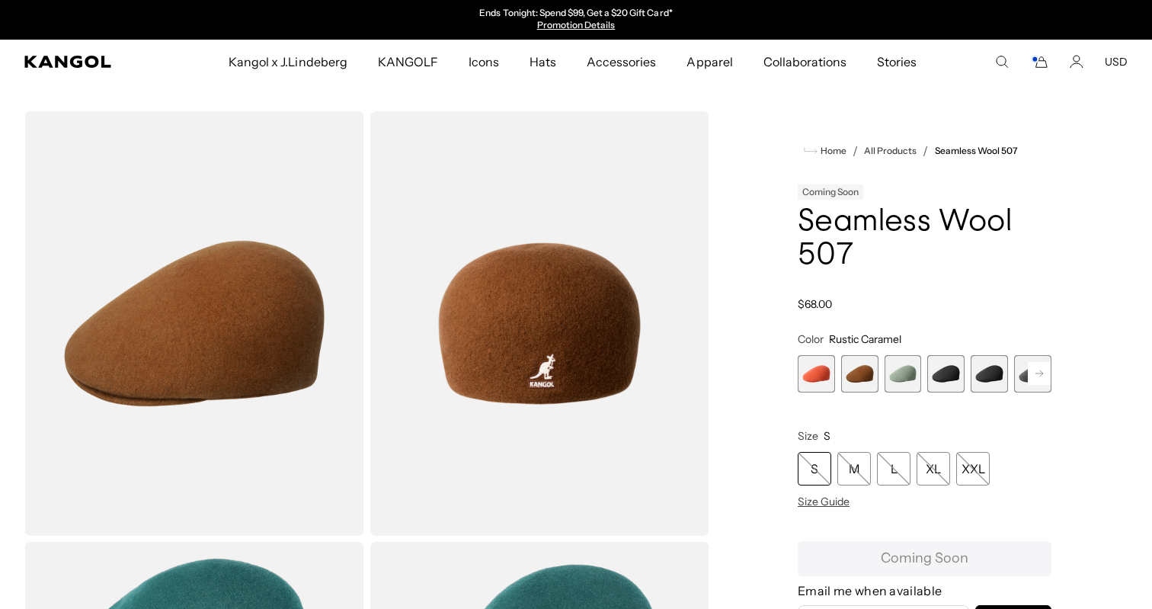
click at [910, 384] on span "3 of 9" at bounding box center [903, 373] width 37 height 37
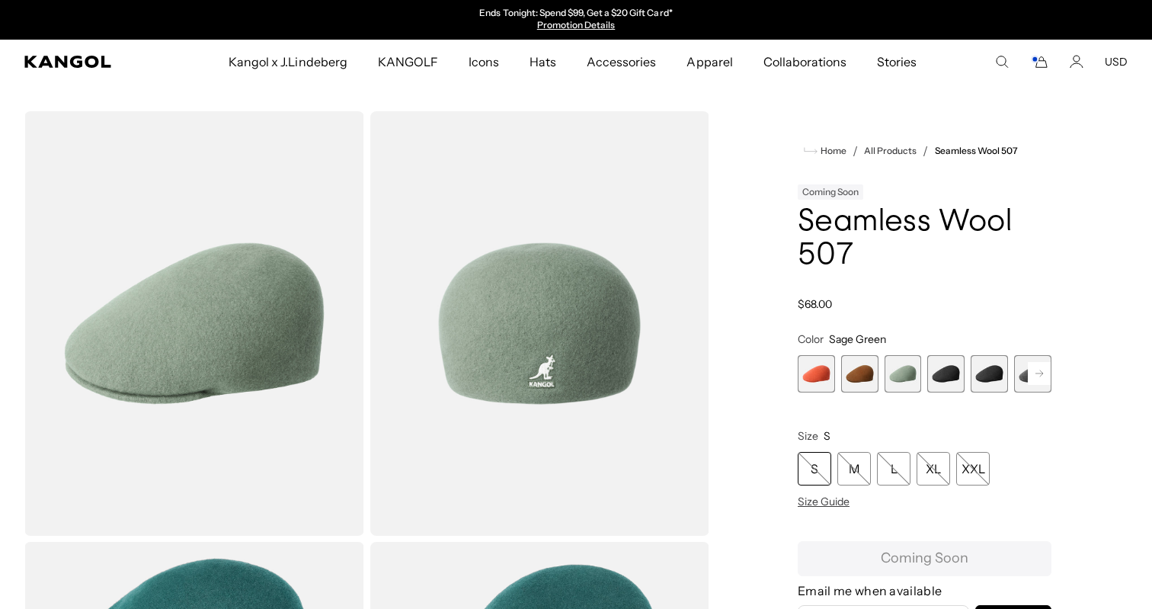
click at [960, 383] on span "4 of 9" at bounding box center [945, 373] width 37 height 37
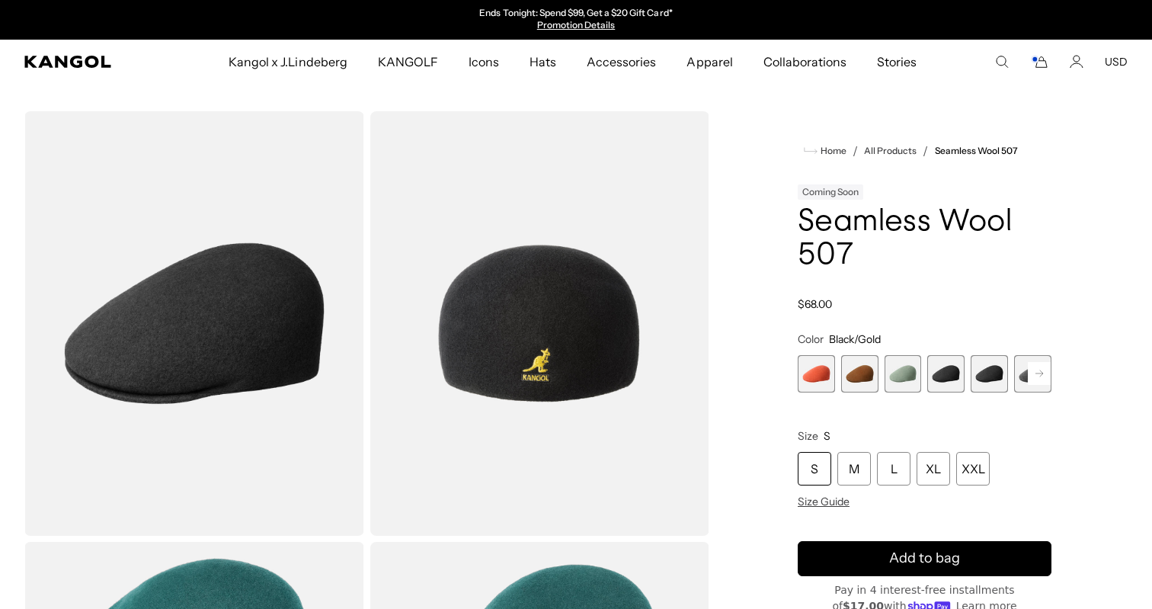
click at [981, 382] on span "5 of 9" at bounding box center [989, 373] width 37 height 37
click at [1036, 369] on rect at bounding box center [1039, 373] width 23 height 23
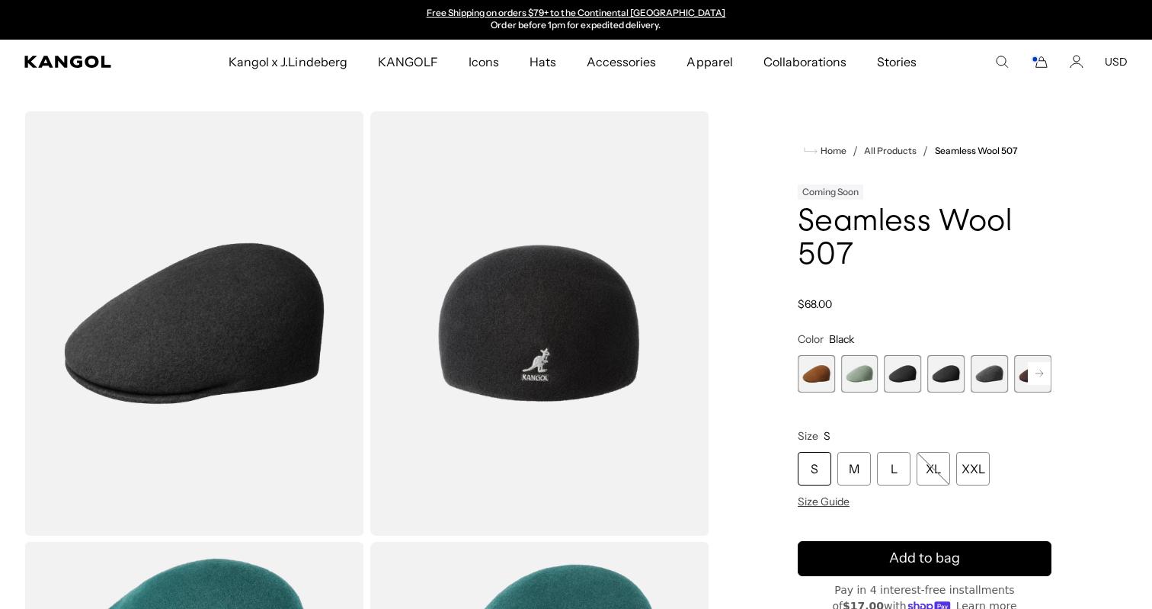
click at [1042, 366] on rect at bounding box center [1039, 373] width 23 height 23
click at [950, 377] on span "7 of 9" at bounding box center [946, 373] width 37 height 37
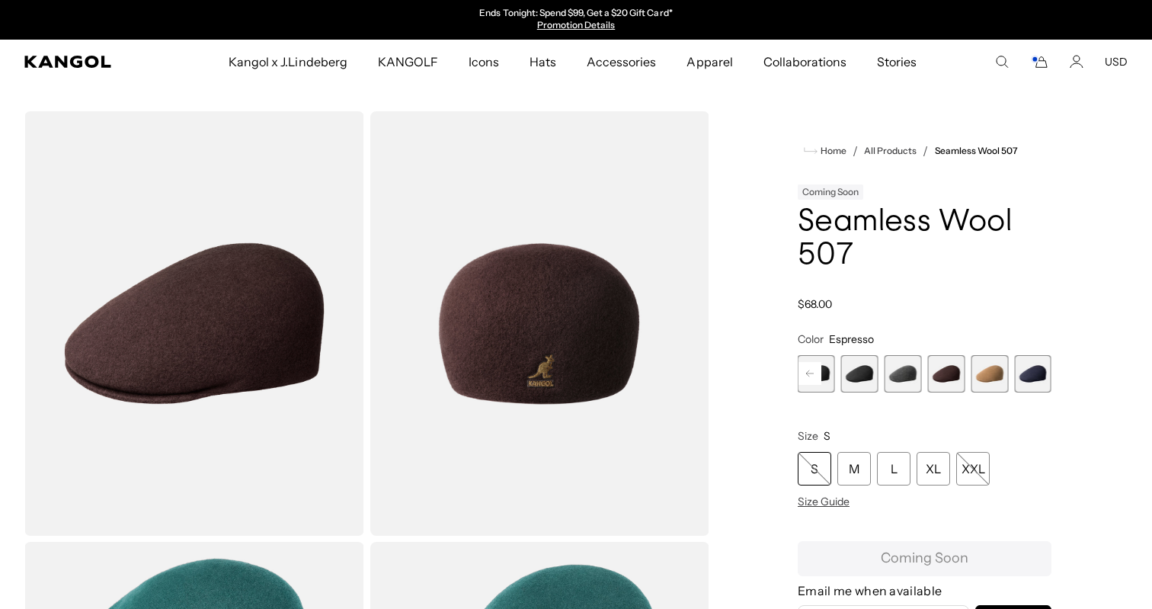
click at [986, 374] on span "8 of 9" at bounding box center [989, 373] width 37 height 37
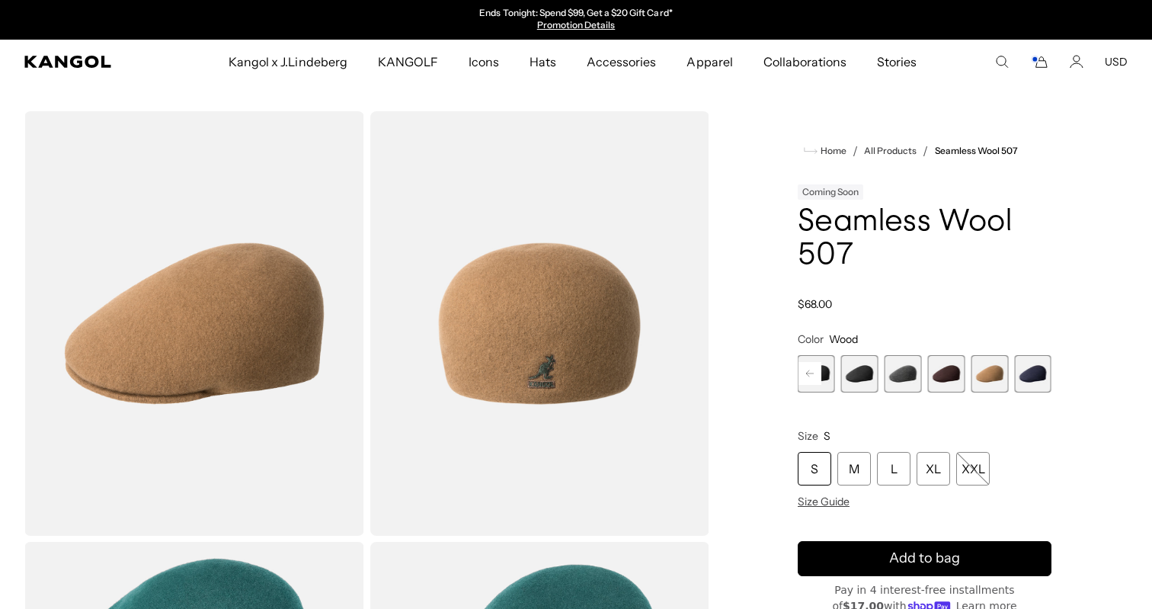
click at [812, 466] on div "S" at bounding box center [815, 469] width 34 height 34
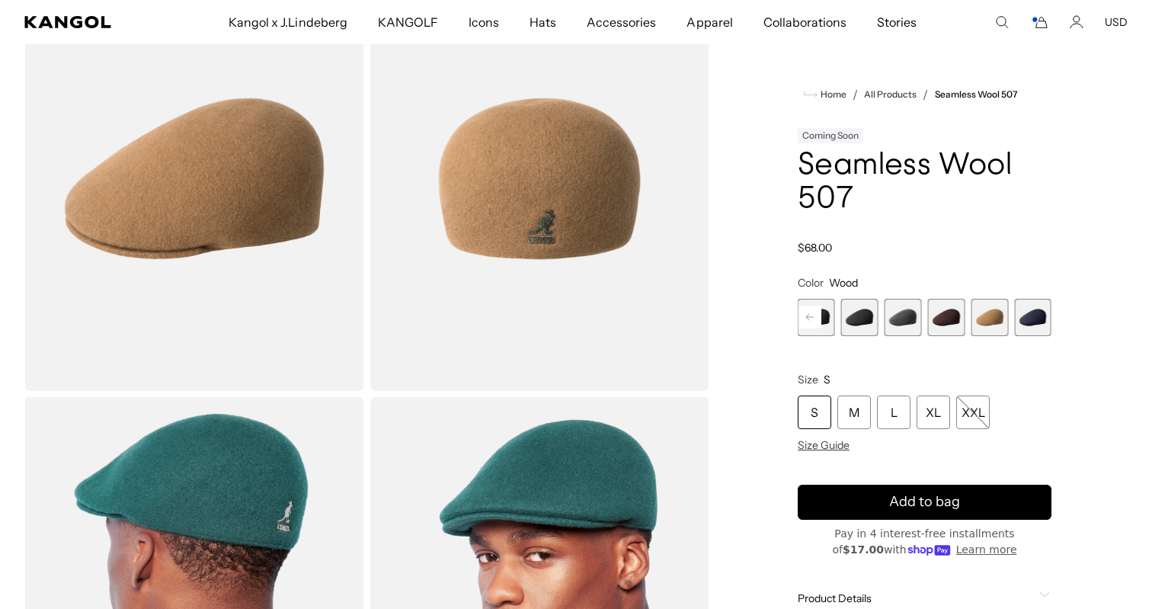
scroll to position [140, 0]
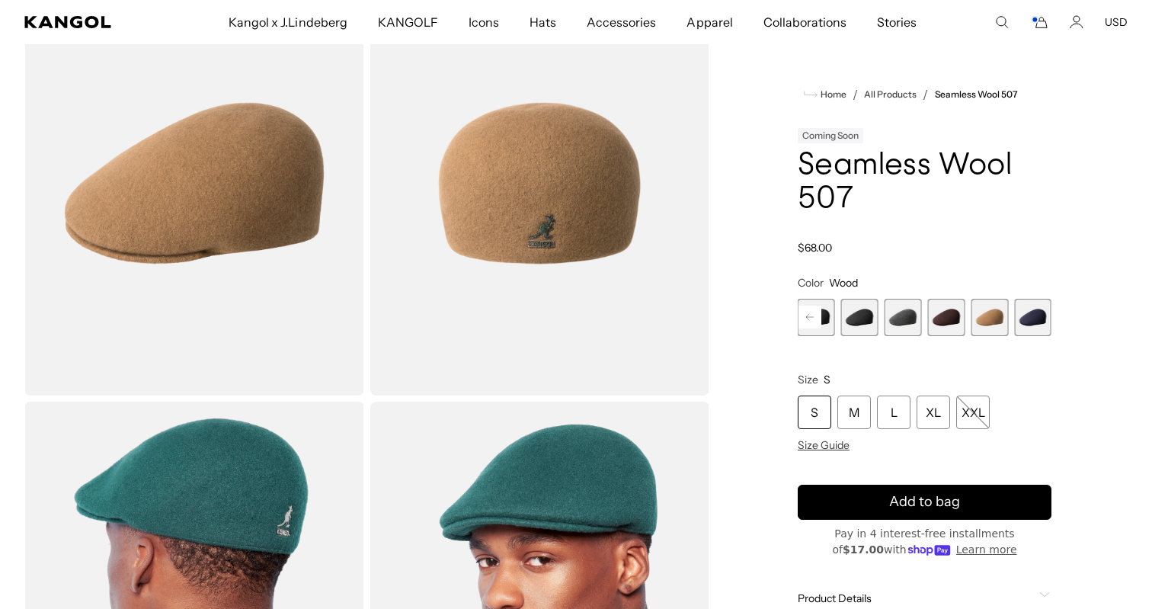
click at [1025, 324] on span "9 of 9" at bounding box center [1032, 317] width 37 height 37
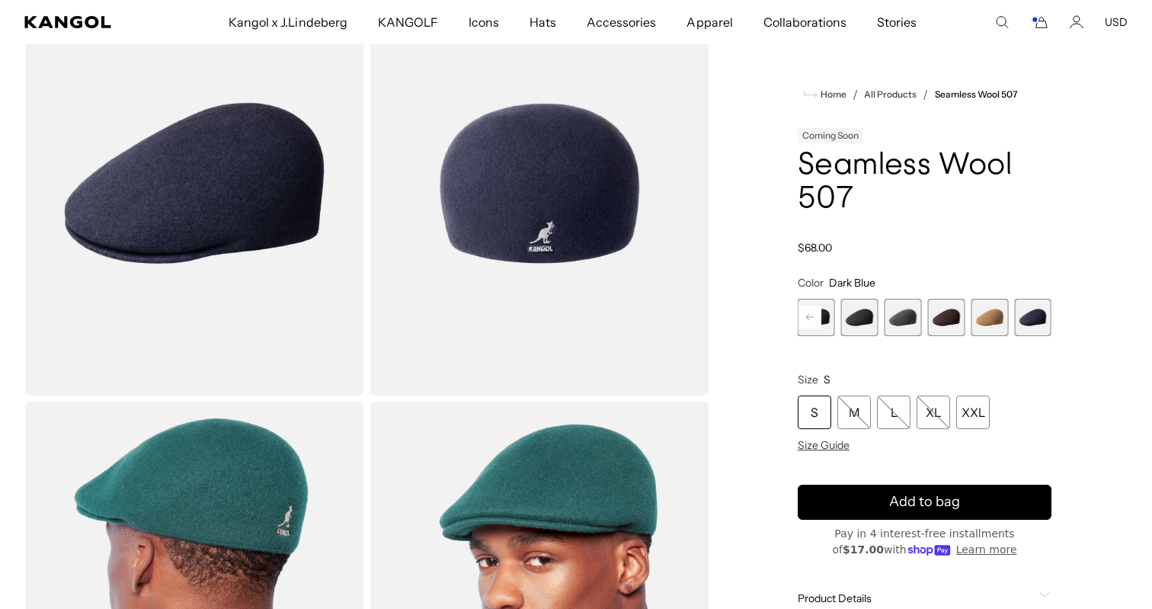
click at [999, 325] on span "8 of 9" at bounding box center [989, 317] width 37 height 37
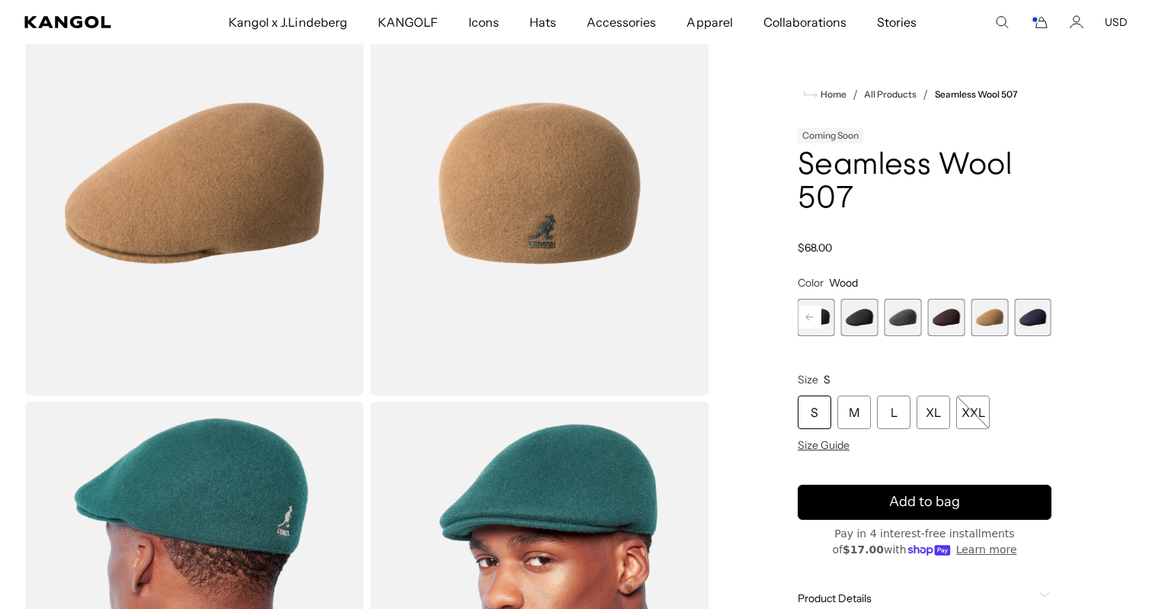
click at [818, 402] on div "S" at bounding box center [815, 412] width 34 height 34
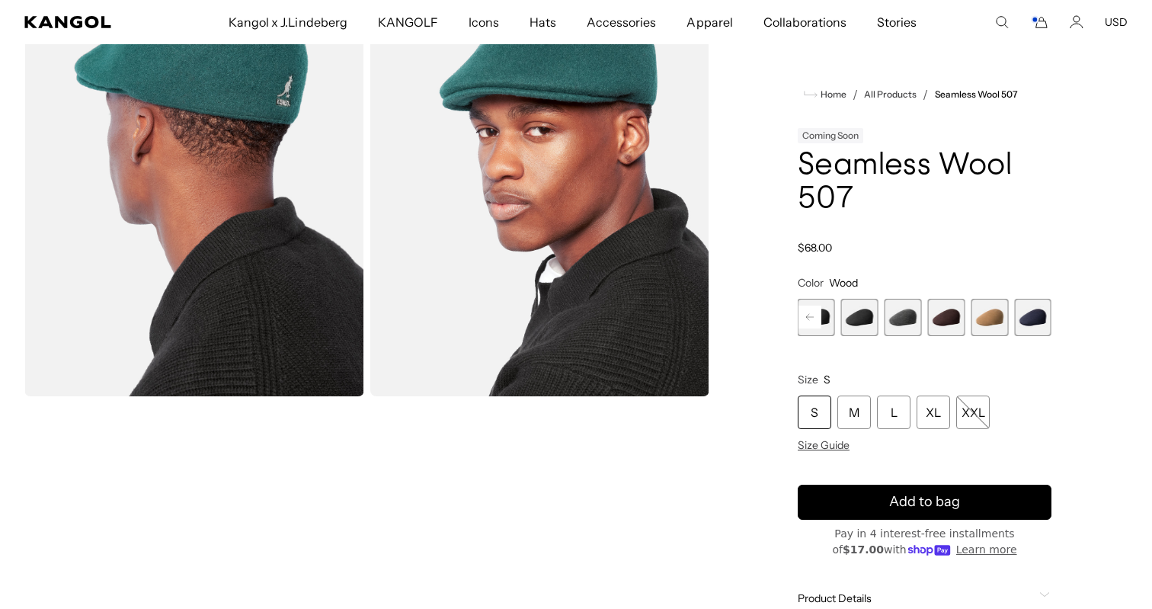
scroll to position [557, 0]
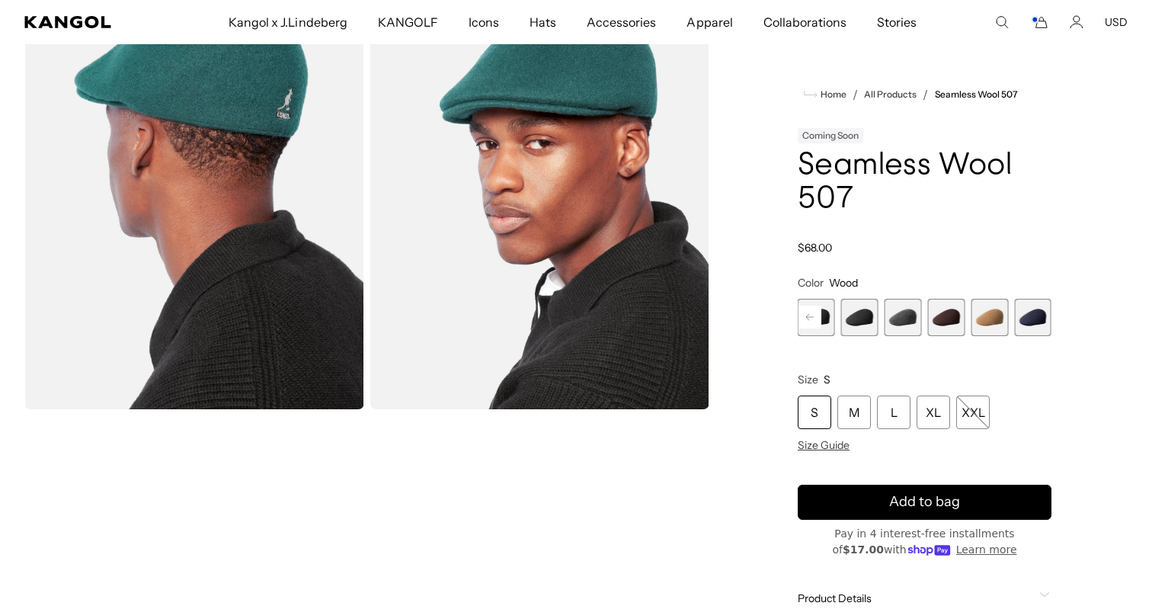
click at [818, 317] on rect at bounding box center [809, 317] width 23 height 23
click at [817, 314] on div "Previous Next Coral Flame Variant sold out or unavailable Rustic Caramel Varian…" at bounding box center [925, 317] width 254 height 37
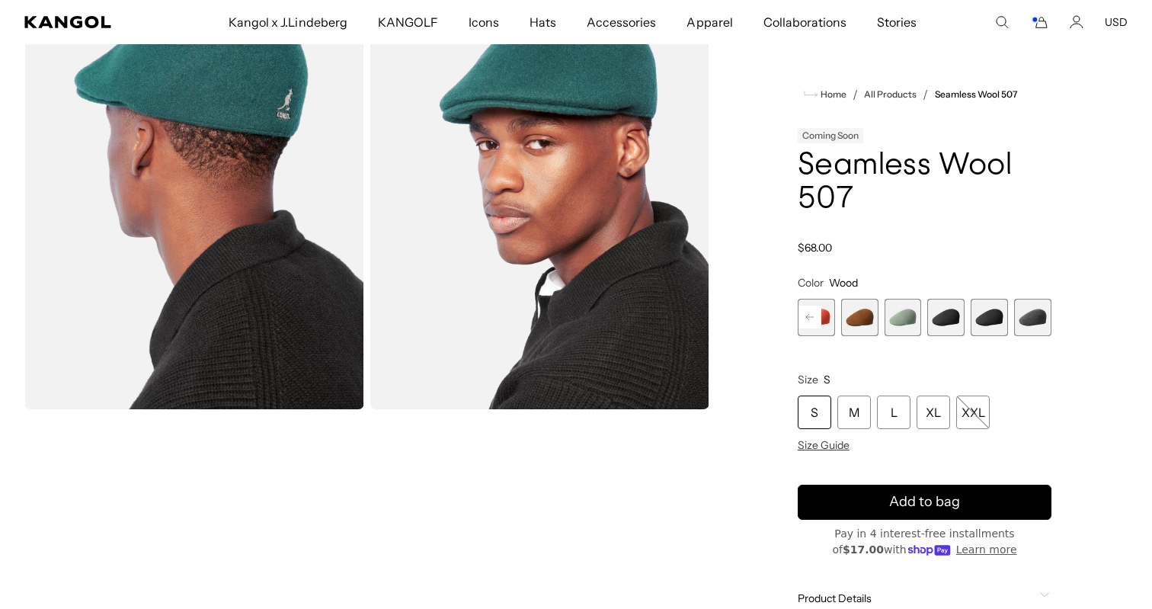
click at [817, 314] on span "1 of 9" at bounding box center [816, 317] width 37 height 37
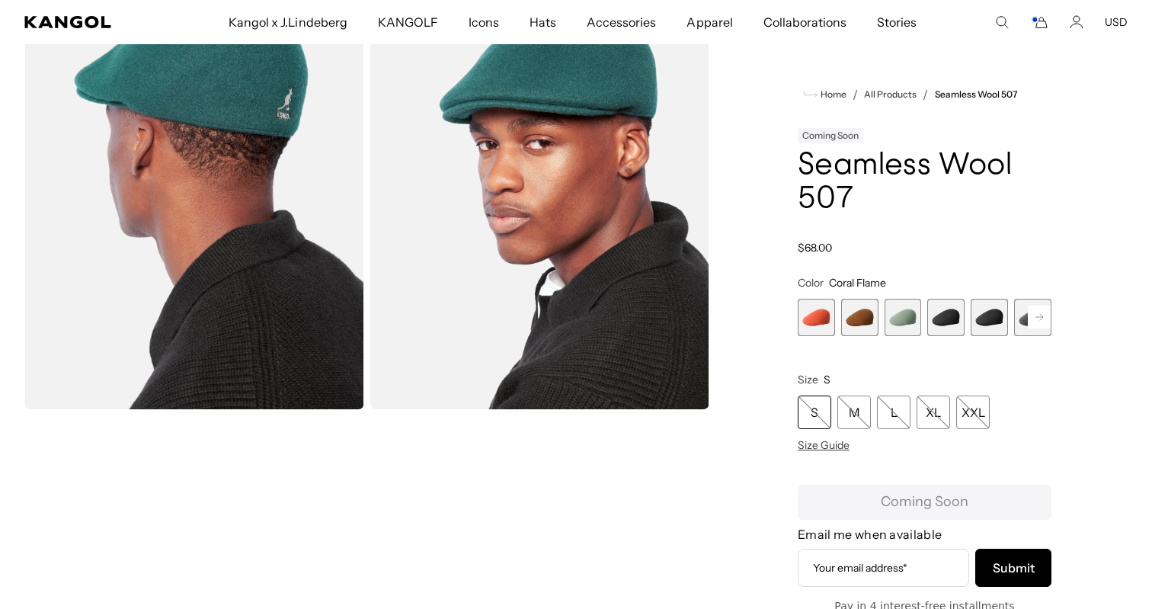
click at [846, 317] on span "2 of 9" at bounding box center [859, 317] width 37 height 37
click at [883, 318] on div "Coral Flame Variant sold out or unavailable Rustic Caramel Variant sold out or …" at bounding box center [925, 317] width 254 height 37
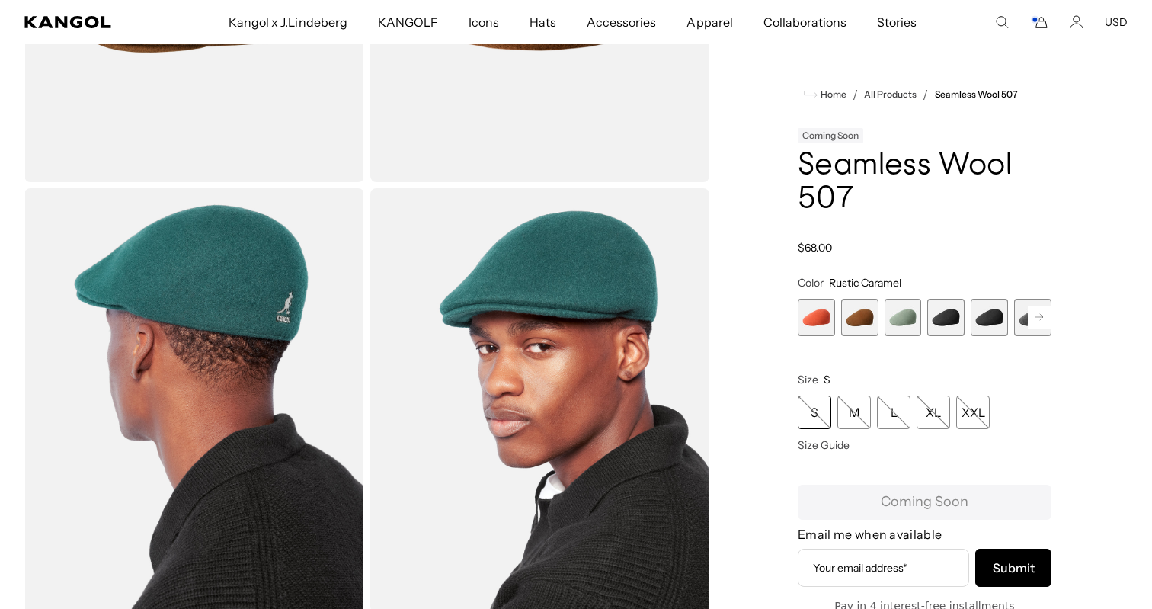
scroll to position [252, 0]
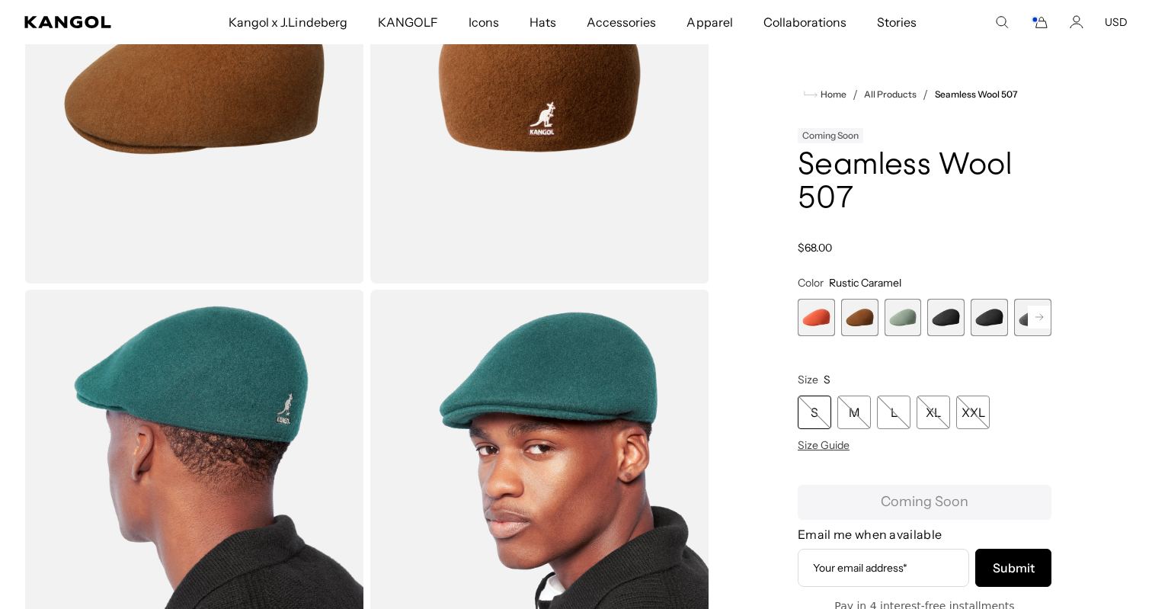
click at [1039, 24] on icon "Cart" at bounding box center [1039, 22] width 18 height 14
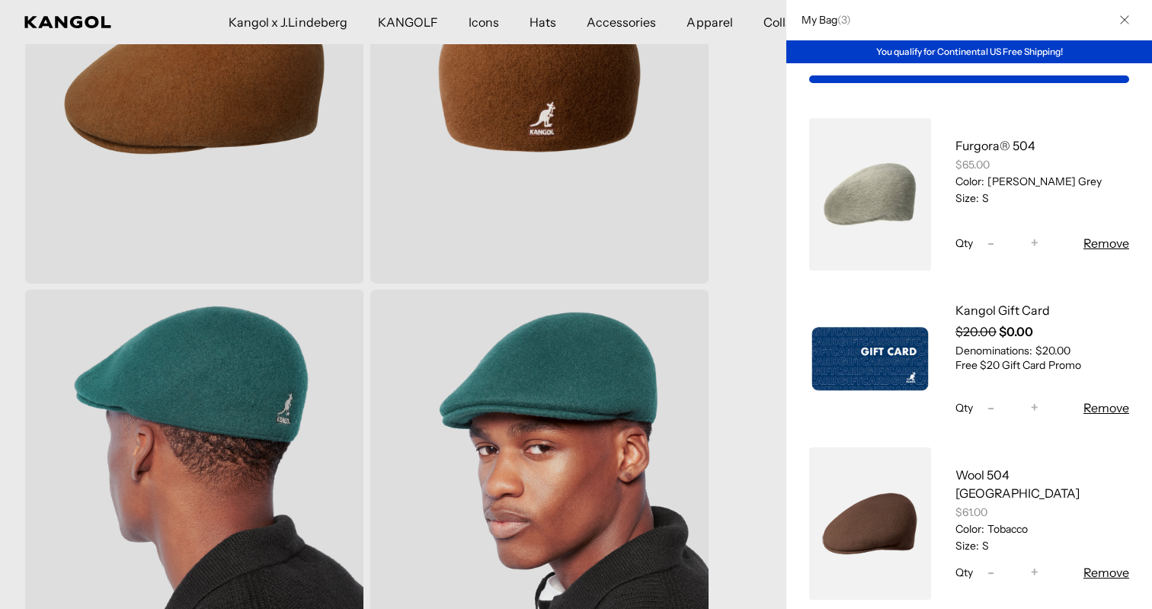
scroll to position [0, 0]
click at [1111, 572] on button "Remove" at bounding box center [1106, 572] width 46 height 18
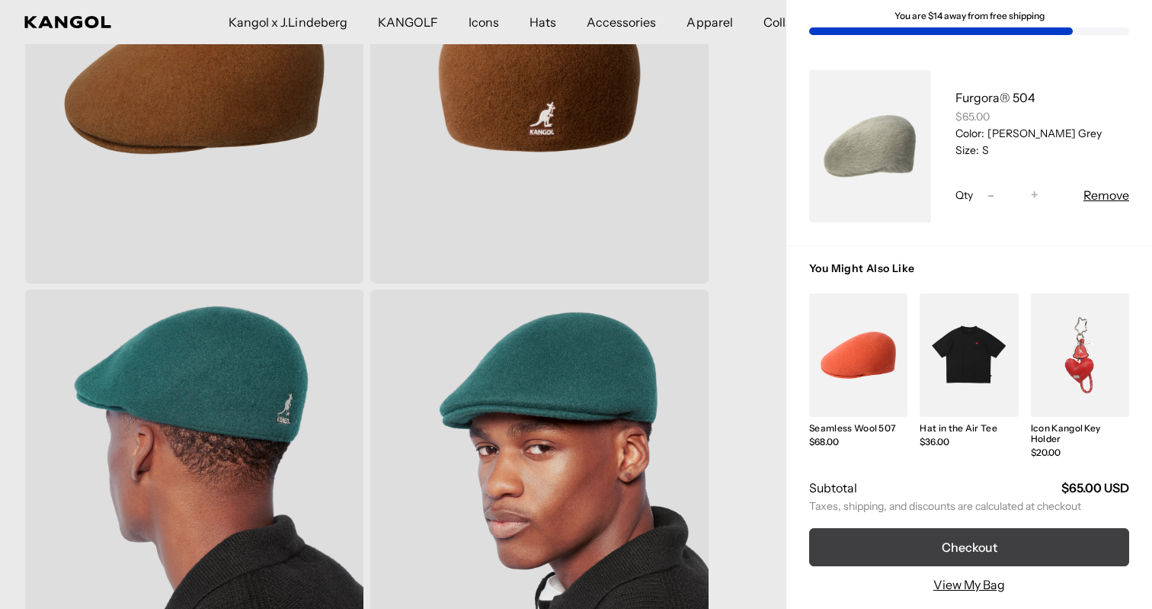
click at [842, 560] on button "Checkout" at bounding box center [969, 547] width 320 height 38
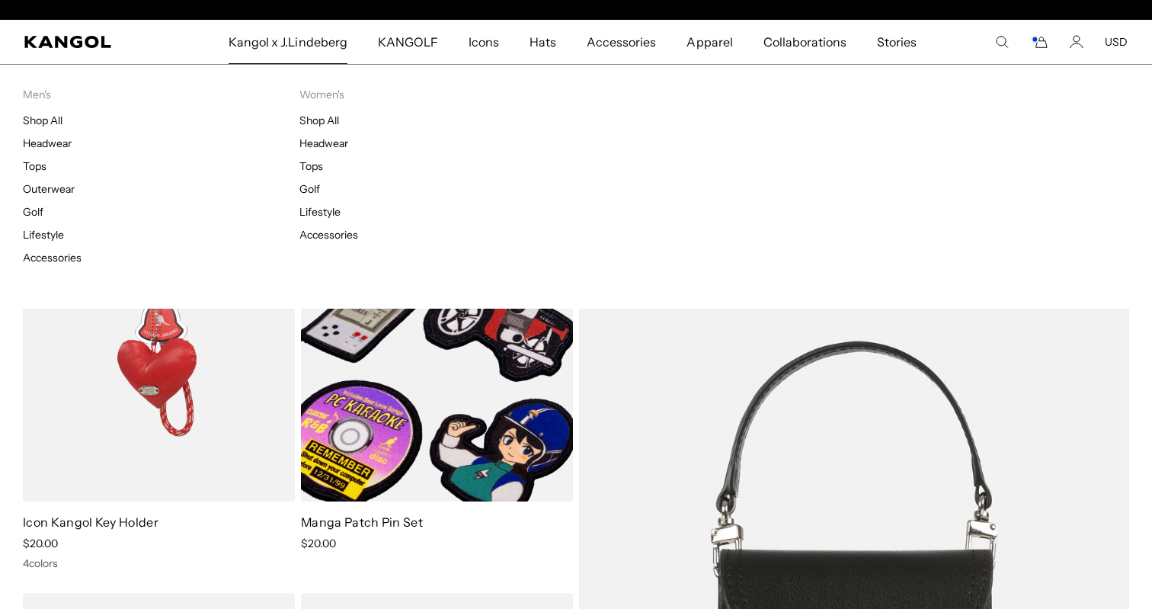
scroll to position [0, 314]
click at [316, 43] on span "Kangol x J.Lindeberg" at bounding box center [288, 42] width 119 height 44
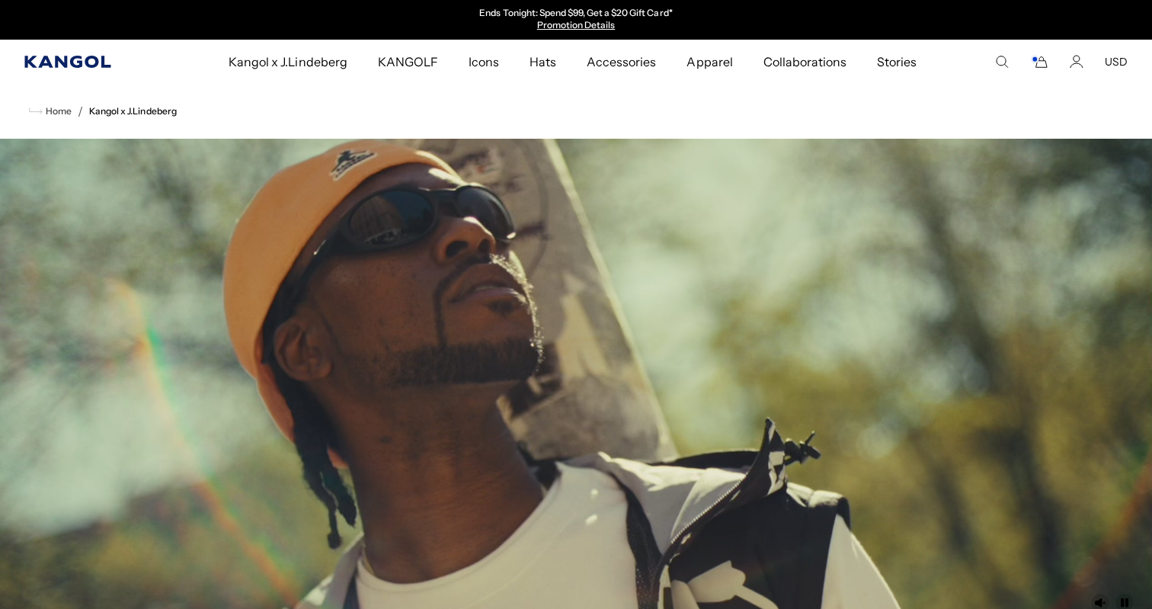
click at [85, 62] on icon "Kangol" at bounding box center [68, 62] width 88 height 12
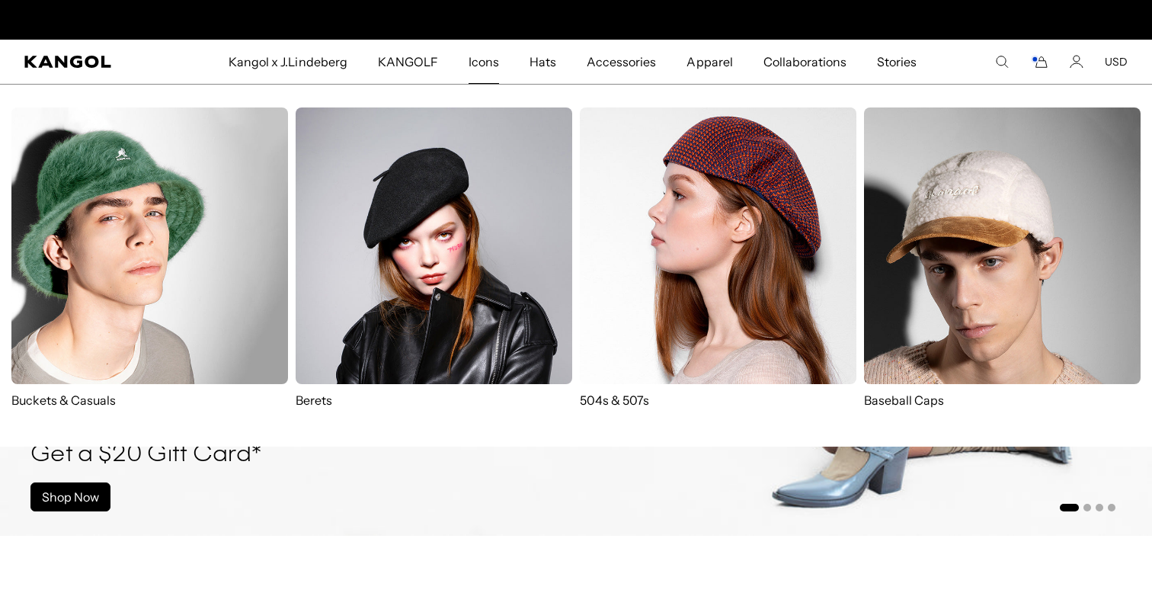
scroll to position [0, 314]
click at [719, 248] on img at bounding box center [718, 245] width 277 height 277
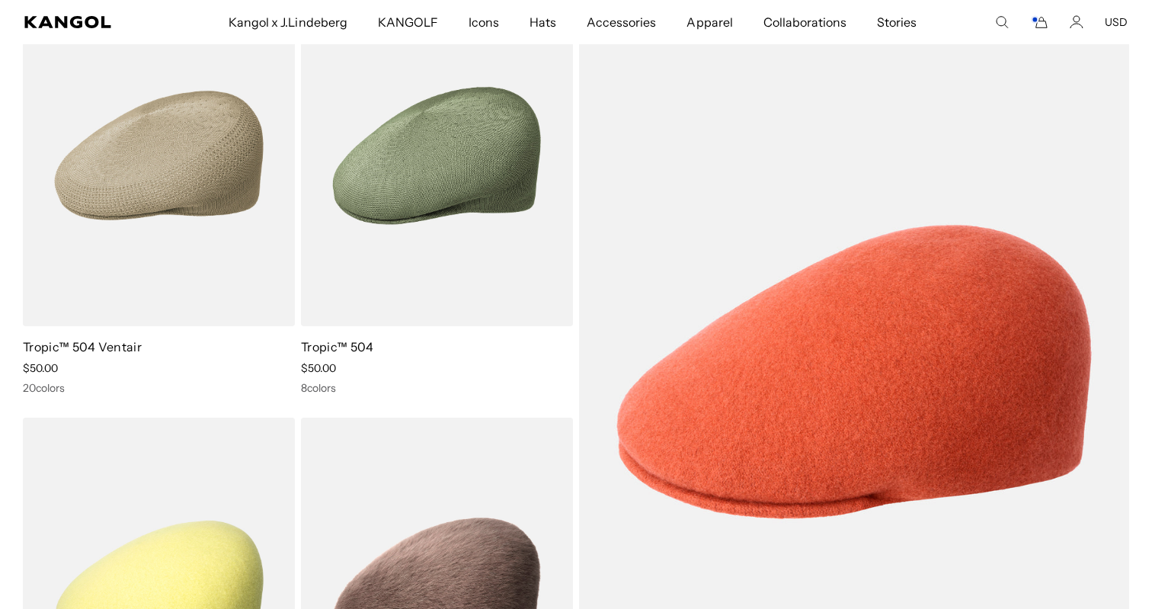
scroll to position [464, 0]
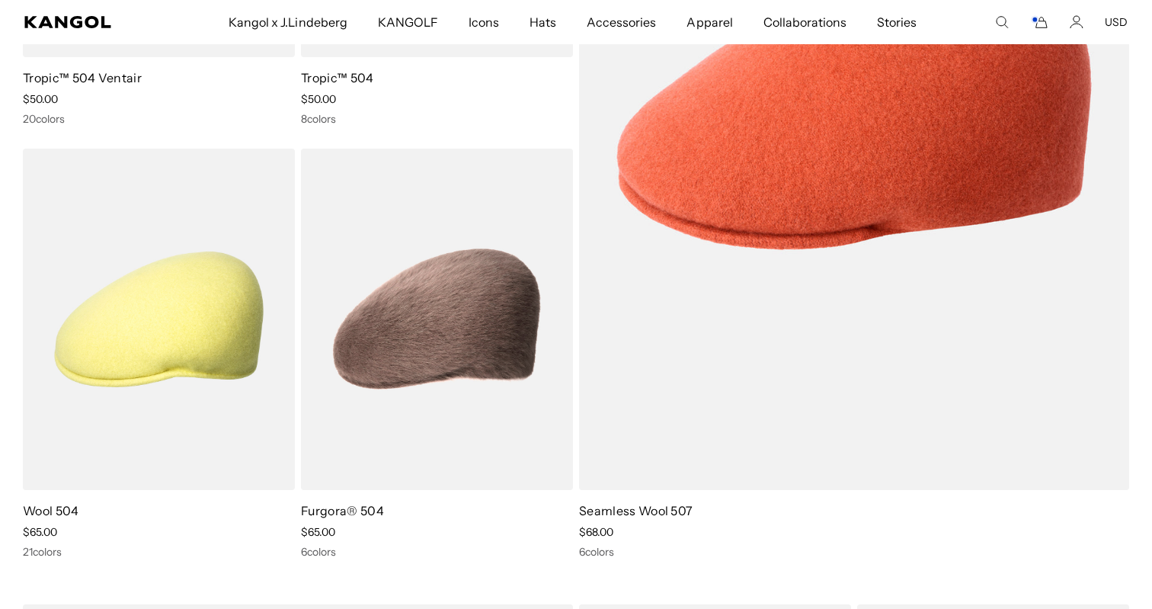
click at [0, 0] on img at bounding box center [0, 0] width 0 height 0
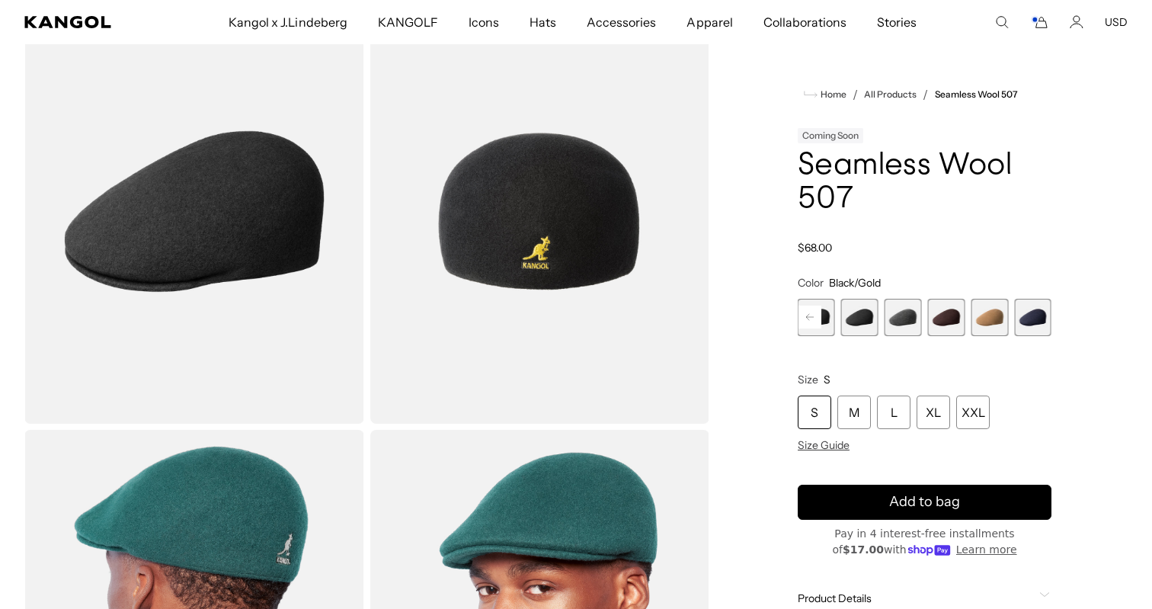
scroll to position [136, 0]
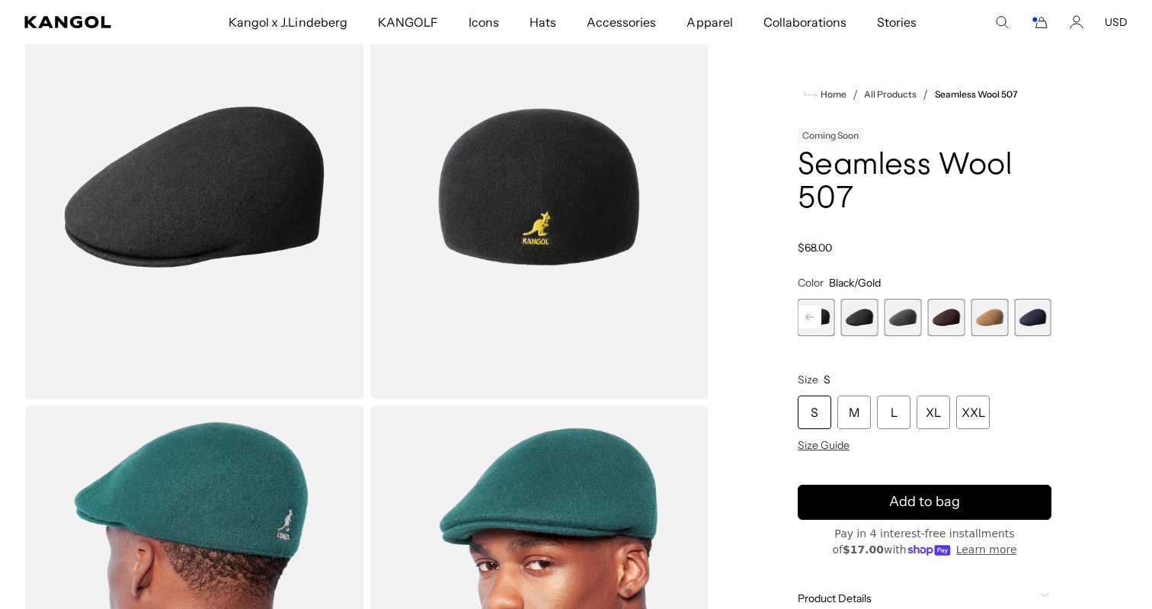
click at [811, 415] on div "S" at bounding box center [815, 412] width 34 height 34
click at [980, 323] on span "8 of 9" at bounding box center [989, 317] width 37 height 37
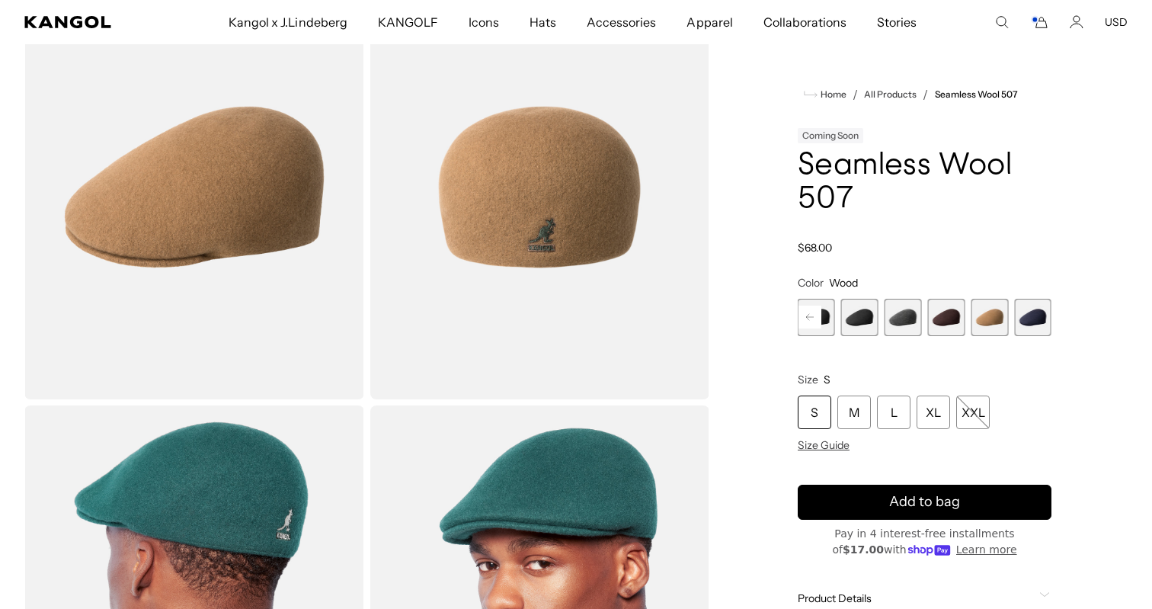
click at [812, 322] on rect at bounding box center [809, 317] width 23 height 23
click at [808, 320] on rect at bounding box center [809, 317] width 23 height 23
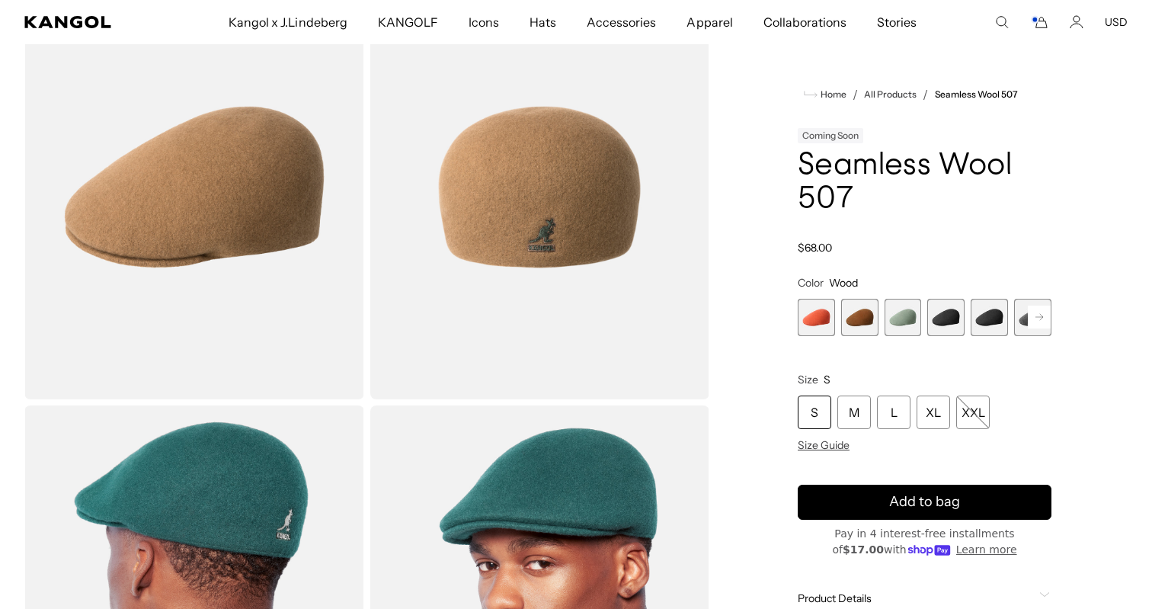
click at [851, 320] on span "2 of 9" at bounding box center [859, 317] width 37 height 37
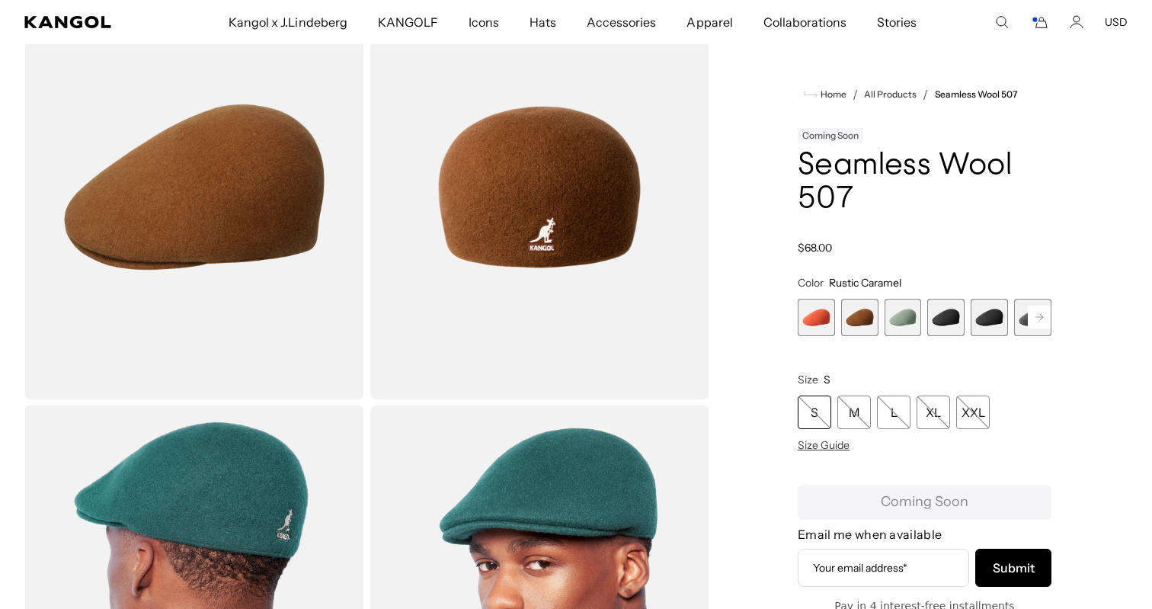
click at [820, 323] on span "1 of 9" at bounding box center [816, 317] width 37 height 37
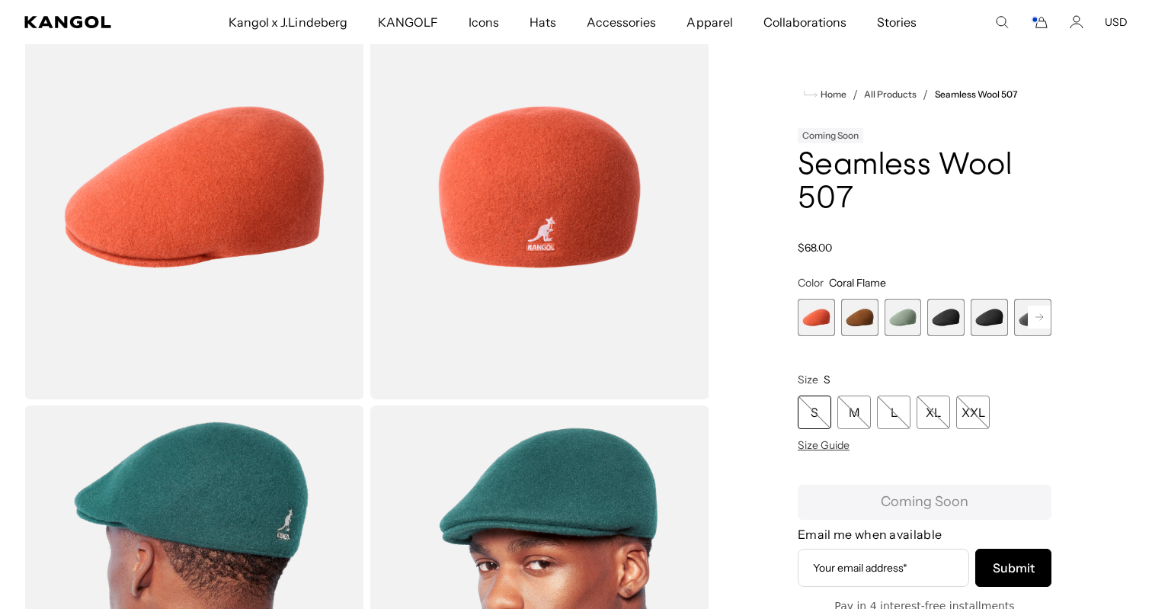
click at [885, 319] on span "3 of 9" at bounding box center [903, 317] width 37 height 37
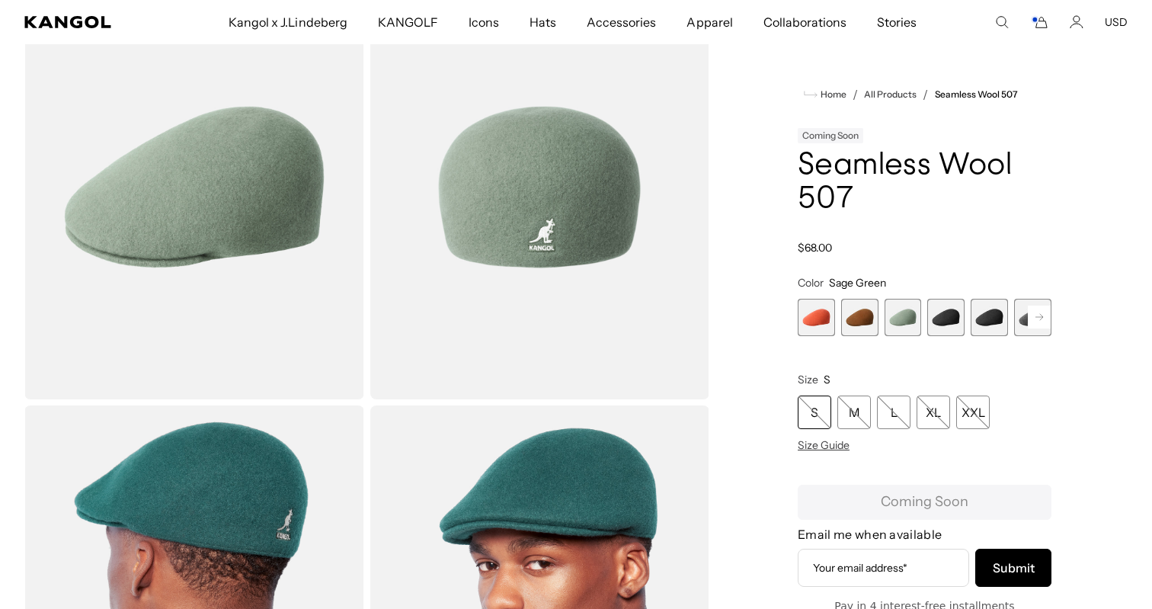
click at [933, 316] on span "4 of 9" at bounding box center [945, 317] width 37 height 37
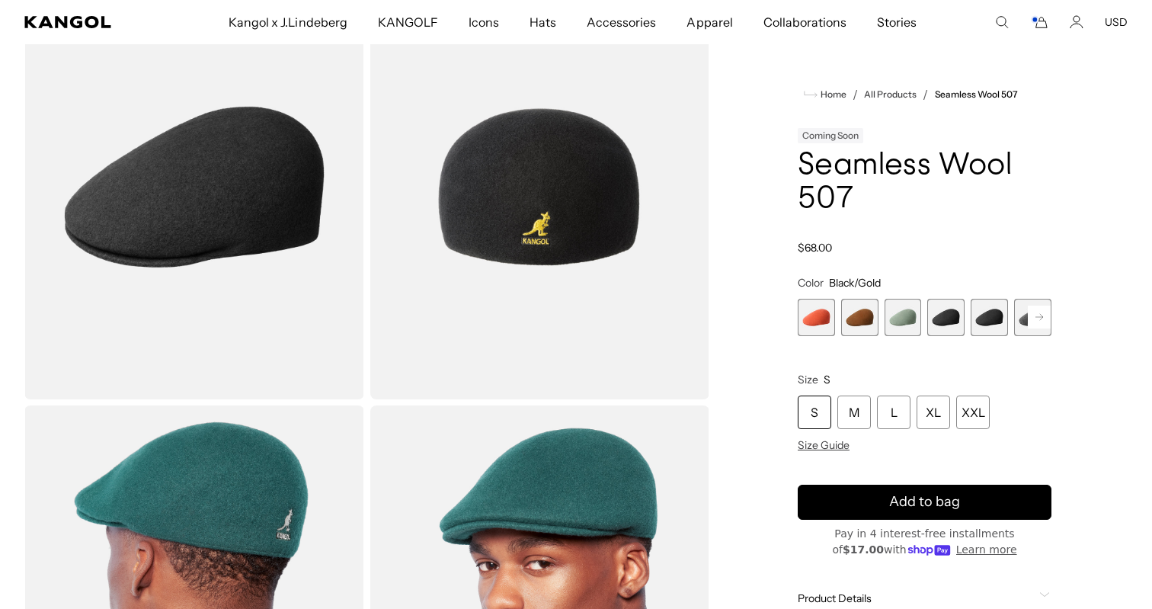
click at [997, 318] on span "5 of 9" at bounding box center [989, 317] width 37 height 37
click at [960, 320] on span "4 of 9" at bounding box center [945, 317] width 37 height 37
click at [997, 319] on span "5 of 9" at bounding box center [989, 317] width 37 height 37
click at [1035, 320] on rect at bounding box center [1039, 317] width 23 height 23
click at [994, 320] on span "6 of 9" at bounding box center [989, 317] width 37 height 37
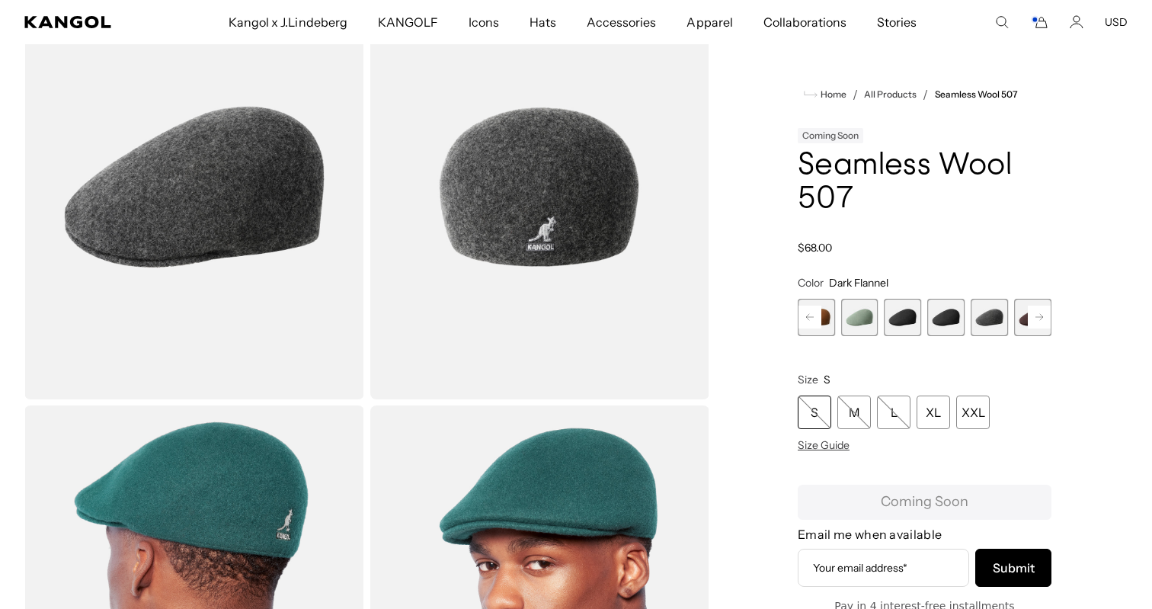
click at [943, 324] on span "5 of 9" at bounding box center [945, 317] width 37 height 37
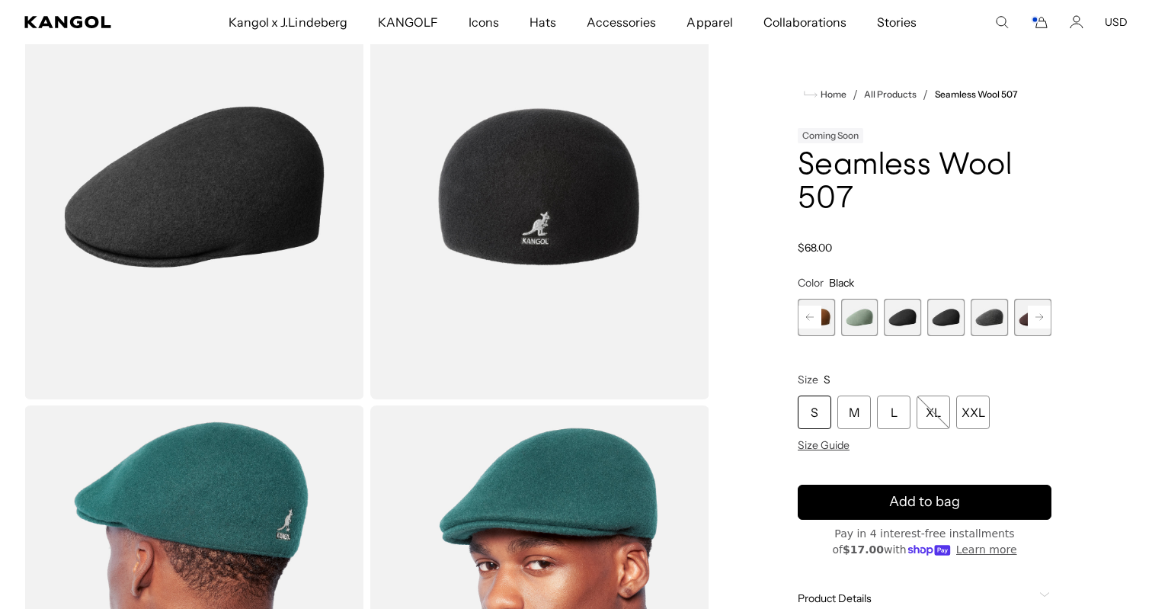
click at [994, 324] on span "6 of 9" at bounding box center [989, 317] width 37 height 37
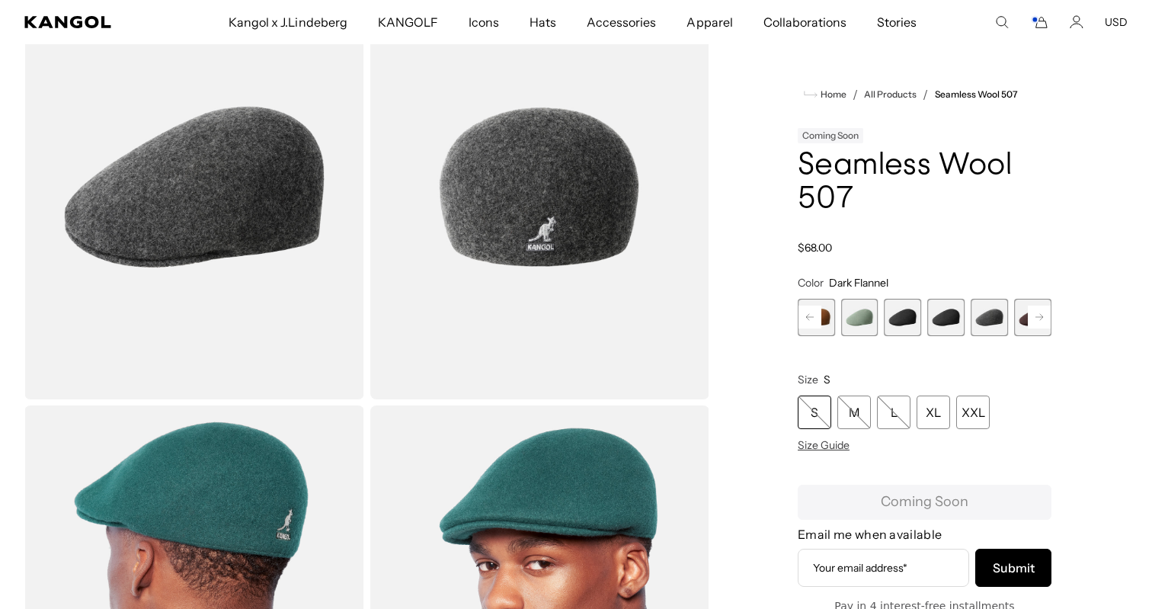
click at [1023, 325] on span "7 of 9" at bounding box center [1032, 317] width 37 height 37
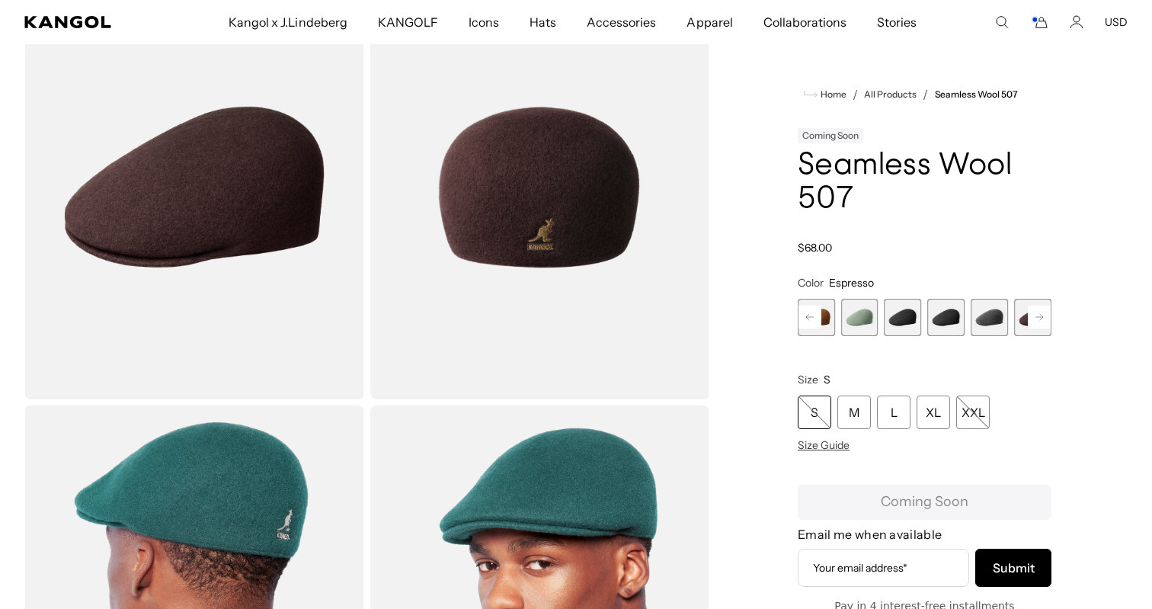
click at [1033, 323] on rect at bounding box center [1039, 317] width 23 height 23
click at [991, 324] on span "7 of 9" at bounding box center [989, 317] width 37 height 37
click at [1033, 320] on rect at bounding box center [1039, 317] width 23 height 23
click at [1033, 320] on div "Previous Next Coral Flame Variant sold out or unavailable Rustic Caramel Varian…" at bounding box center [925, 317] width 254 height 37
click at [1000, 321] on span "8 of 9" at bounding box center [989, 317] width 37 height 37
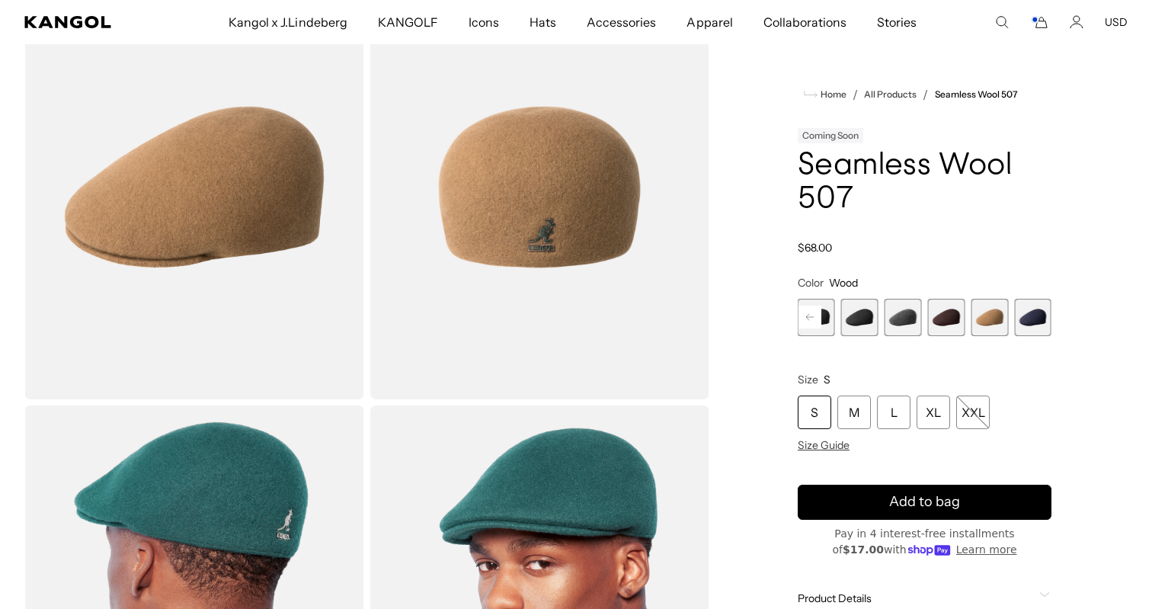
click at [1032, 318] on span "9 of 9" at bounding box center [1032, 317] width 37 height 37
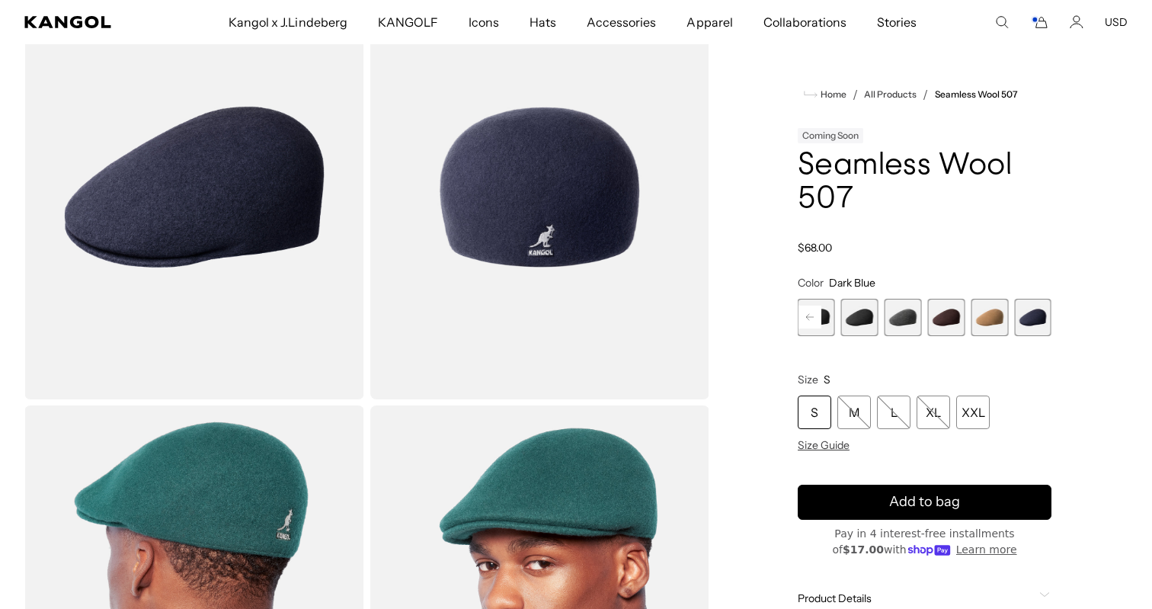
scroll to position [0, 314]
click at [816, 413] on div "S" at bounding box center [815, 412] width 34 height 34
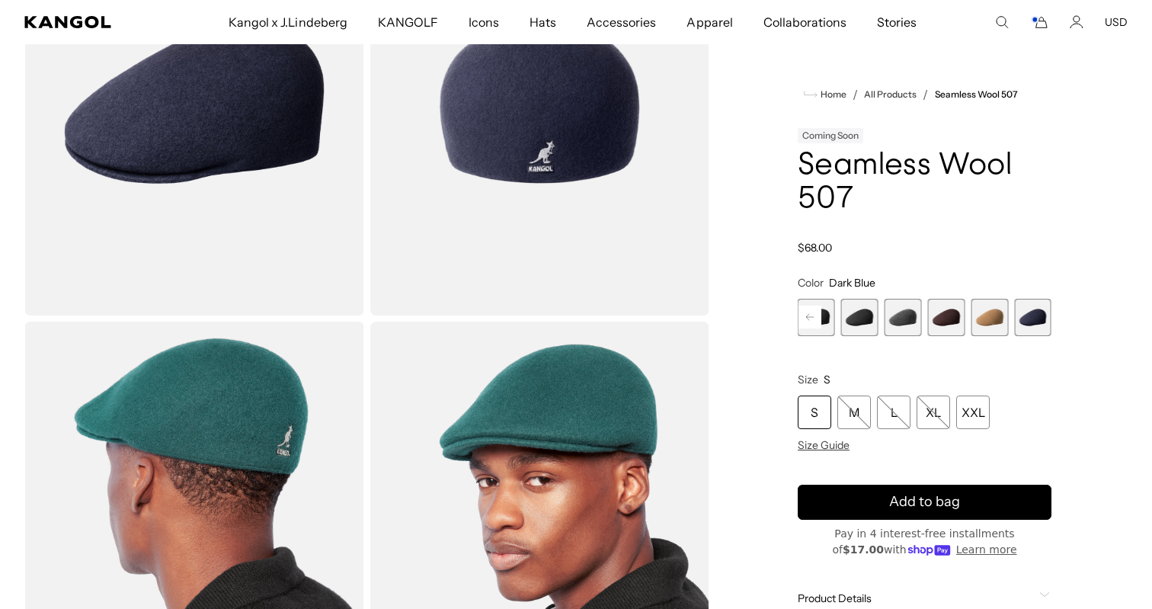
scroll to position [0, 0]
click at [987, 317] on span "8 of 9" at bounding box center [989, 317] width 37 height 37
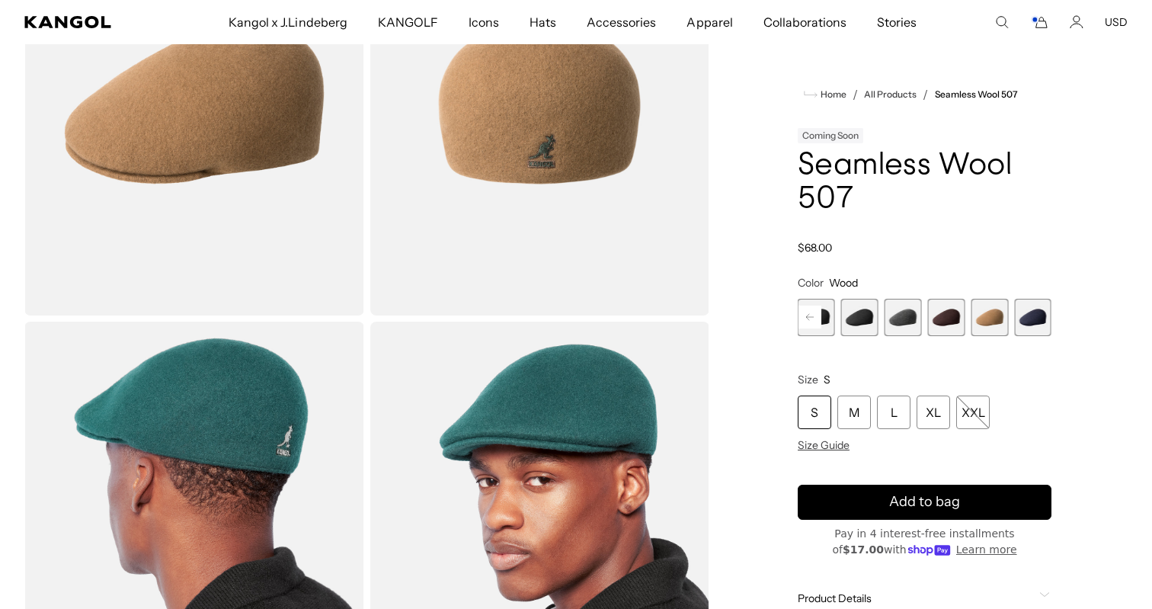
click at [950, 323] on span "7 of 9" at bounding box center [946, 317] width 37 height 37
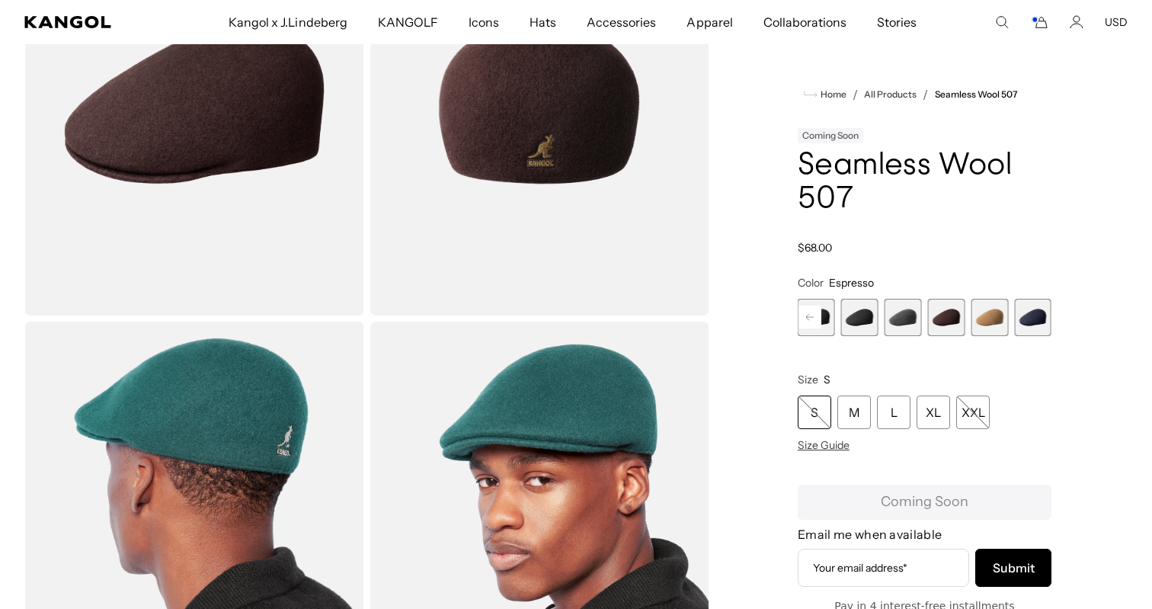
click at [990, 318] on span "8 of 9" at bounding box center [989, 317] width 37 height 37
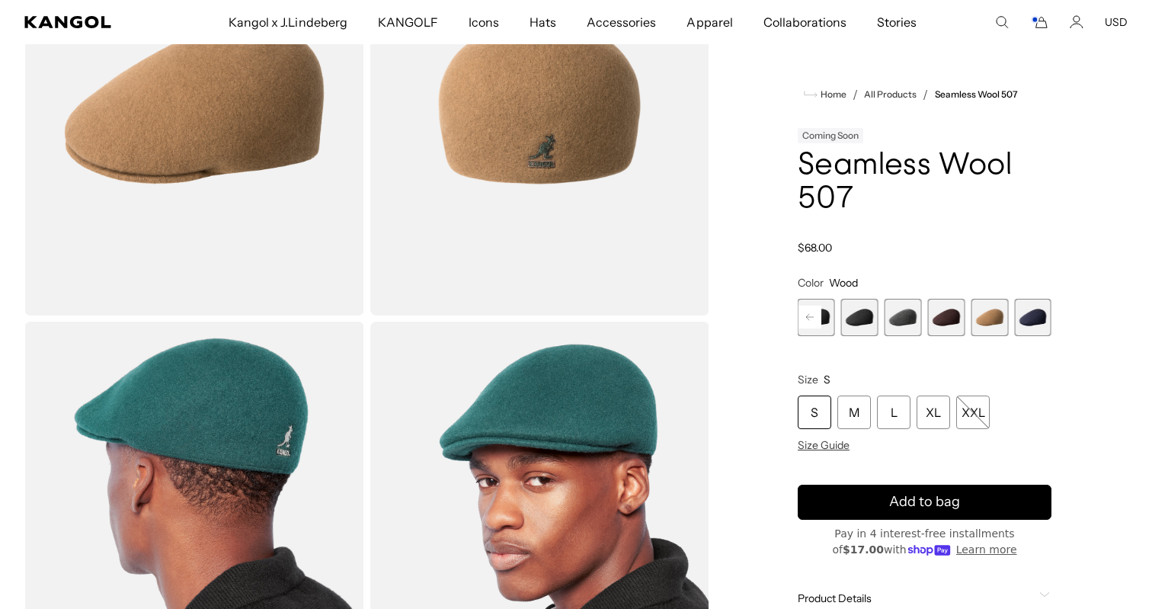
click at [890, 320] on span "6 of 9" at bounding box center [903, 317] width 37 height 37
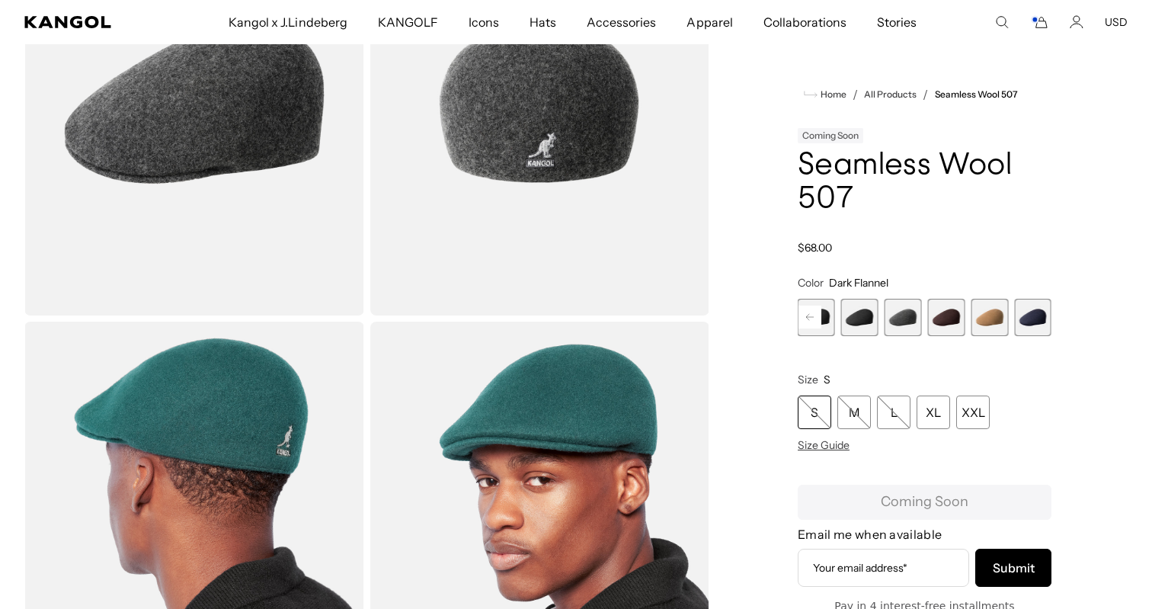
click at [869, 321] on span "5 of 9" at bounding box center [859, 317] width 37 height 37
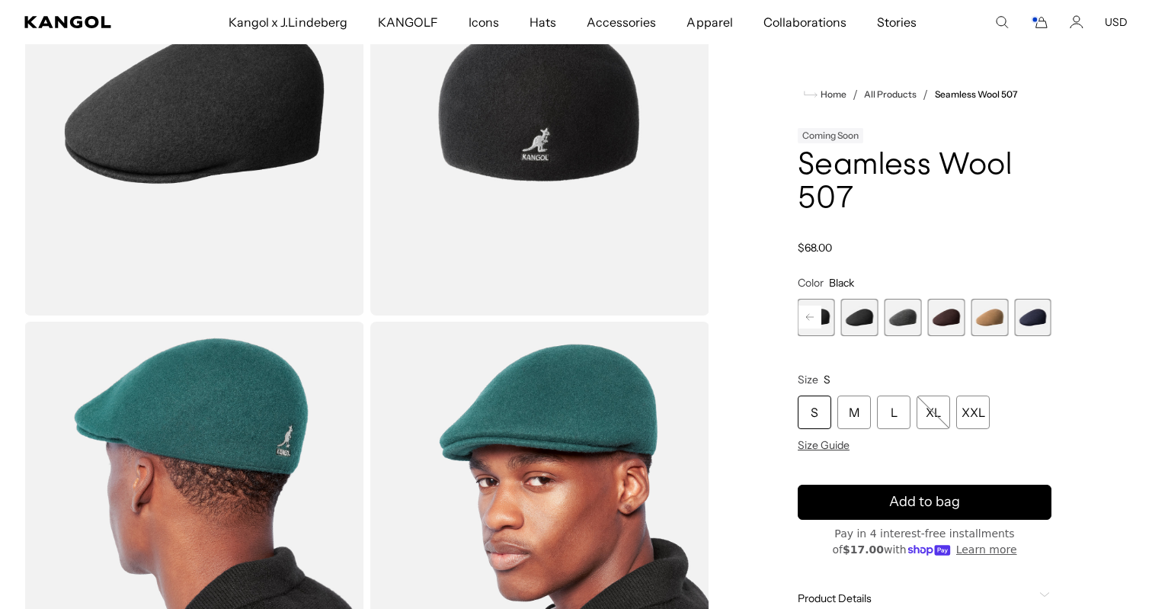
click at [824, 322] on span "4 of 9" at bounding box center [816, 317] width 37 height 37
click at [997, 310] on span "8 of 9" at bounding box center [989, 317] width 37 height 37
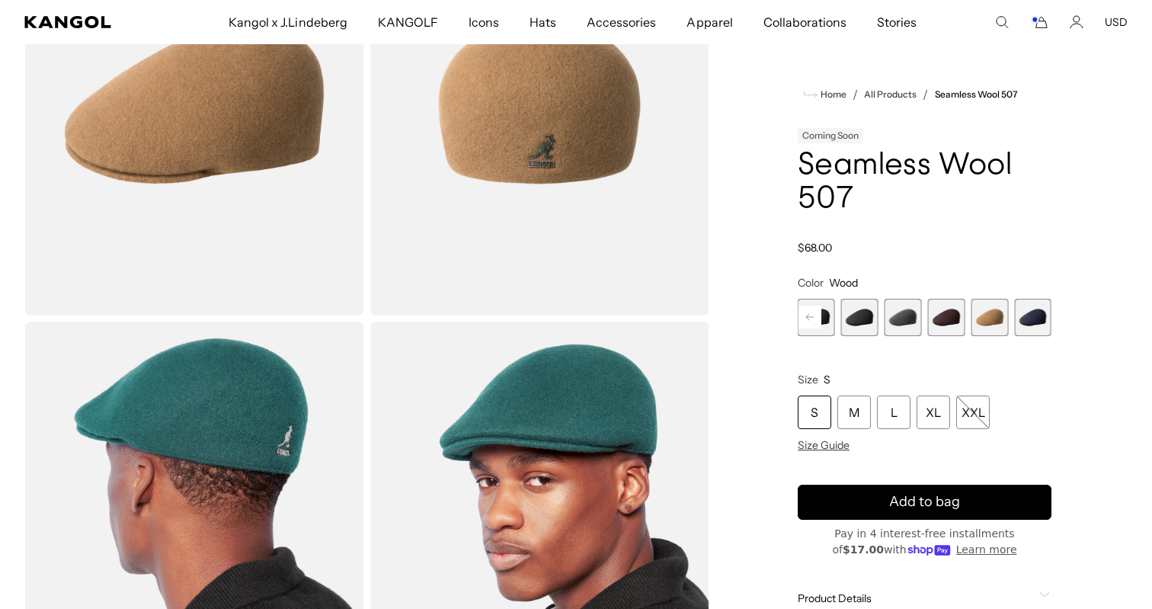
click at [1035, 310] on span "9 of 9" at bounding box center [1032, 317] width 37 height 37
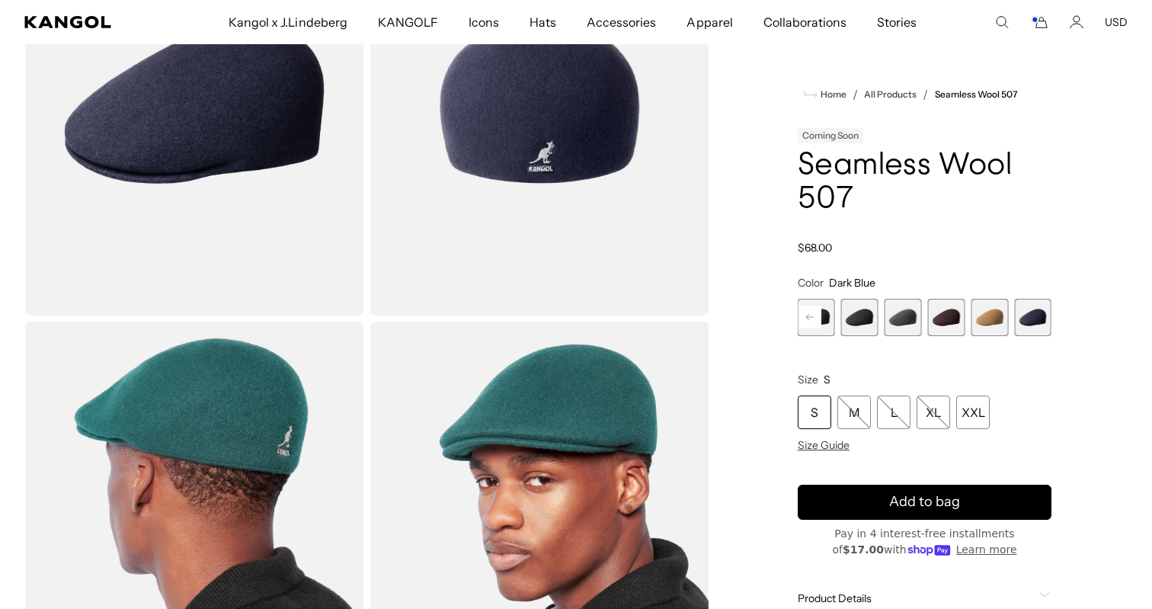
click at [987, 318] on span "8 of 9" at bounding box center [989, 317] width 37 height 37
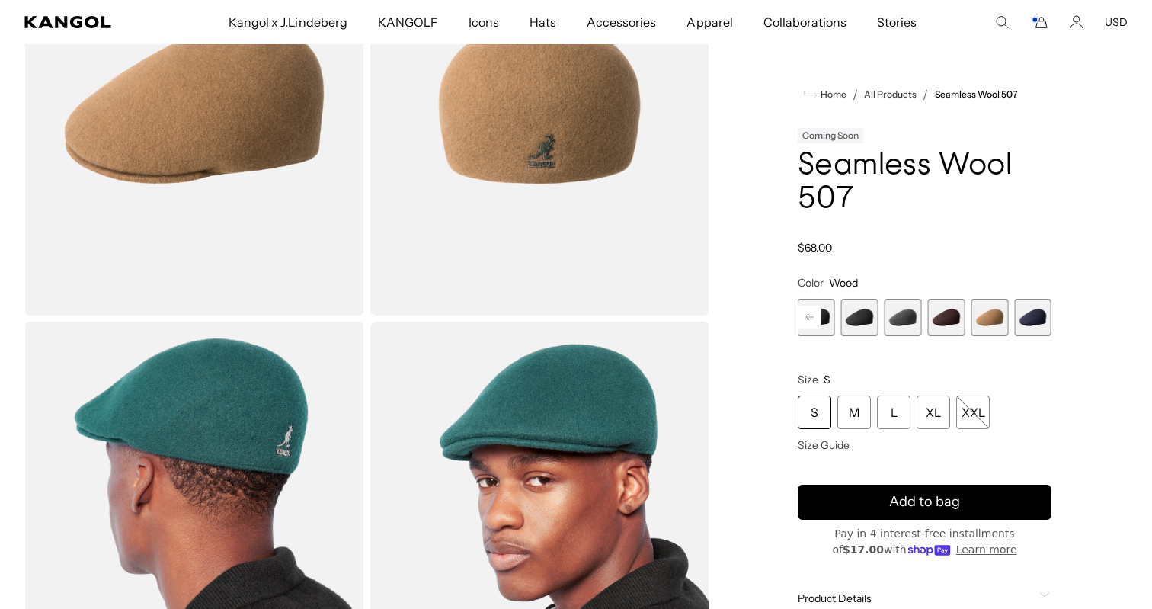
click at [813, 409] on div "S" at bounding box center [815, 412] width 34 height 34
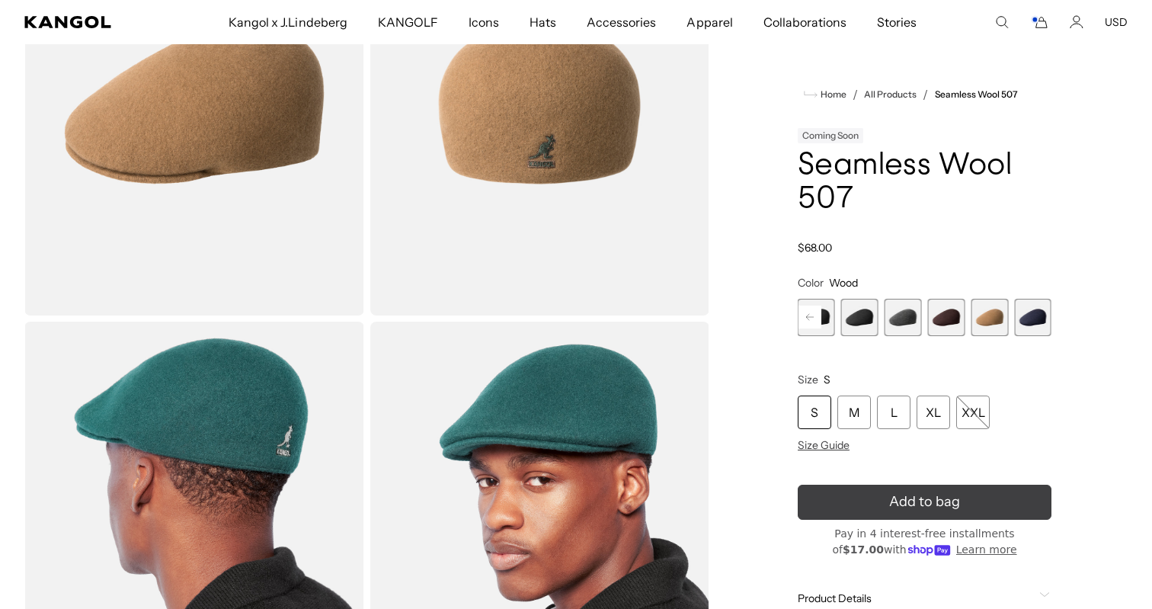
click at [868, 488] on button "Add to bag" at bounding box center [925, 502] width 254 height 35
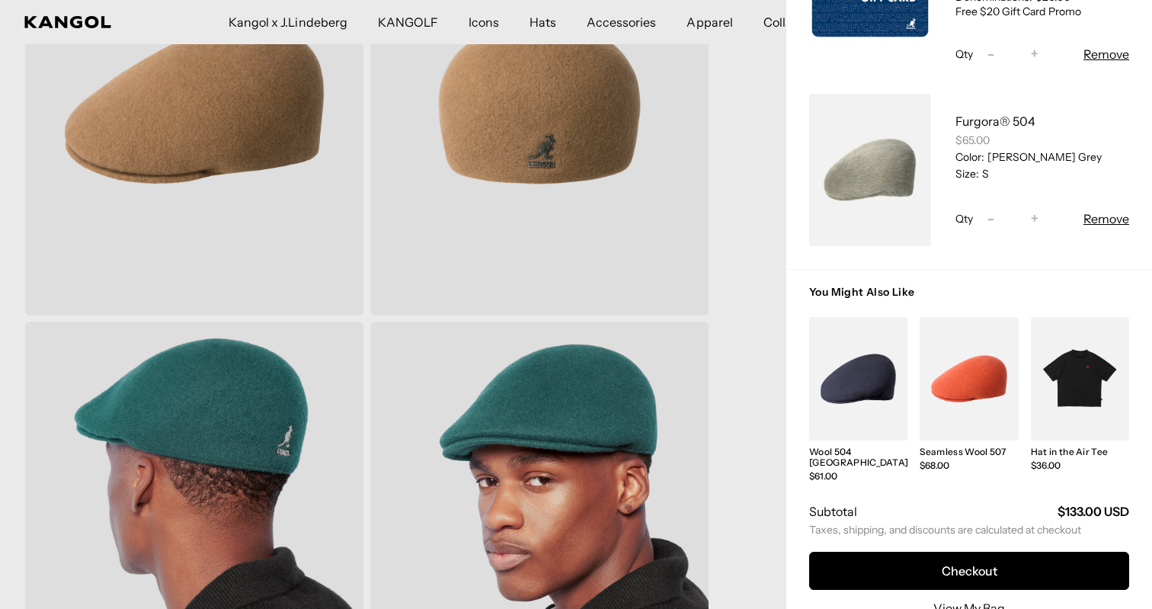
scroll to position [353, 0]
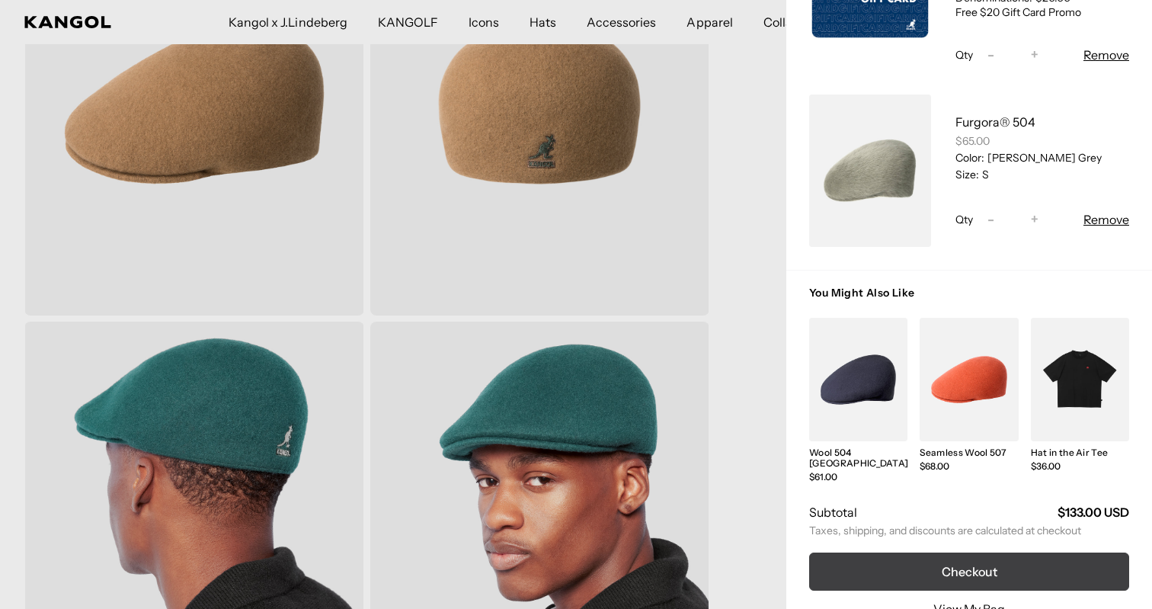
click at [902, 554] on button "Checkout" at bounding box center [969, 571] width 320 height 38
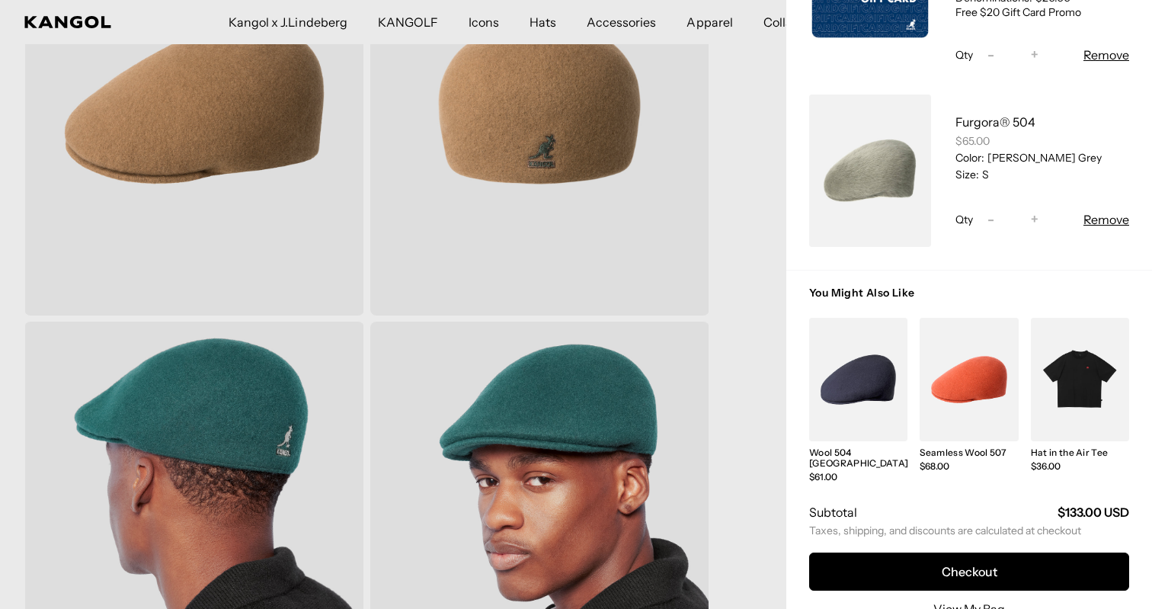
click at [1094, 53] on button "Remove" at bounding box center [1106, 55] width 46 height 18
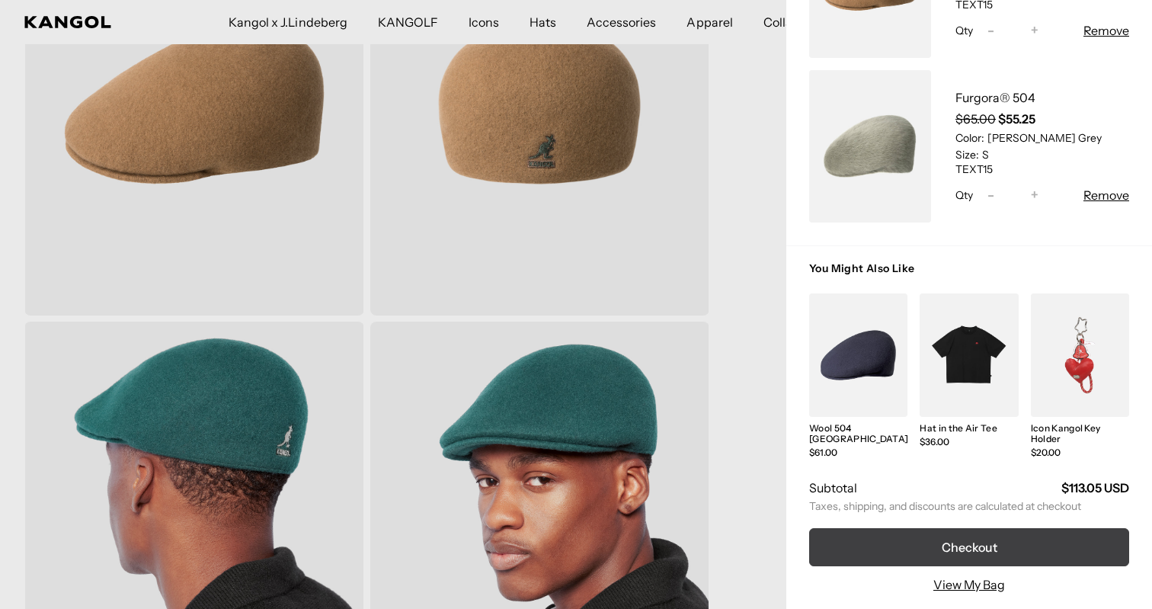
scroll to position [213, 0]
click at [970, 549] on button "Checkout" at bounding box center [969, 547] width 320 height 38
